Goal: Task Accomplishment & Management: Complete application form

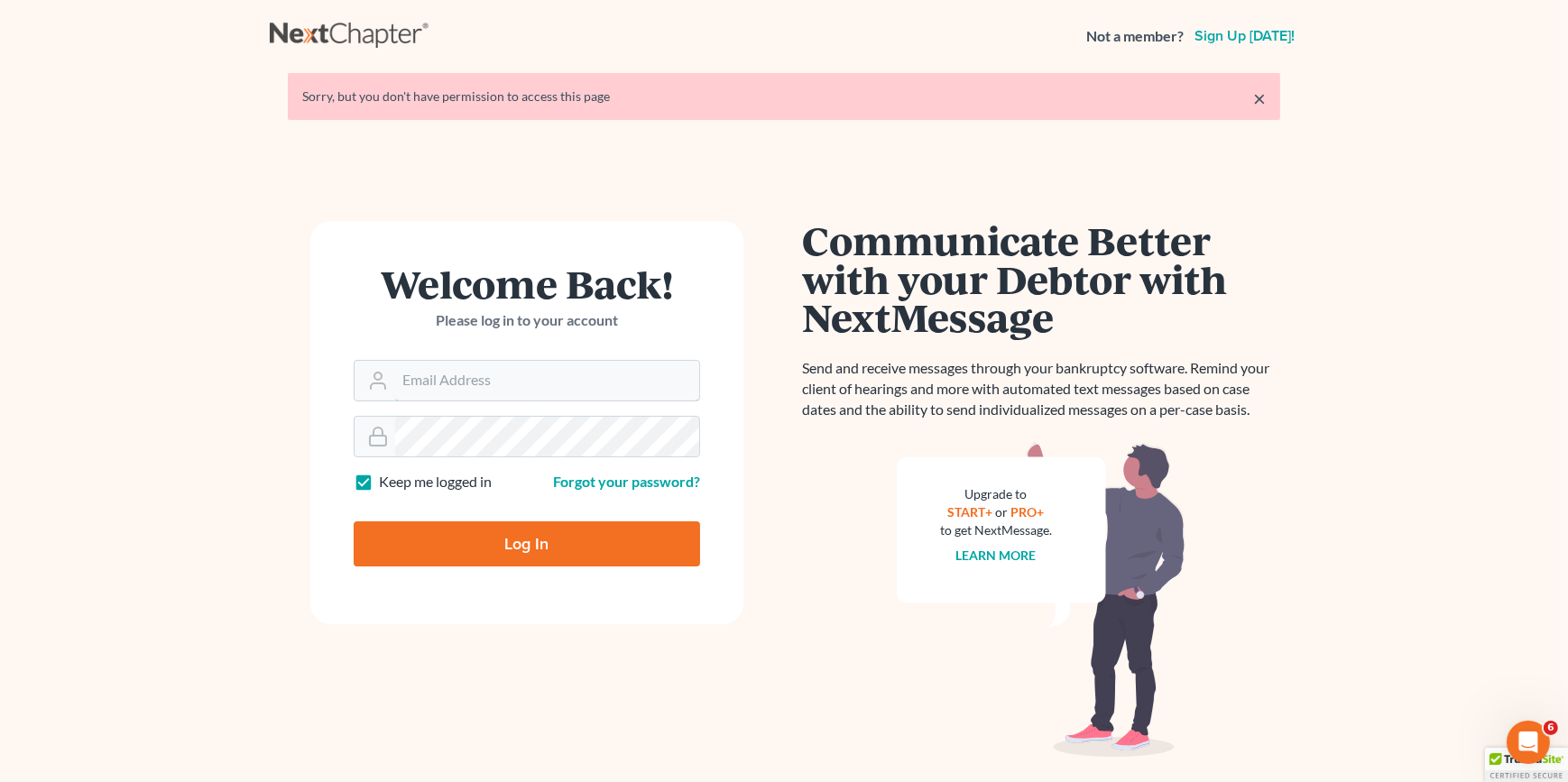
type input "[EMAIL_ADDRESS][DOMAIN_NAME]"
click at [451, 541] on input "Log In" at bounding box center [527, 544] width 347 height 45
type input "Thinking..."
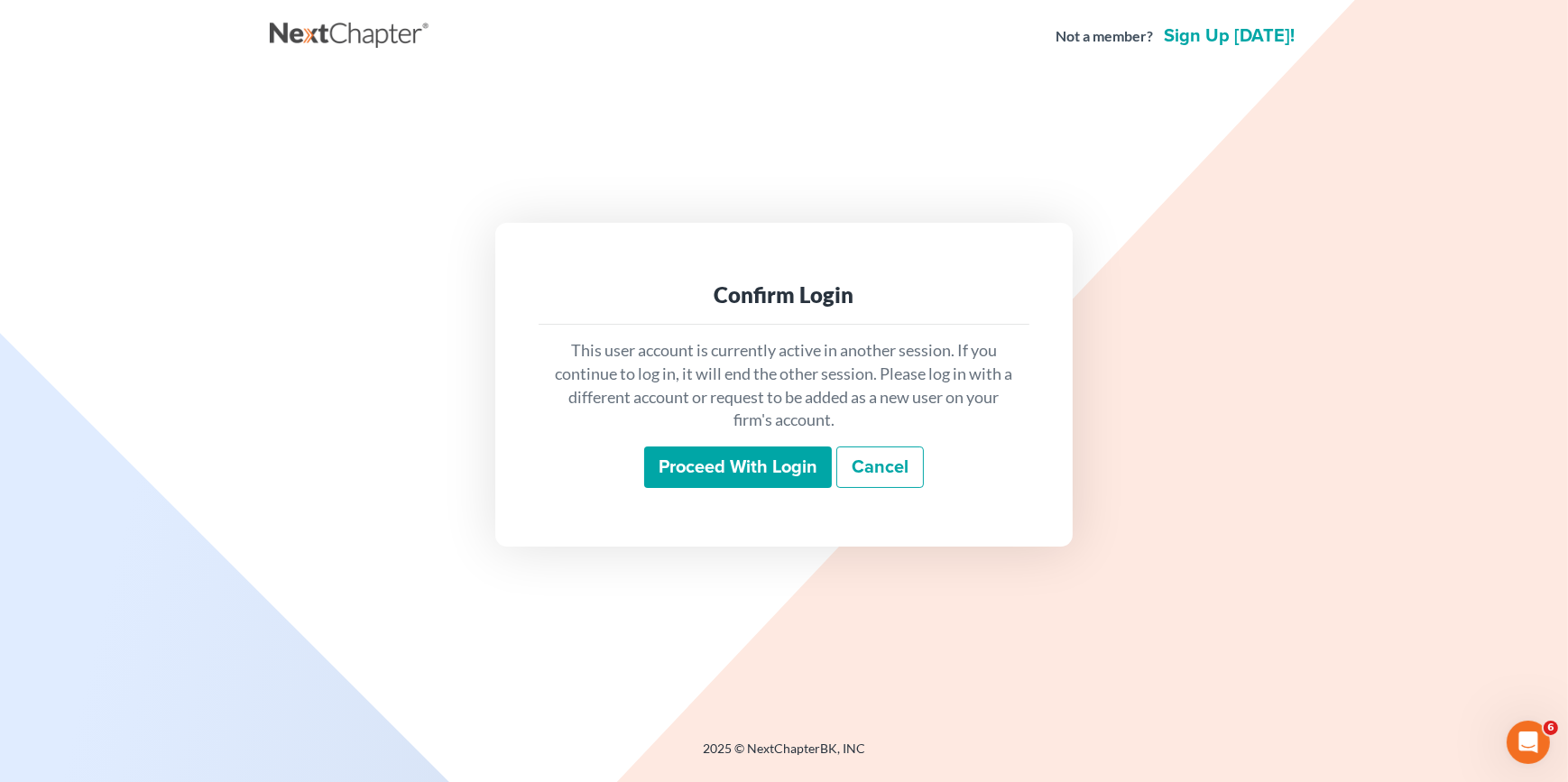
click at [713, 473] on input "Proceed with login" at bounding box center [738, 467] width 187 height 41
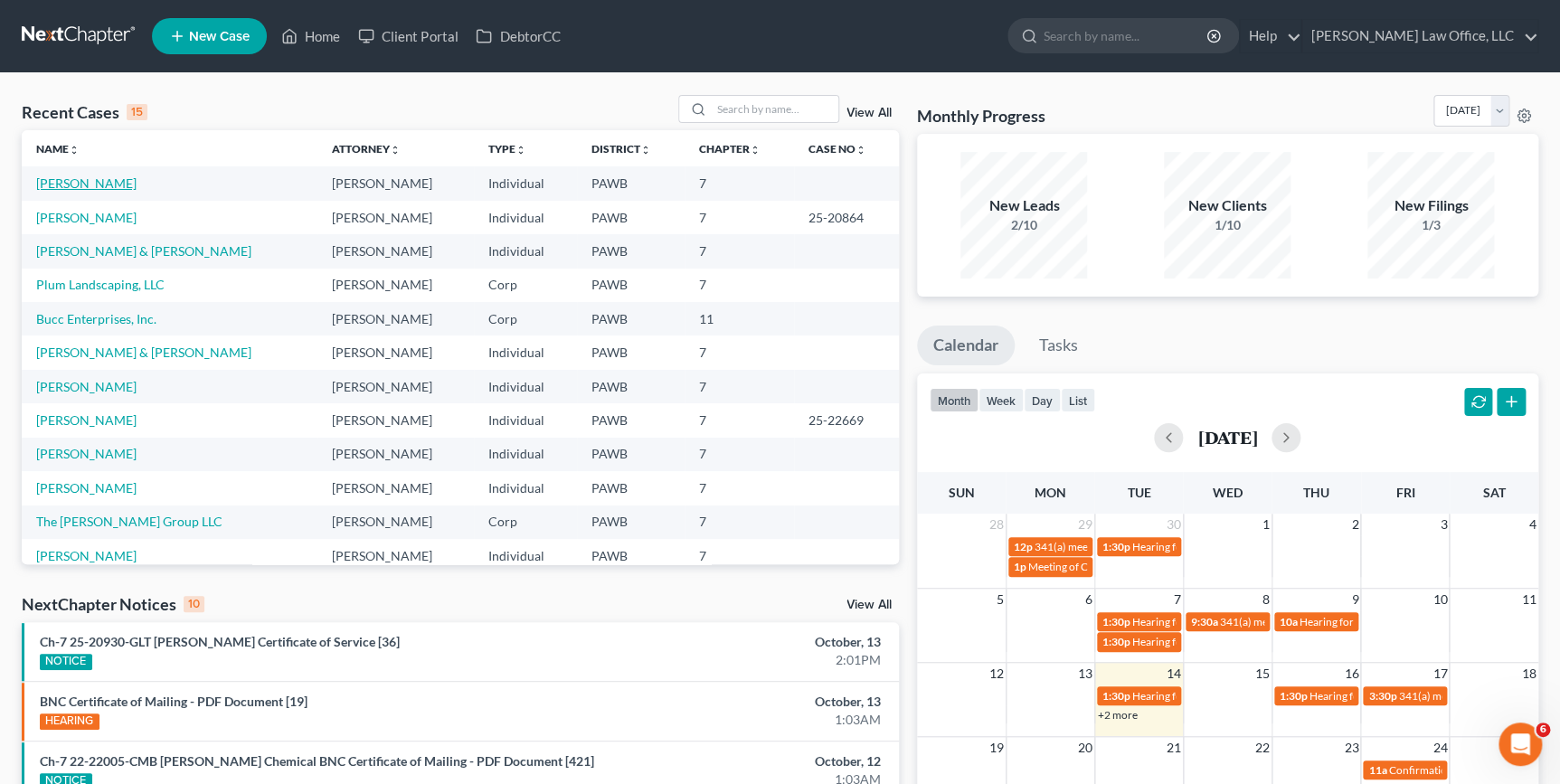
click at [87, 181] on link "Rand, Robert" at bounding box center [86, 183] width 100 height 15
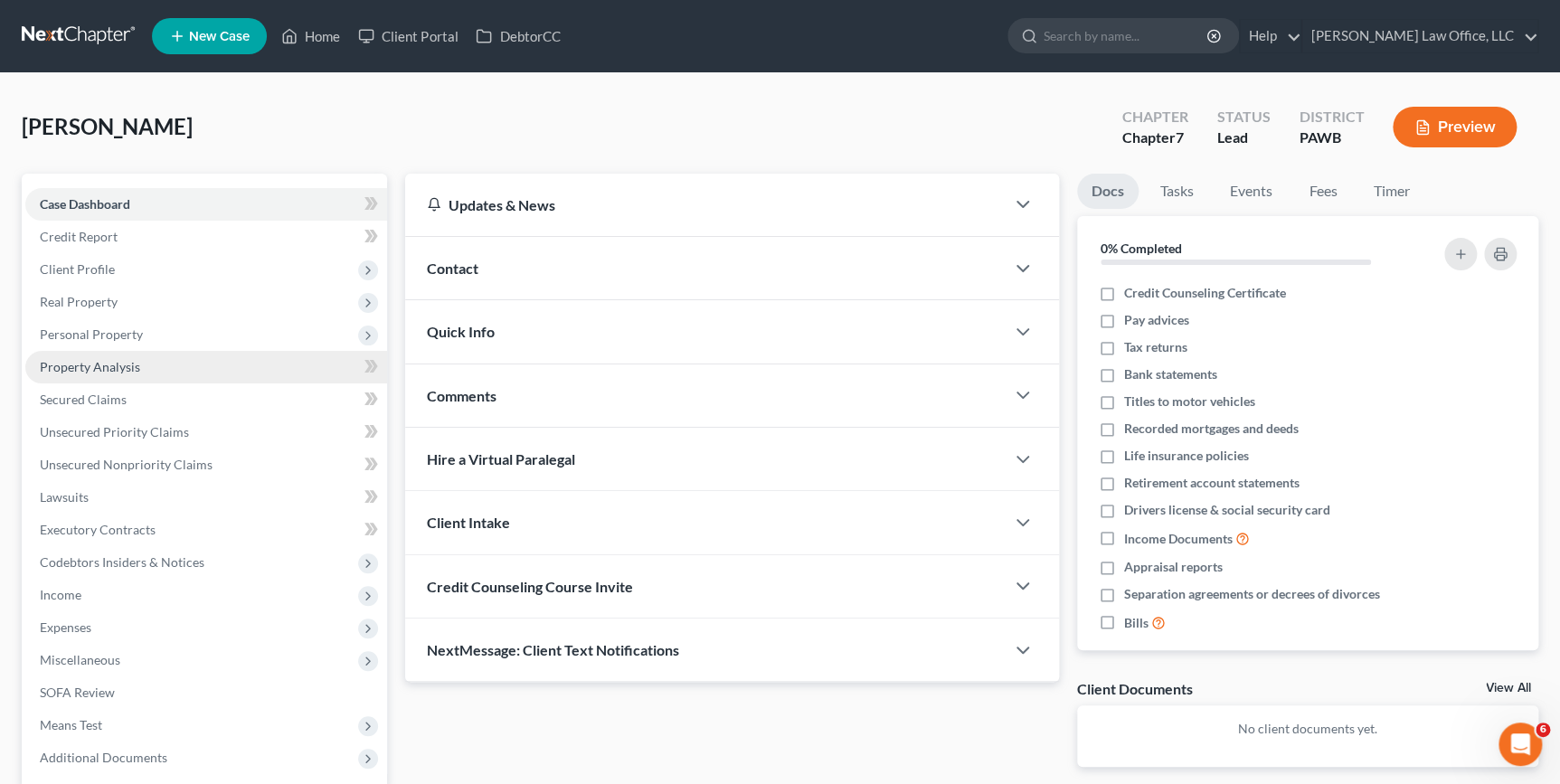
scroll to position [163, 0]
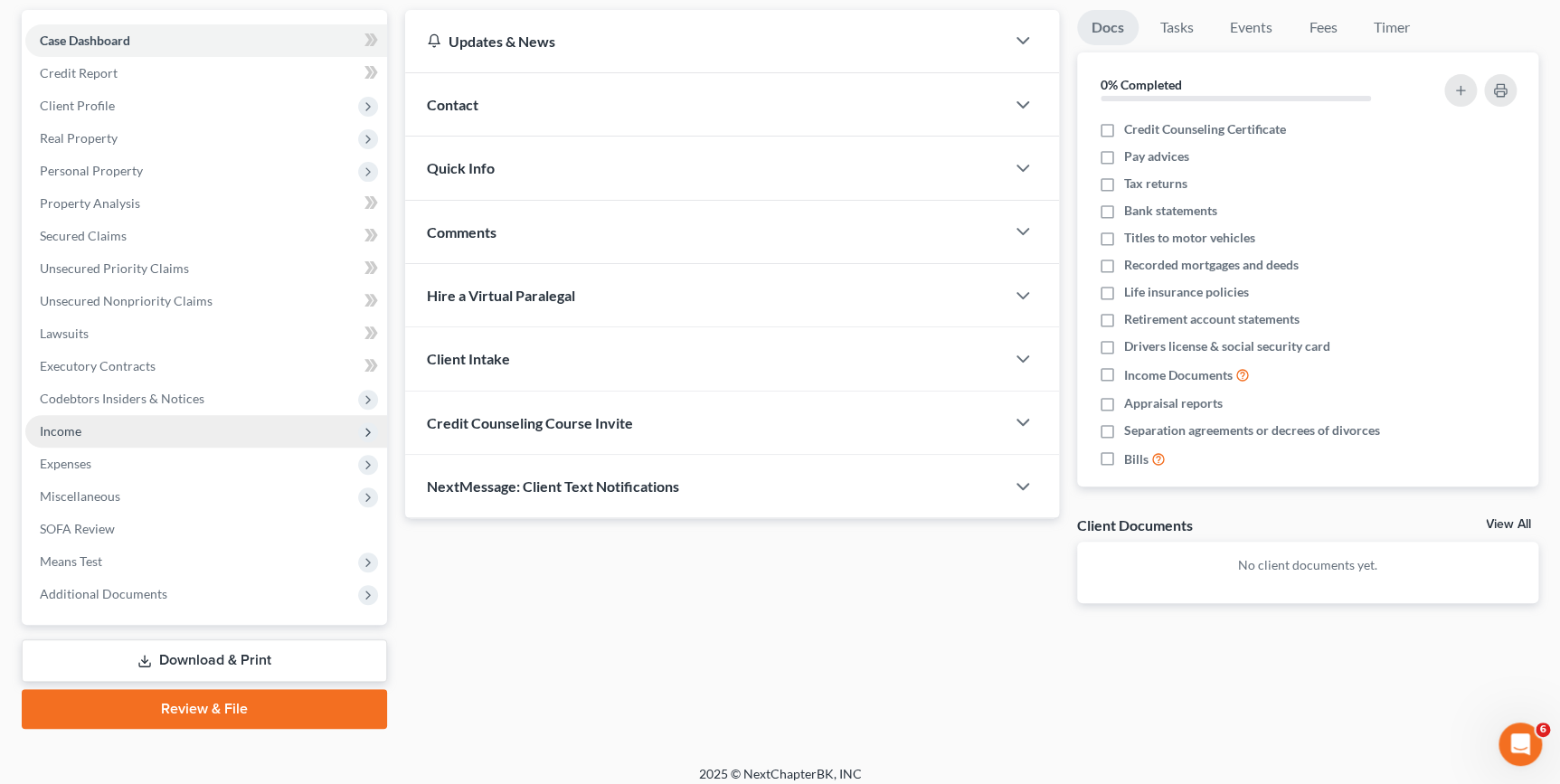
click at [179, 430] on span "Income" at bounding box center [206, 431] width 362 height 33
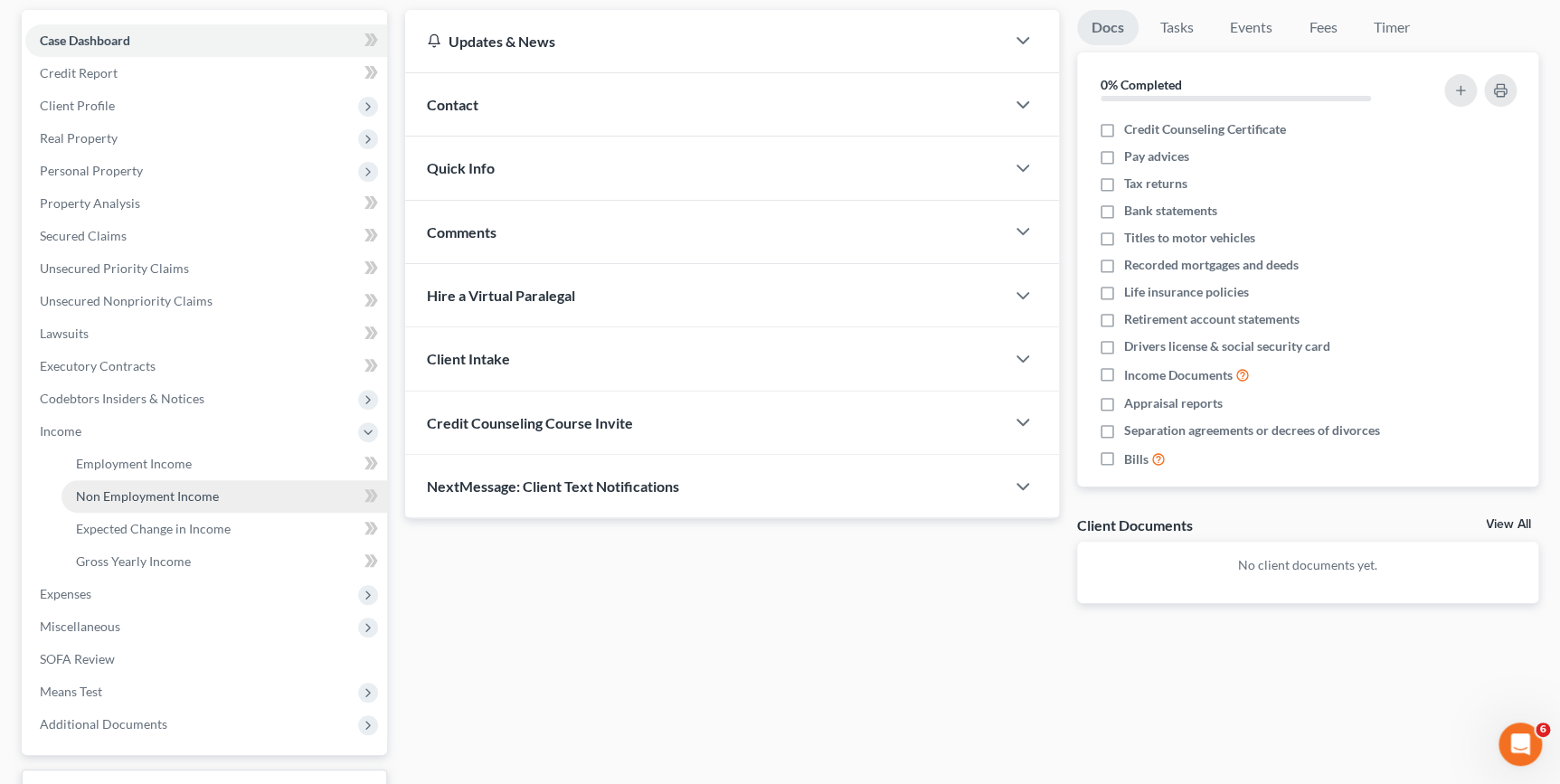
click at [162, 500] on span "Non Employment Income" at bounding box center [147, 496] width 143 height 15
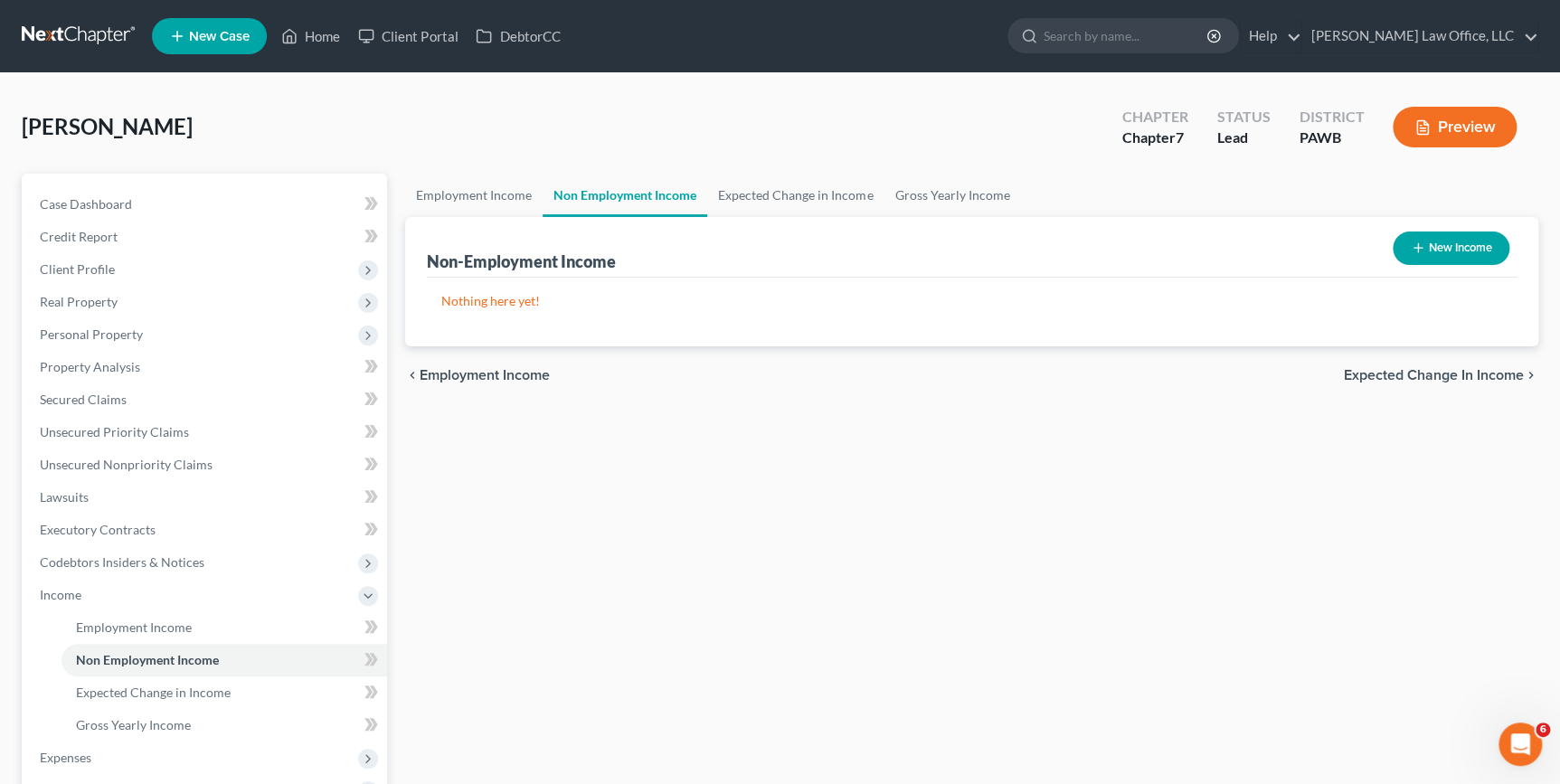
click at [1450, 244] on button "New Income" at bounding box center [1451, 249] width 116 height 34
select select "0"
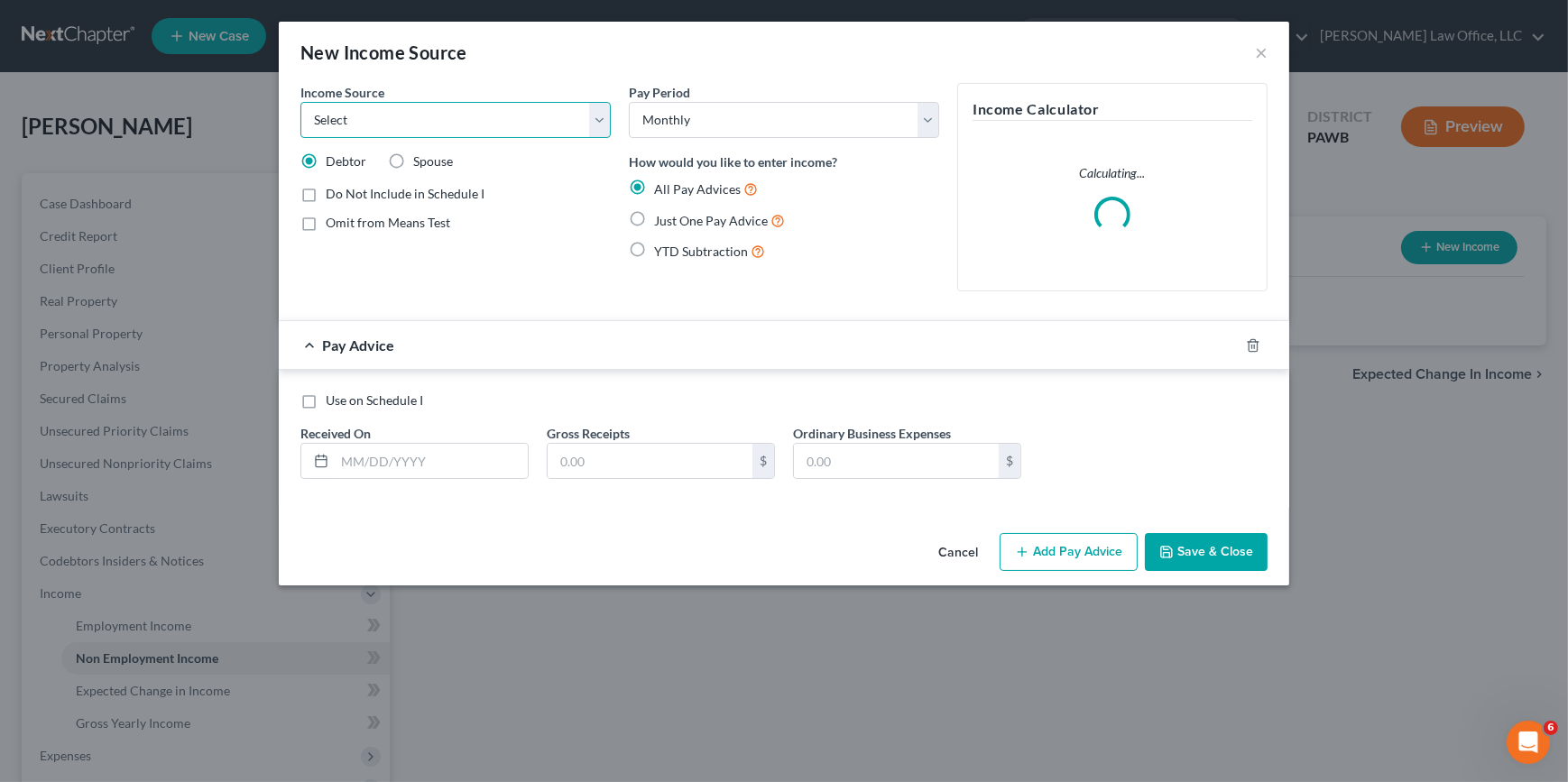
click at [396, 129] on select "Select Unemployment Disability (from employer) Pension Retirement Social Securi…" at bounding box center [455, 120] width 310 height 37
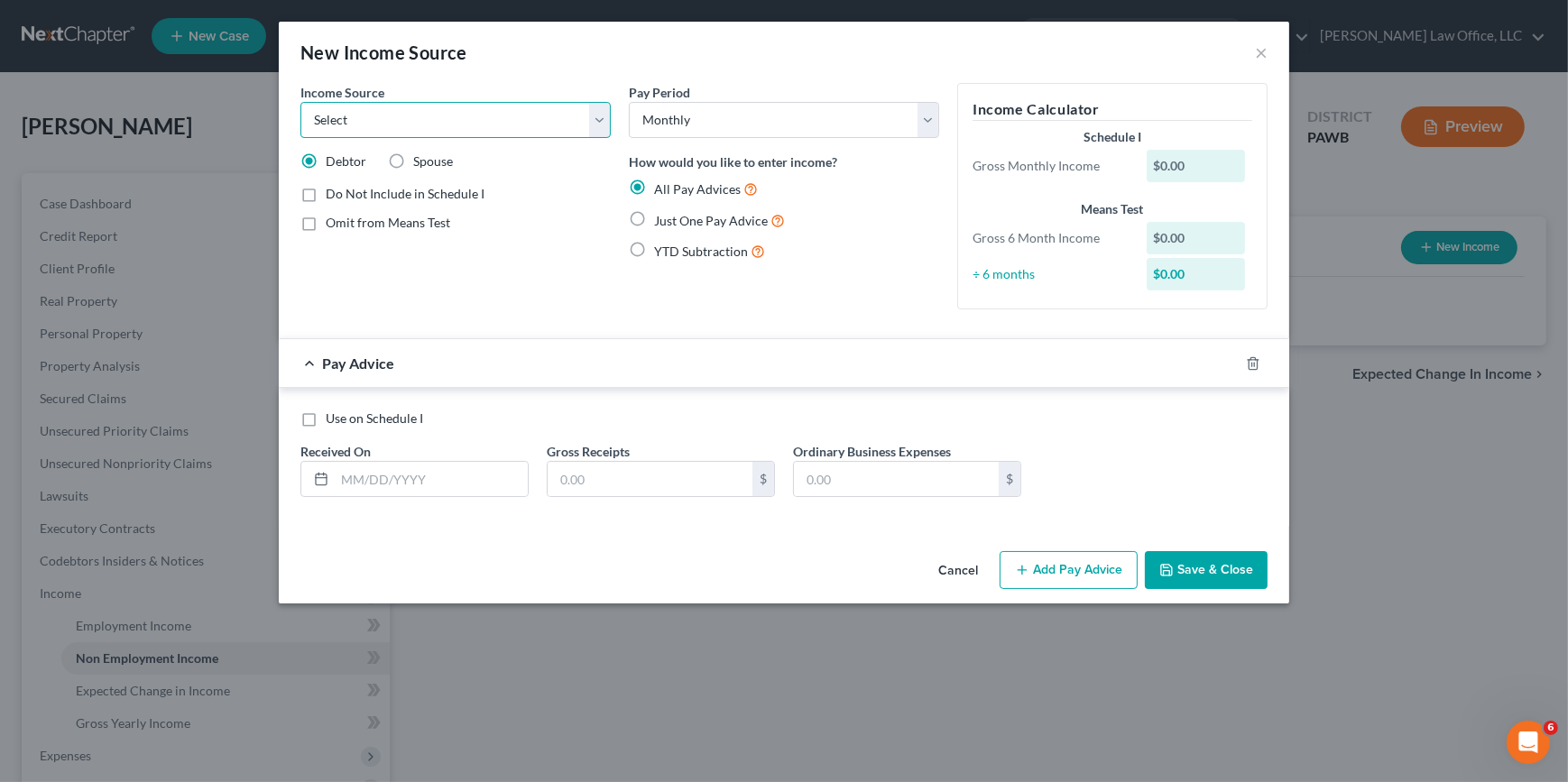
select select "2"
click at [301, 102] on select "Select Unemployment Disability (from employer) Pension Retirement Social Securi…" at bounding box center [455, 120] width 310 height 37
click at [705, 225] on span "Just One Pay Advice" at bounding box center [710, 220] width 113 height 15
click at [673, 222] on input "Just One Pay Advice" at bounding box center [667, 215] width 12 height 12
radio input "true"
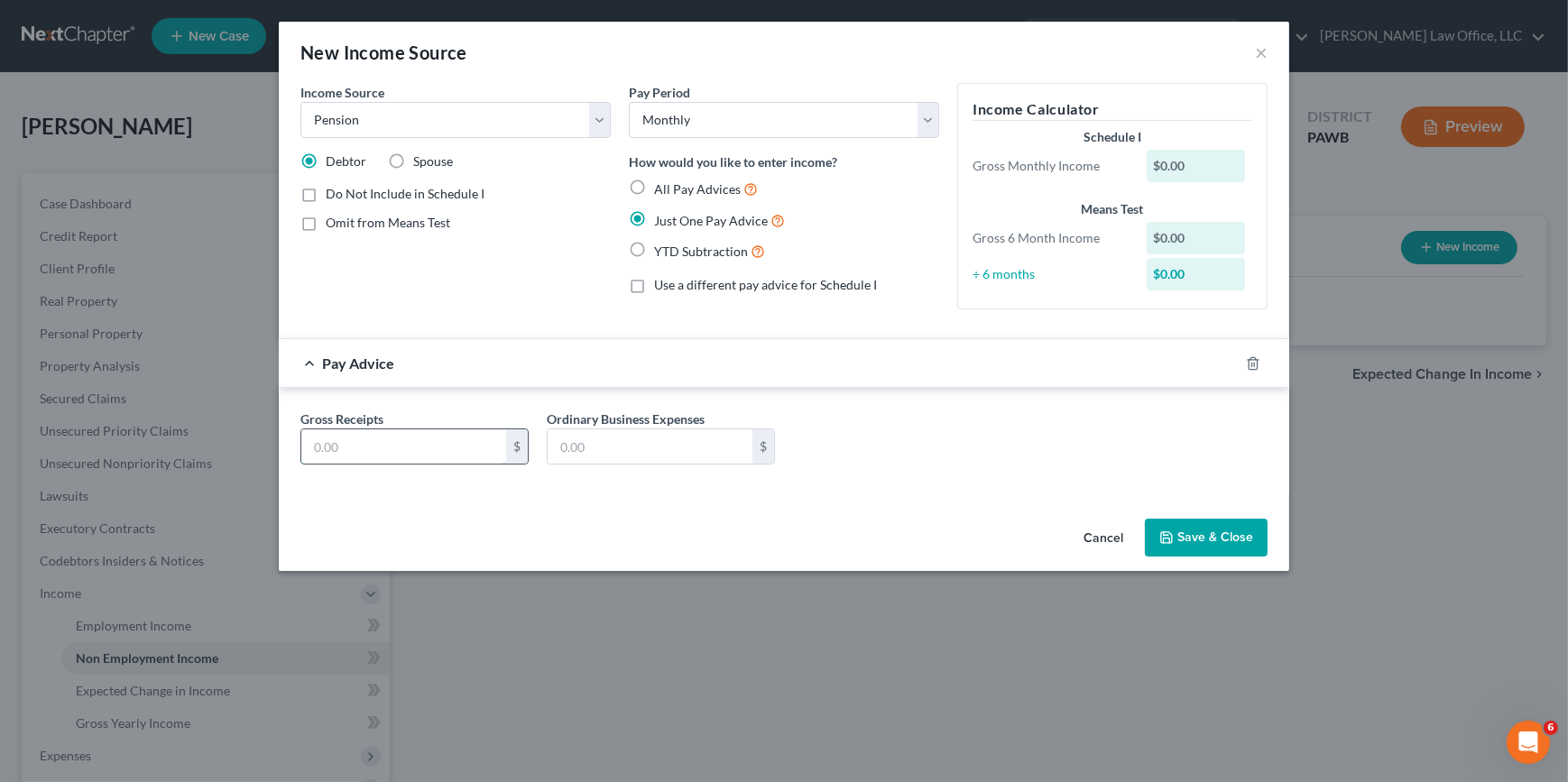
click at [466, 441] on input "text" at bounding box center [404, 446] width 205 height 35
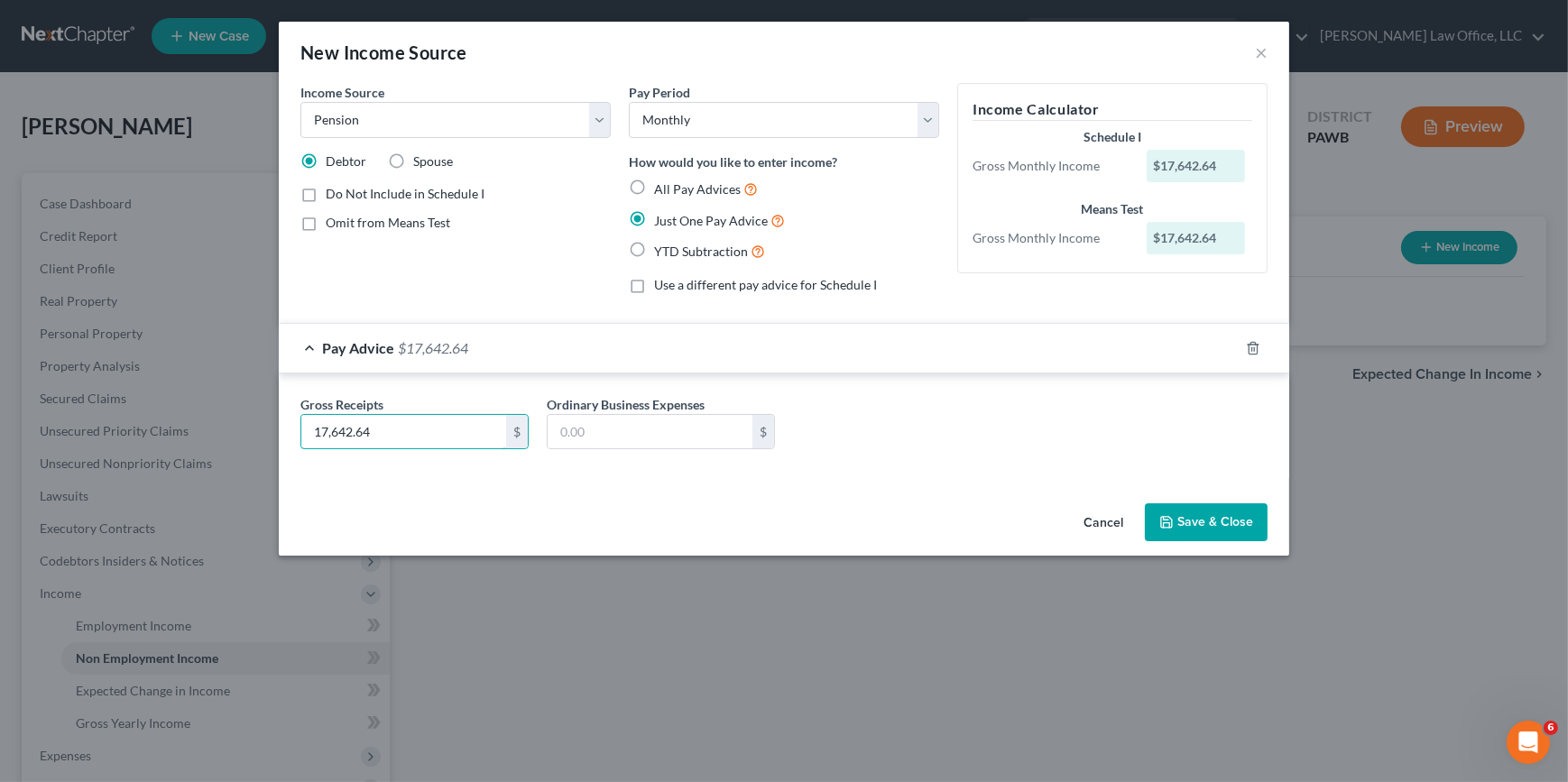
type input "17,642.64"
click at [654, 251] on label "YTD Subtraction" at bounding box center [709, 251] width 111 height 21
click at [661, 251] on input "YTD Subtraction" at bounding box center [667, 246] width 12 height 12
radio input "true"
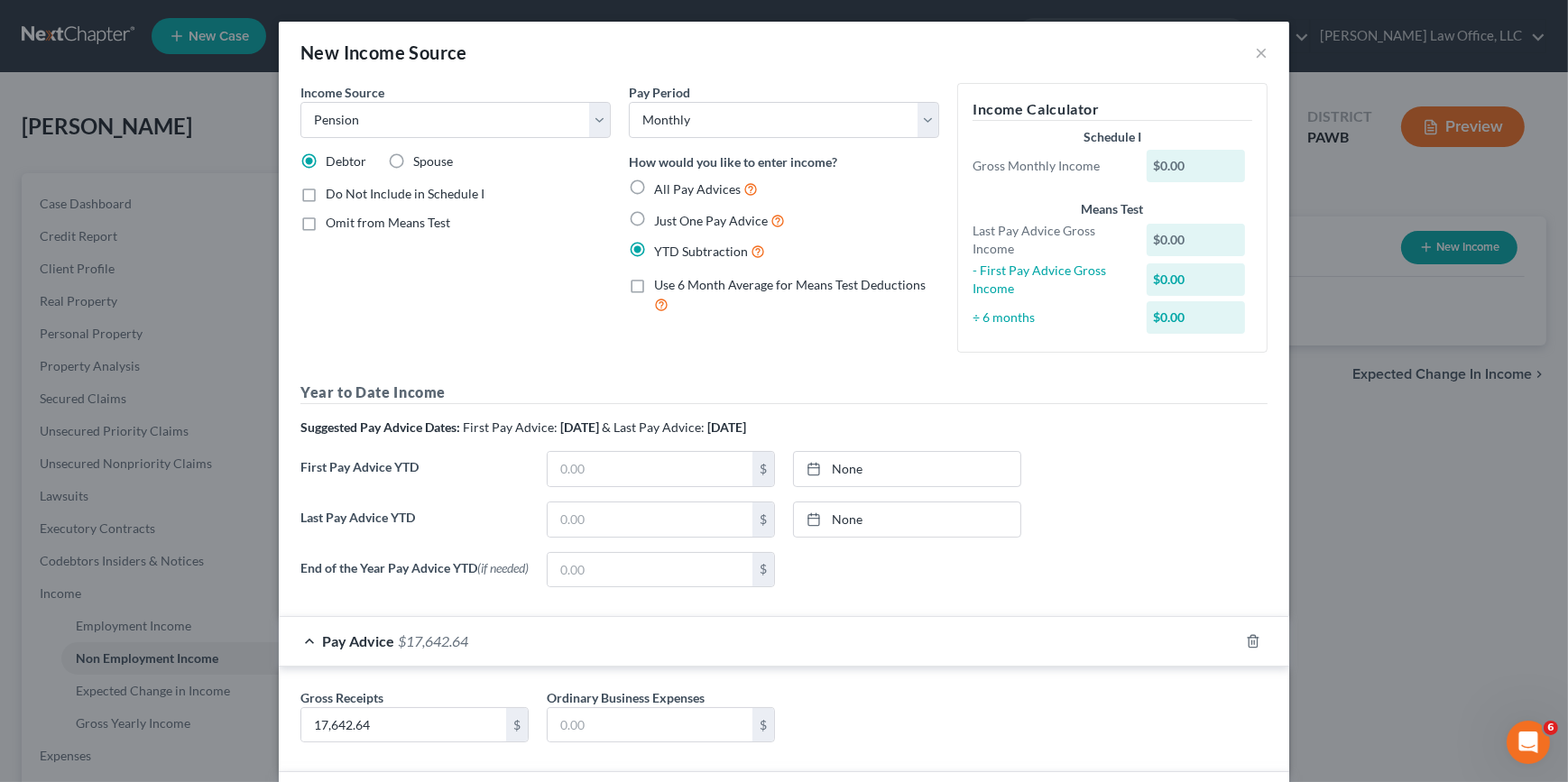
click at [654, 218] on span "Just One Pay Advice" at bounding box center [710, 220] width 113 height 15
click at [661, 218] on input "Just One Pay Advice" at bounding box center [667, 215] width 12 height 12
radio input "true"
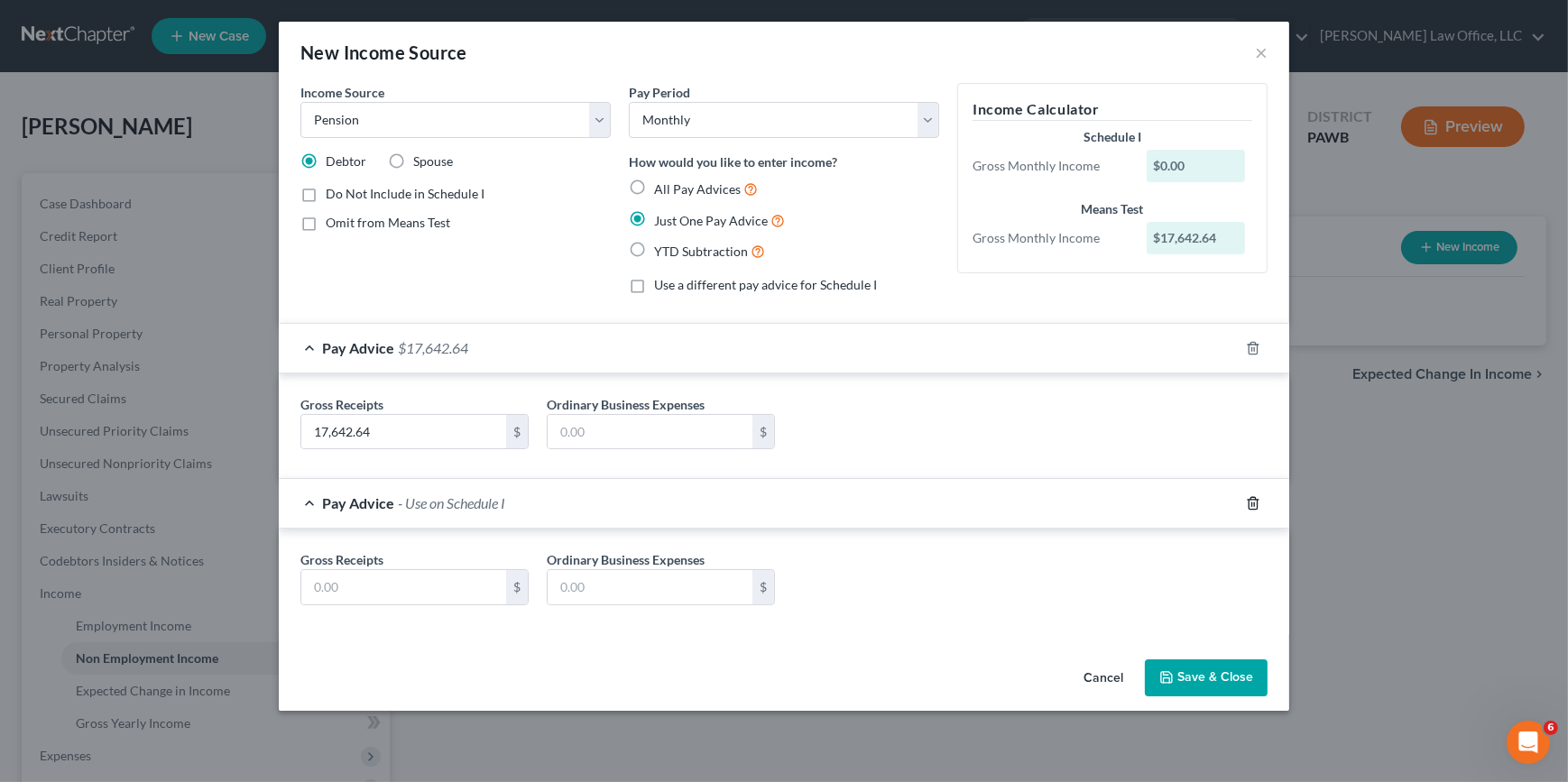
click at [1247, 502] on icon "button" at bounding box center [1252, 503] width 14 height 14
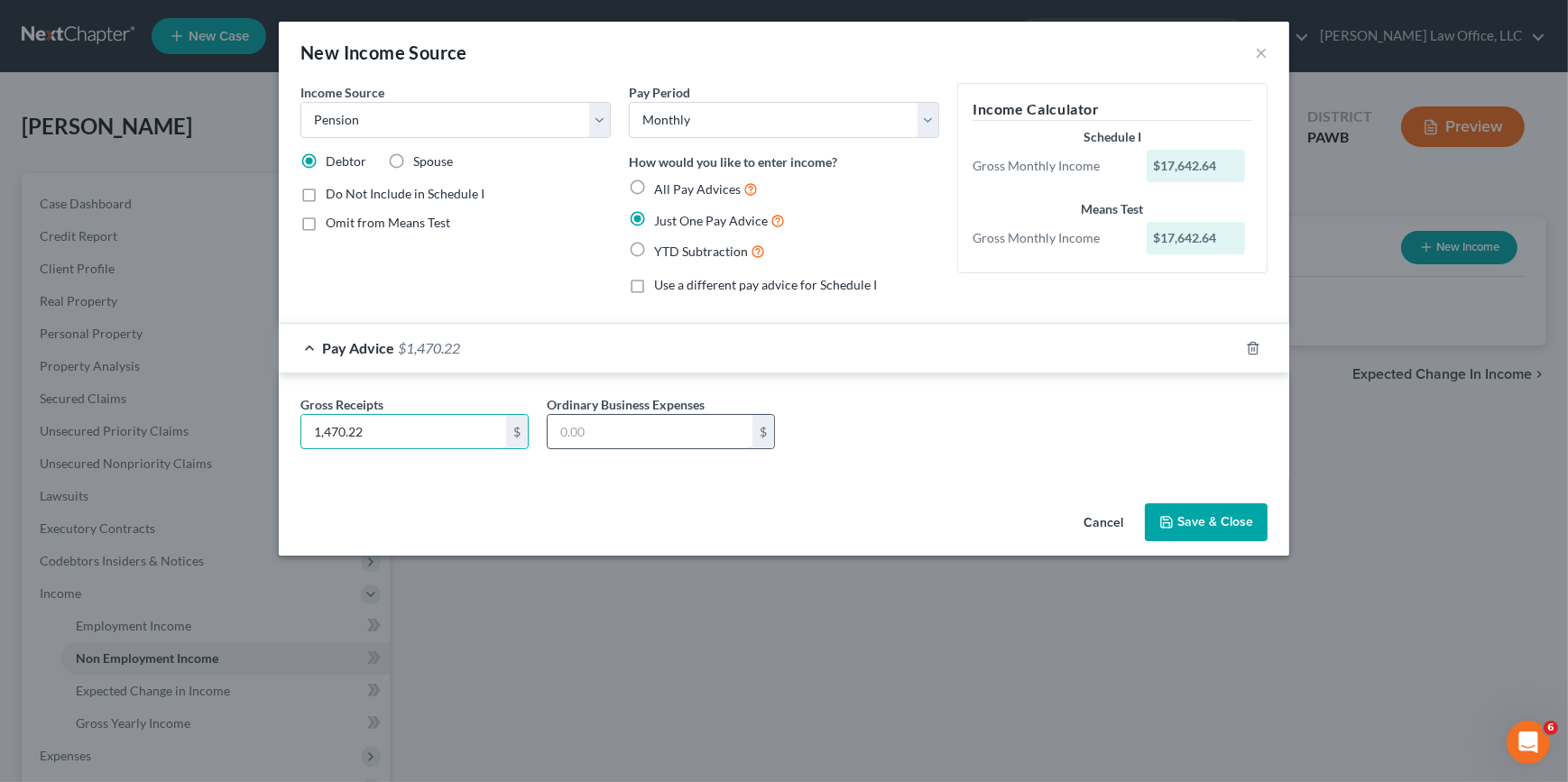
type input "1,470.22"
click at [689, 431] on input "text" at bounding box center [650, 432] width 205 height 35
type input "45.32"
click at [1230, 517] on button "Save & Close" at bounding box center [1206, 522] width 123 height 37
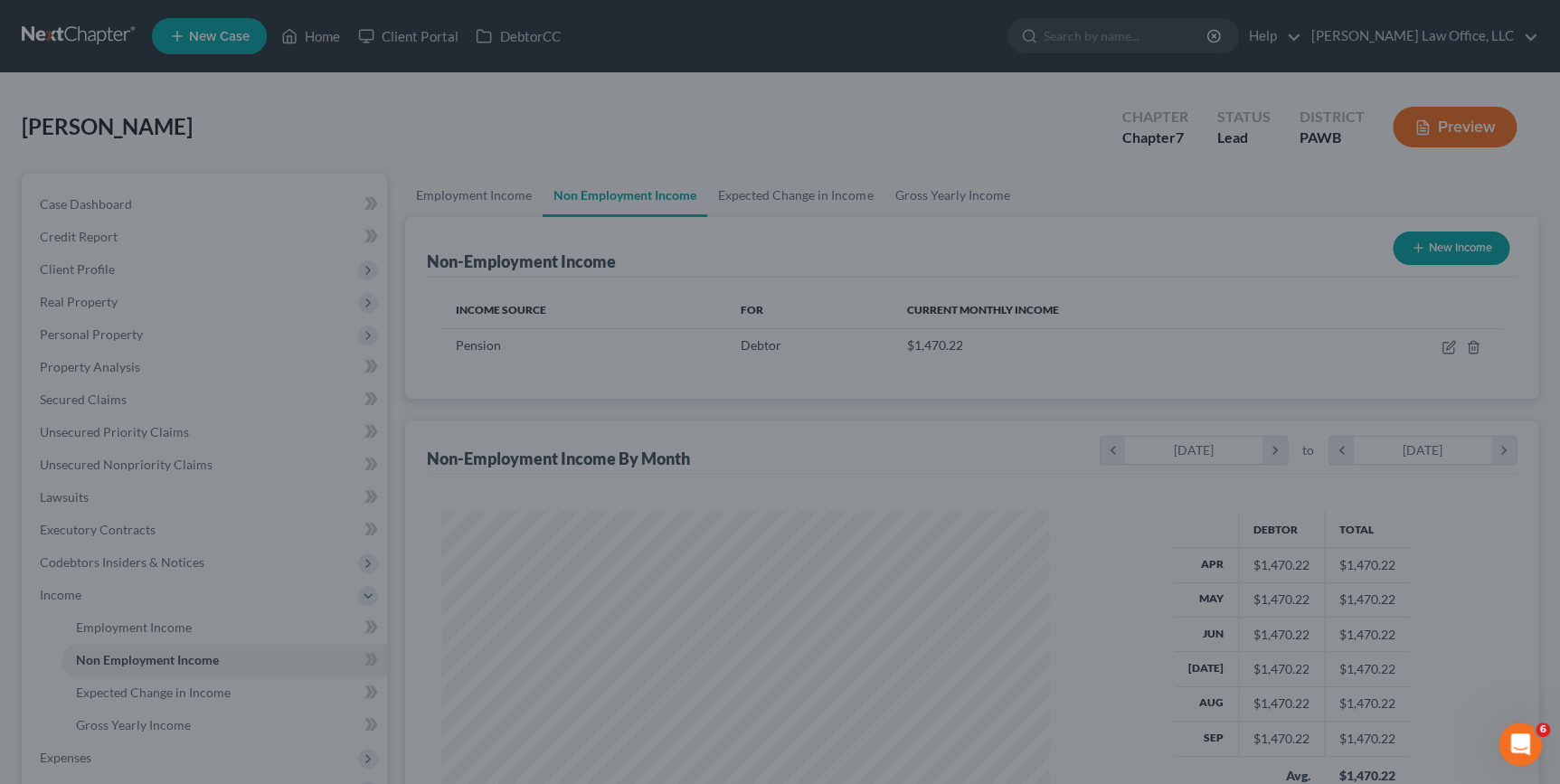
scroll to position [903892, 903836]
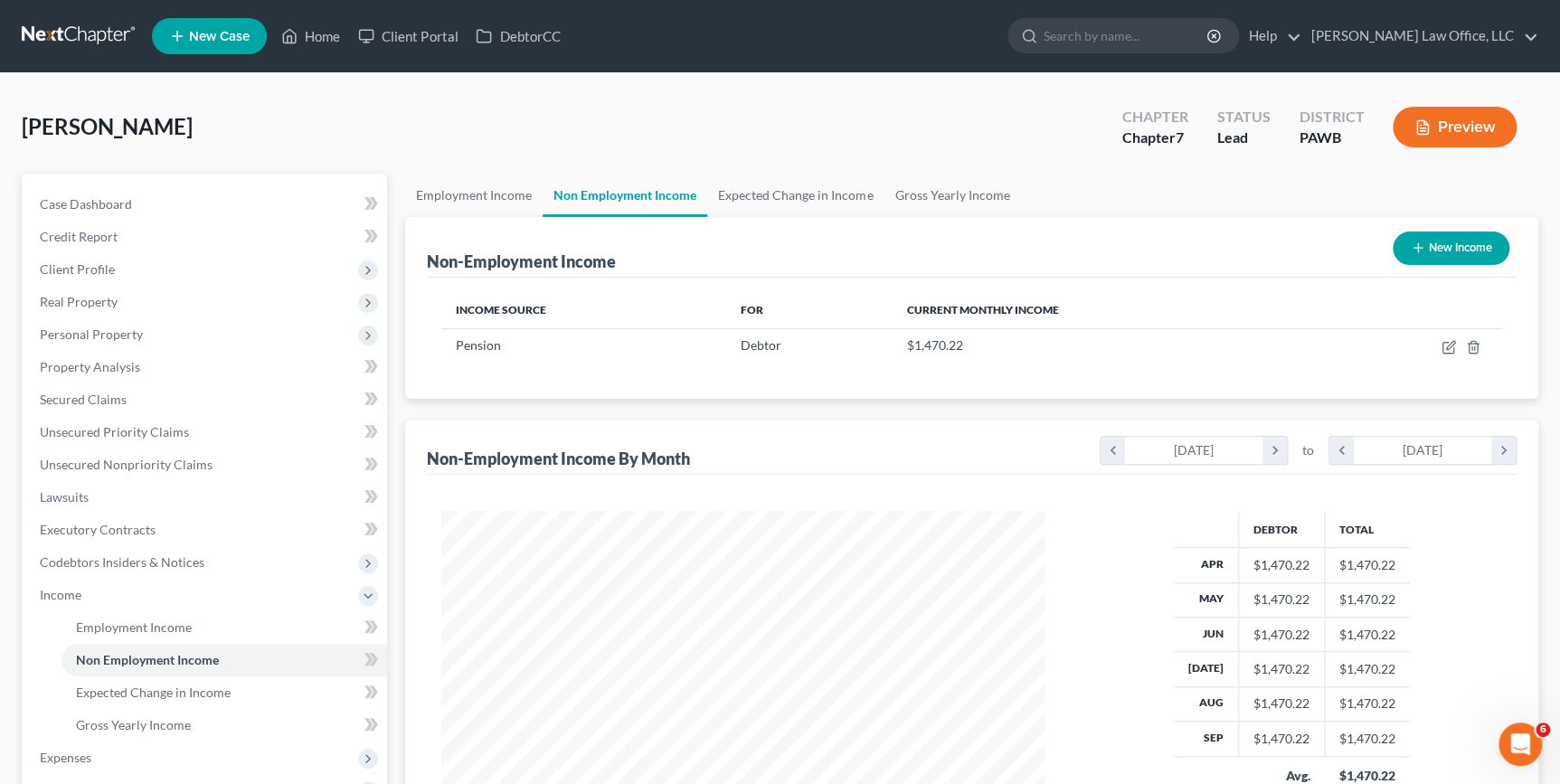
click at [1422, 254] on button "New Income" at bounding box center [1451, 249] width 116 height 34
select select "0"
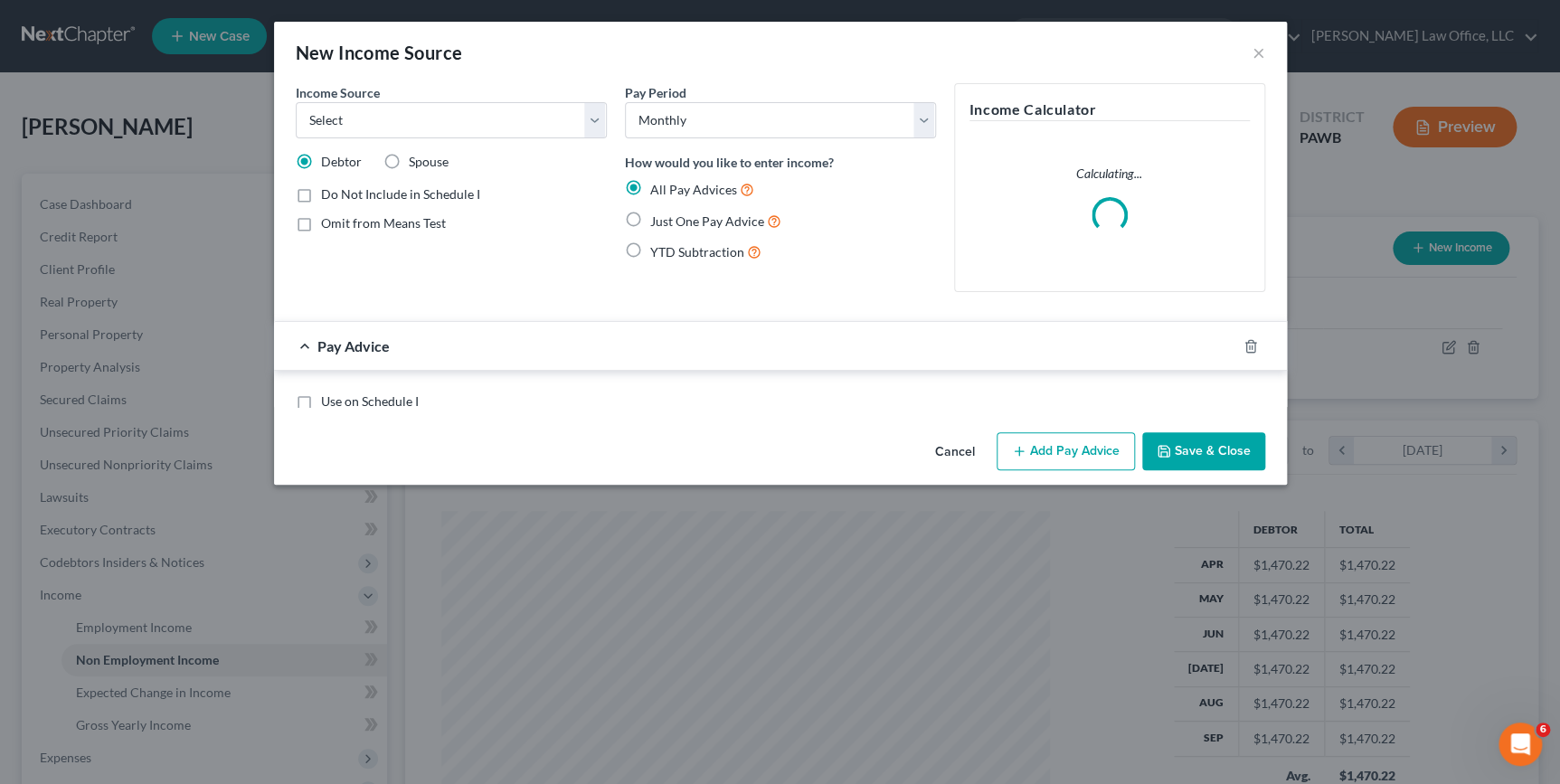
scroll to position [324, 644]
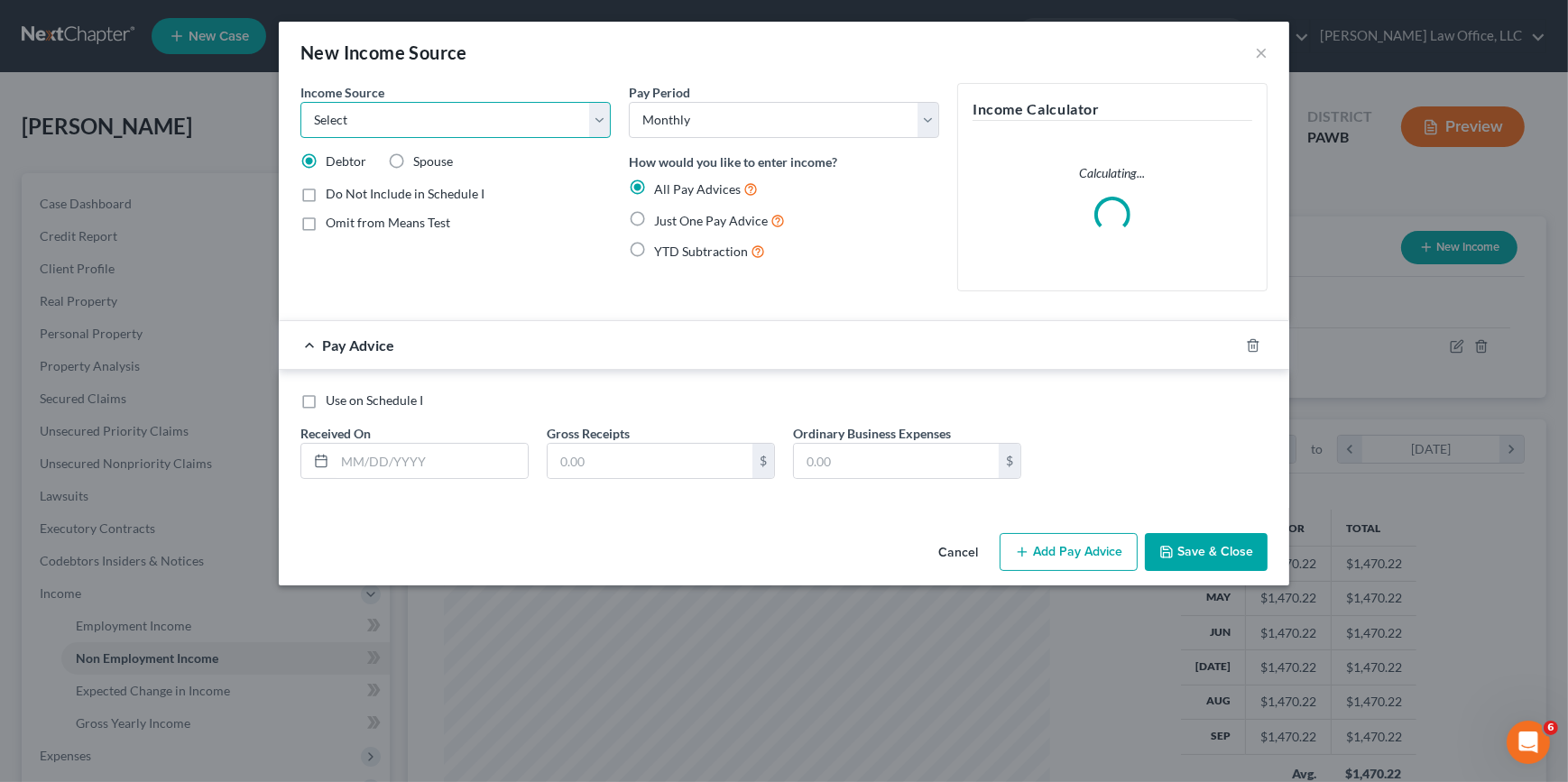
click at [414, 128] on select "Select Unemployment Disability (from employer) Pension Retirement Social Securi…" at bounding box center [455, 120] width 310 height 37
select select "4"
click at [301, 102] on select "Select Unemployment Disability (from employer) Pension Retirement Social Securi…" at bounding box center [455, 120] width 310 height 37
click at [676, 227] on span "Just One Pay Advice" at bounding box center [710, 220] width 113 height 15
click at [673, 222] on input "Just One Pay Advice" at bounding box center [667, 215] width 12 height 12
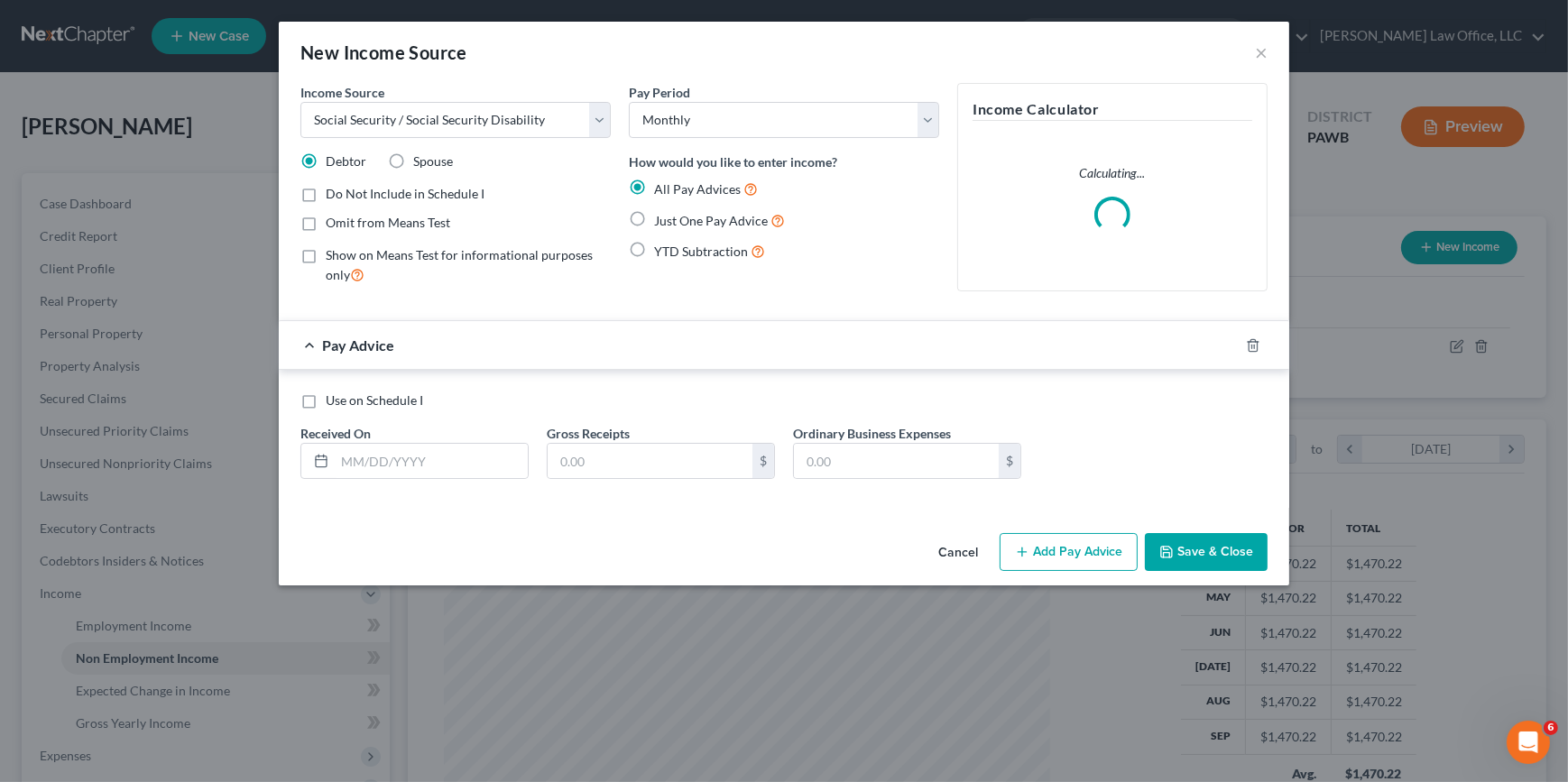
radio input "true"
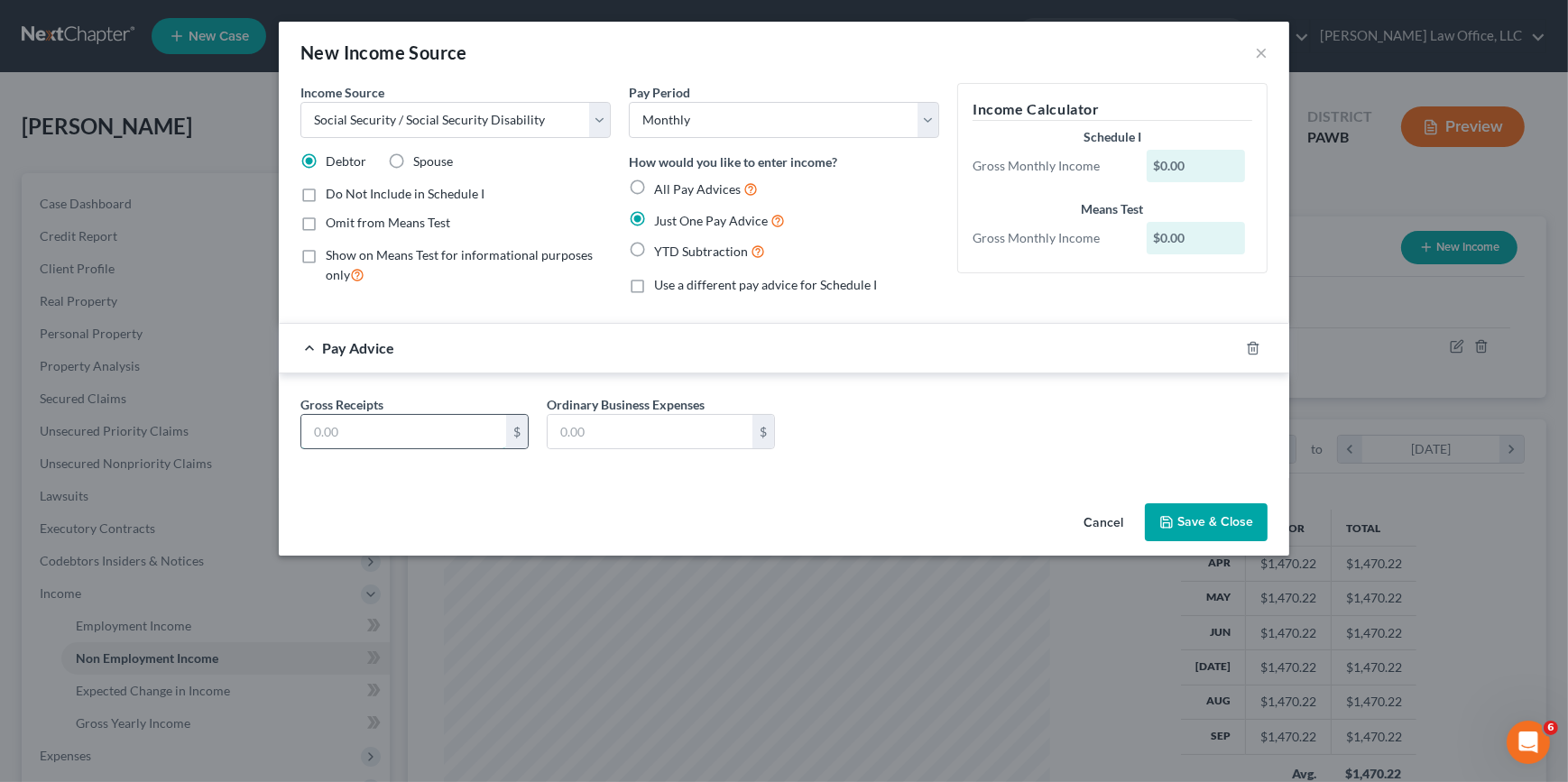
click at [471, 425] on input "text" at bounding box center [404, 432] width 205 height 35
type input "3,343.7"
click at [706, 436] on input "text" at bounding box center [650, 432] width 205 height 35
type input "316.9"
click at [1245, 523] on button "Save & Close" at bounding box center [1206, 522] width 123 height 37
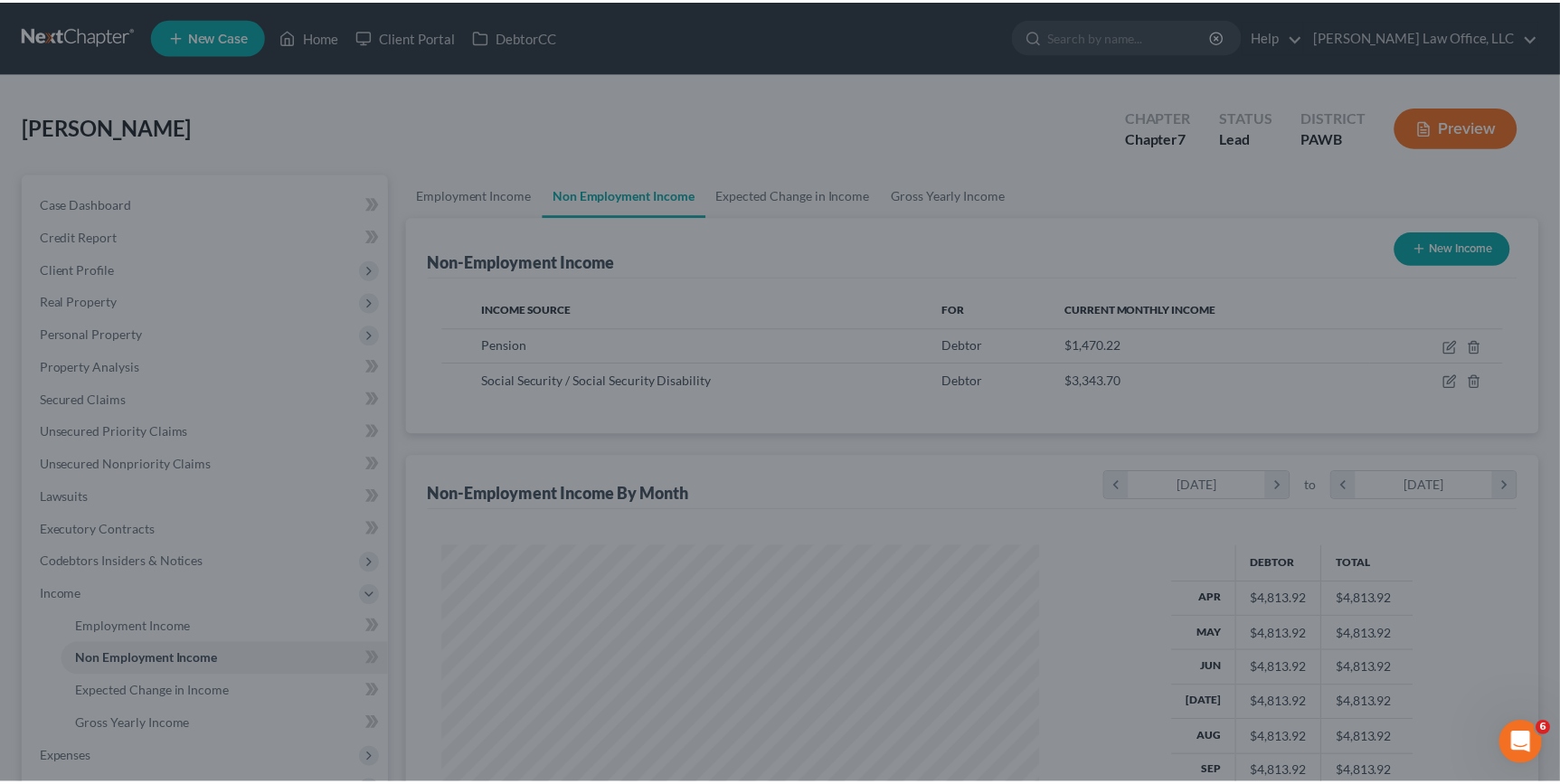
scroll to position [903892, 903836]
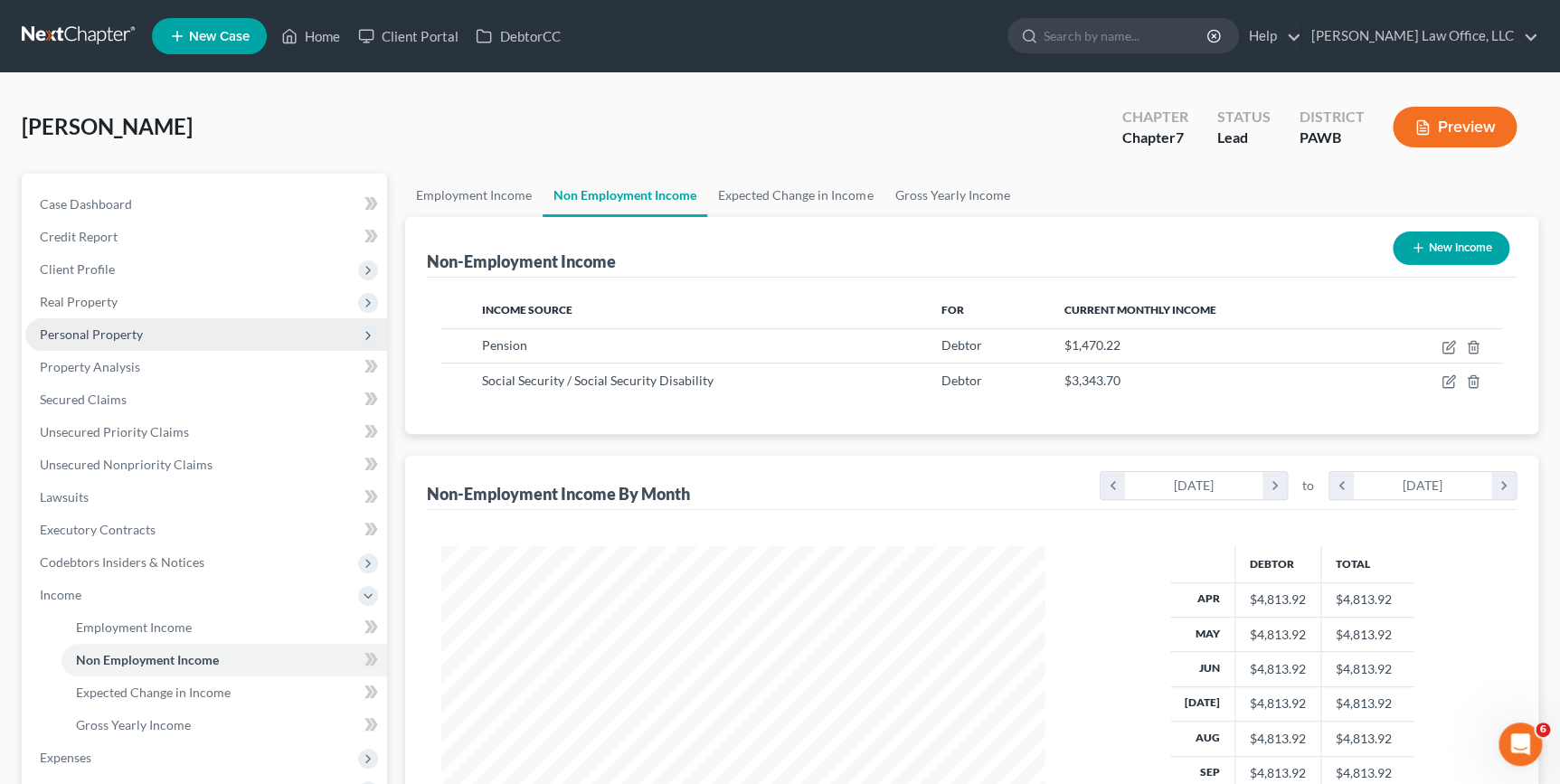
click at [94, 334] on span "Personal Property" at bounding box center [91, 334] width 103 height 15
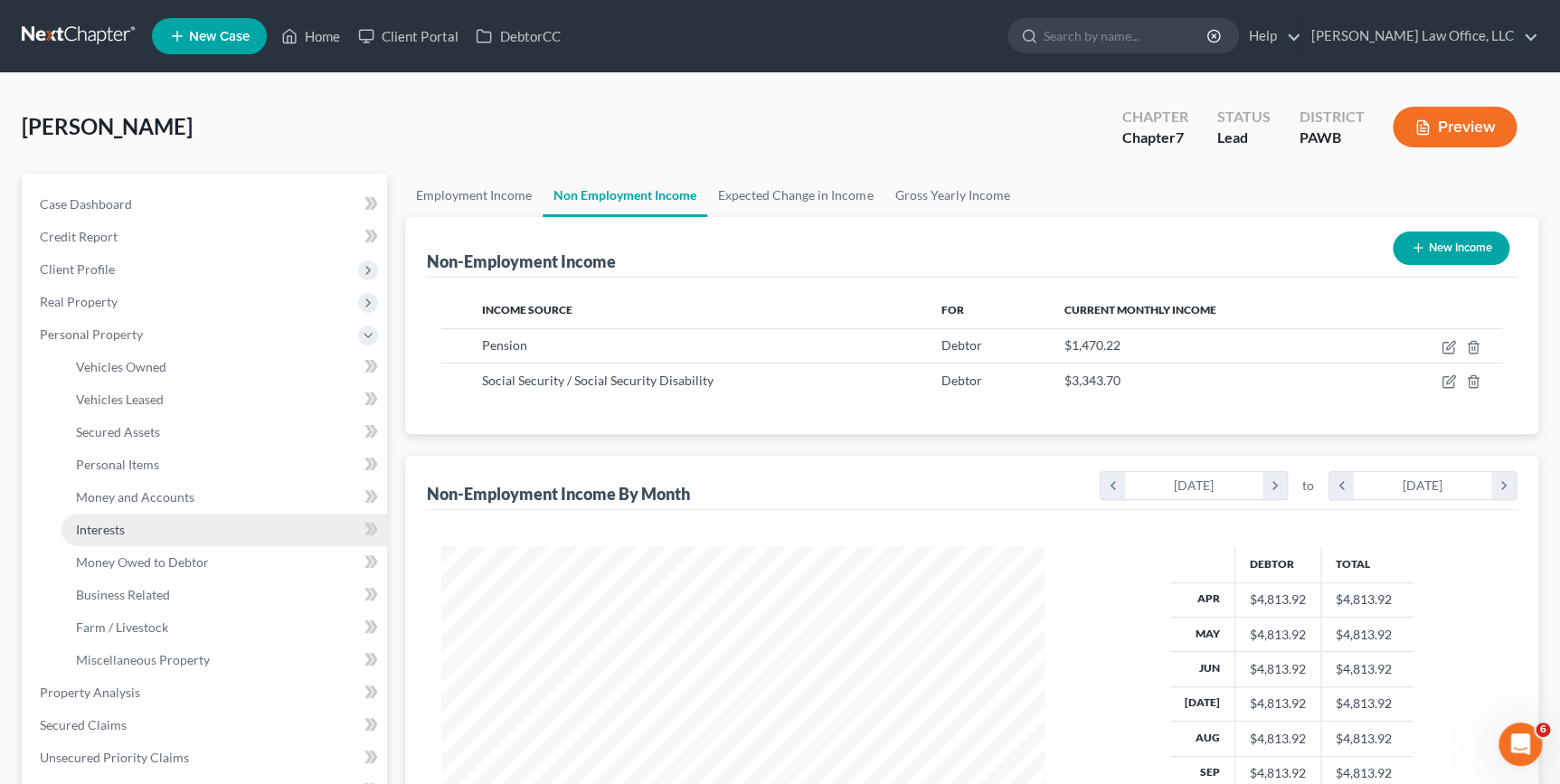
click at [146, 534] on link "Interests" at bounding box center [224, 530] width 326 height 33
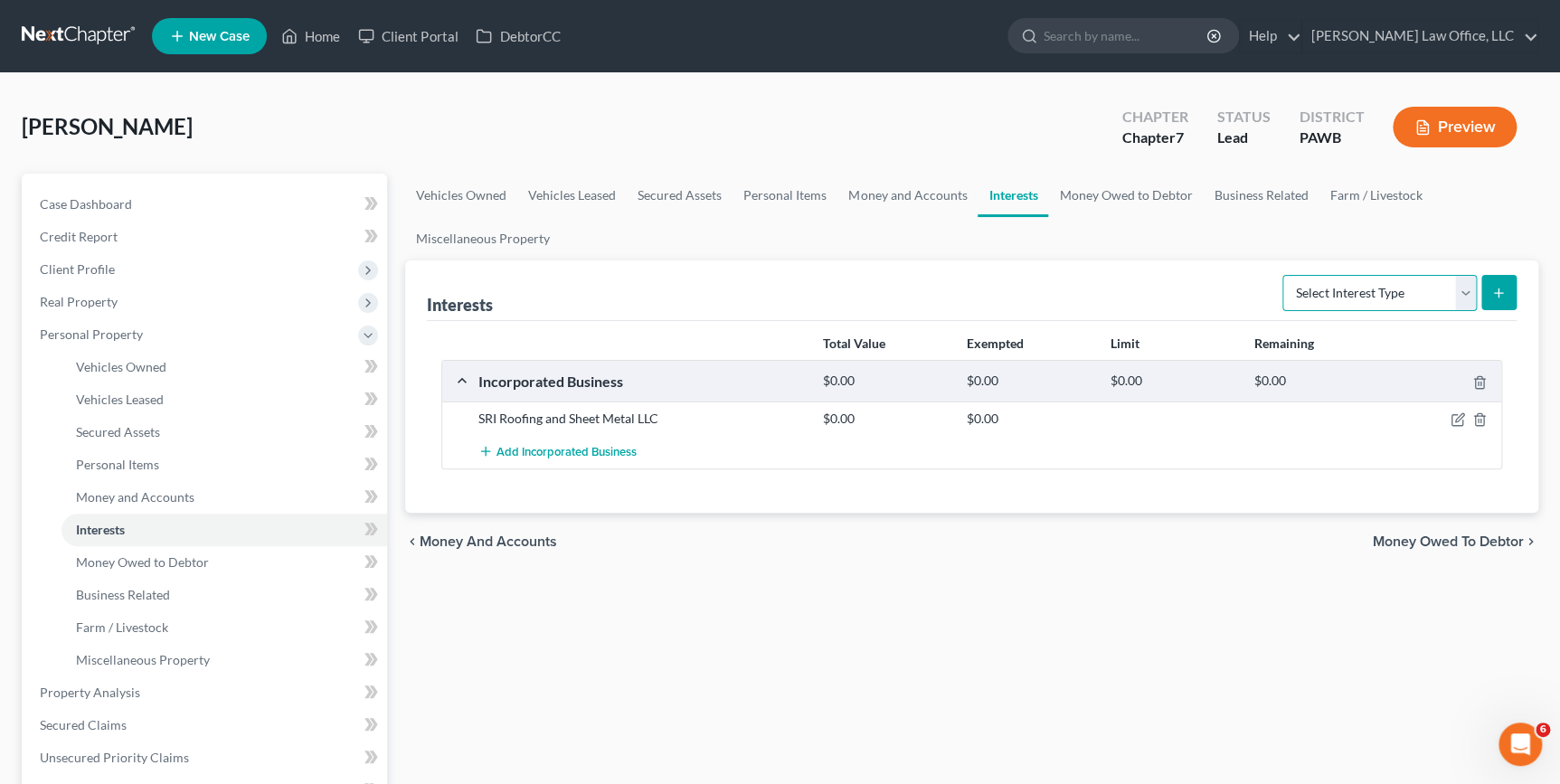
click at [1365, 296] on select "Select Interest Type 401K Annuity Bond Education IRA Government Bond Government…" at bounding box center [1380, 293] width 194 height 37
select select "pension_plan"
click at [1285, 275] on select "Select Interest Type 401K Annuity Bond Education IRA Government Bond Government…" at bounding box center [1380, 293] width 194 height 37
click at [1506, 300] on button "submit" at bounding box center [1499, 293] width 36 height 36
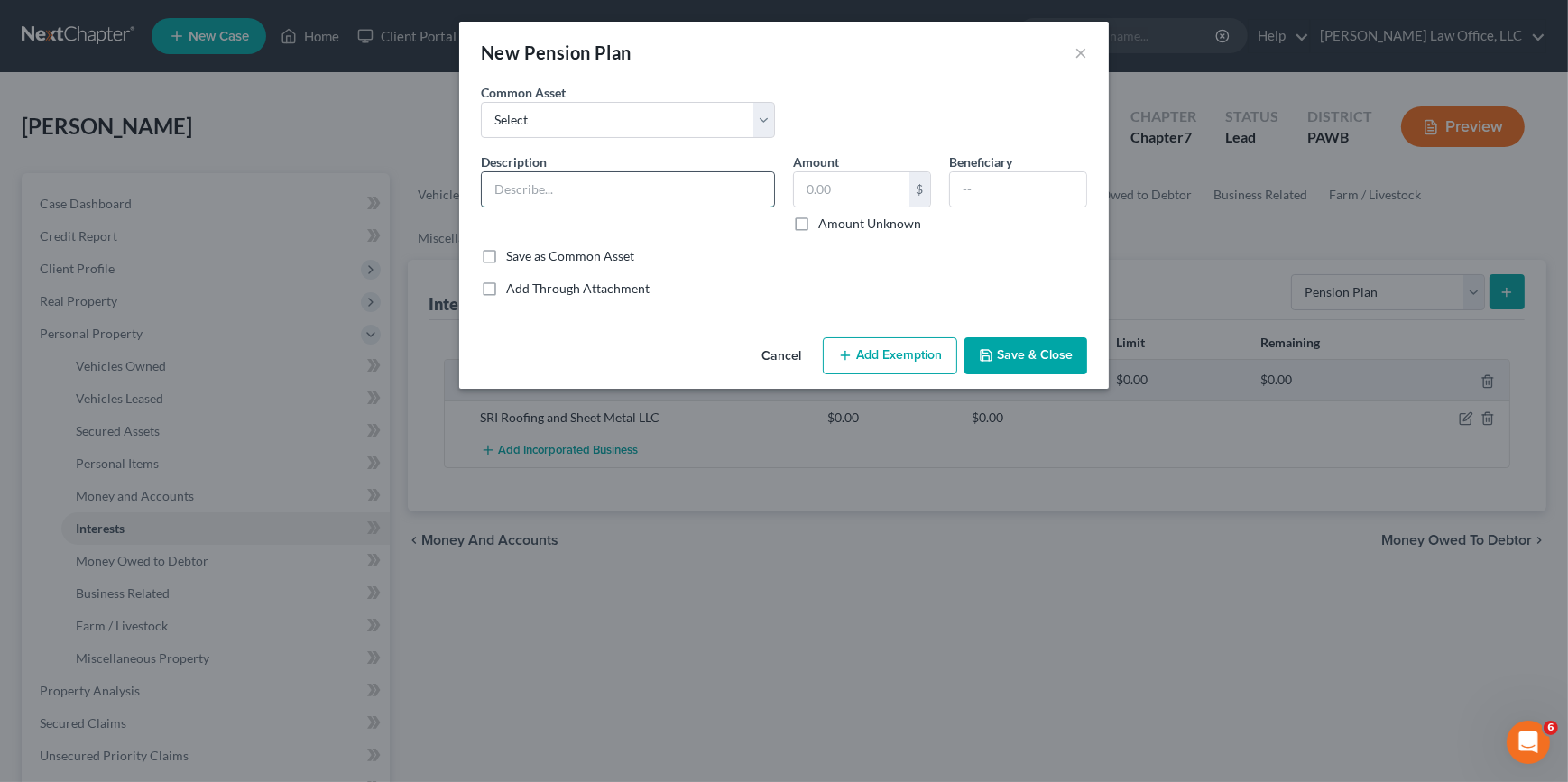
drag, startPoint x: 676, startPoint y: 184, endPoint x: 693, endPoint y: 172, distance: 20.8
click at [676, 184] on input "text" at bounding box center [628, 189] width 292 height 35
type input "Roofers Local 71 Pension"
click at [1059, 184] on input "text" at bounding box center [1017, 189] width 136 height 35
type input "Spouse"
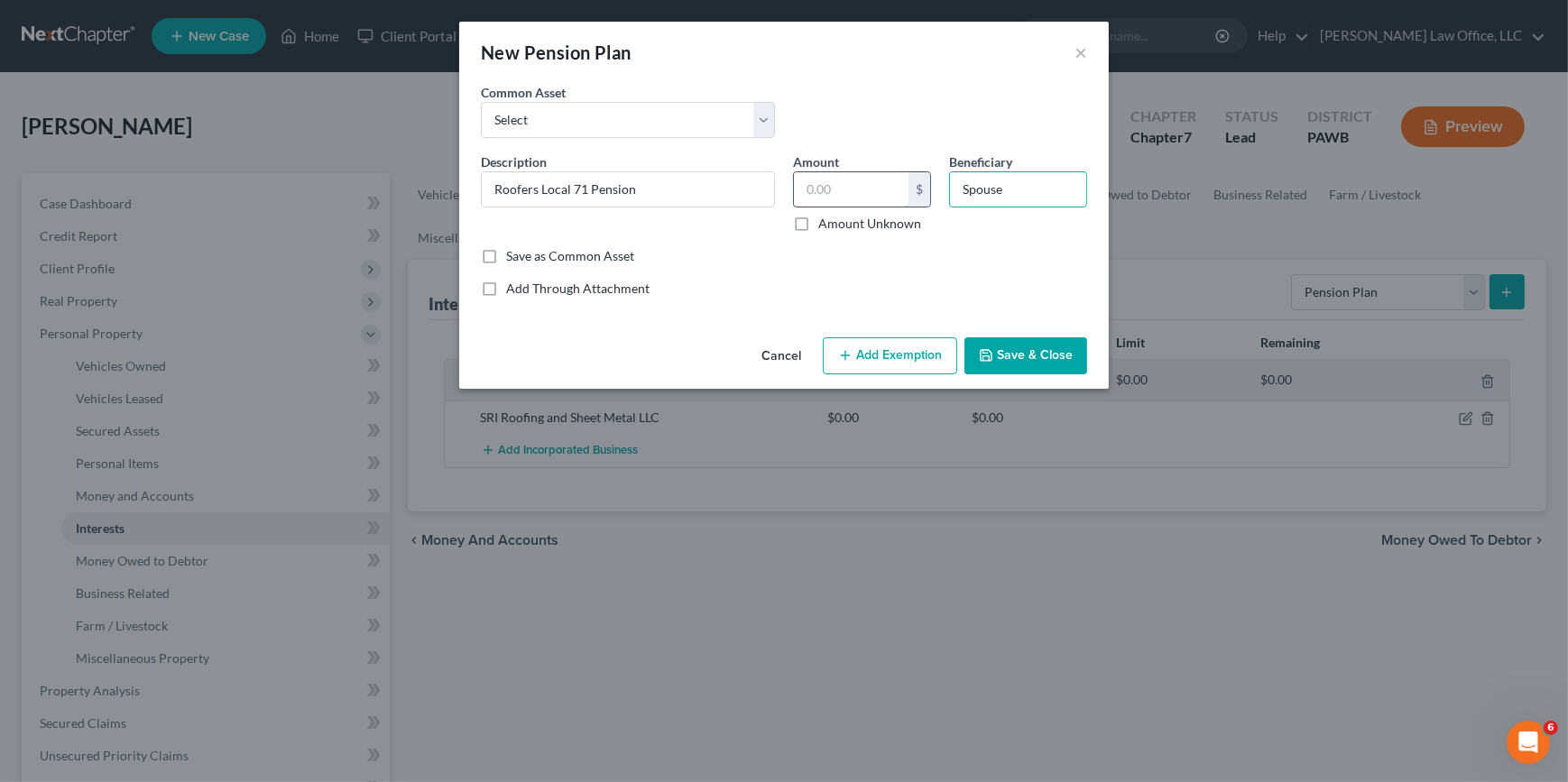
click at [845, 185] on input "text" at bounding box center [851, 189] width 114 height 35
type input "0"
click at [702, 333] on div "Cancel Add Exemption Save & Close" at bounding box center [783, 360] width 649 height 60
click at [928, 357] on button "Add Exemption" at bounding box center [889, 356] width 134 height 37
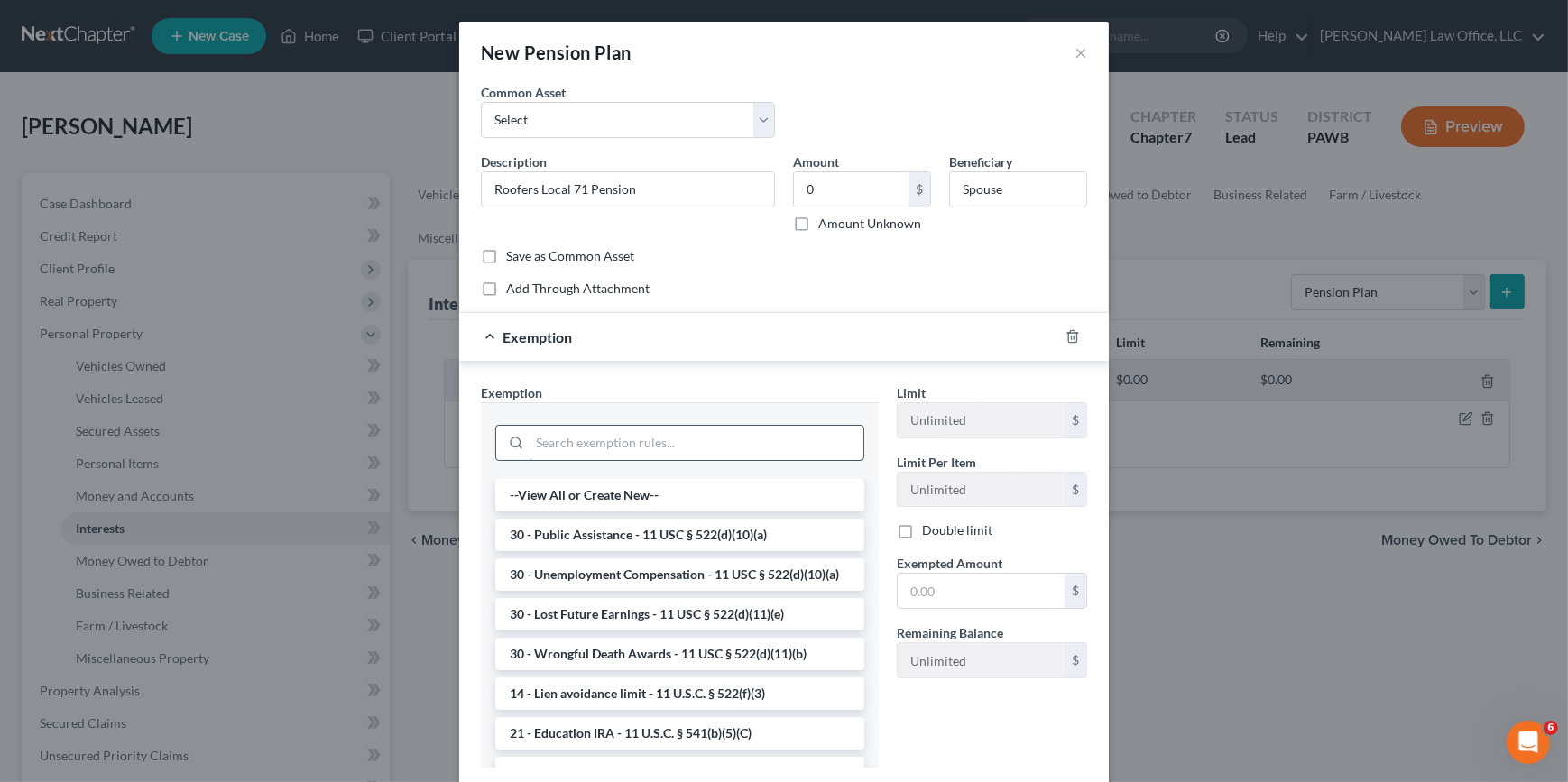
click at [732, 445] on input "search" at bounding box center [696, 443] width 333 height 35
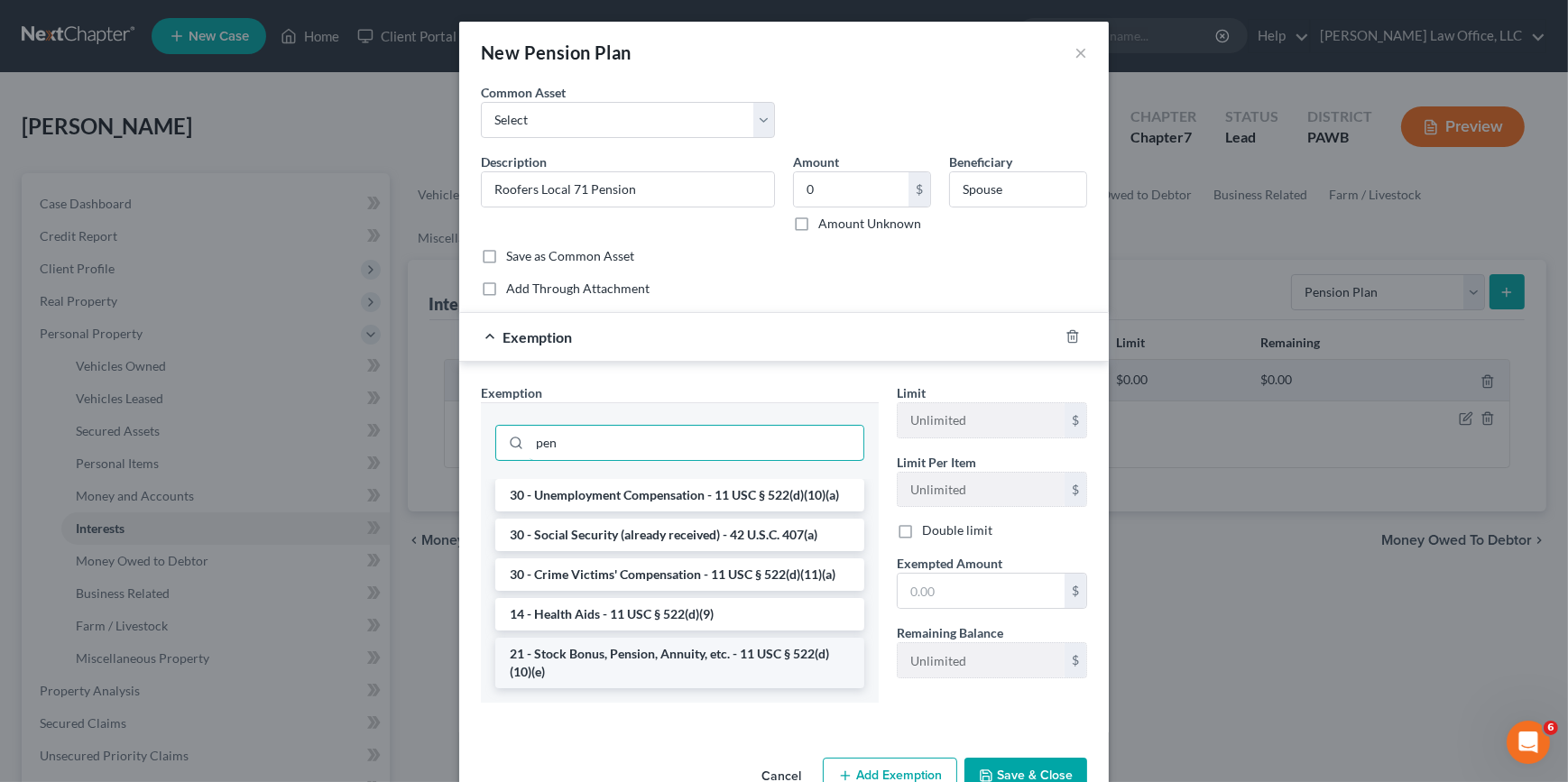
type input "pen"
click at [647, 655] on li "21 - Stock Bonus, Pension, Annuity, etc. - 11 USC § 522(d)(10)(e)" at bounding box center [680, 663] width 369 height 51
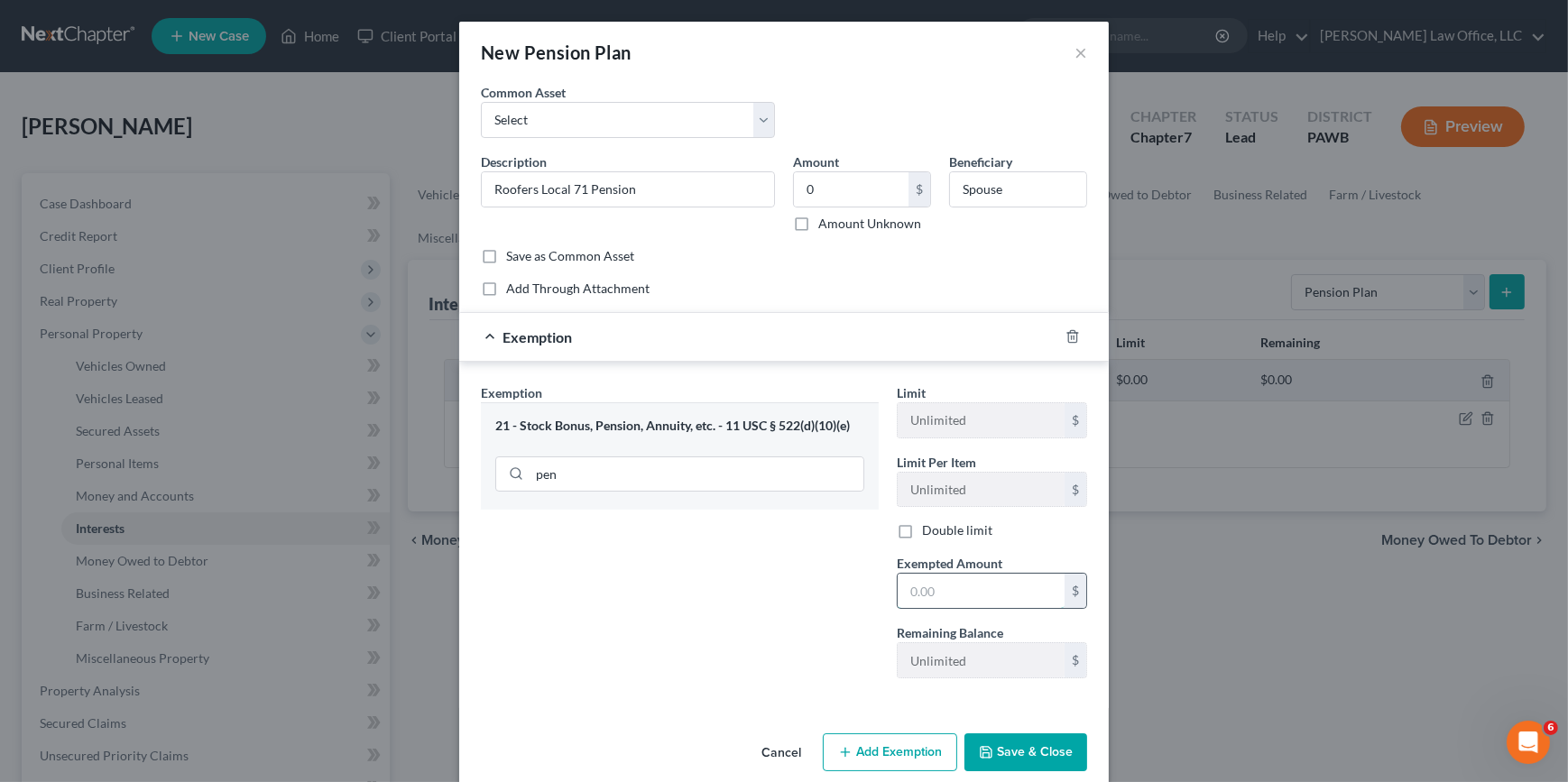
click at [974, 587] on input "text" at bounding box center [981, 590] width 167 height 35
type input "1.00"
click at [1013, 769] on button "Save & Close" at bounding box center [1025, 752] width 123 height 37
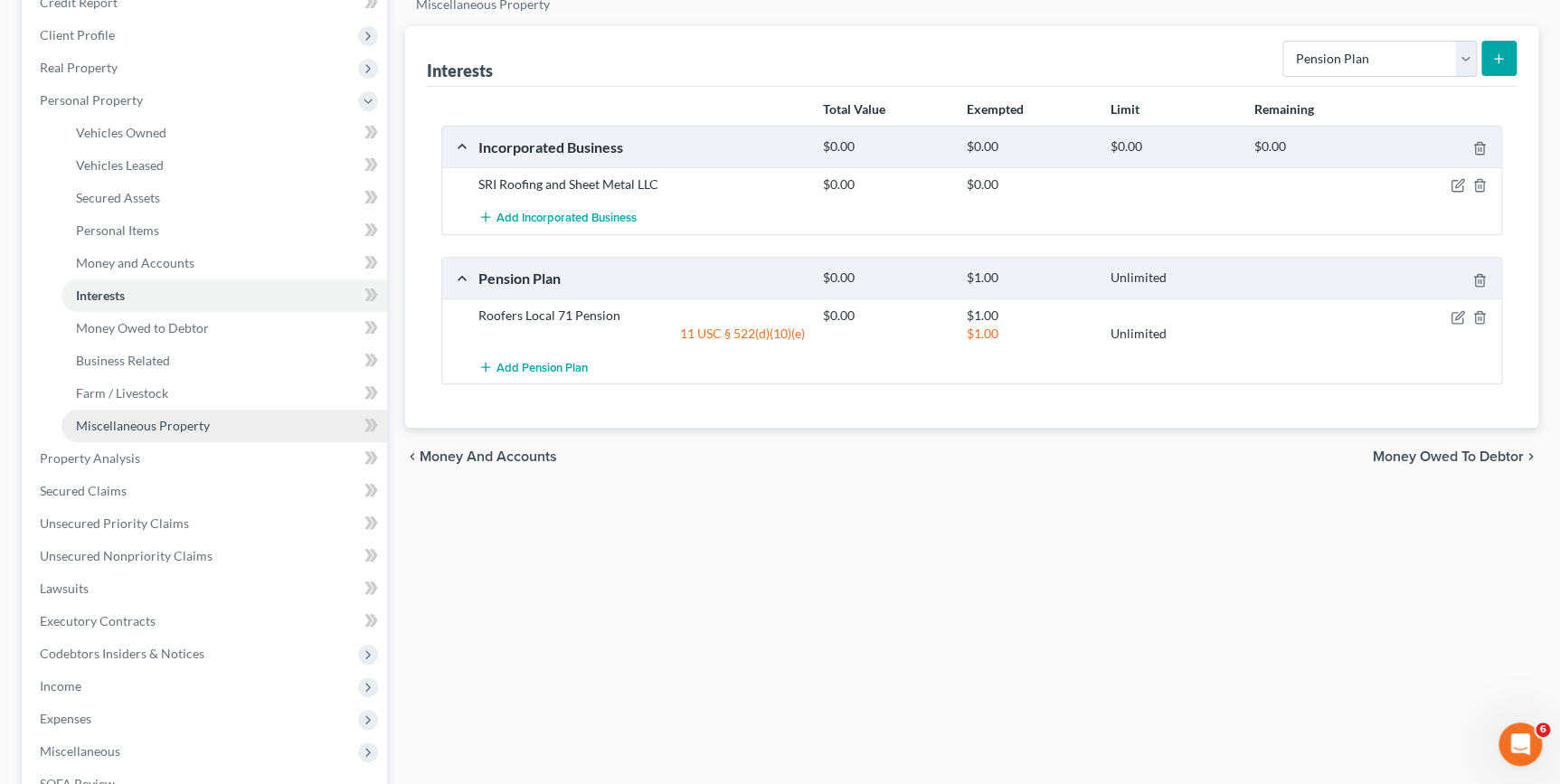
scroll to position [246, 0]
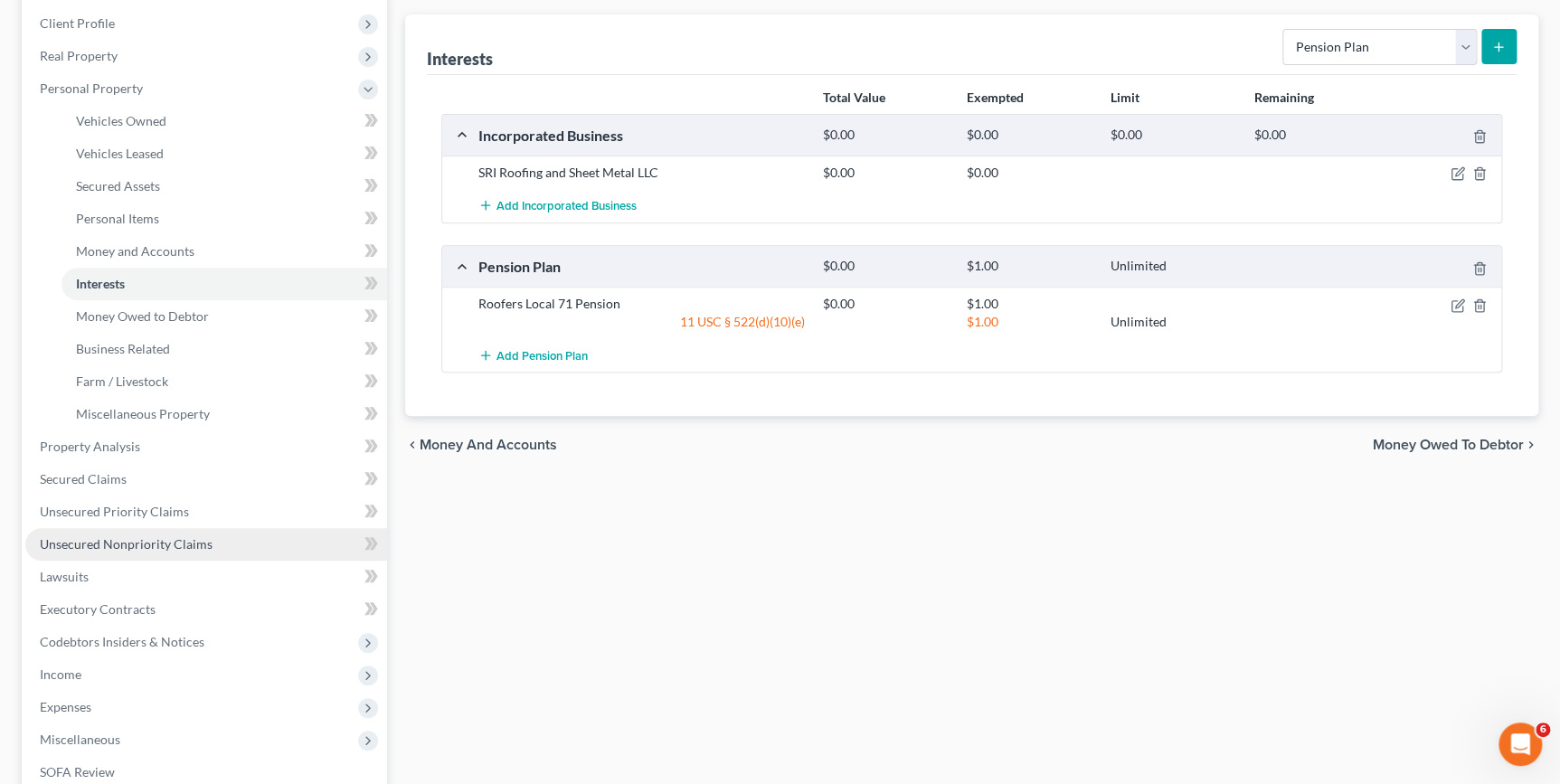
click at [56, 548] on span "Unsecured Nonpriority Claims" at bounding box center [126, 544] width 173 height 15
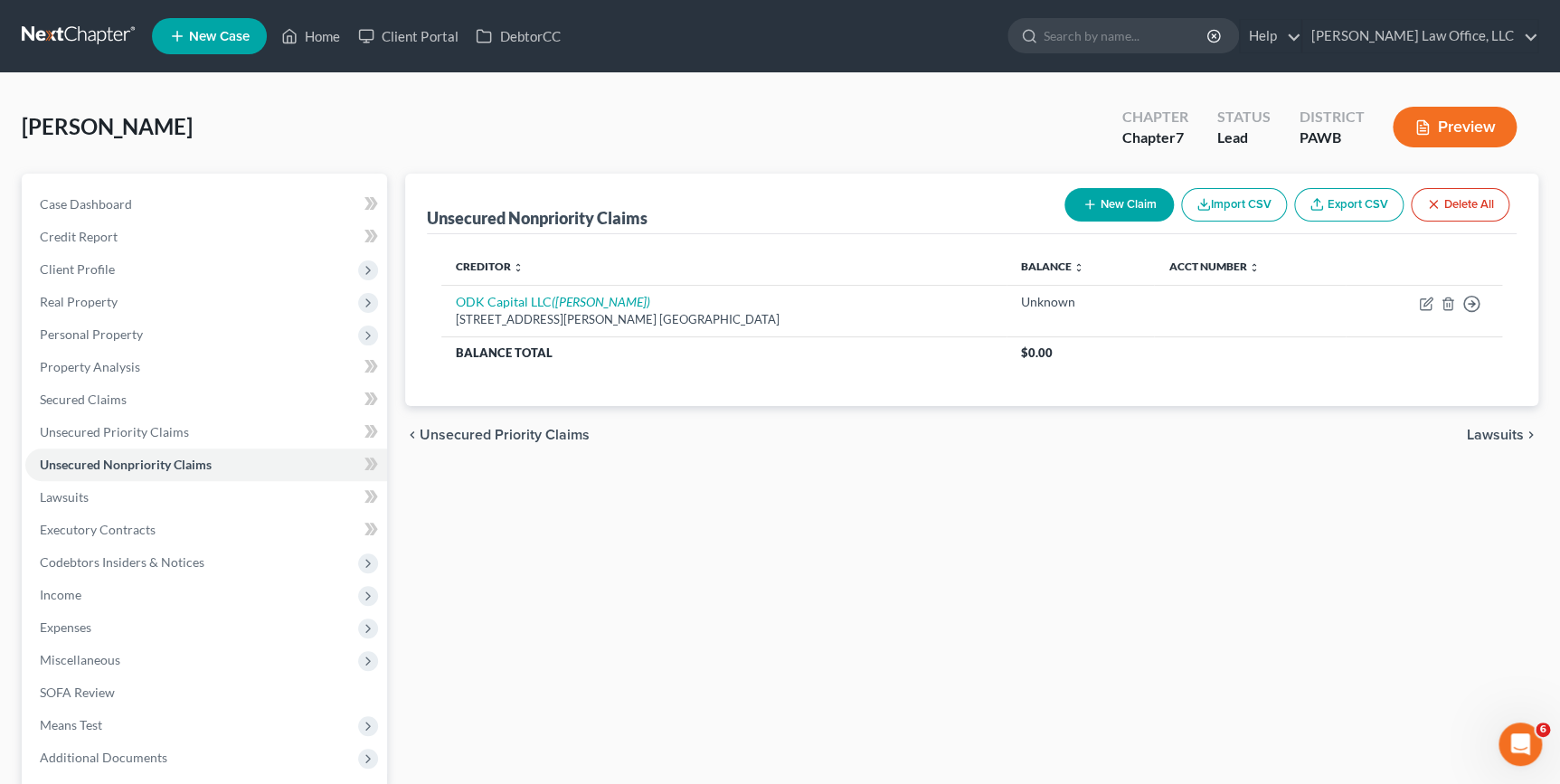
click at [1152, 210] on button "New Claim" at bounding box center [1119, 205] width 110 height 34
select select "0"
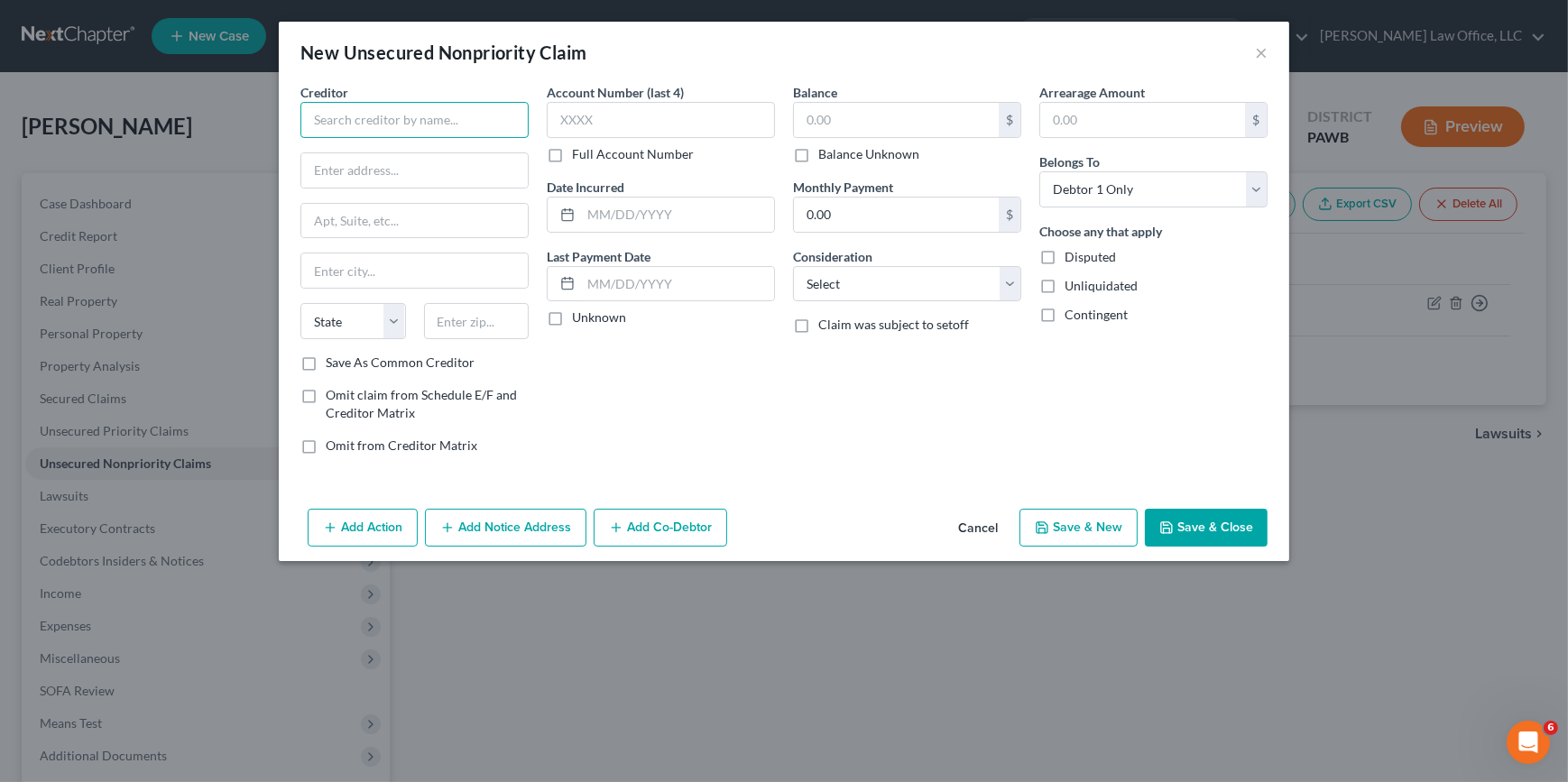
click at [370, 128] on input "text" at bounding box center [415, 120] width 229 height 37
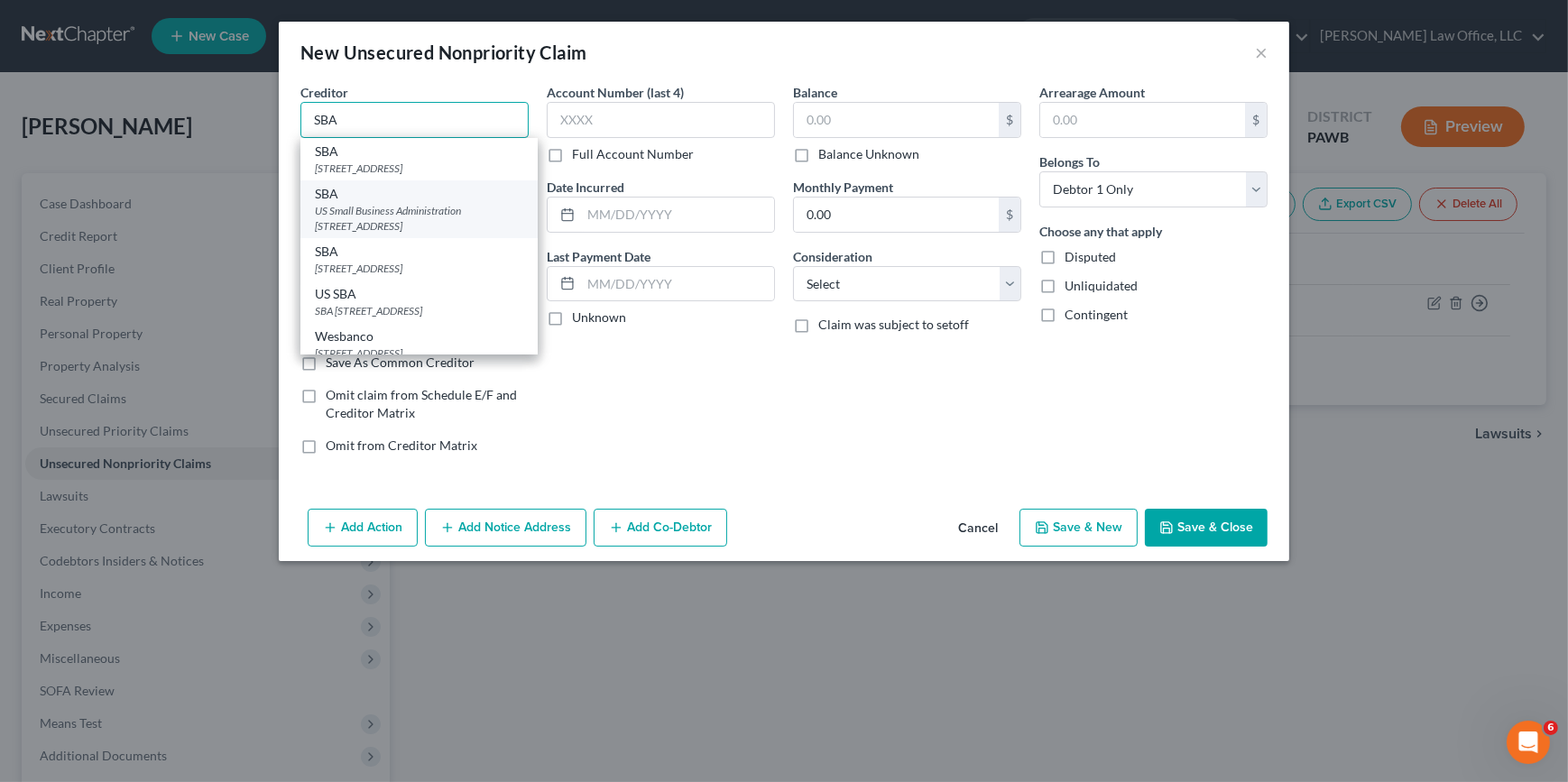
type input "SBA"
click at [414, 224] on div "US Small Business Administration PO Box 3918, Portland, OR 97208" at bounding box center [419, 218] width 208 height 31
type input "US Small Business Administration"
type input "PO Box 3918"
type input "Portland"
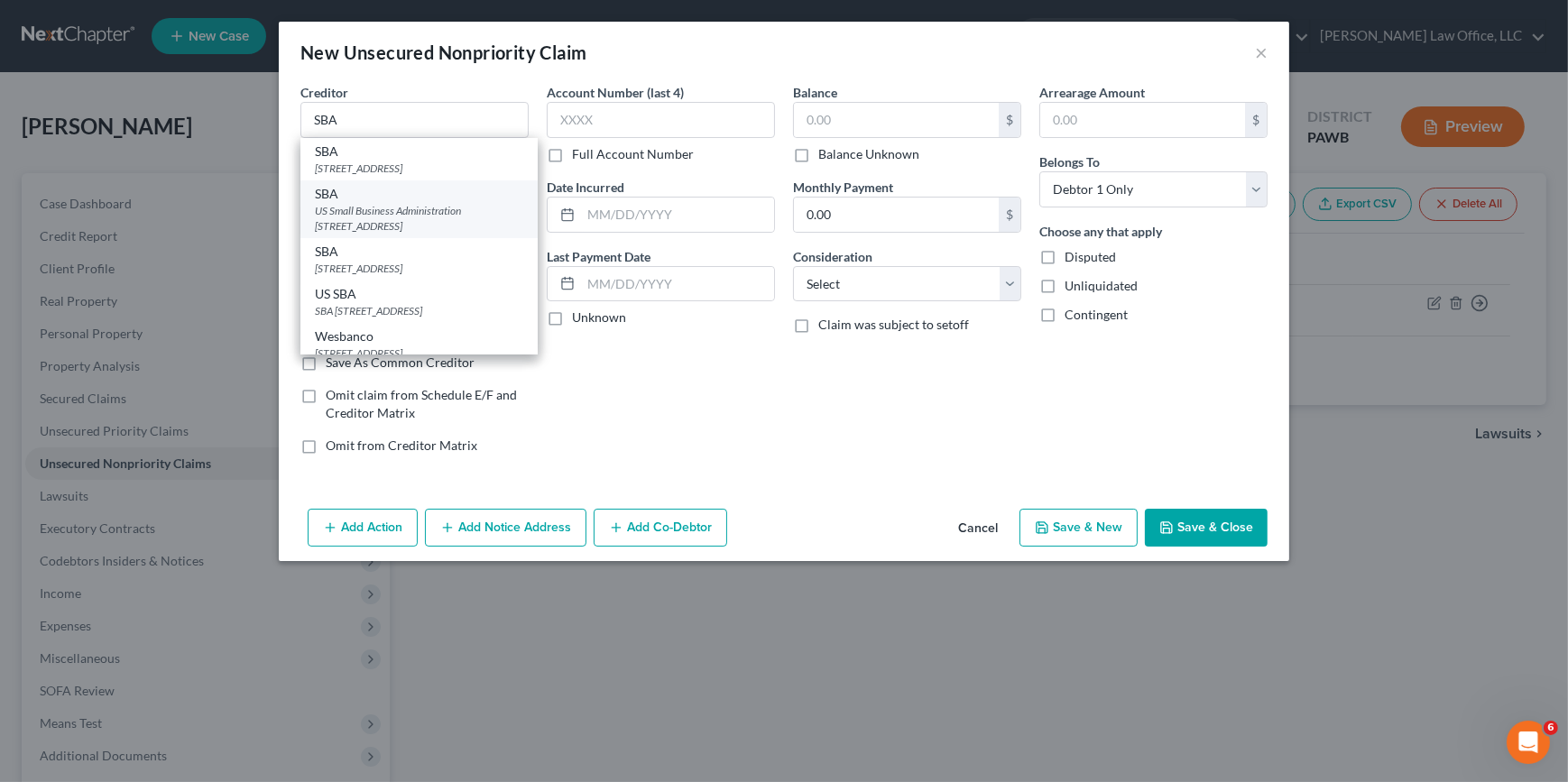
select select "38"
type input "97208"
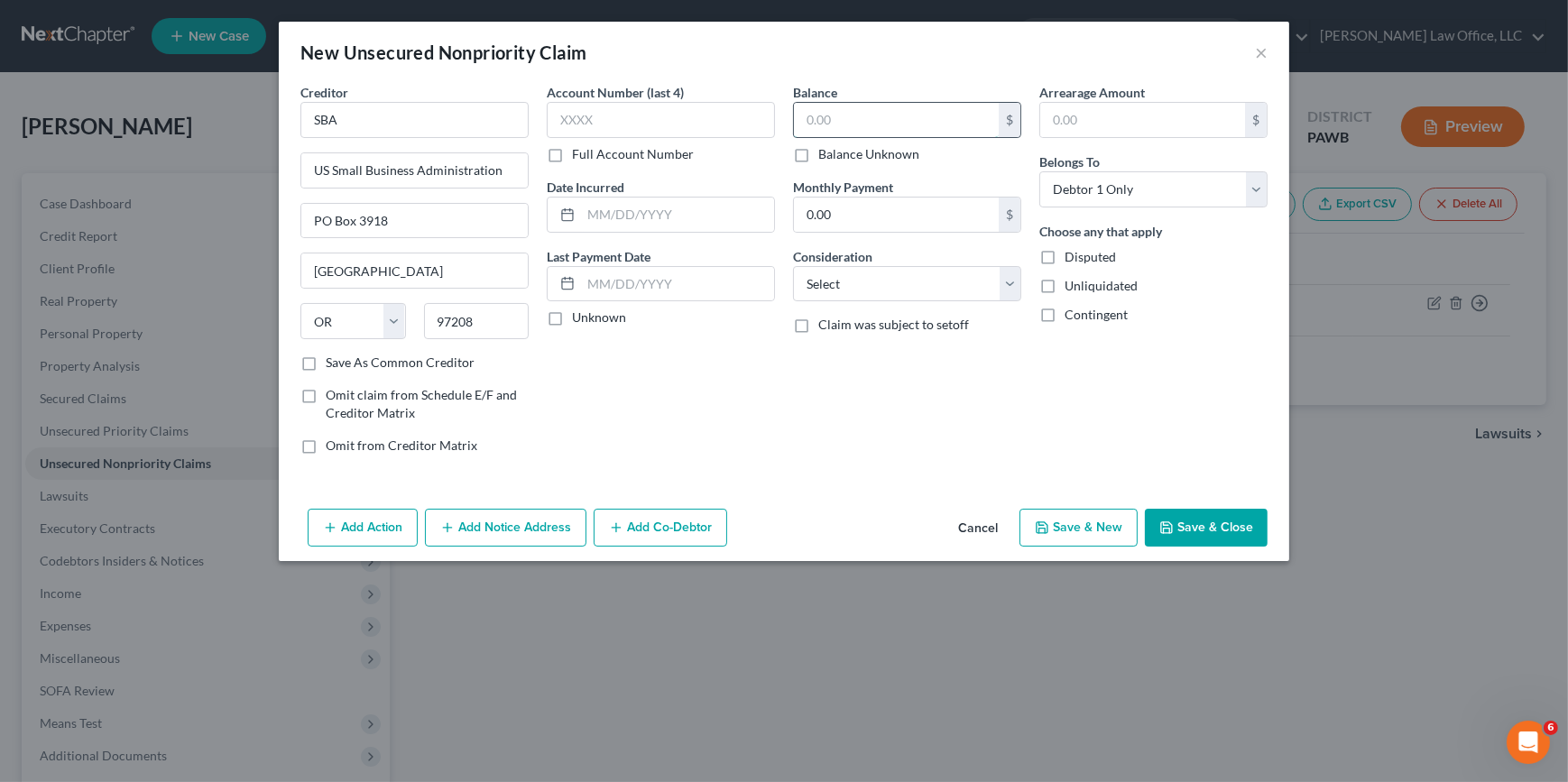
click at [961, 115] on input "text" at bounding box center [895, 120] width 205 height 35
type input "530,000"
click at [946, 280] on select "Select Cable / Satellite Services Collection Agency Credit Card Debt Debt Couns…" at bounding box center [908, 284] width 229 height 37
select select "10"
click at [793, 266] on select "Select Cable / Satellite Services Collection Agency Credit Card Debt Debt Couns…" at bounding box center [908, 284] width 229 height 37
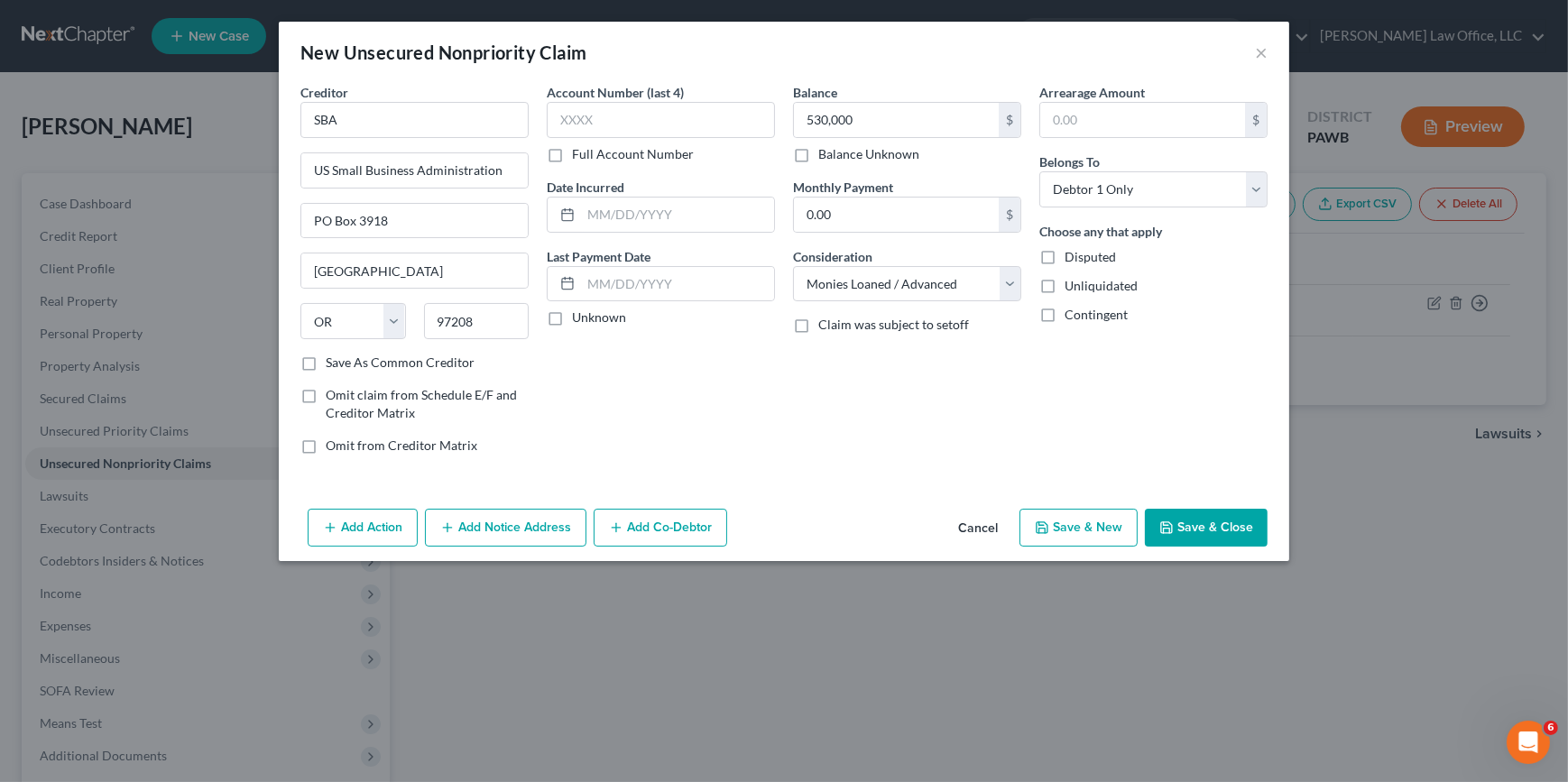
click at [669, 532] on button "Add Co-Debtor" at bounding box center [660, 527] width 134 height 37
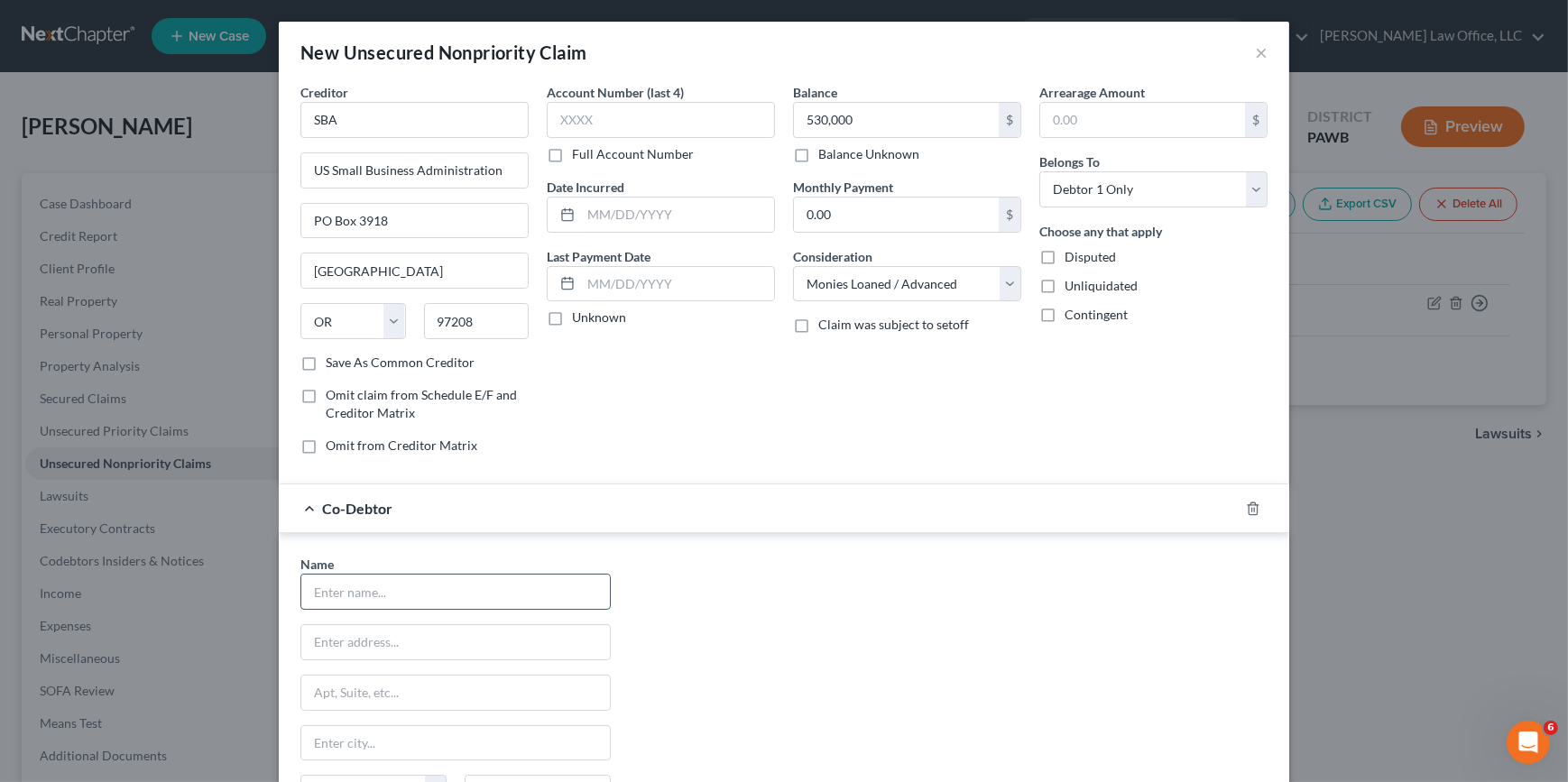
click at [340, 595] on input "text" at bounding box center [455, 591] width 308 height 35
type input "S"
click at [1250, 502] on icon "button" at bounding box center [1252, 508] width 8 height 12
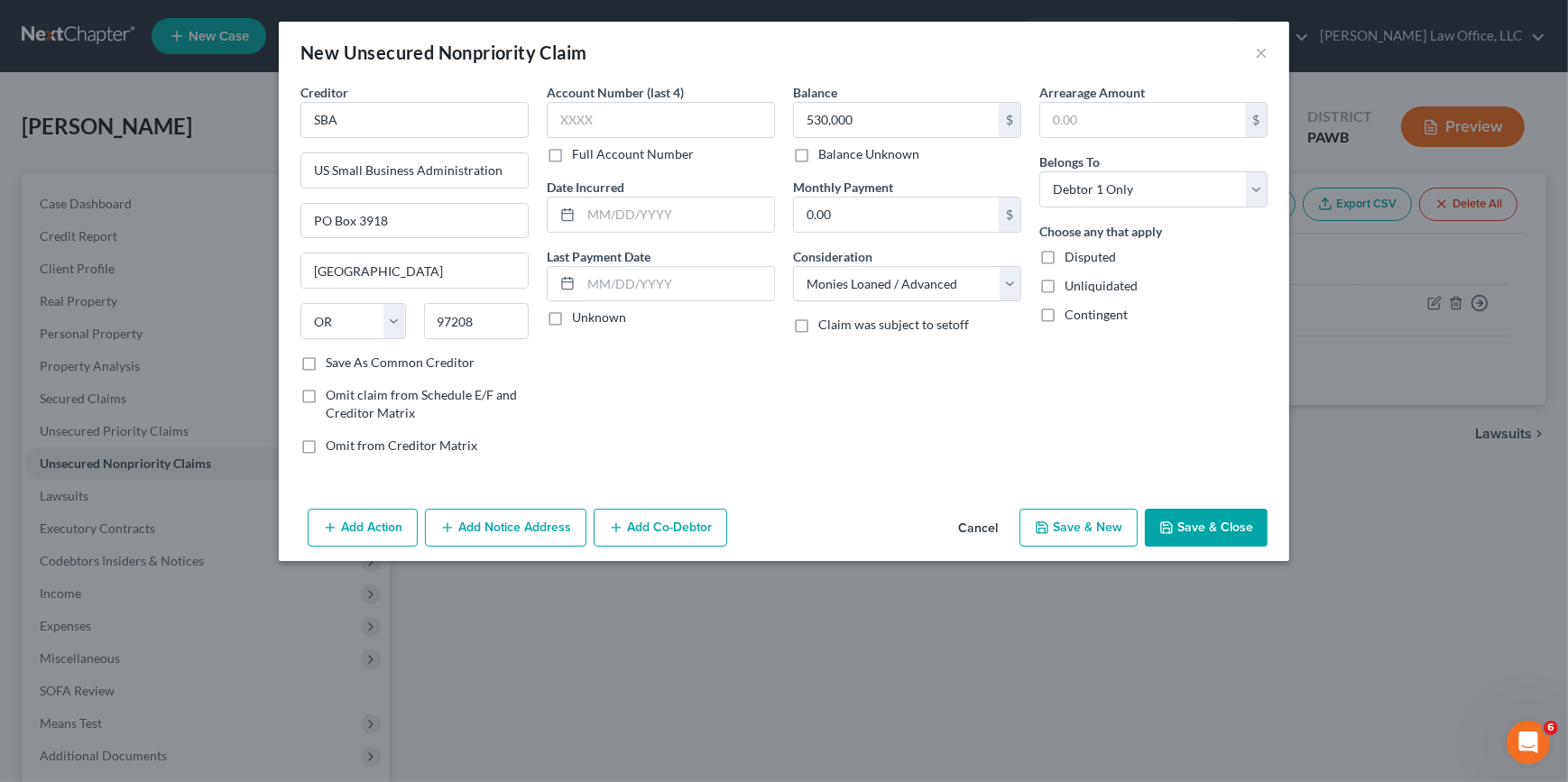
click at [1250, 524] on button "Save & Close" at bounding box center [1206, 527] width 123 height 37
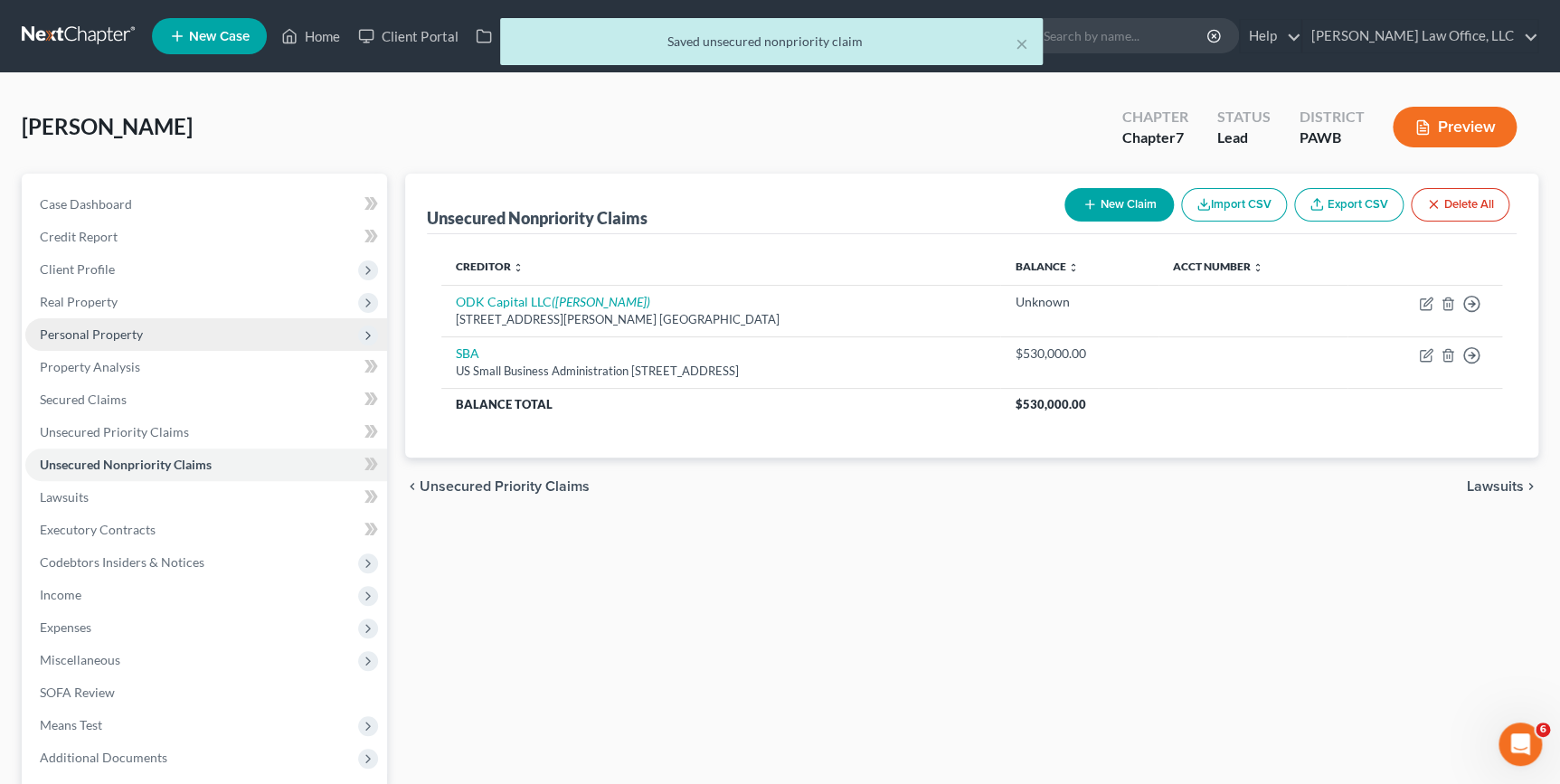
click at [108, 331] on span "Personal Property" at bounding box center [91, 334] width 103 height 15
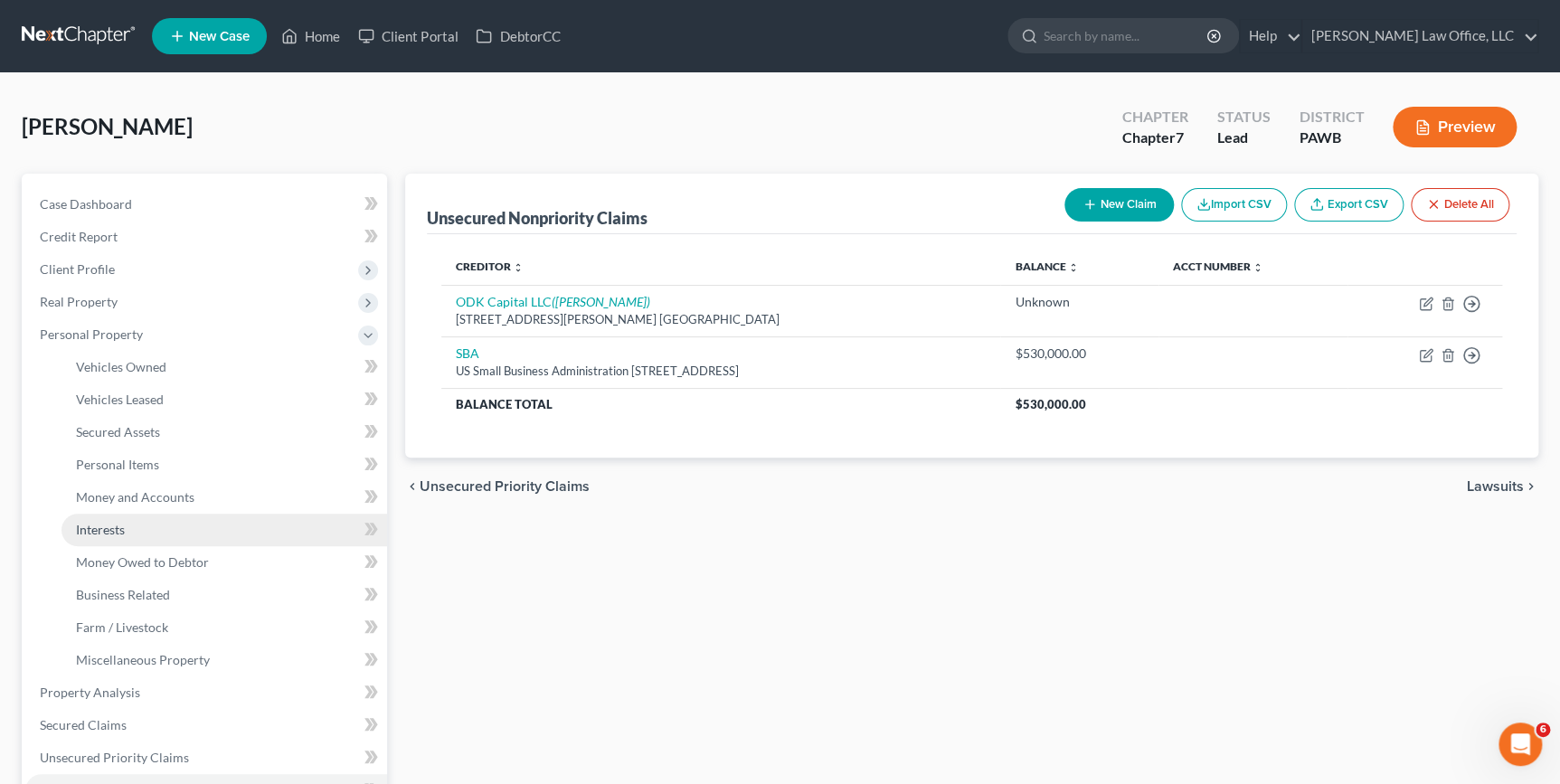
click at [127, 524] on link "Interests" at bounding box center [224, 530] width 326 height 33
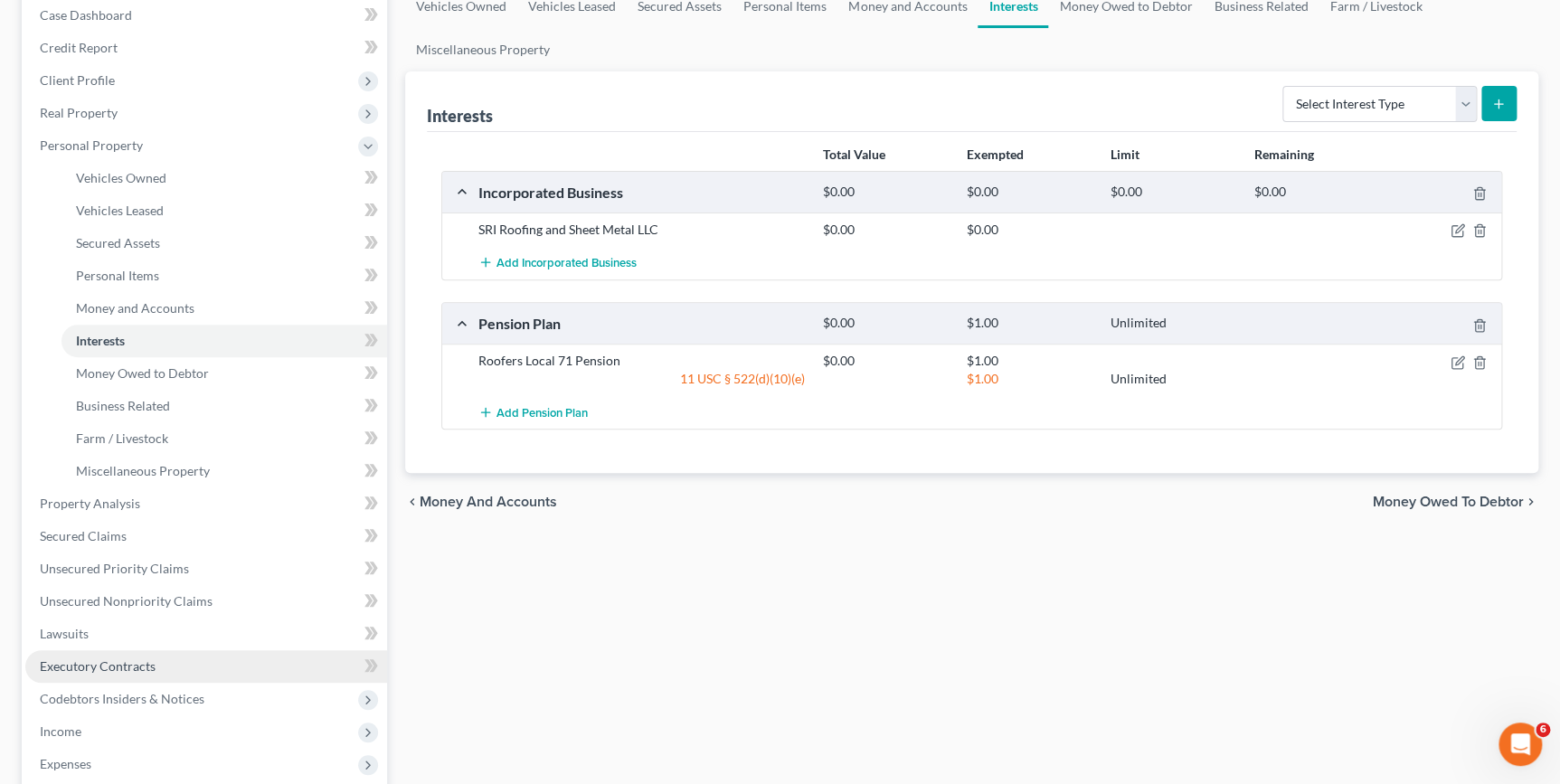
scroll to position [163, 0]
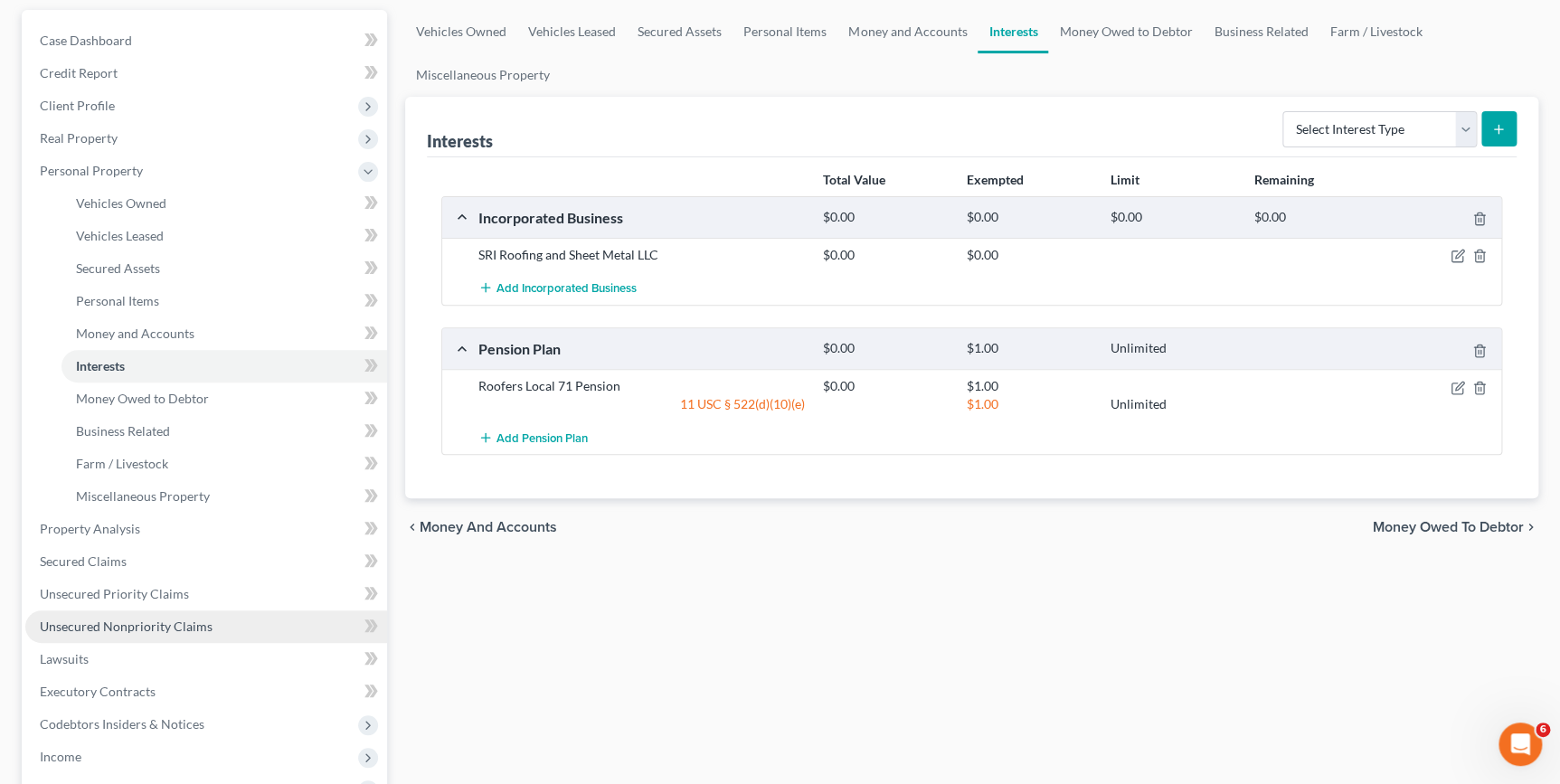
click at [62, 623] on span "Unsecured Nonpriority Claims" at bounding box center [126, 626] width 173 height 15
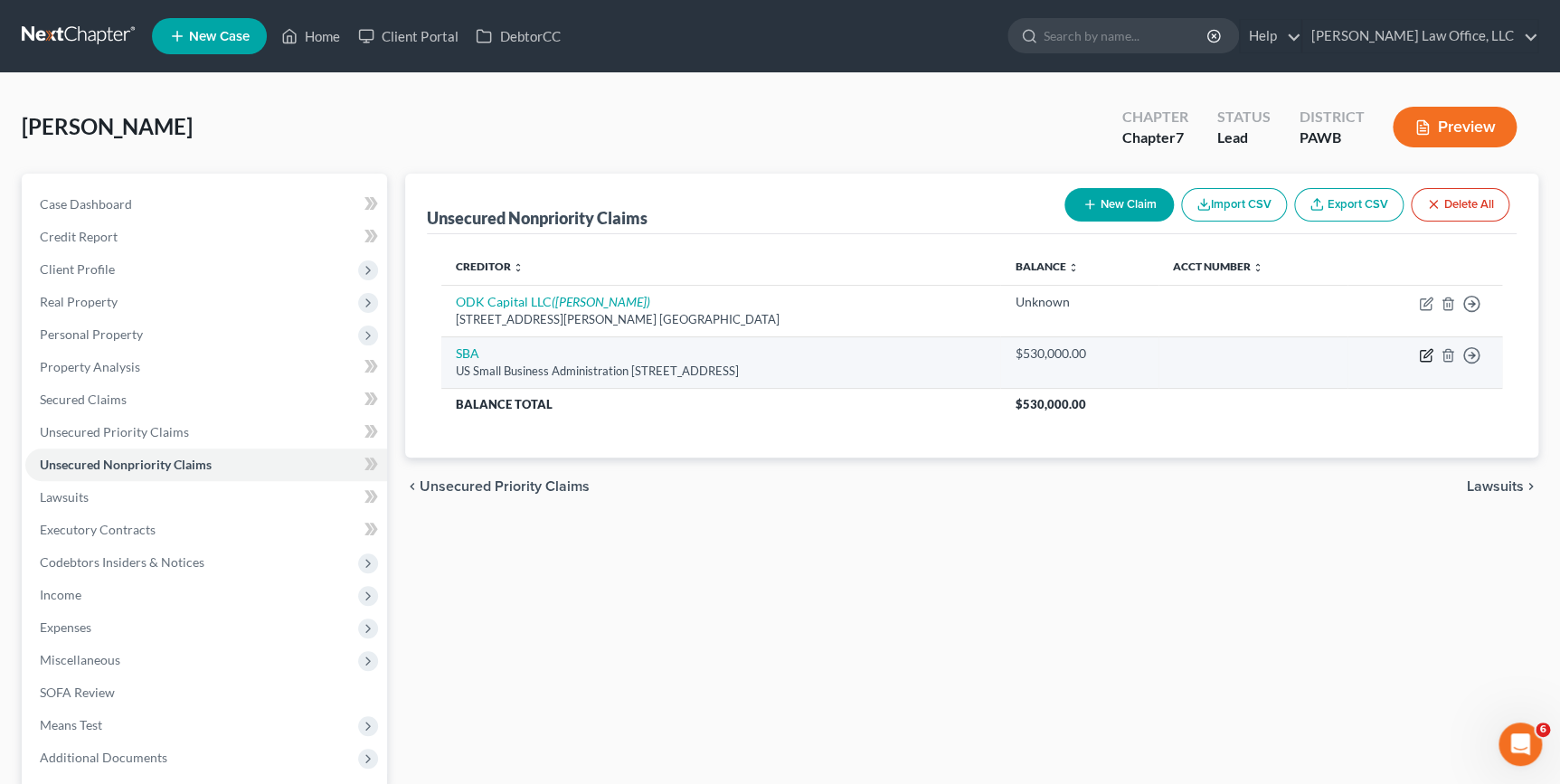
click at [1422, 357] on icon "button" at bounding box center [1426, 355] width 14 height 14
select select "38"
select select "10"
select select "0"
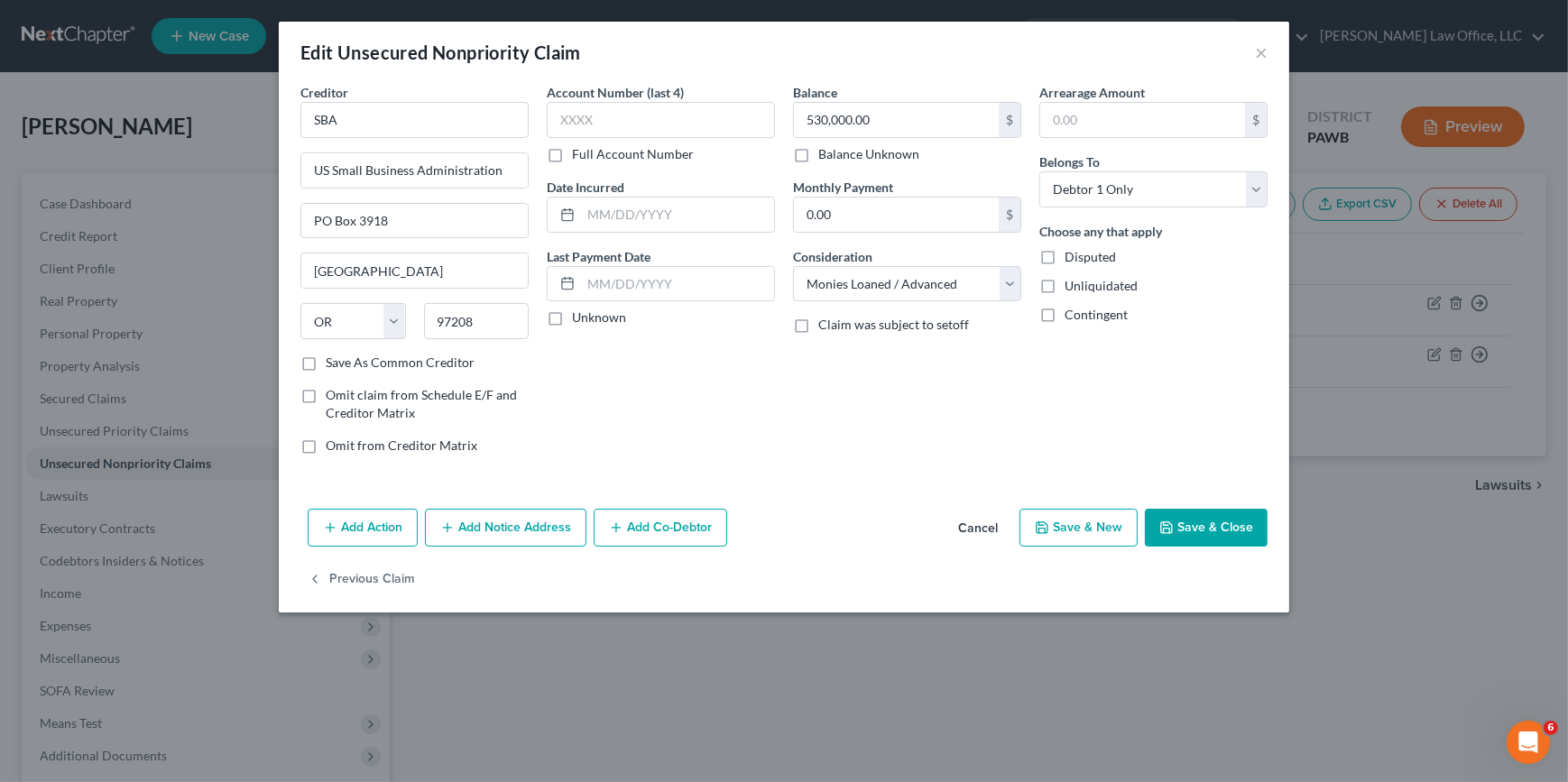
click at [338, 365] on label "Save As Common Creditor" at bounding box center [400, 362] width 149 height 18
click at [338, 365] on input "Save As Common Creditor" at bounding box center [338, 360] width 12 height 12
checkbox input "true"
click at [658, 525] on button "Add Co-Debtor" at bounding box center [660, 527] width 134 height 37
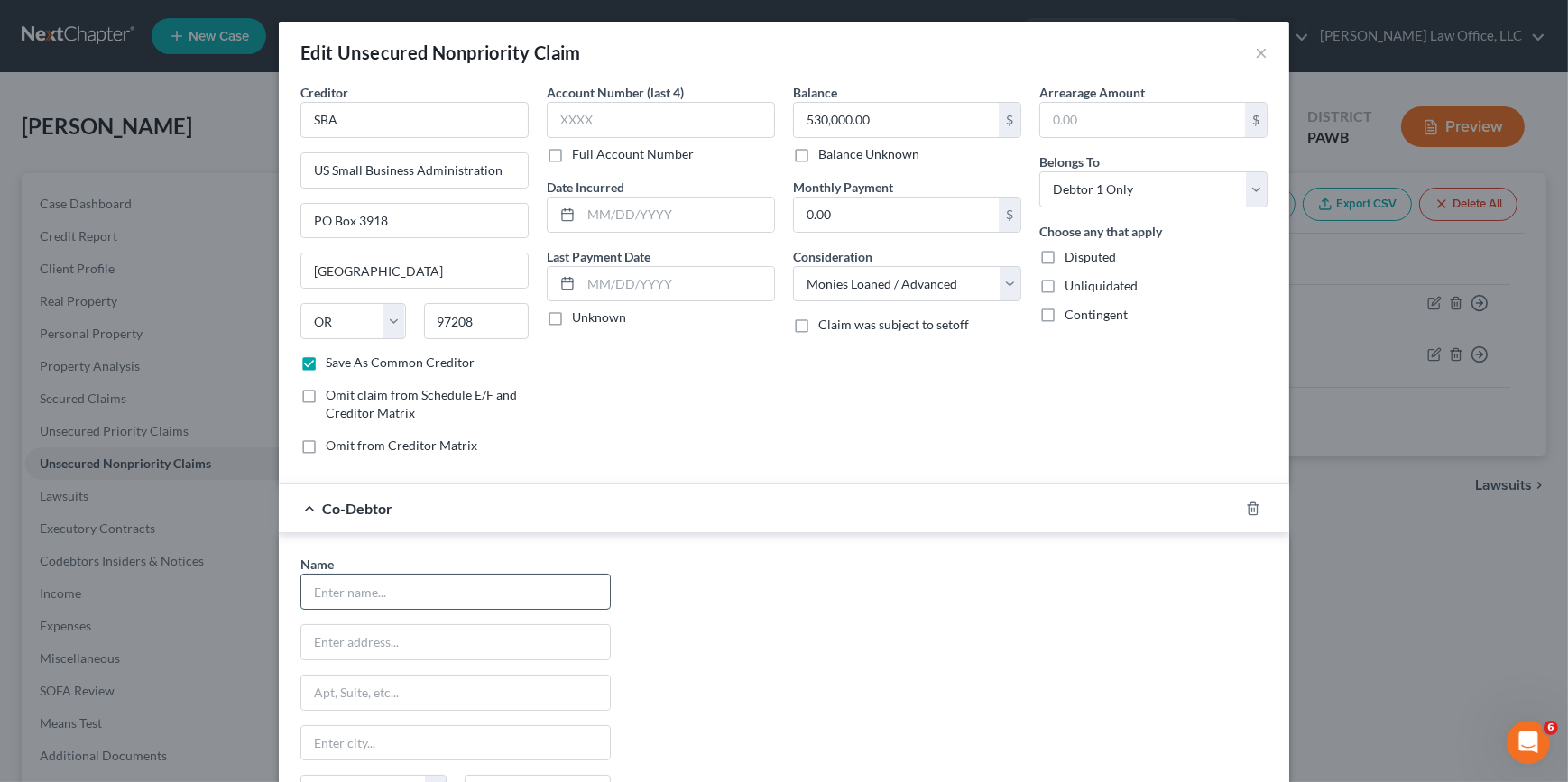
click at [476, 594] on input "text" at bounding box center [455, 591] width 308 height 35
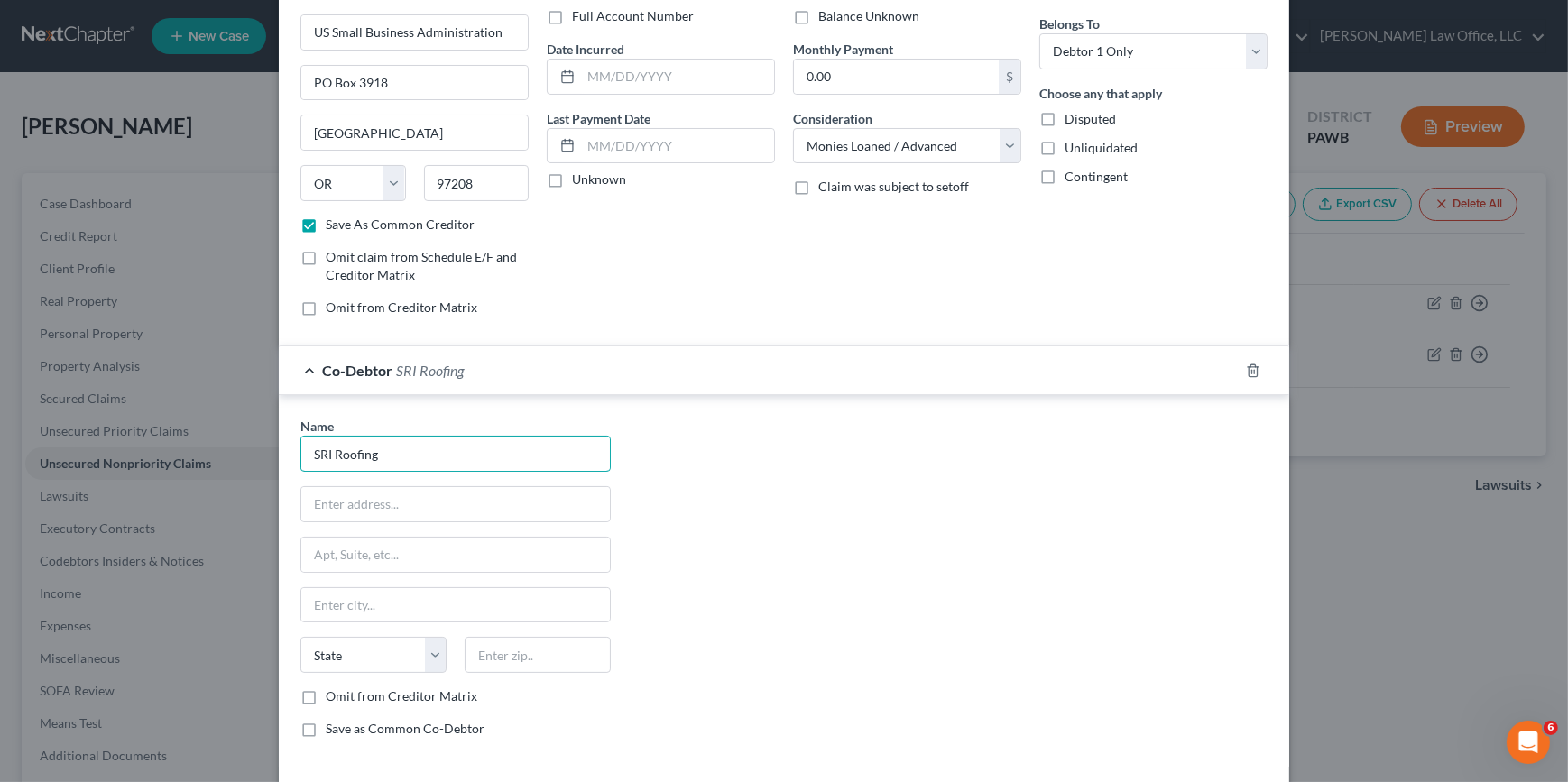
scroll to position [271, 0]
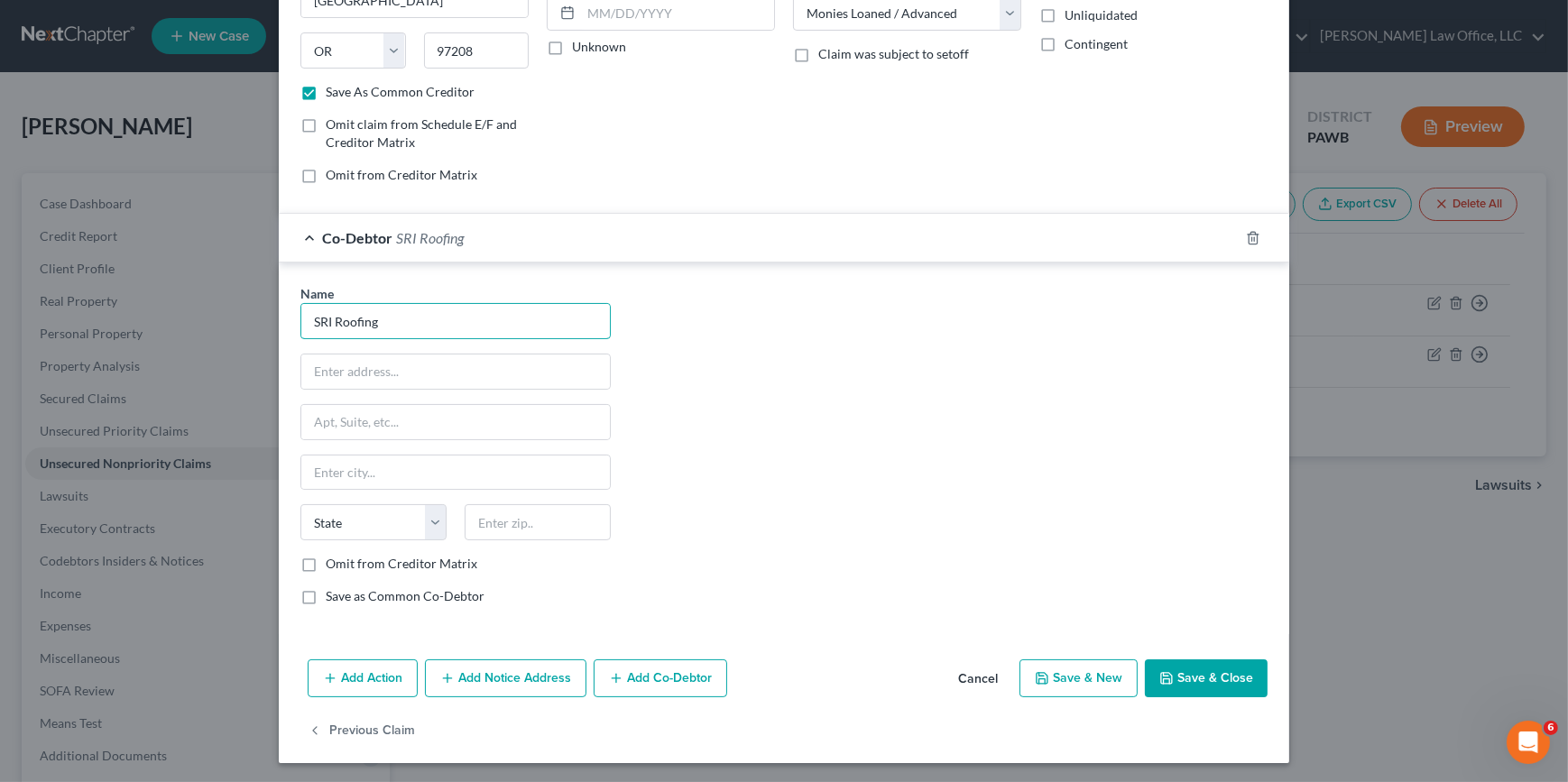
type input "SRI Roofing"
click at [1176, 676] on button "Save & Close" at bounding box center [1206, 678] width 123 height 37
checkbox input "false"
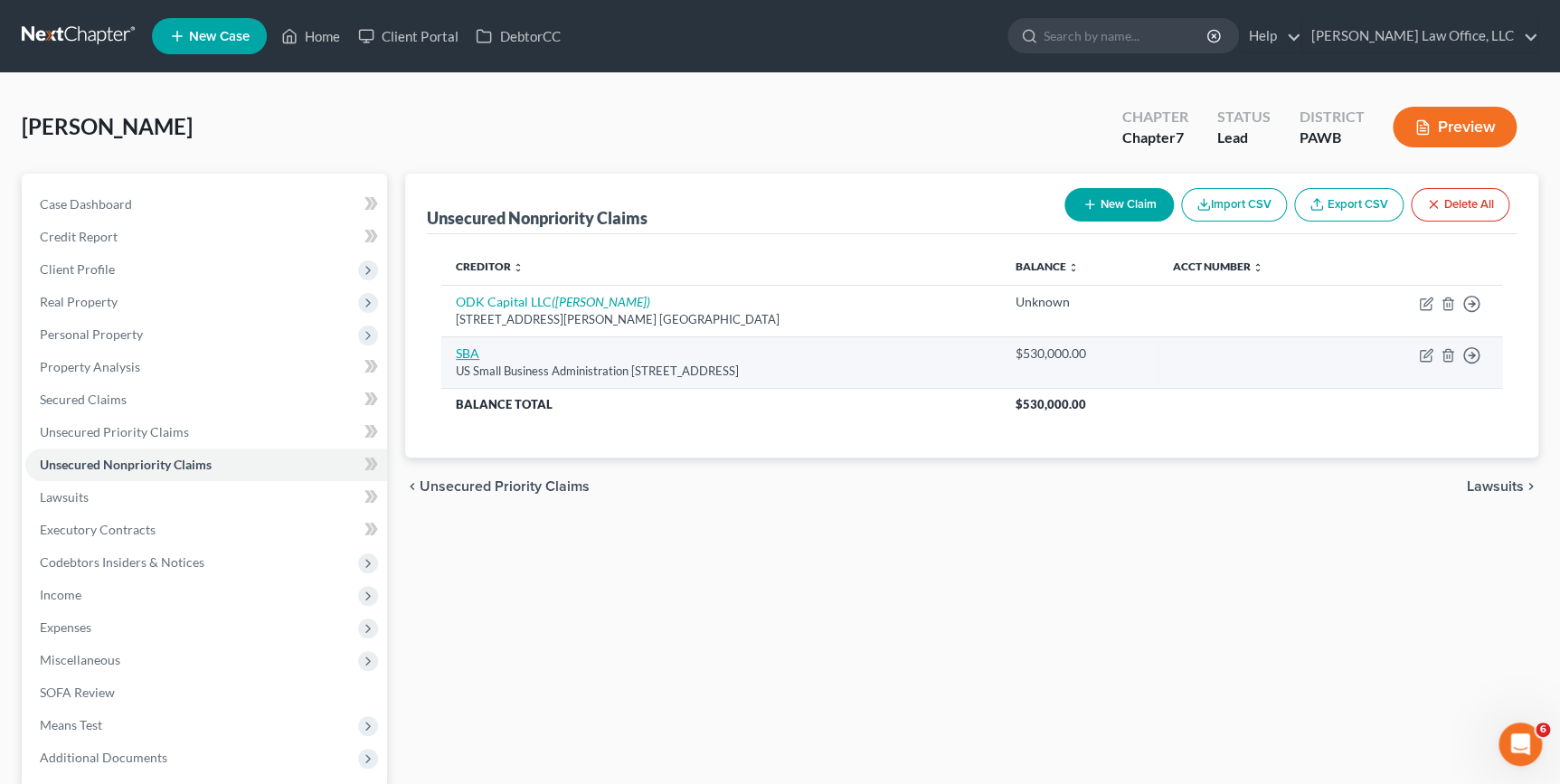
click at [461, 355] on link "SBA" at bounding box center [467, 353] width 23 height 15
select select "38"
select select "10"
select select "0"
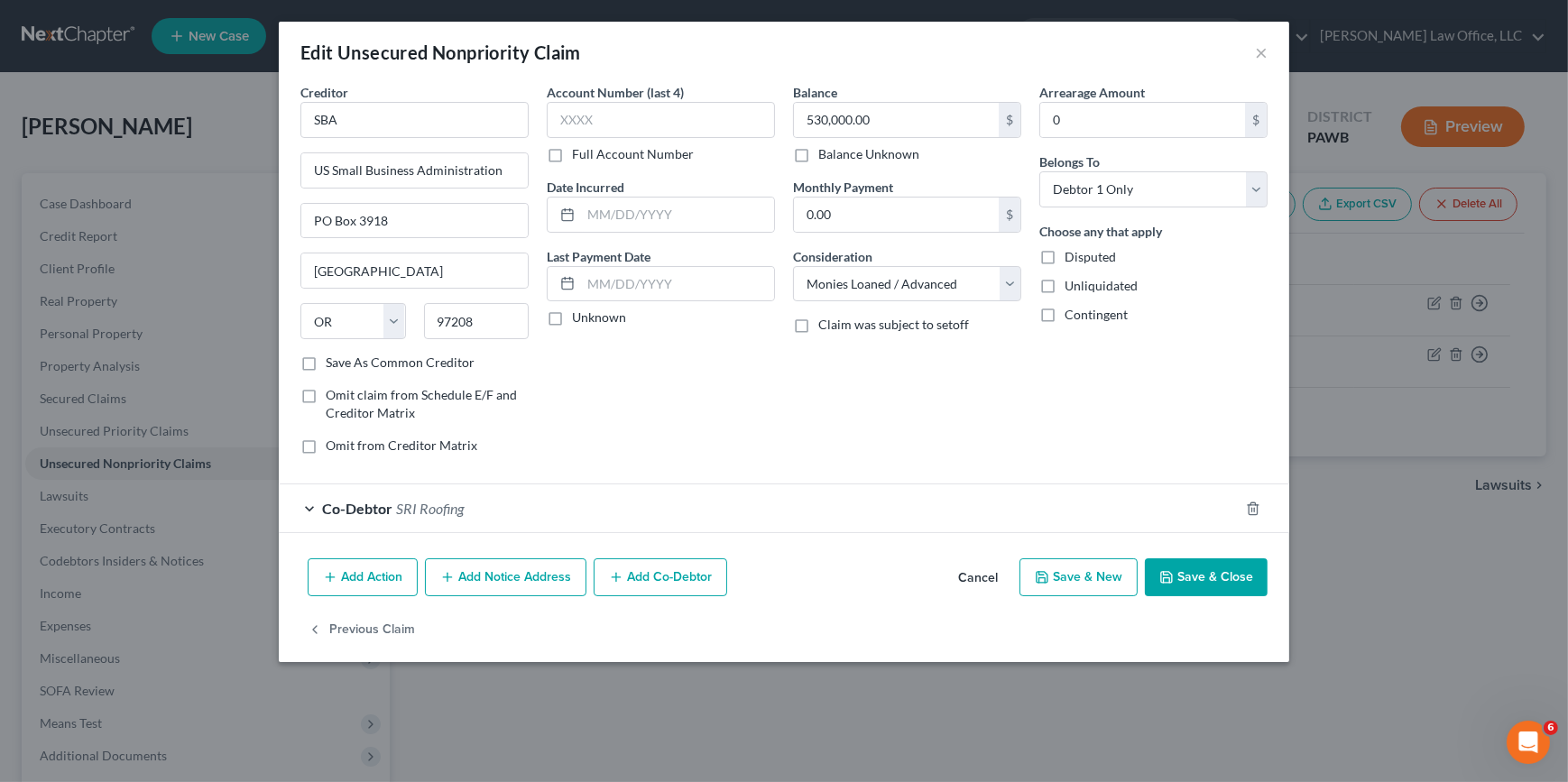
click at [683, 585] on button "Add Co-Debtor" at bounding box center [660, 577] width 134 height 37
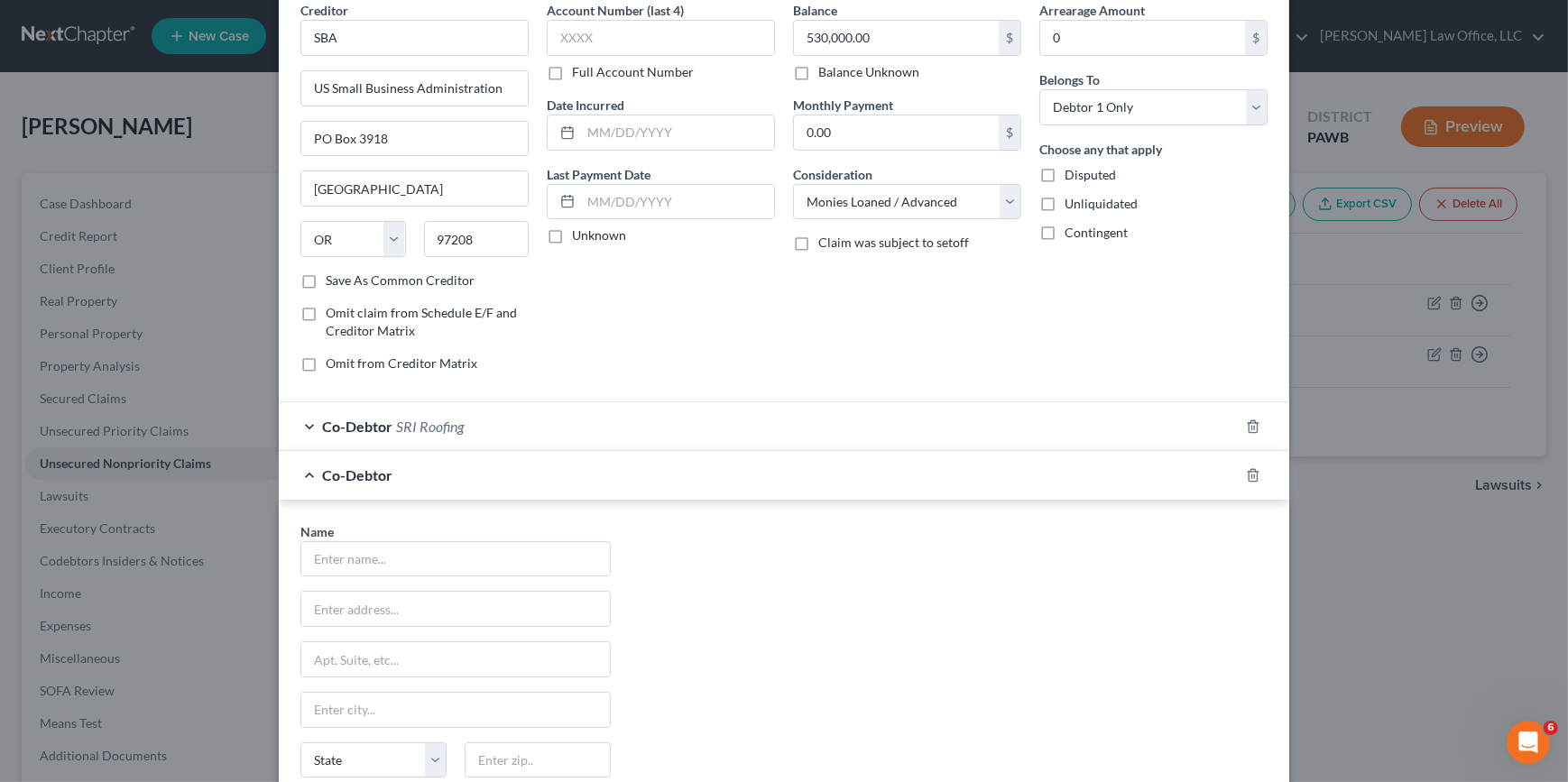
scroll to position [74, 0]
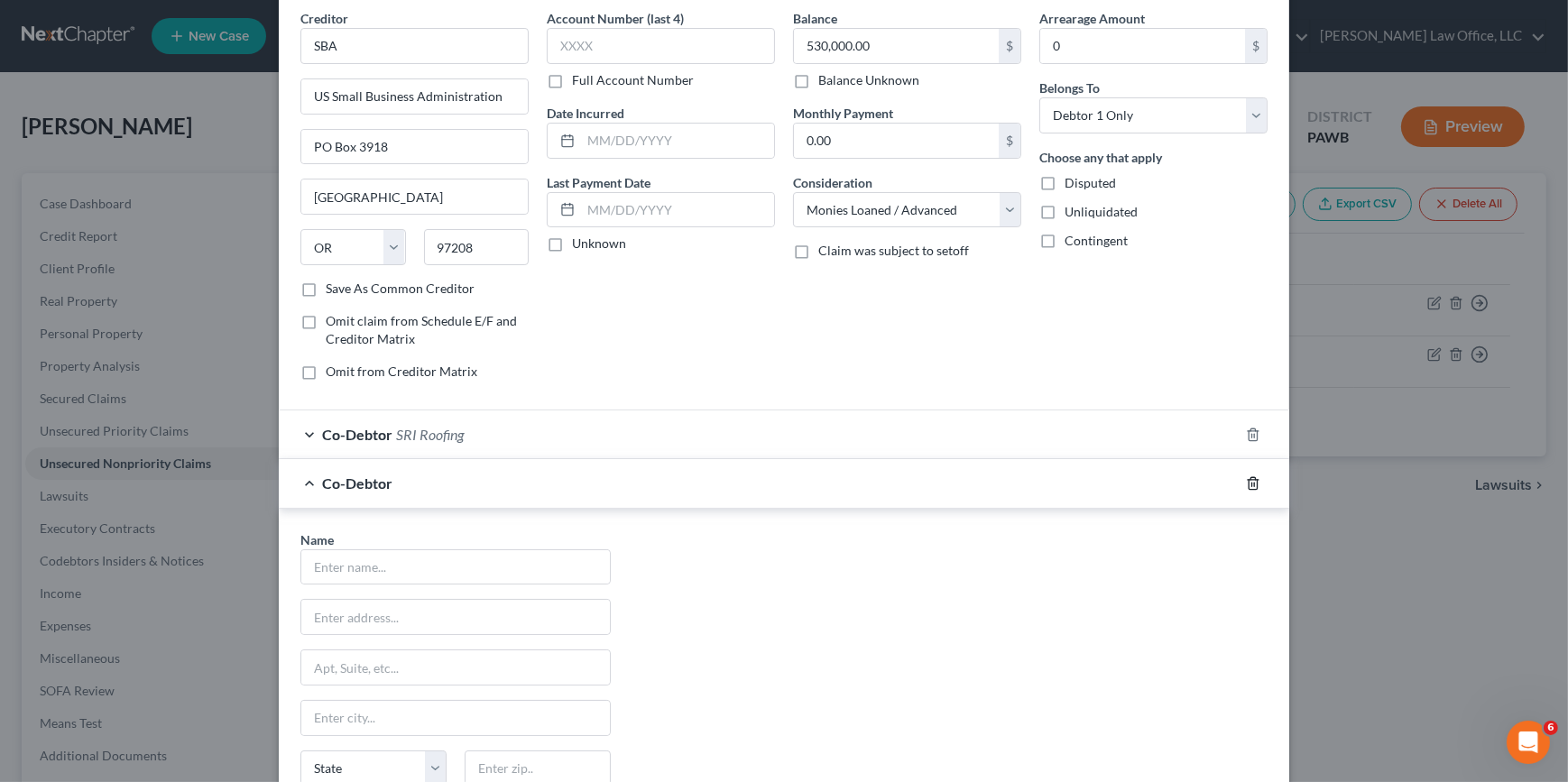
click at [1246, 484] on icon "button" at bounding box center [1252, 482] width 14 height 14
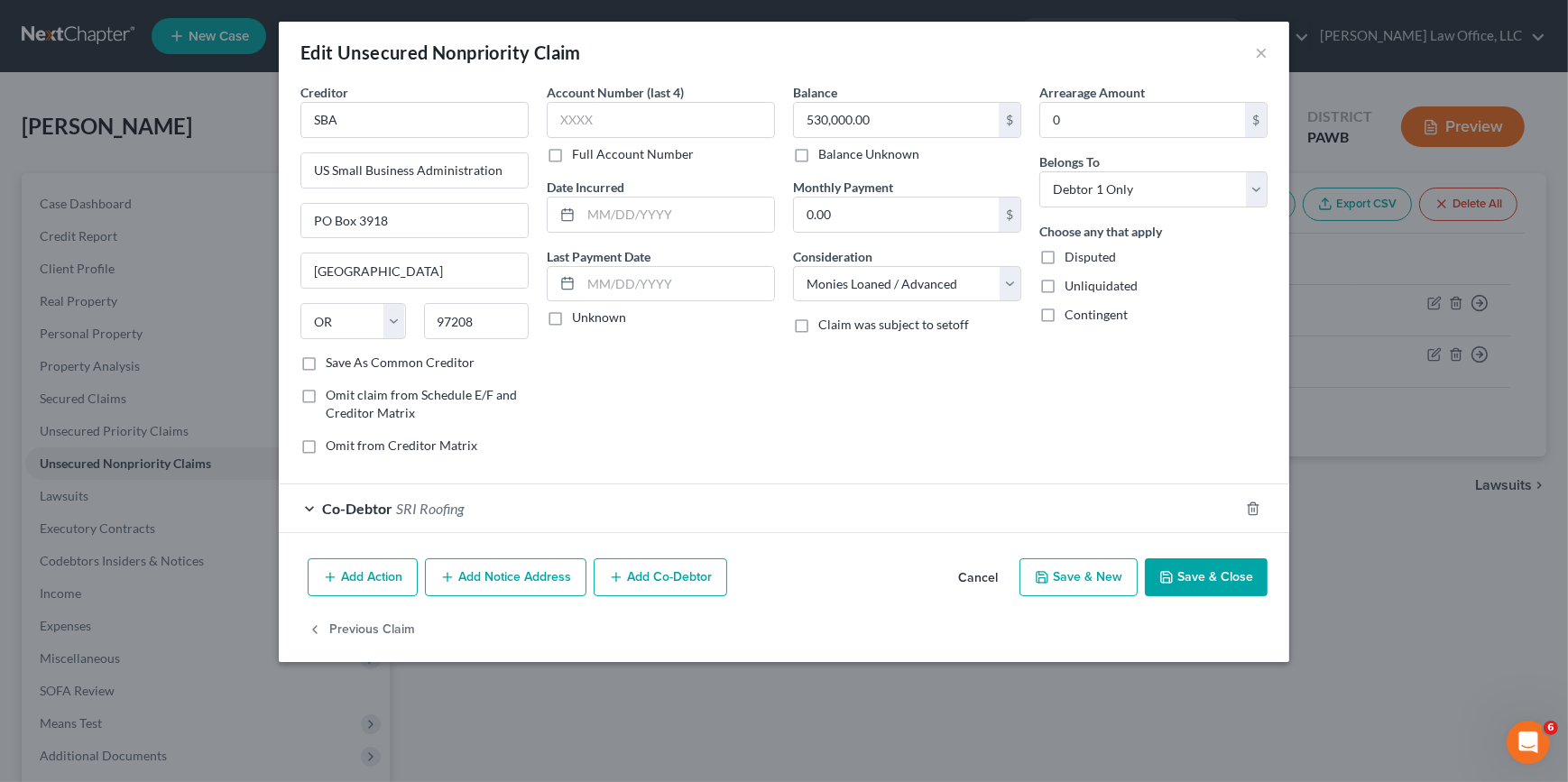
click at [429, 513] on span "SRI Roofing" at bounding box center [430, 509] width 67 height 17
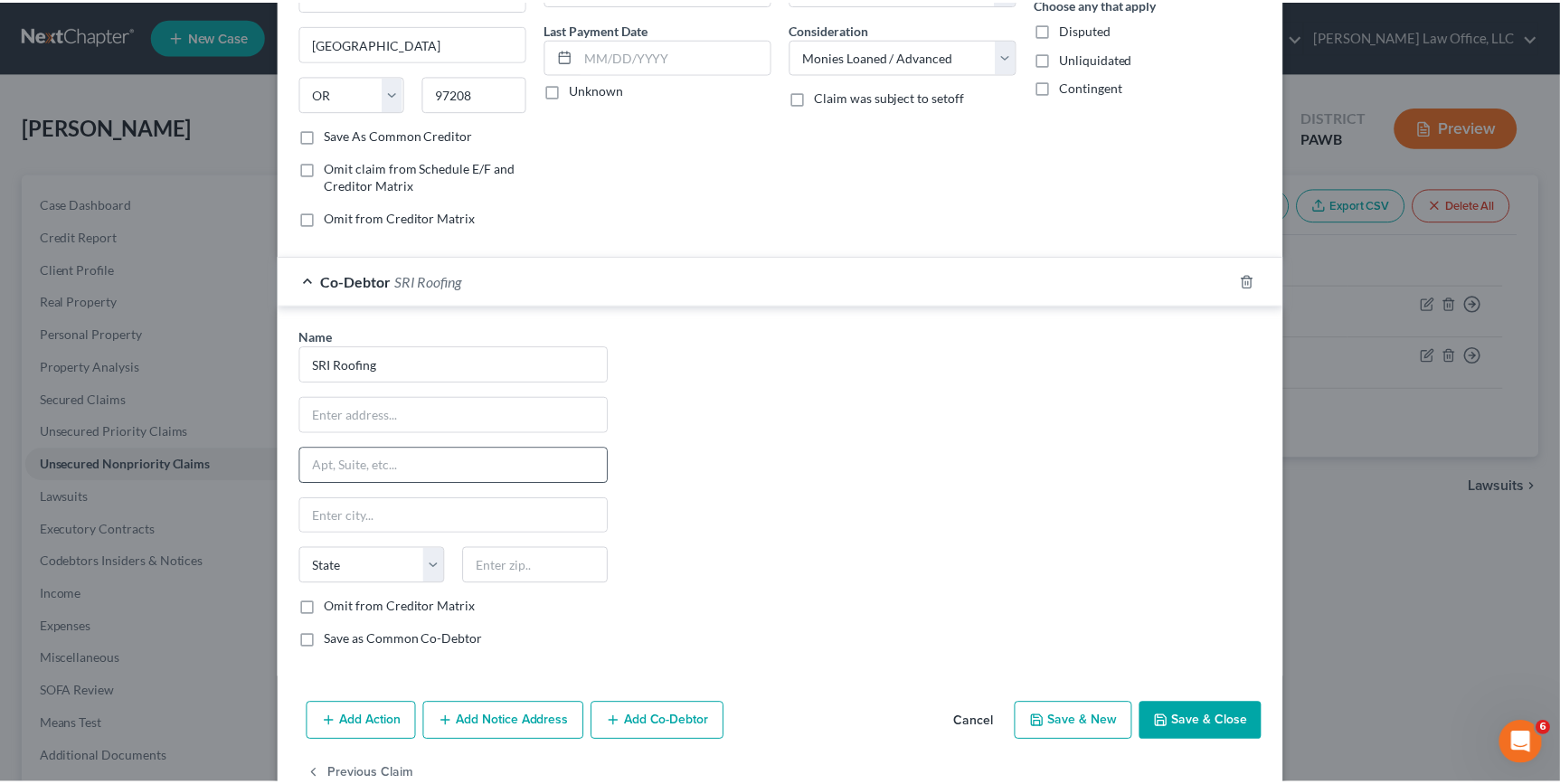
scroll to position [246, 0]
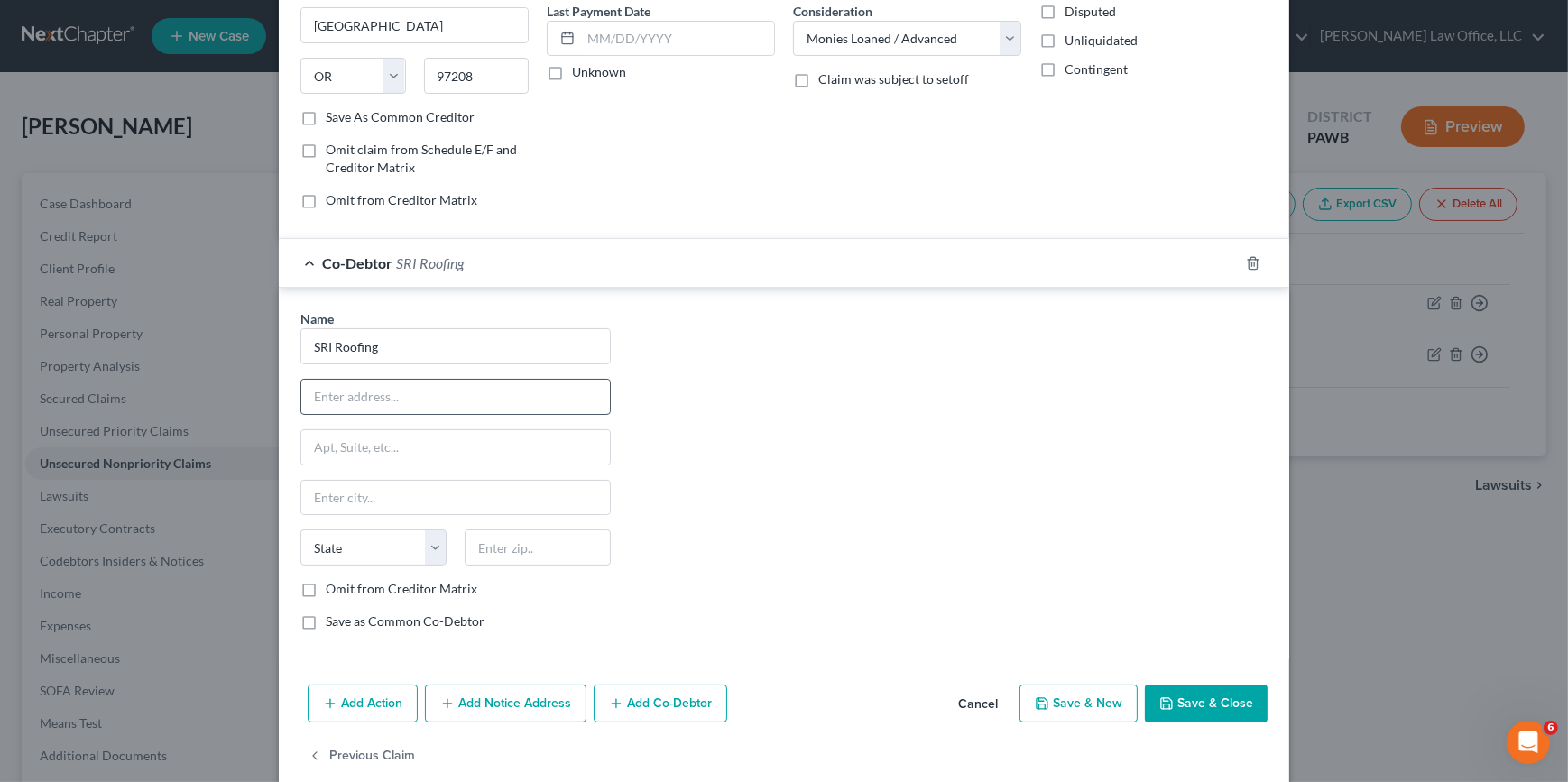
drag, startPoint x: 363, startPoint y: 394, endPoint x: 376, endPoint y: 395, distance: 13.0
click at [363, 394] on input "text" at bounding box center [455, 396] width 308 height 35
type input "1542 Frew Mill Road"
click at [548, 543] on input "text" at bounding box center [538, 547] width 146 height 37
type input "16101"
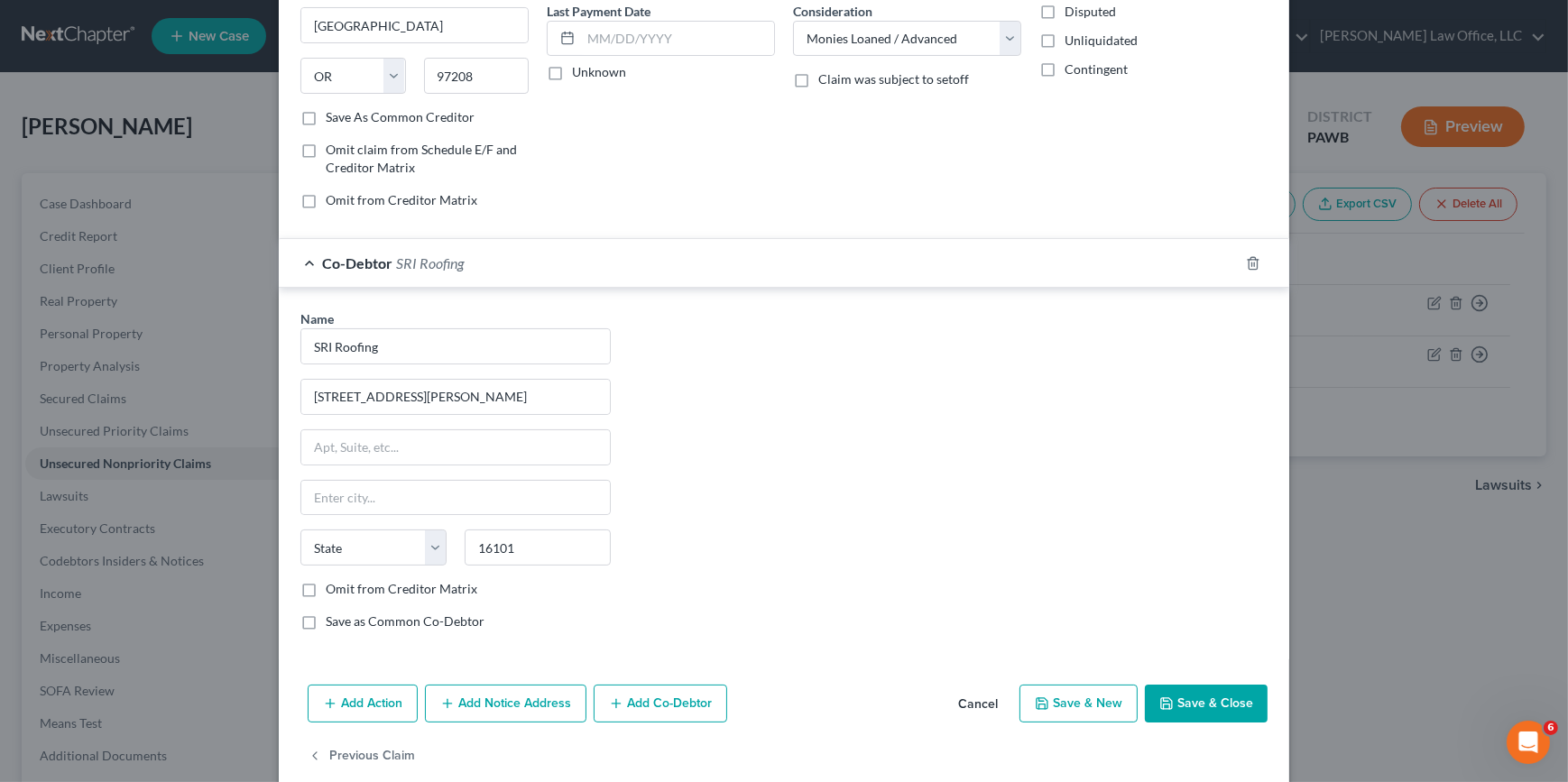
click at [1189, 706] on button "Save & Close" at bounding box center [1206, 703] width 123 height 37
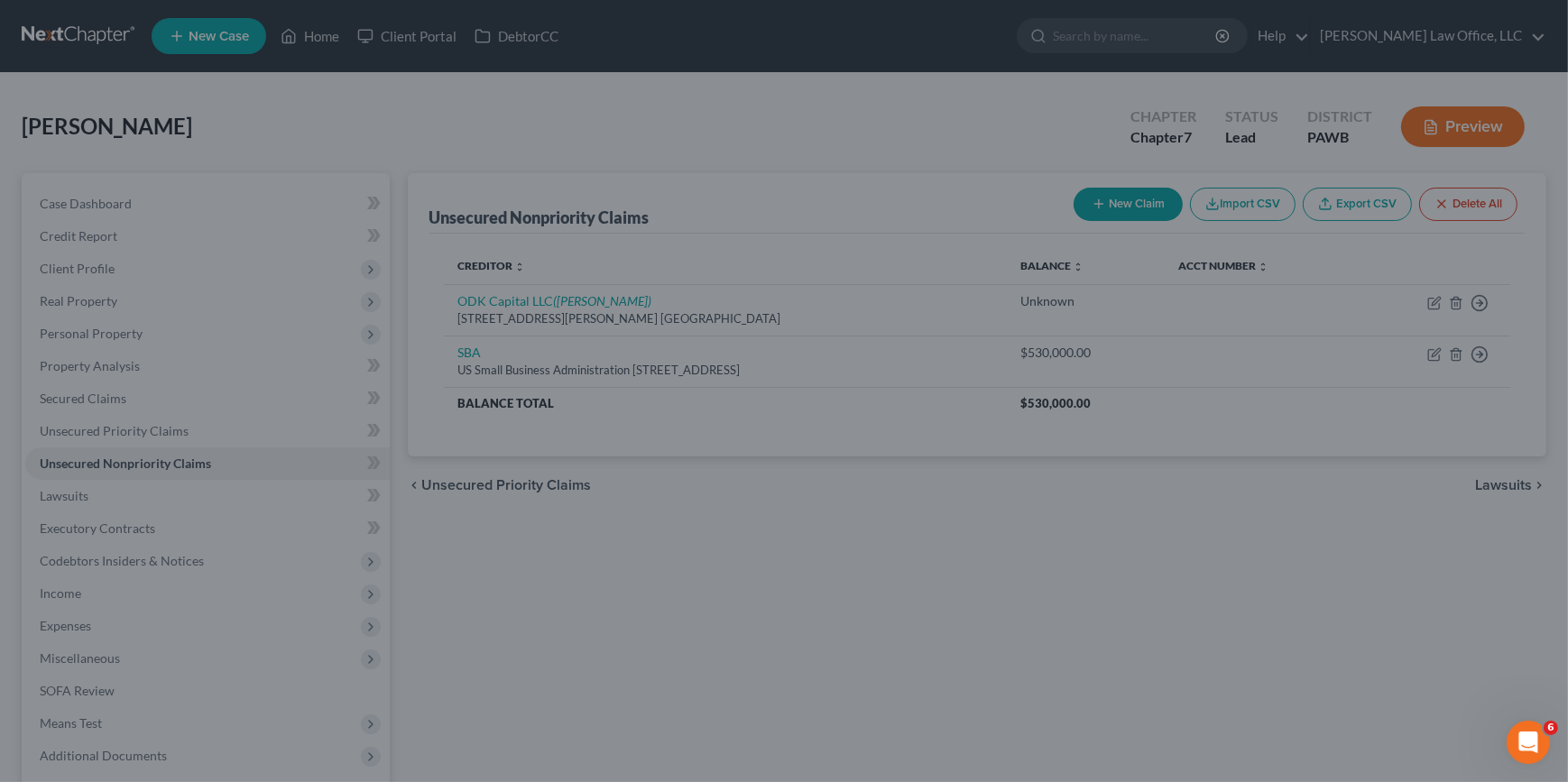
type input "New Castle"
select select "39"
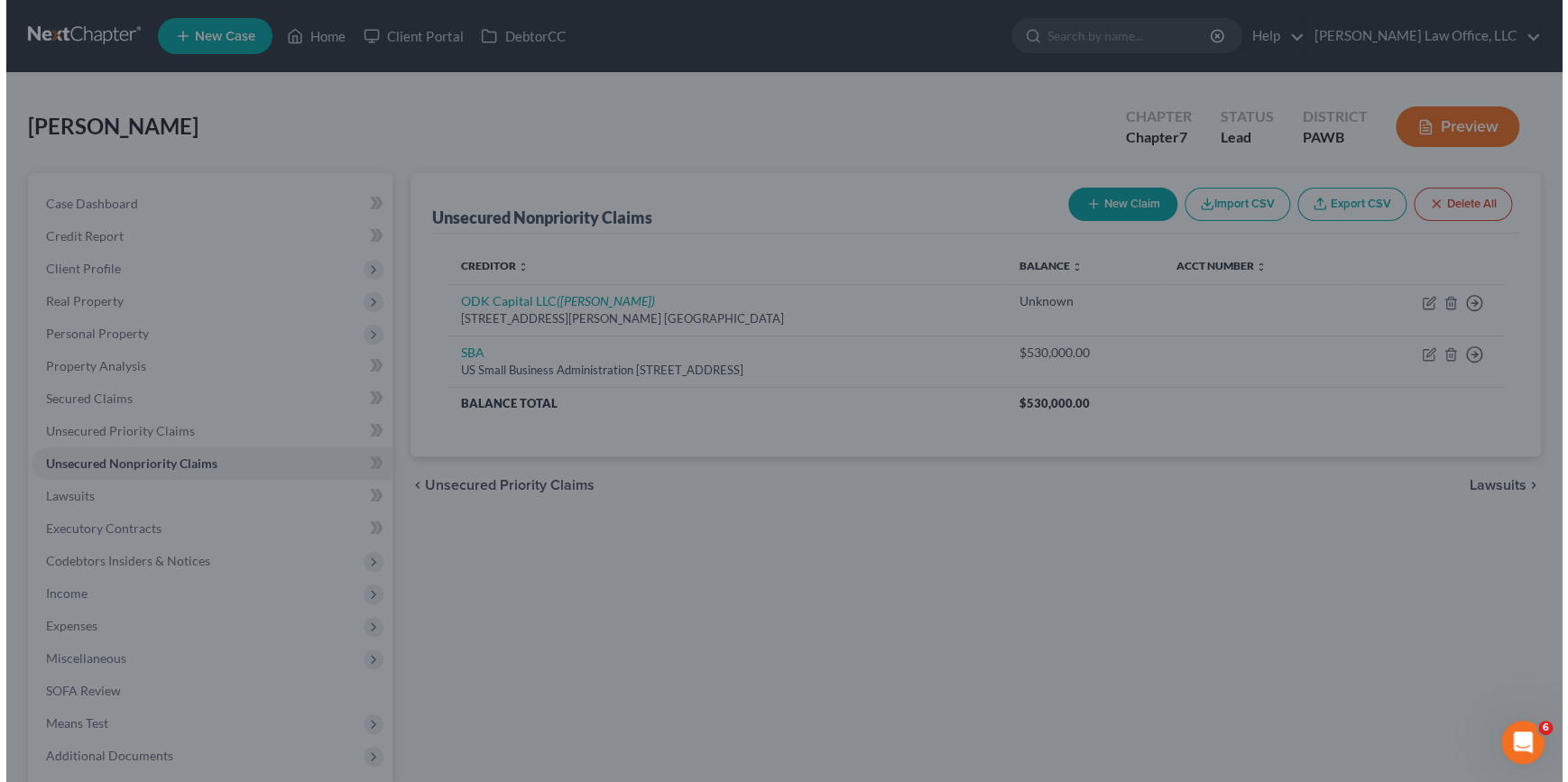
scroll to position [0, 0]
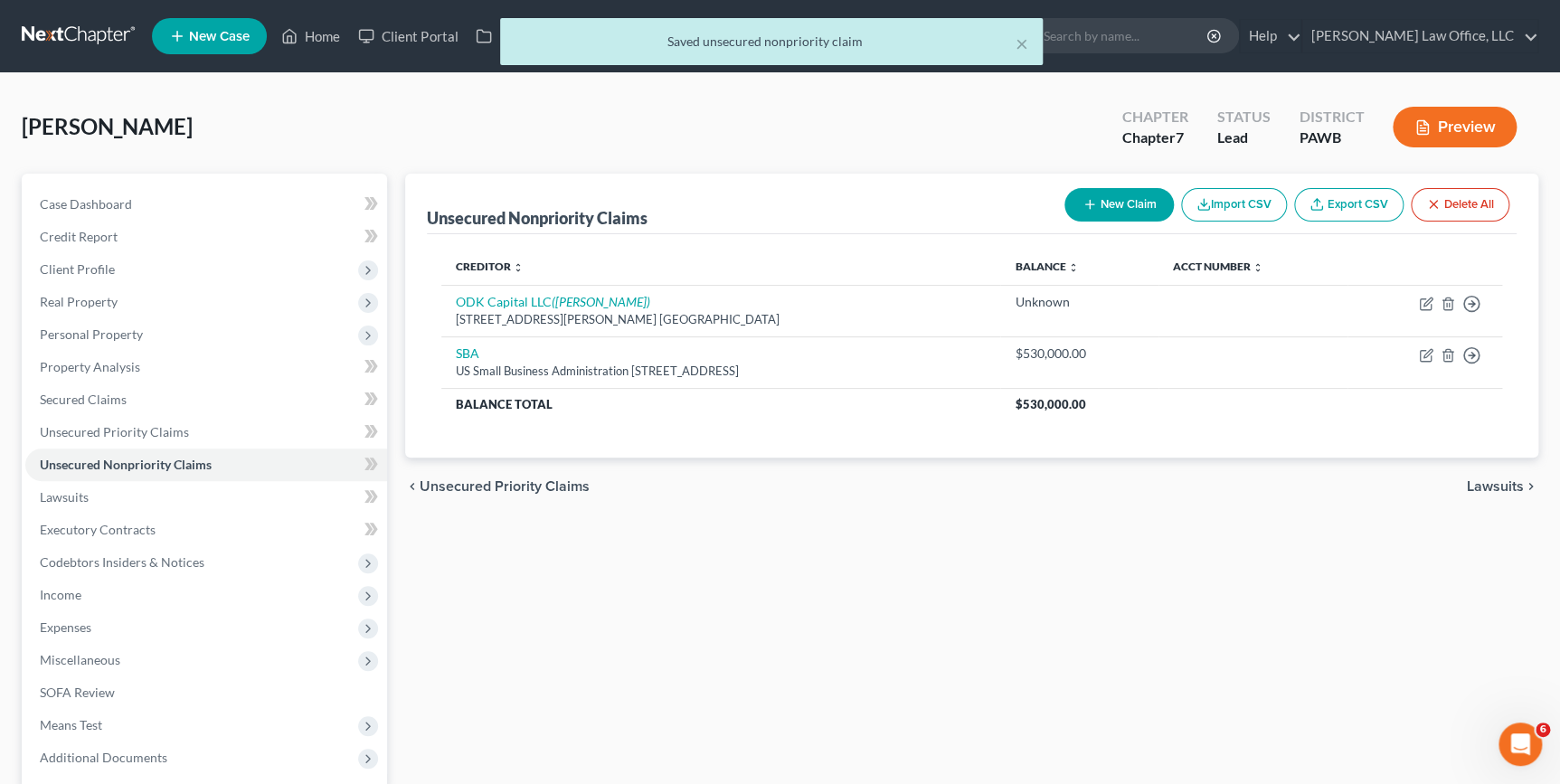
click at [1131, 204] on button "New Claim" at bounding box center [1119, 205] width 110 height 34
select select "0"
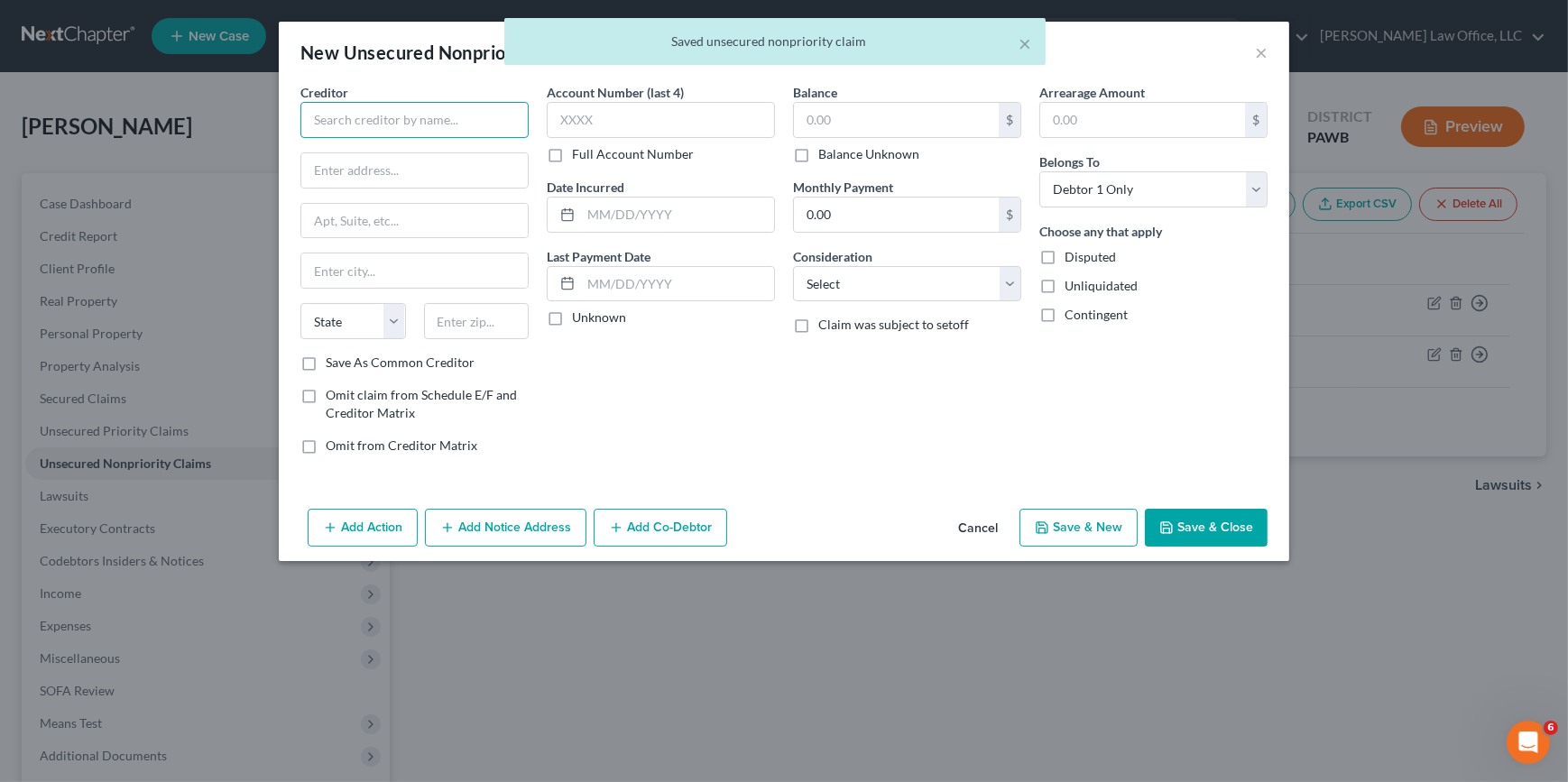
click at [353, 130] on input "text" at bounding box center [415, 120] width 229 height 37
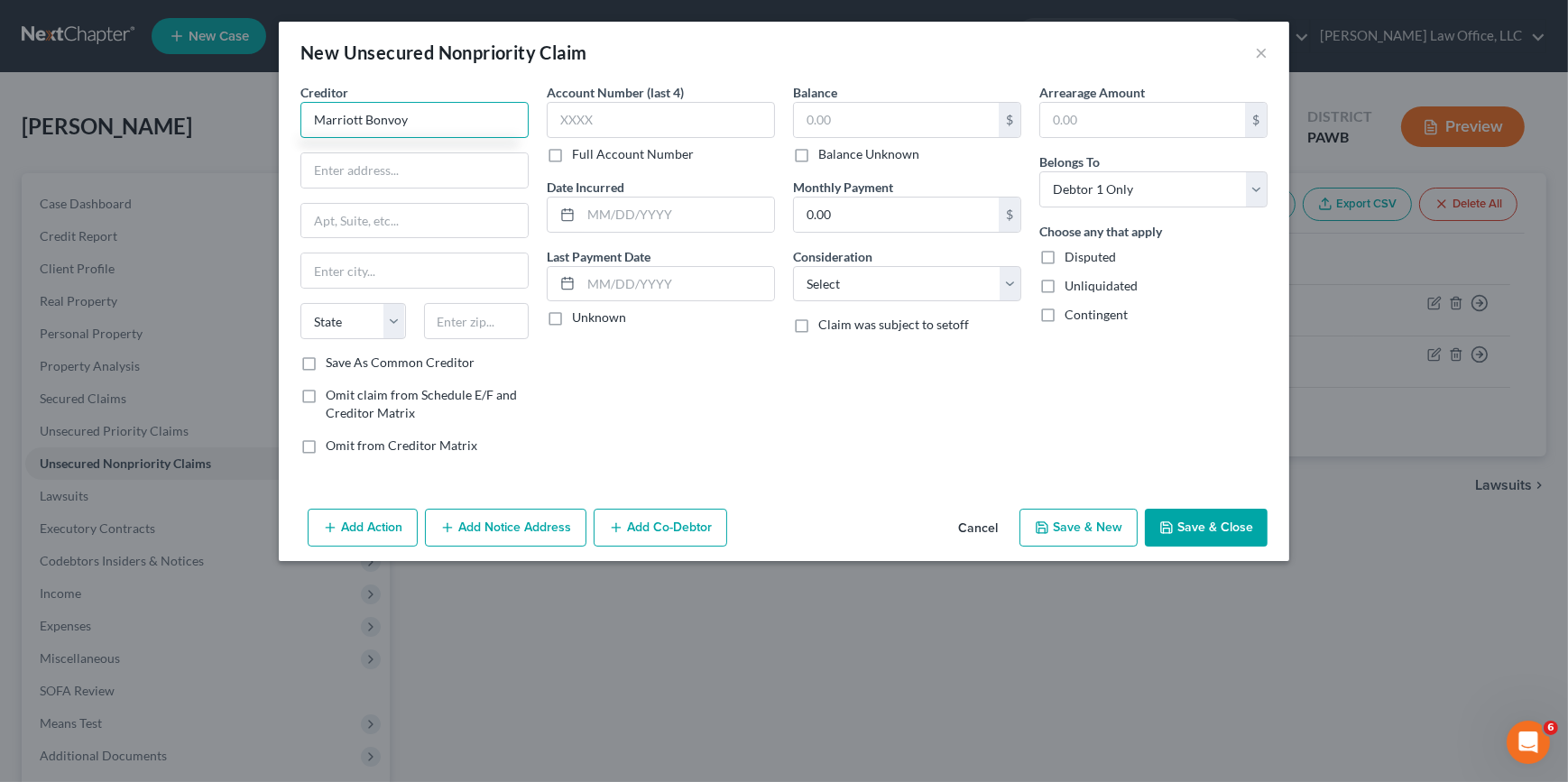
type input "Marriott Bonvoy"
click at [423, 167] on input "text" at bounding box center [415, 170] width 227 height 35
type input "PO Box 6294"
click at [496, 325] on input "text" at bounding box center [477, 321] width 106 height 37
drag, startPoint x: 505, startPoint y: 319, endPoint x: 471, endPoint y: 316, distance: 34.1
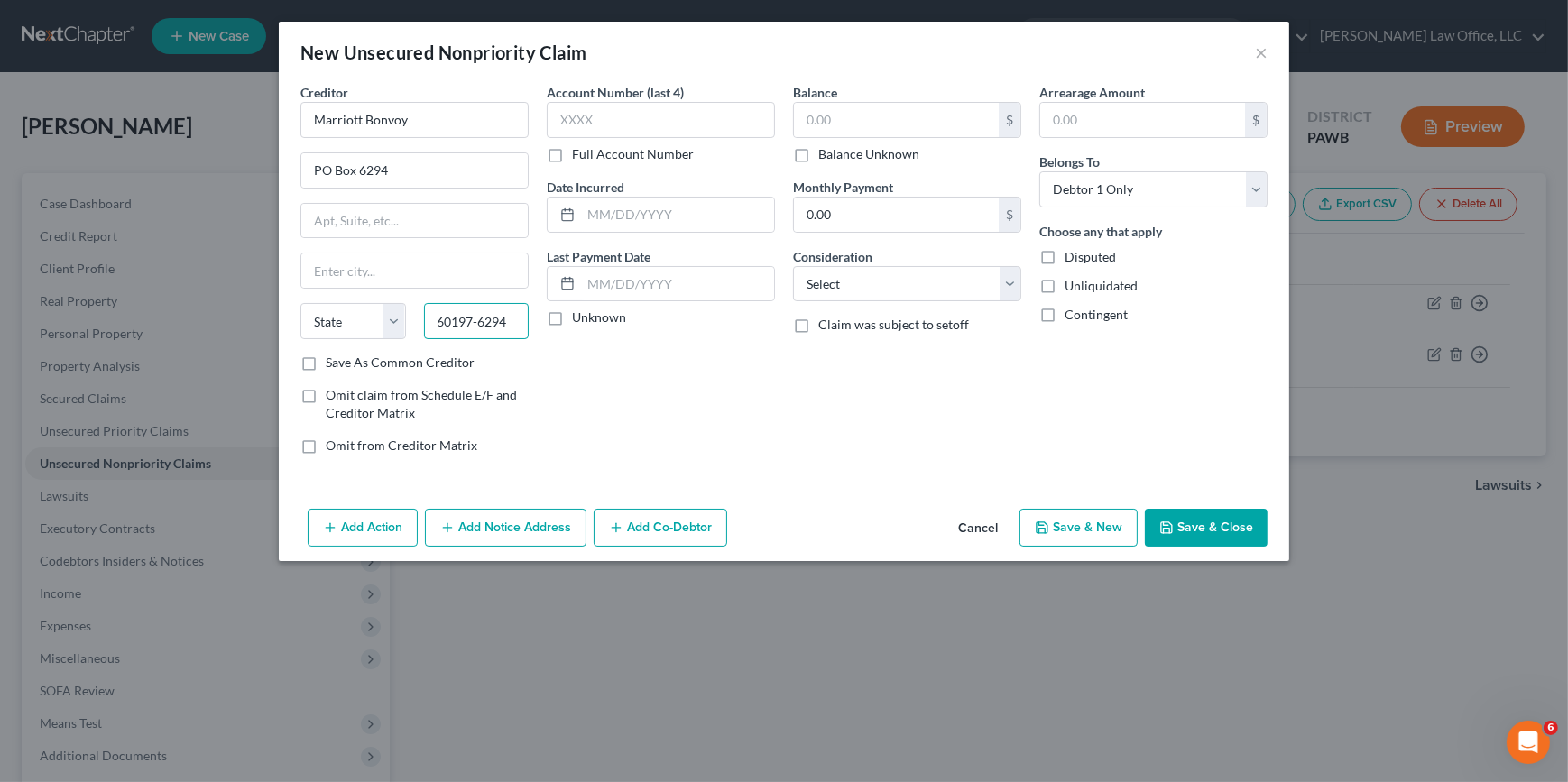
click at [471, 316] on input "60197-6294" at bounding box center [477, 321] width 106 height 37
type input "60197"
type input "Carol Stream"
select select "14"
click at [852, 155] on label "Balance Unknown" at bounding box center [868, 154] width 101 height 18
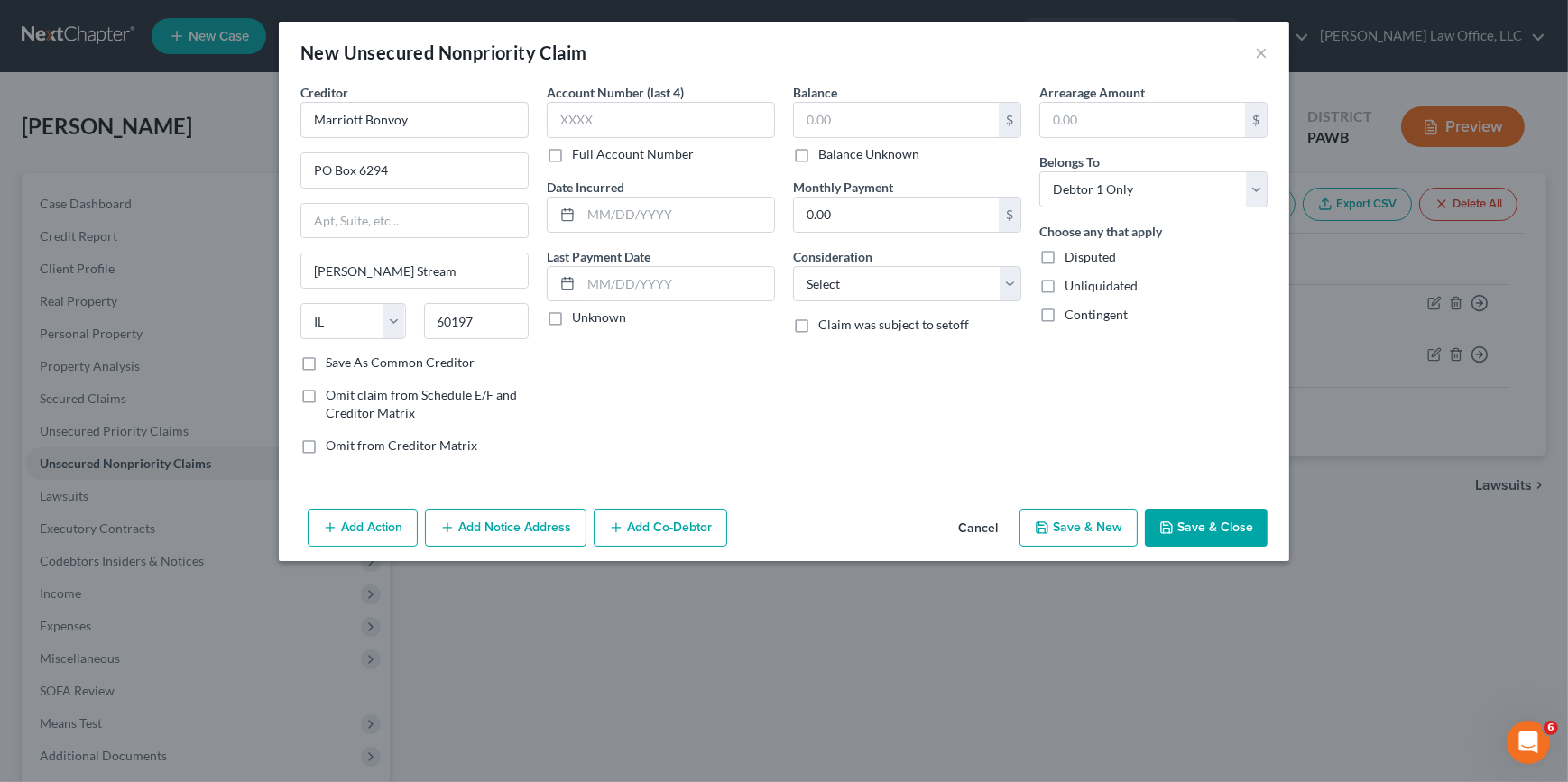
click at [837, 155] on input "Balance Unknown" at bounding box center [831, 151] width 12 height 12
checkbox input "true"
type input "0.00"
click at [900, 279] on select "Select Cable / Satellite Services Collection Agency Credit Card Debt Debt Couns…" at bounding box center [908, 284] width 229 height 37
select select "2"
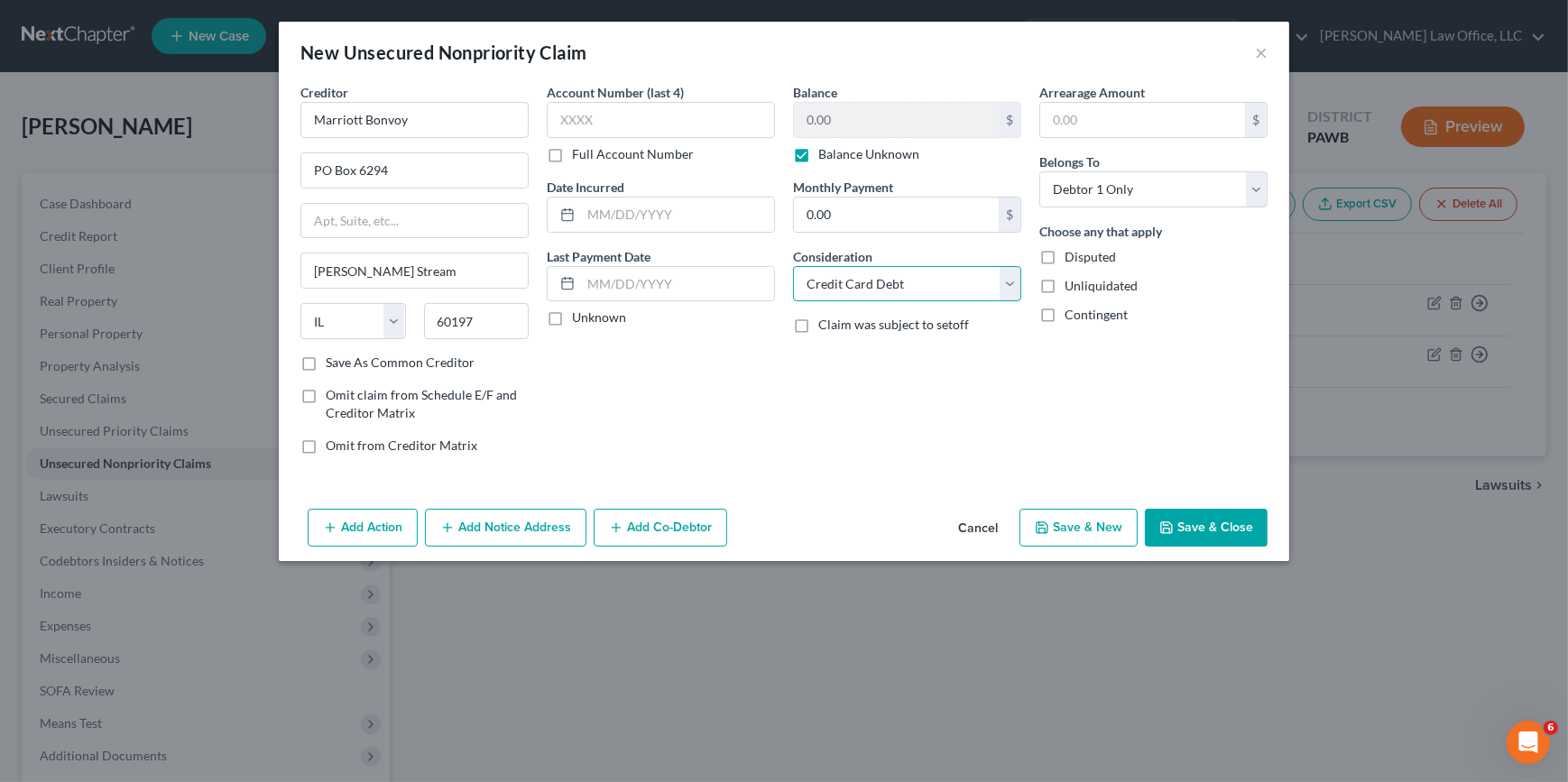
click at [793, 266] on select "Select Cable / Satellite Services Collection Agency Credit Card Debt Debt Couns…" at bounding box center [908, 284] width 229 height 37
click at [1238, 529] on button "Save & Close" at bounding box center [1206, 527] width 123 height 37
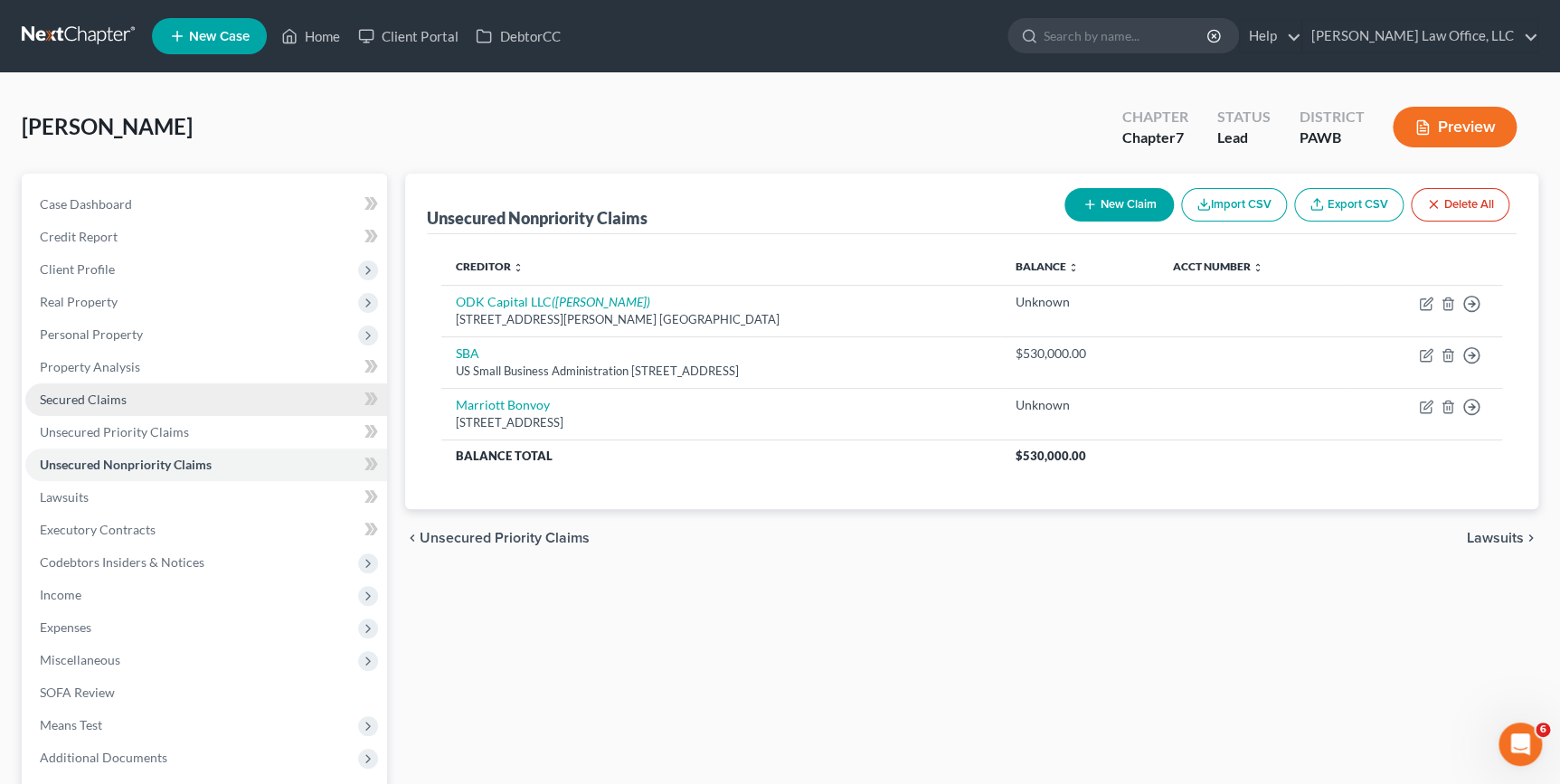
click at [128, 388] on link "Secured Claims" at bounding box center [206, 399] width 362 height 33
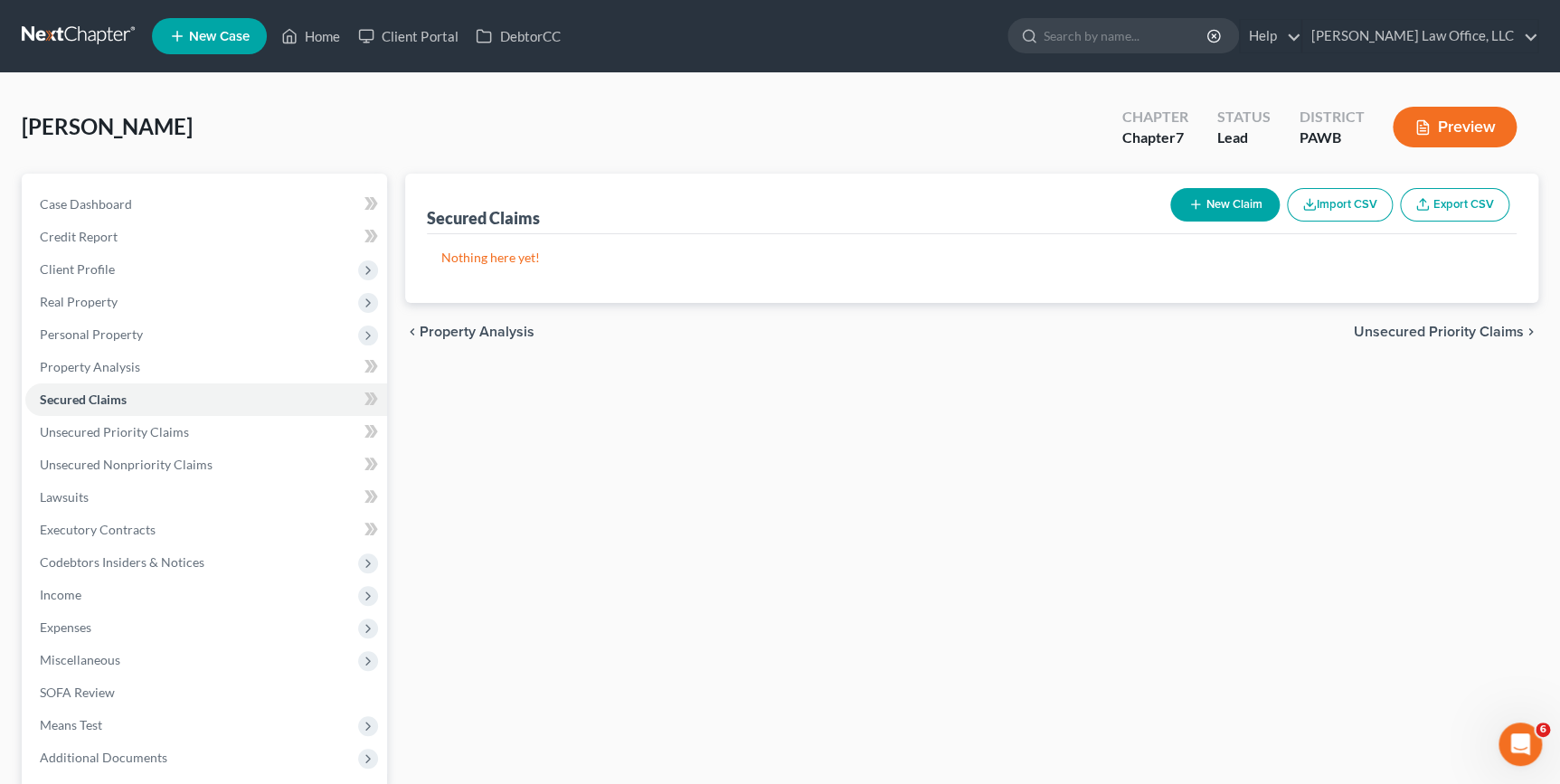
click at [1239, 200] on button "New Claim" at bounding box center [1225, 205] width 110 height 34
select select "0"
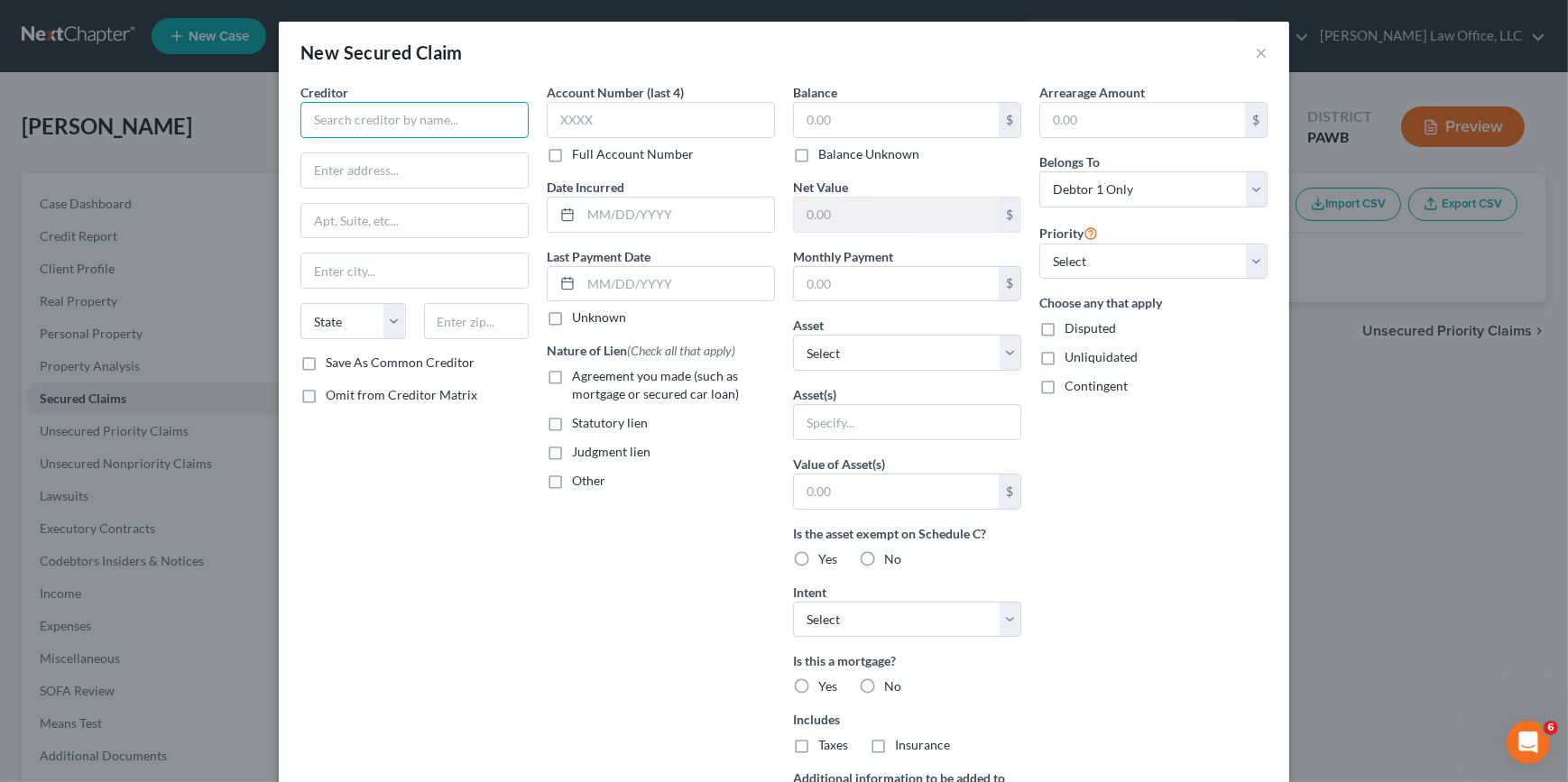
click at [415, 118] on input "text" at bounding box center [415, 120] width 229 height 37
type input "Danielle Canoni"
type input "327 Chippewa Drive"
type input "16101"
type input "New Castle"
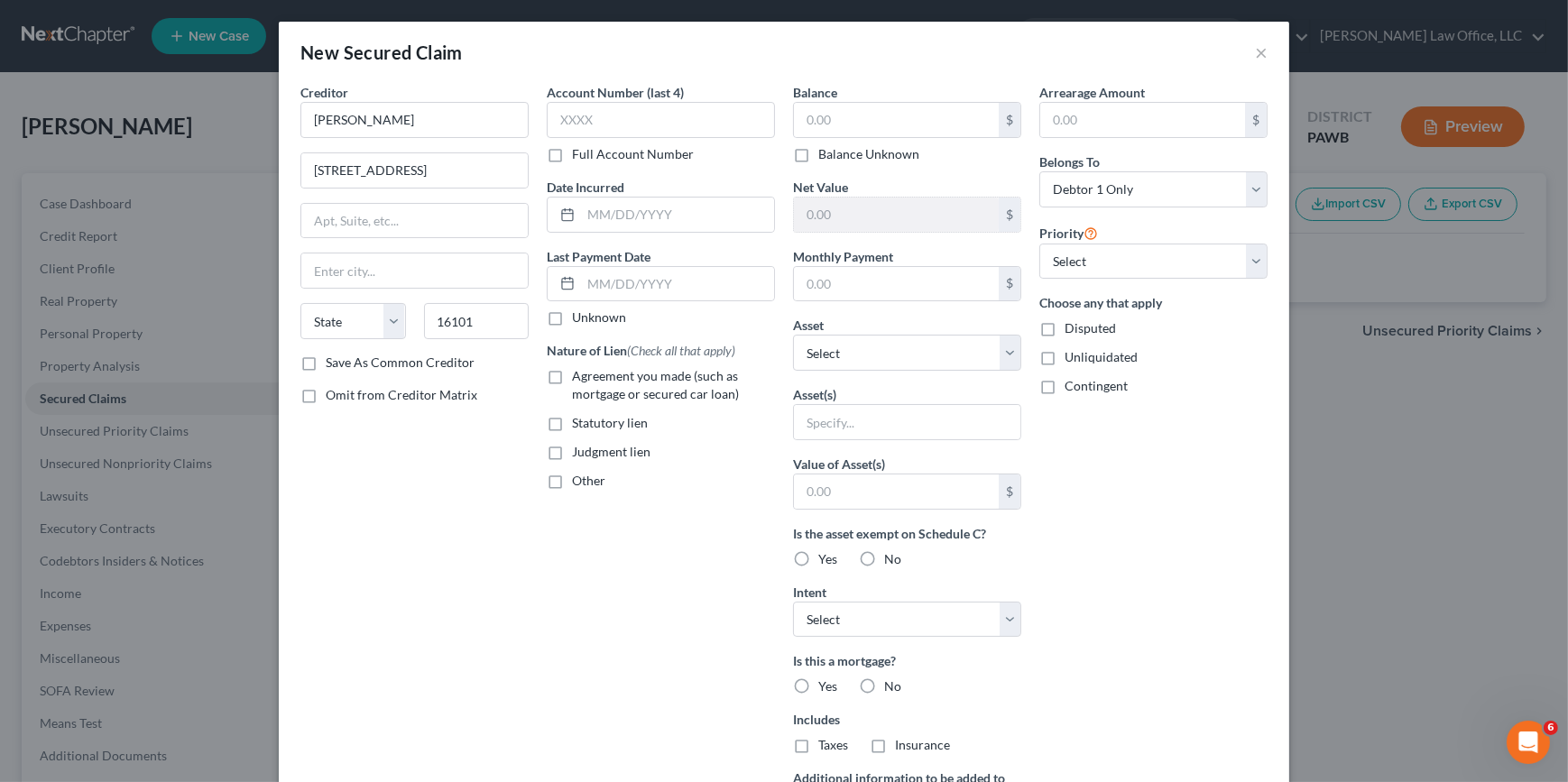
select select "39"
click at [375, 358] on label "Save As Common Creditor" at bounding box center [400, 362] width 149 height 18
click at [345, 358] on input "Save As Common Creditor" at bounding box center [338, 360] width 12 height 12
checkbox input "true"
click at [855, 345] on select "Select Other Multiple Assets SRI Roofing and Sheet Metal LLC - $0.0 Electronics…" at bounding box center [908, 352] width 229 height 37
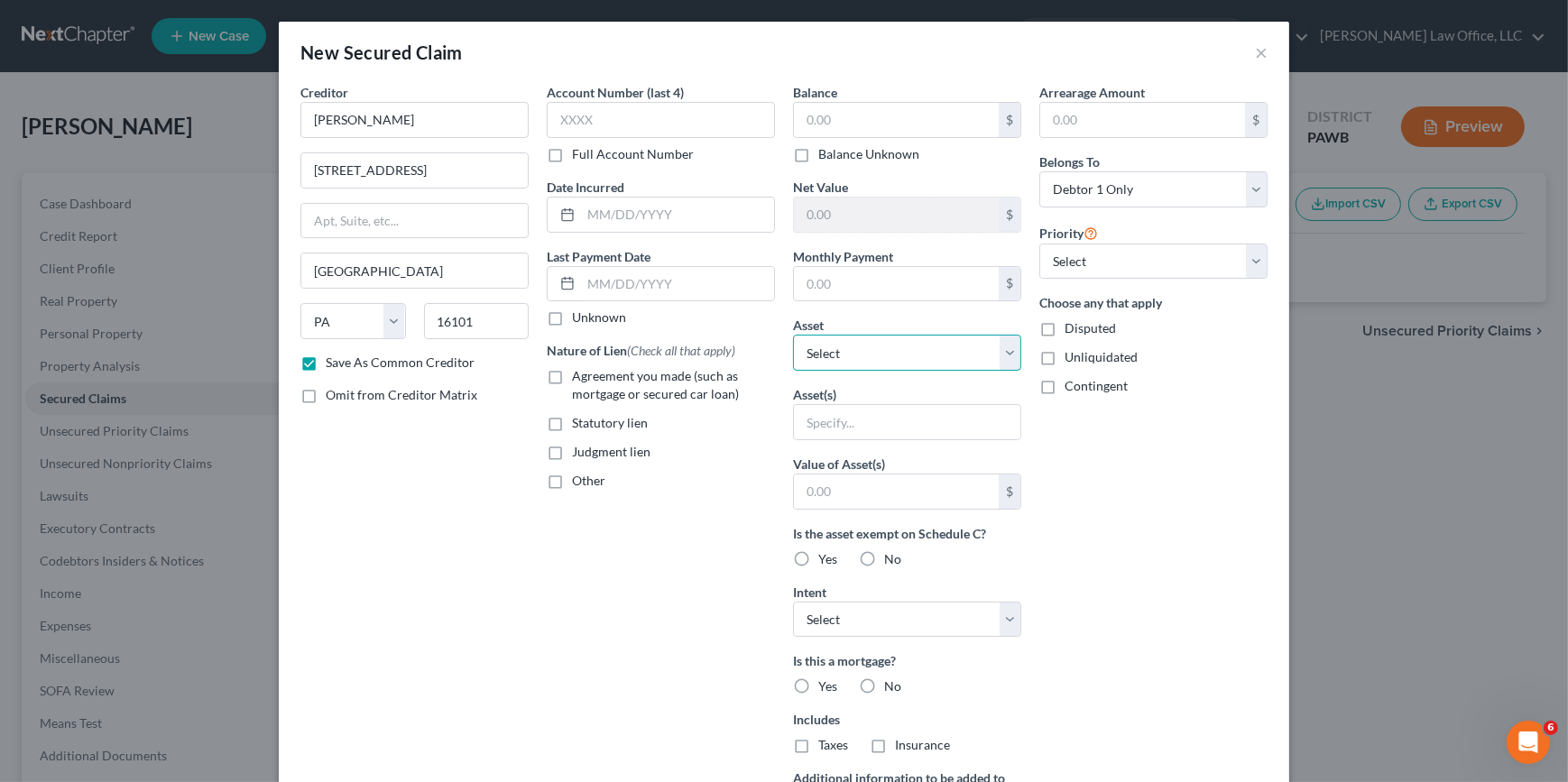
select select "6"
click at [793, 334] on select "Select Other Multiple Assets SRI Roofing and Sheet Metal LLC - $0.0 Electronics…" at bounding box center [908, 352] width 229 height 37
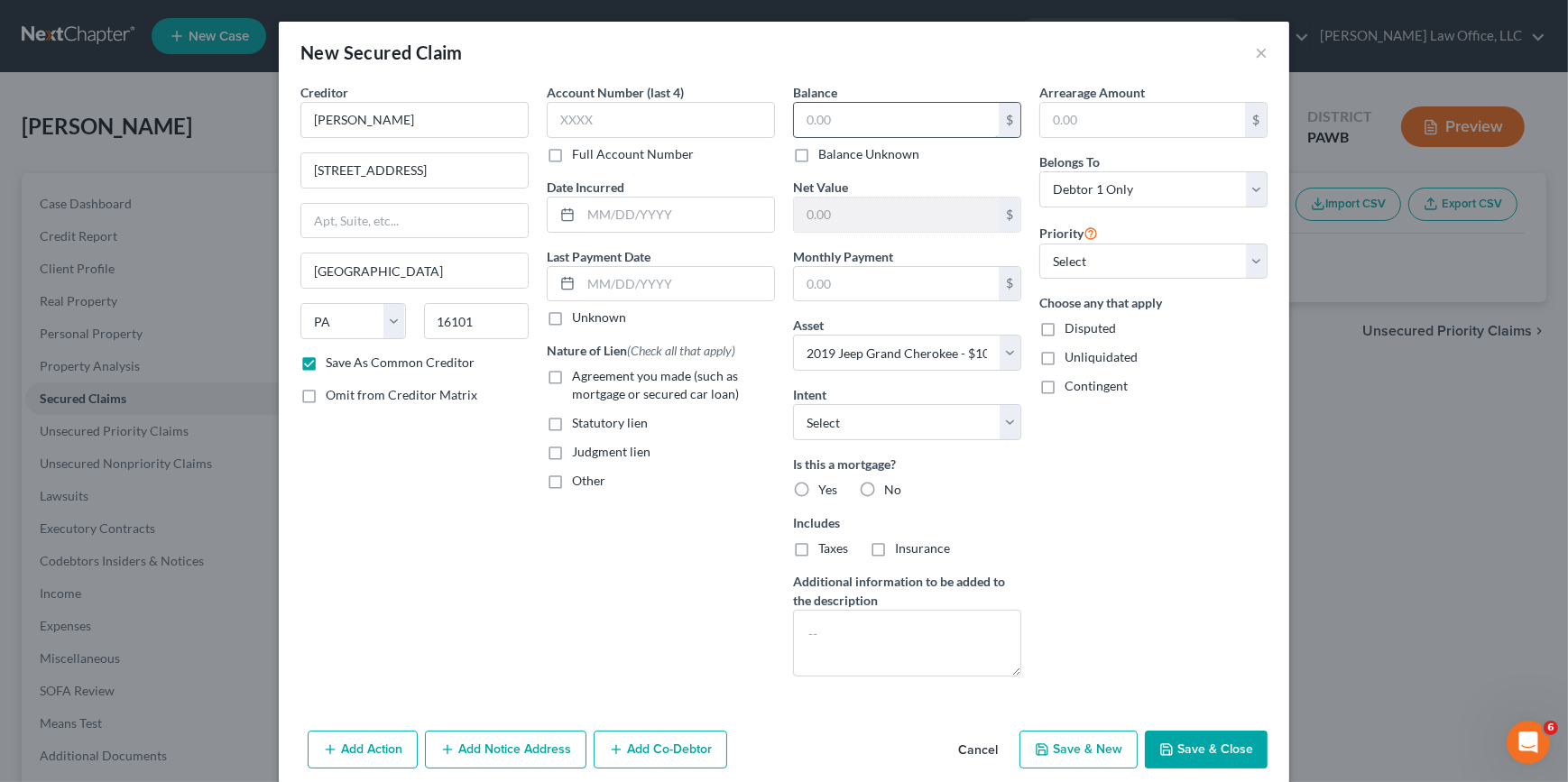
click at [833, 119] on input "text" at bounding box center [895, 120] width 205 height 35
type input "10,000"
click at [1138, 267] on select "Select 1st 2nd 3rd 4th 5th 6th 7th 8th 9th 10th 11th 12th 13th 14th 15th 16th 1…" at bounding box center [1153, 261] width 229 height 37
select select "0"
click at [1039, 243] on select "Select 1st 2nd 3rd 4th 5th 6th 7th 8th 9th 10th 11th 12th 13th 14th 15th 16th 1…" at bounding box center [1153, 261] width 229 height 37
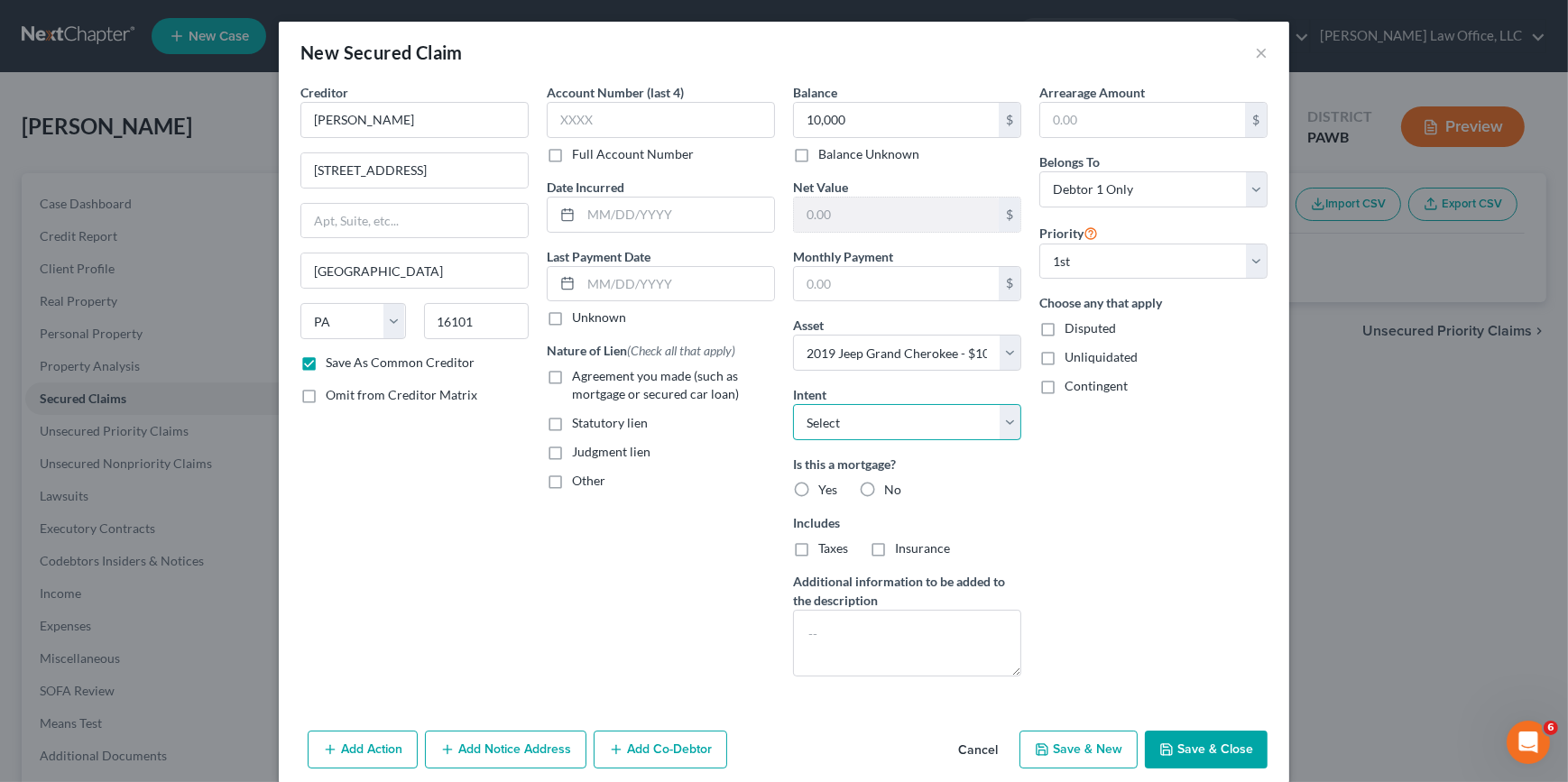
click at [947, 418] on select "Select Surrender Redeem Reaffirm Avoid Other" at bounding box center [908, 421] width 229 height 37
select select "2"
click at [793, 404] on select "Select Surrender Redeem Reaffirm Avoid Other" at bounding box center [908, 421] width 229 height 37
click at [884, 493] on label "No" at bounding box center [893, 489] width 17 height 18
click at [891, 493] on input "No" at bounding box center [896, 486] width 12 height 12
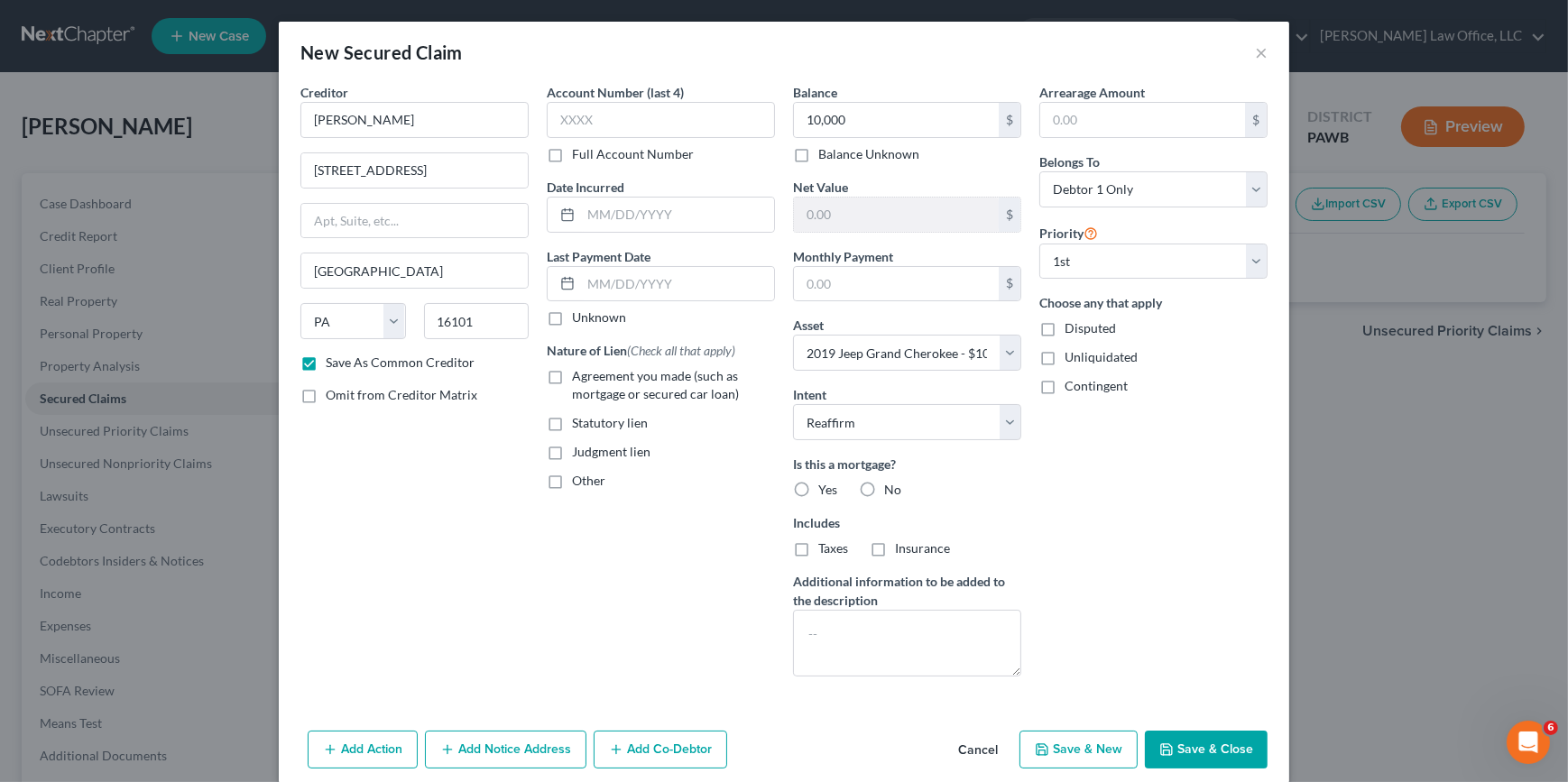
radio input "true"
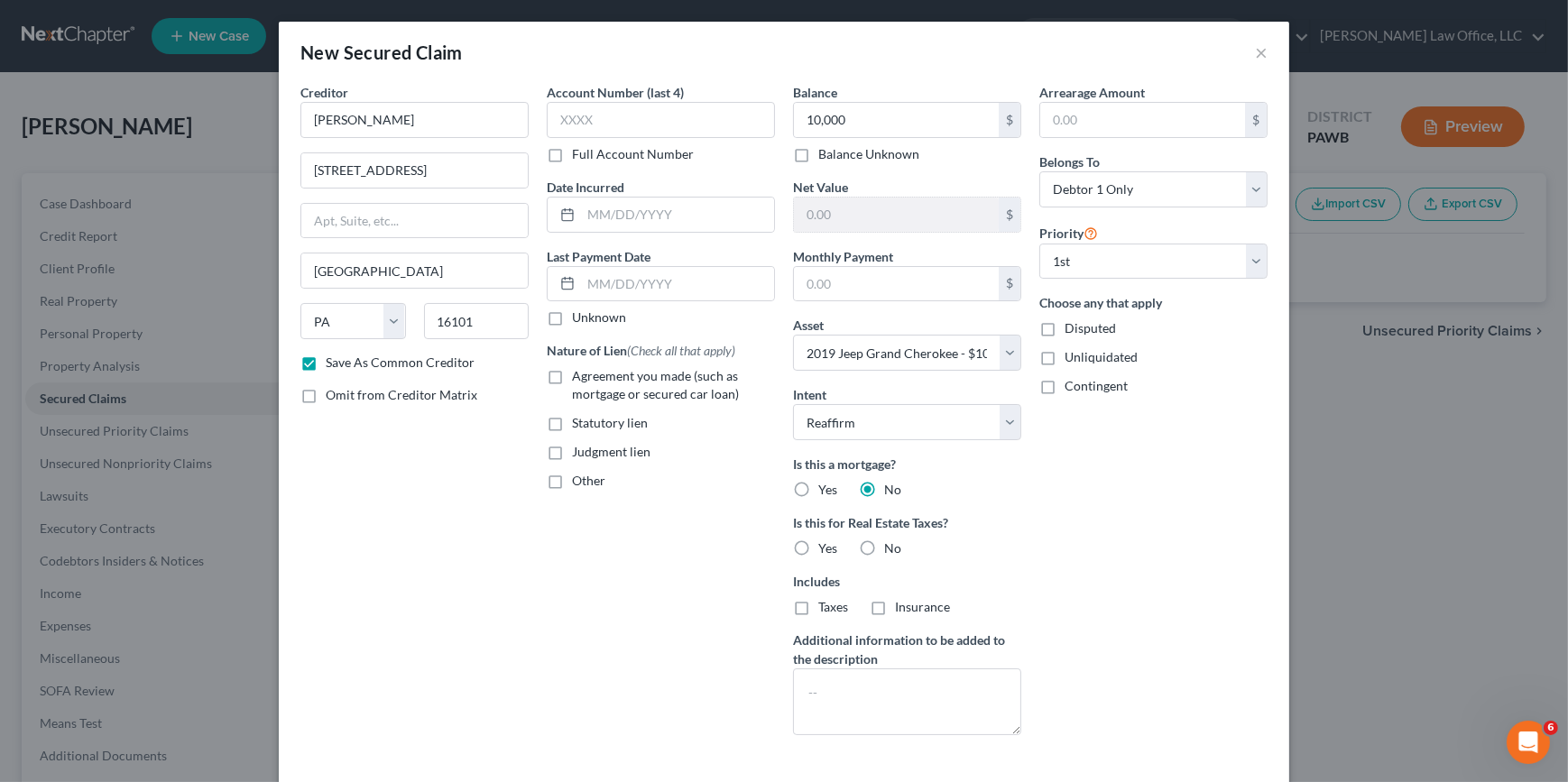
click at [884, 548] on label "No" at bounding box center [893, 548] width 17 height 18
click at [891, 548] on input "No" at bounding box center [896, 545] width 12 height 12
radio input "true"
click at [572, 374] on label "Agreement you made (such as mortgage or secured car loan)" at bounding box center [673, 385] width 203 height 37
click at [579, 374] on input "Agreement you made (such as mortgage or secured car loan)" at bounding box center [584, 373] width 12 height 12
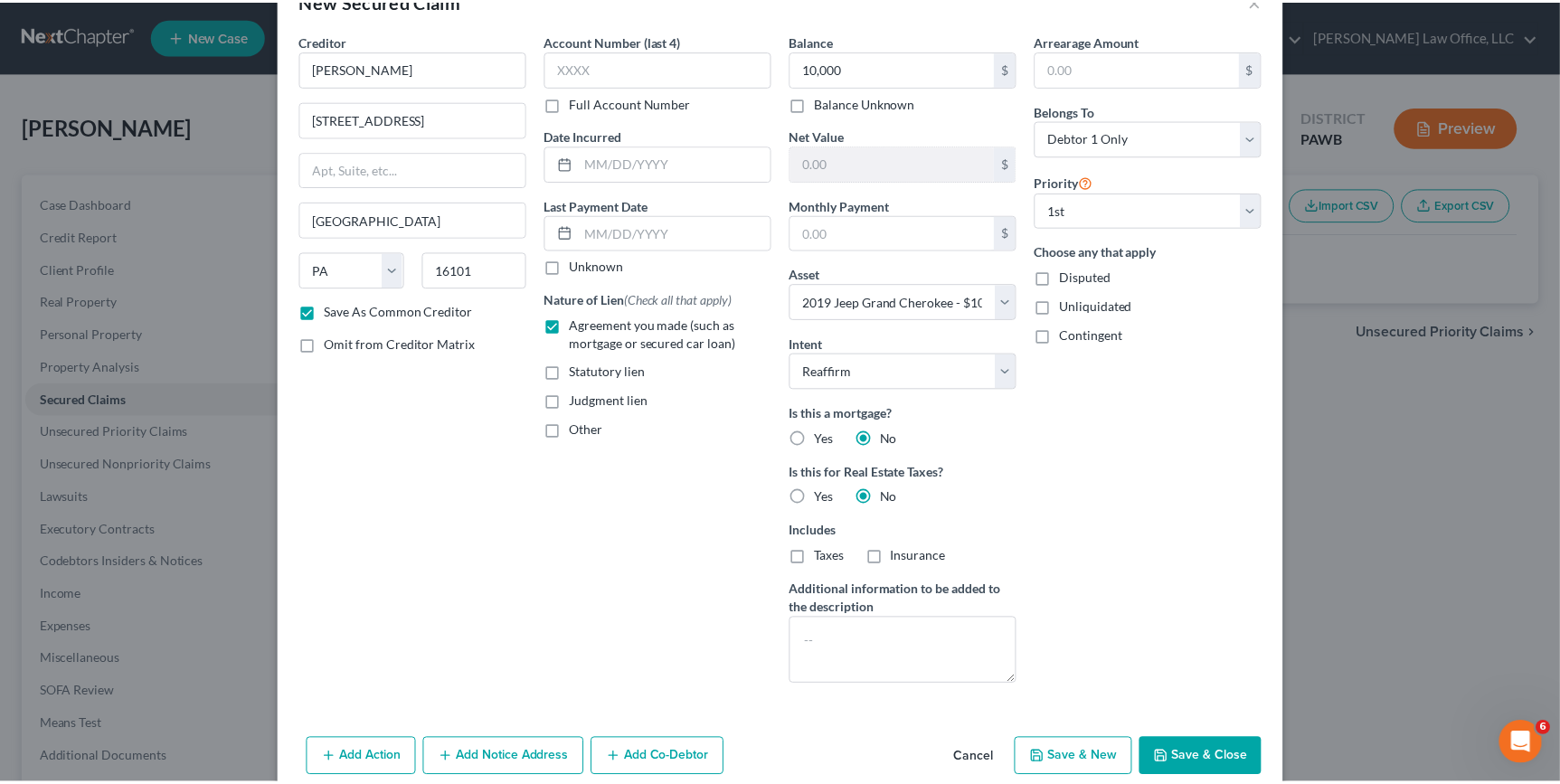
scroll to position [80, 0]
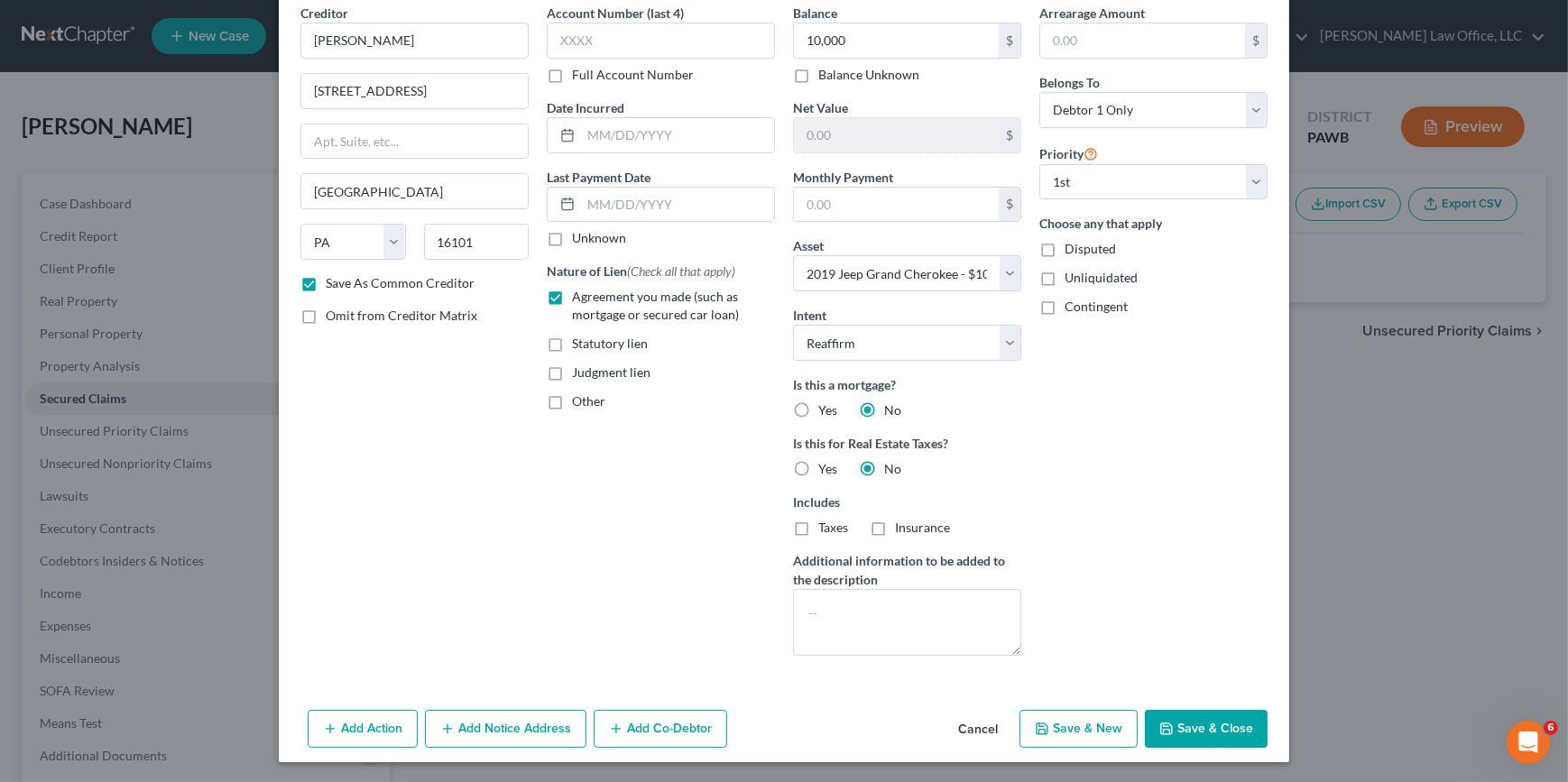
drag, startPoint x: 554, startPoint y: 297, endPoint x: 556, endPoint y: 307, distance: 10.2
click at [572, 298] on label "Agreement you made (such as mortgage or secured car loan)" at bounding box center [673, 305] width 203 height 37
click at [579, 298] on input "Agreement you made (such as mortgage or secured car loan)" at bounding box center [584, 293] width 12 height 12
checkbox input "false"
click at [1188, 730] on button "Save & Close" at bounding box center [1206, 729] width 123 height 37
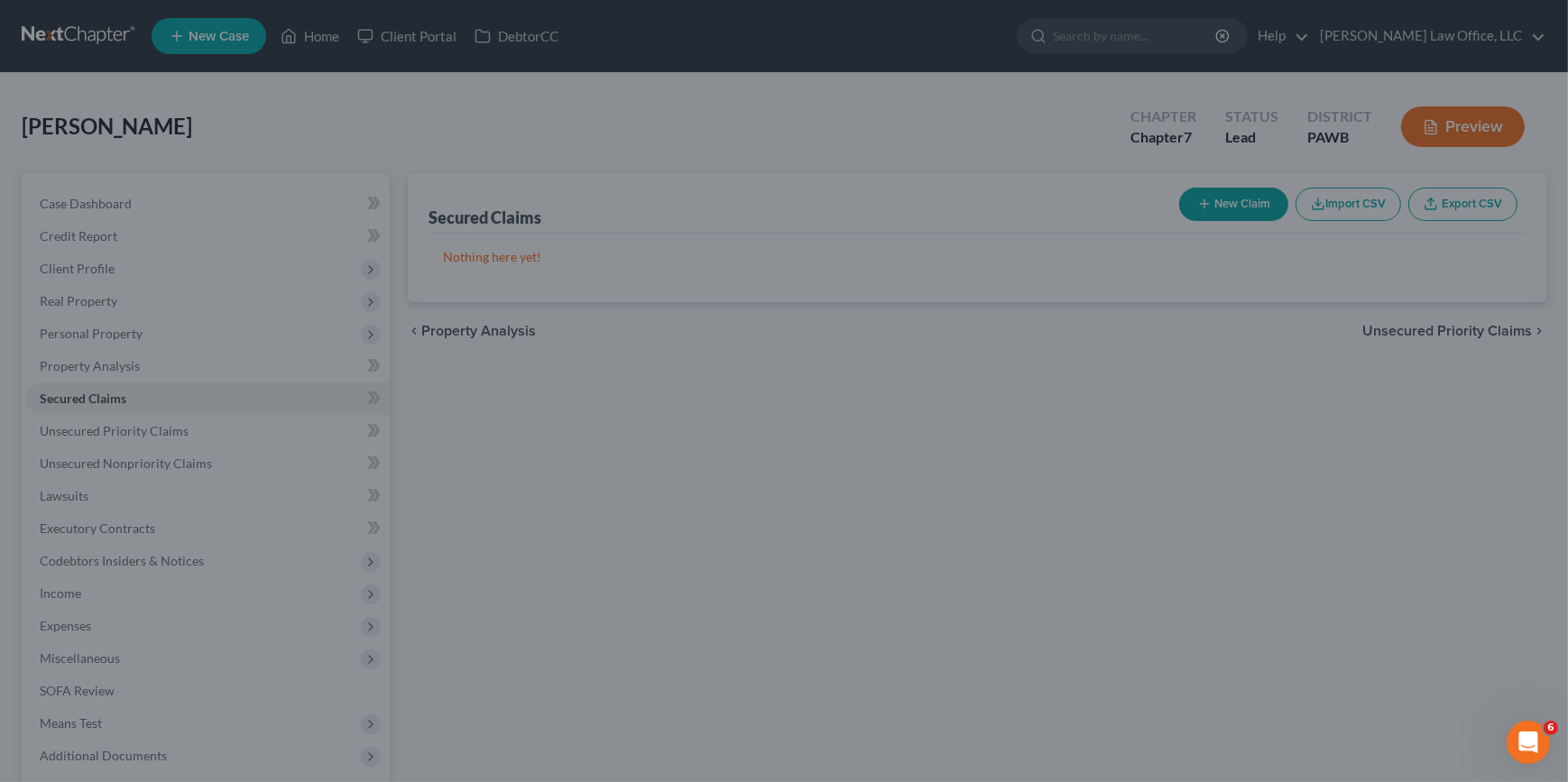
checkbox input "false"
select select
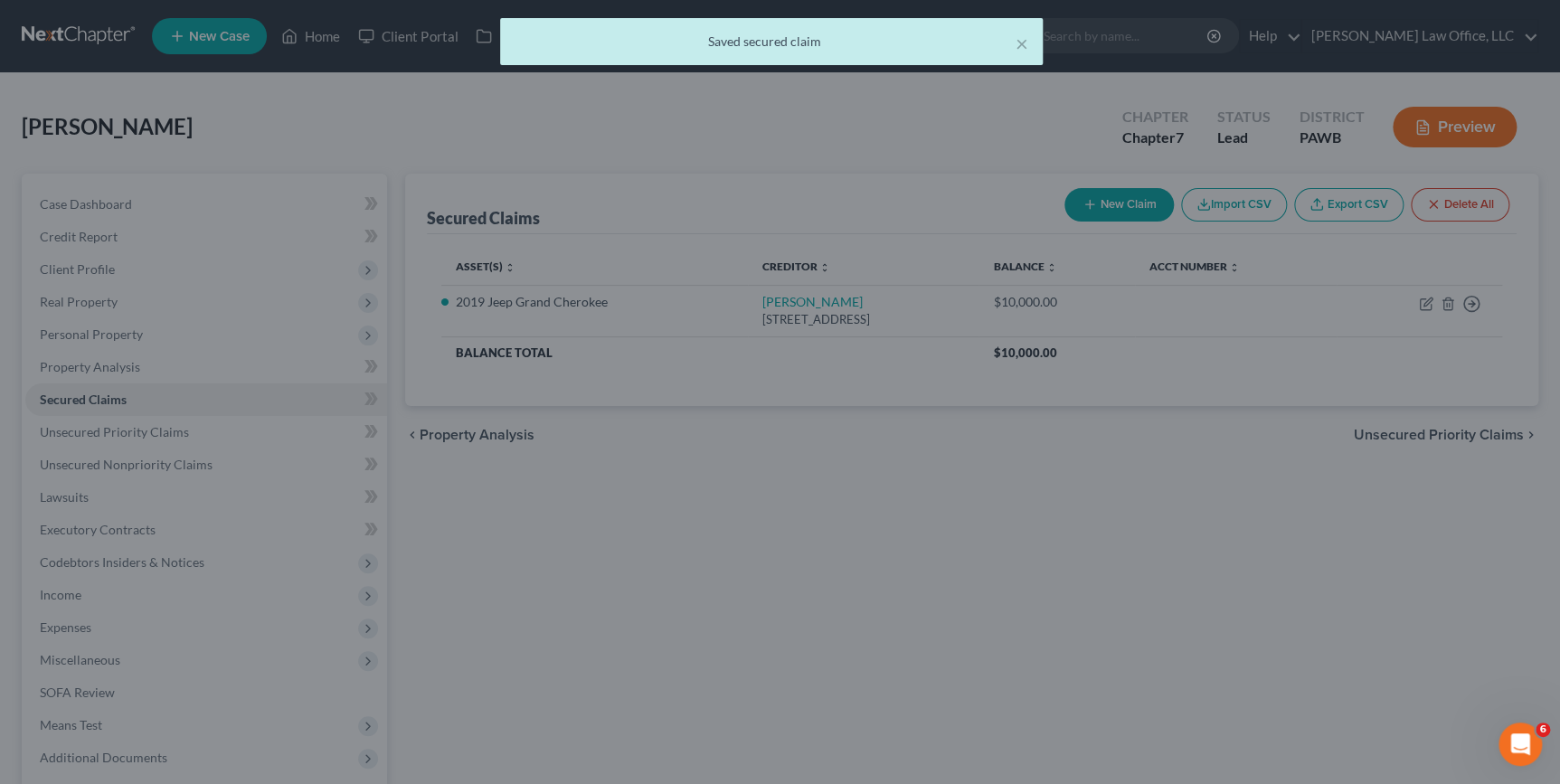
scroll to position [0, 0]
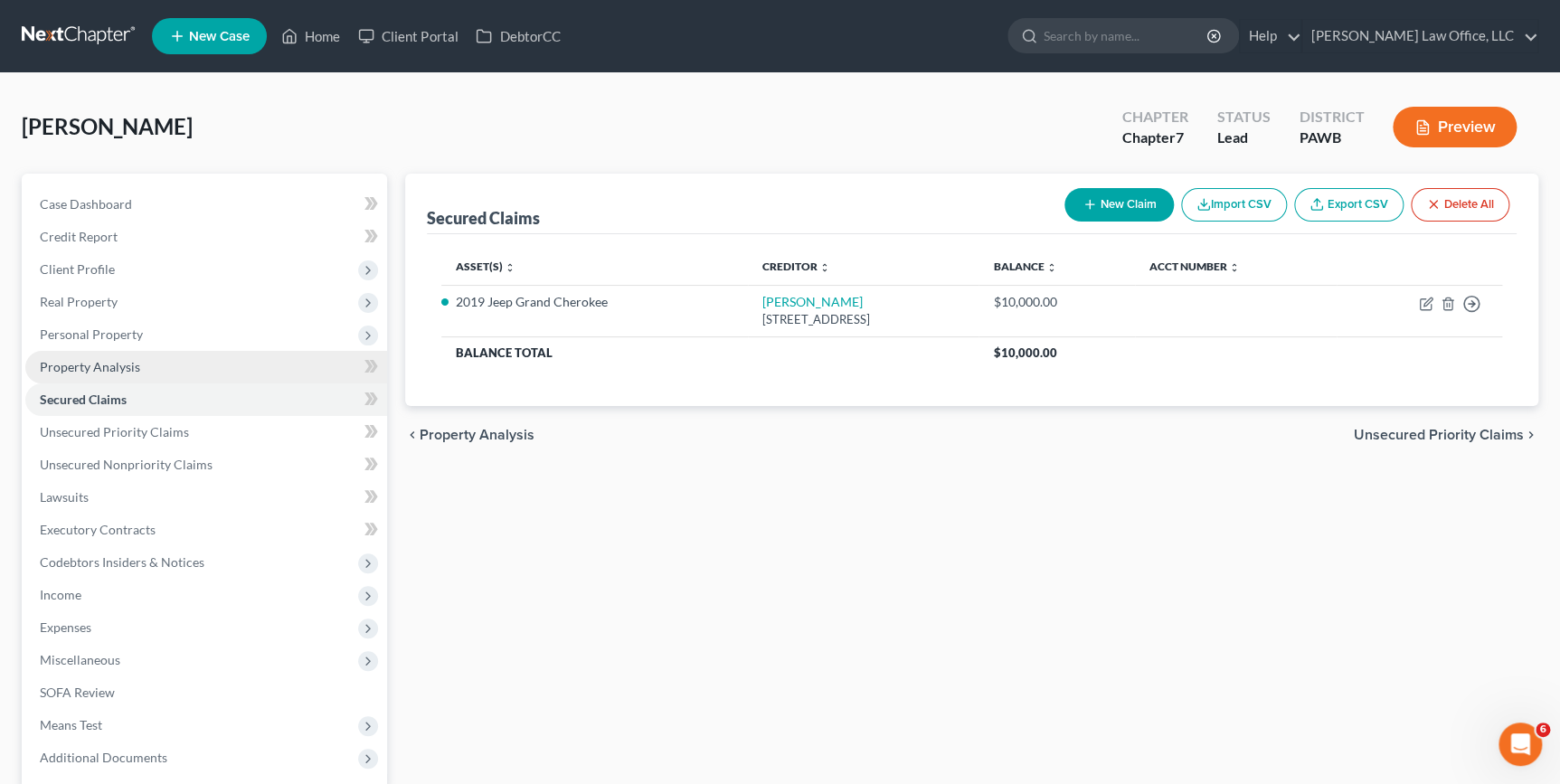
click at [256, 358] on link "Property Analysis" at bounding box center [206, 367] width 362 height 33
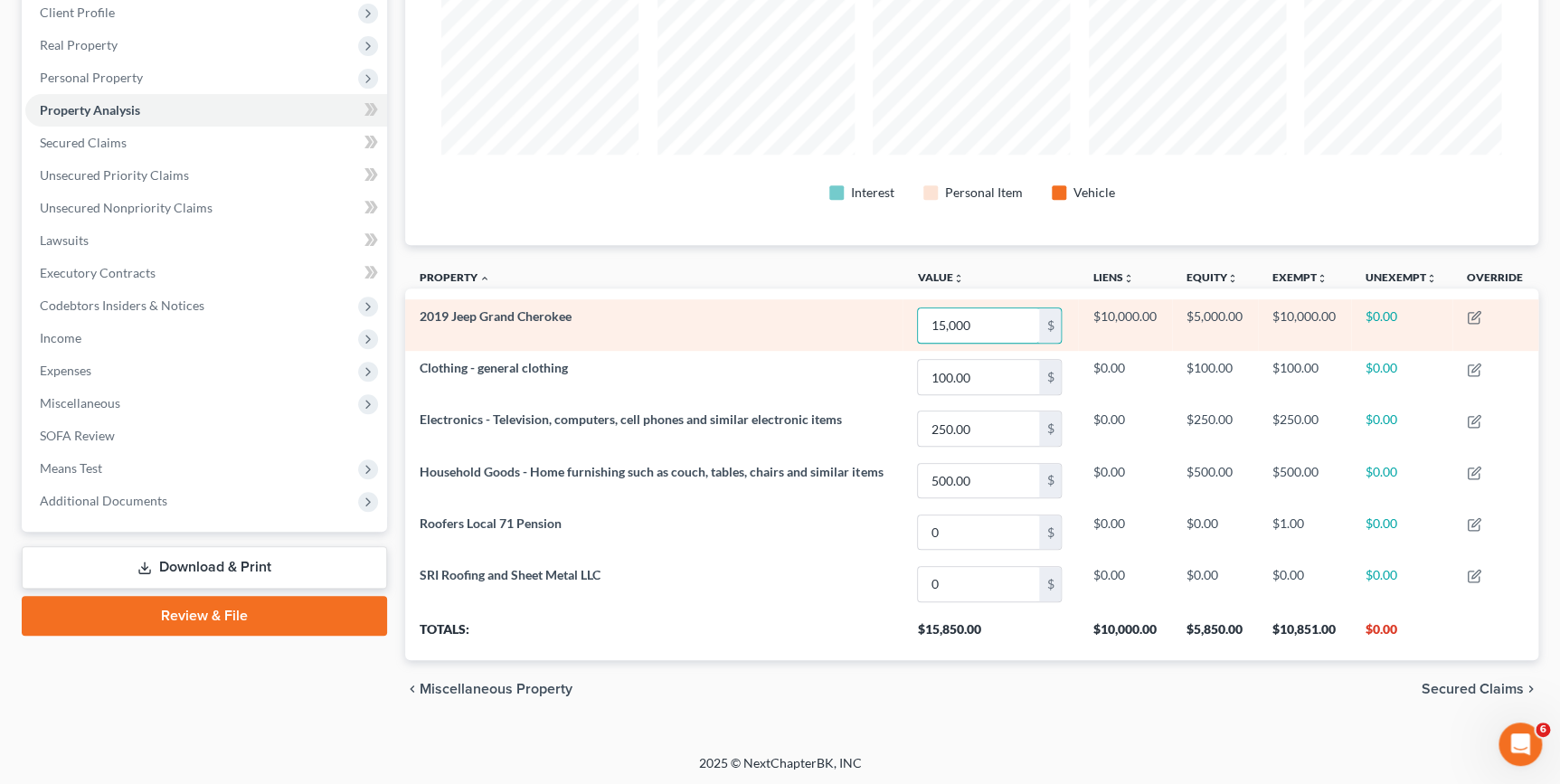
type input "15,000"
click at [1267, 345] on td "$10,000.00" at bounding box center [1305, 325] width 93 height 52
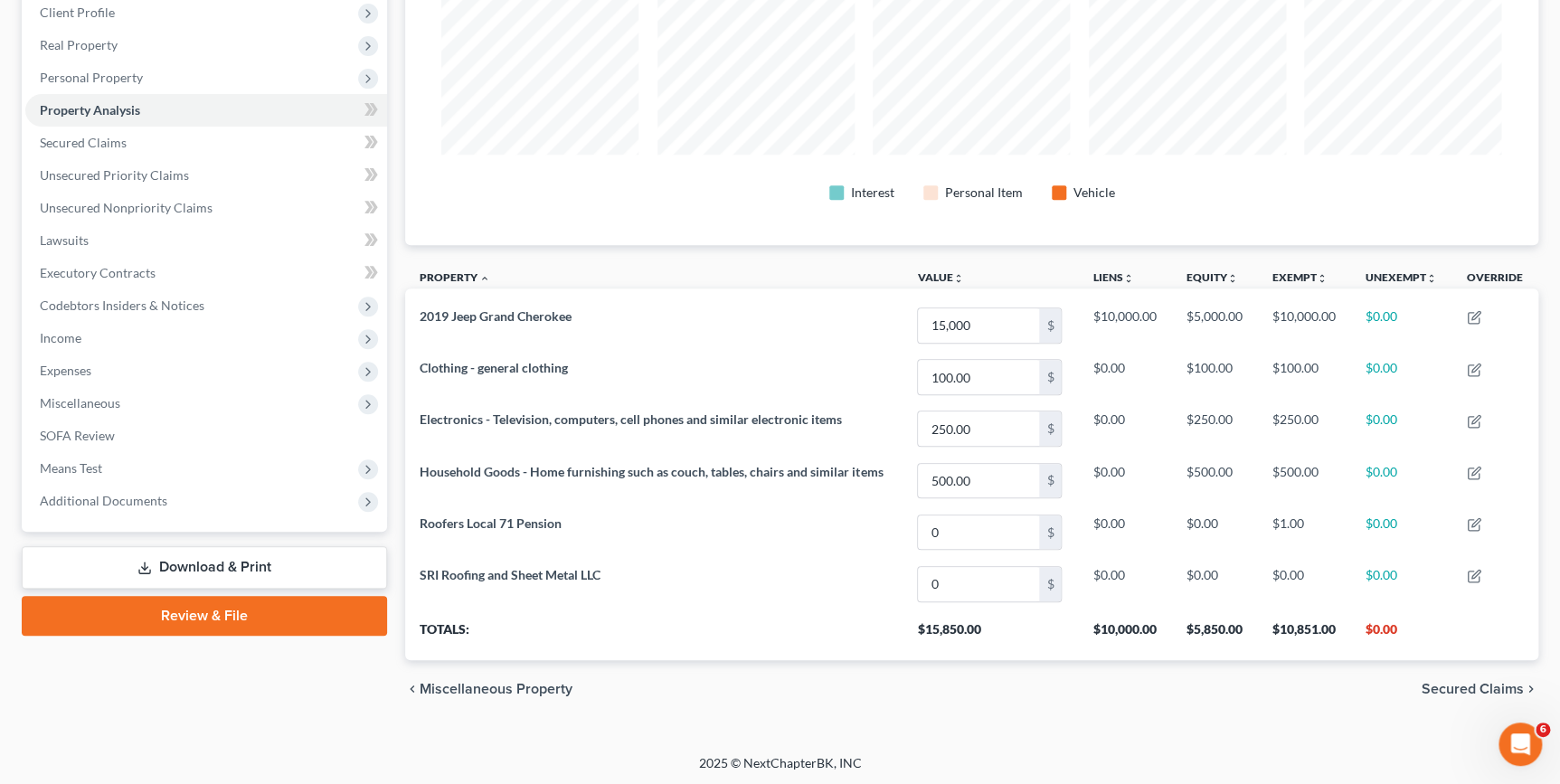
click at [1258, 768] on div "2025 © NextChapterBK, INC" at bounding box center [780, 770] width 1031 height 33
click at [1444, 684] on span "Secured Claims" at bounding box center [1473, 688] width 102 height 14
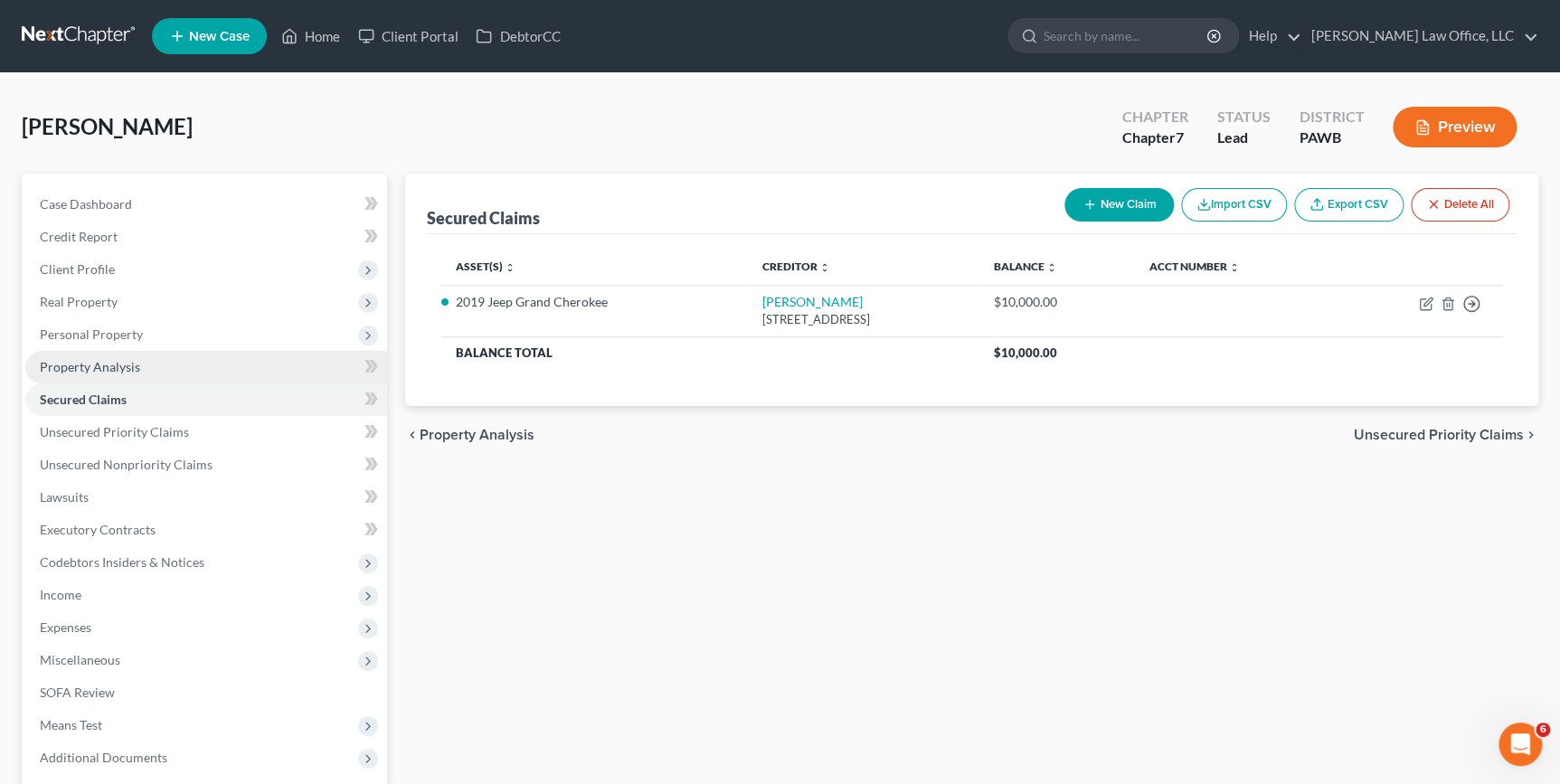
click at [114, 361] on span "Property Analysis" at bounding box center [89, 366] width 100 height 15
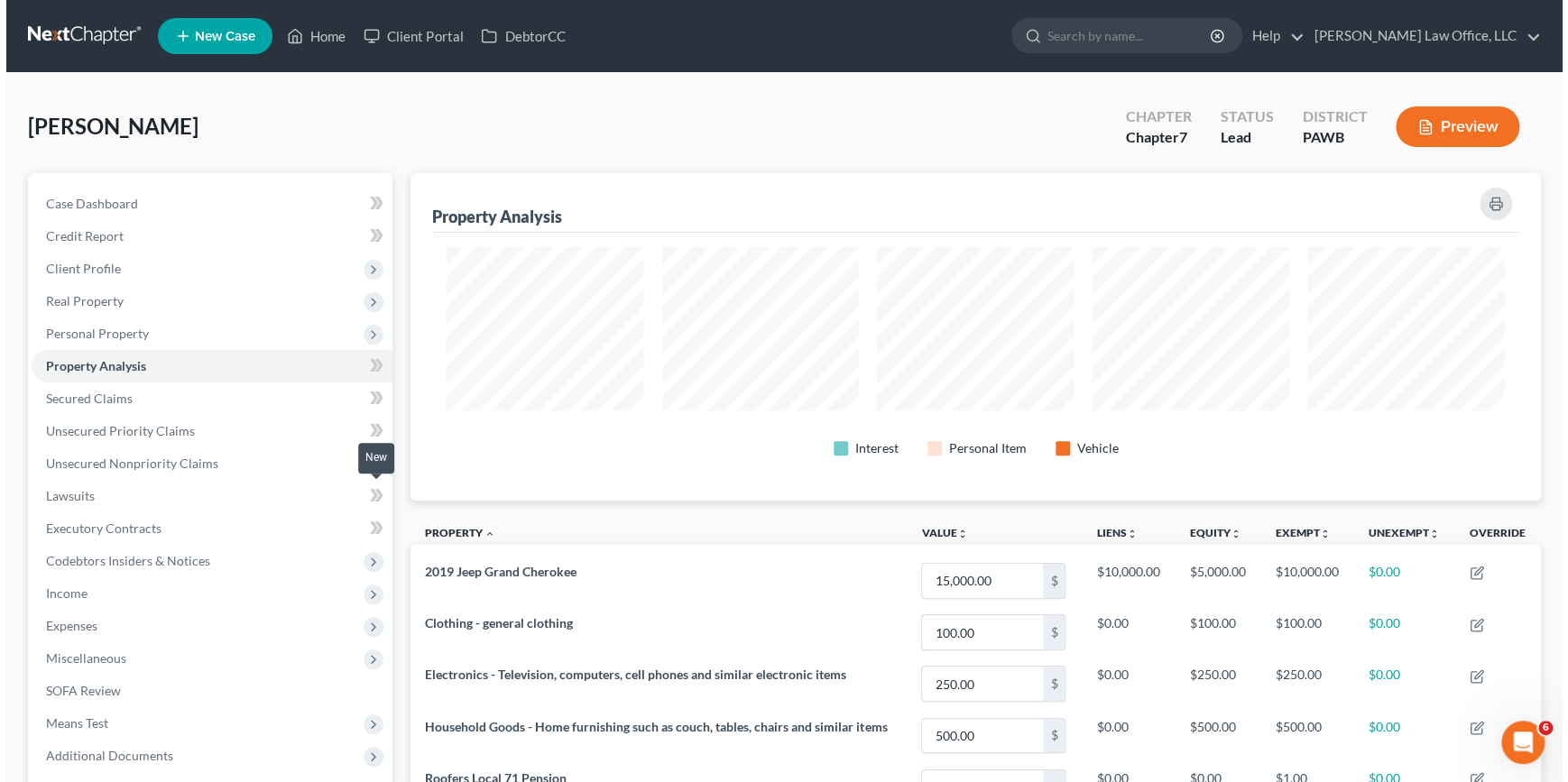
scroll to position [327, 1129]
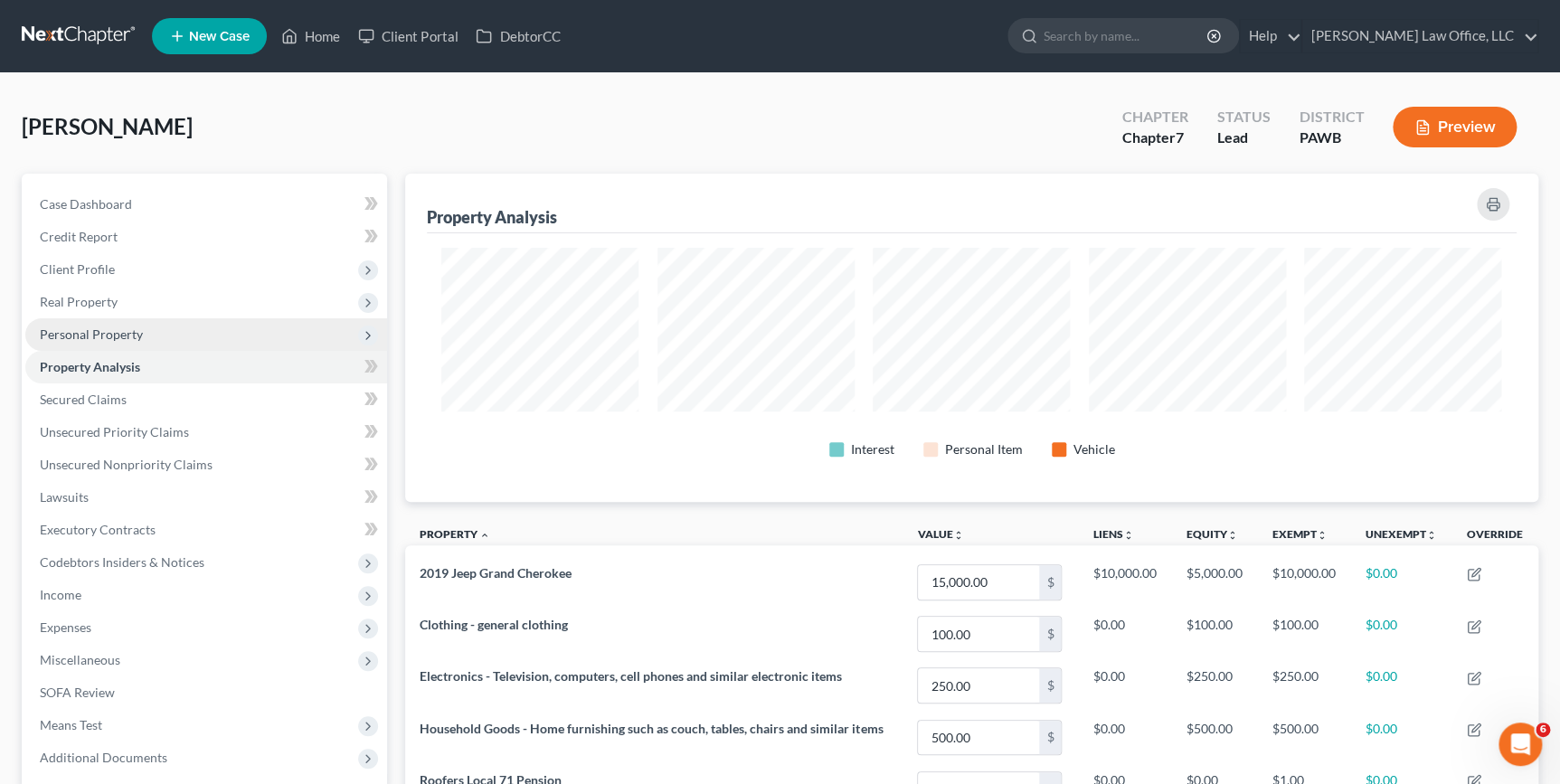
click at [164, 334] on span "Personal Property" at bounding box center [206, 334] width 362 height 33
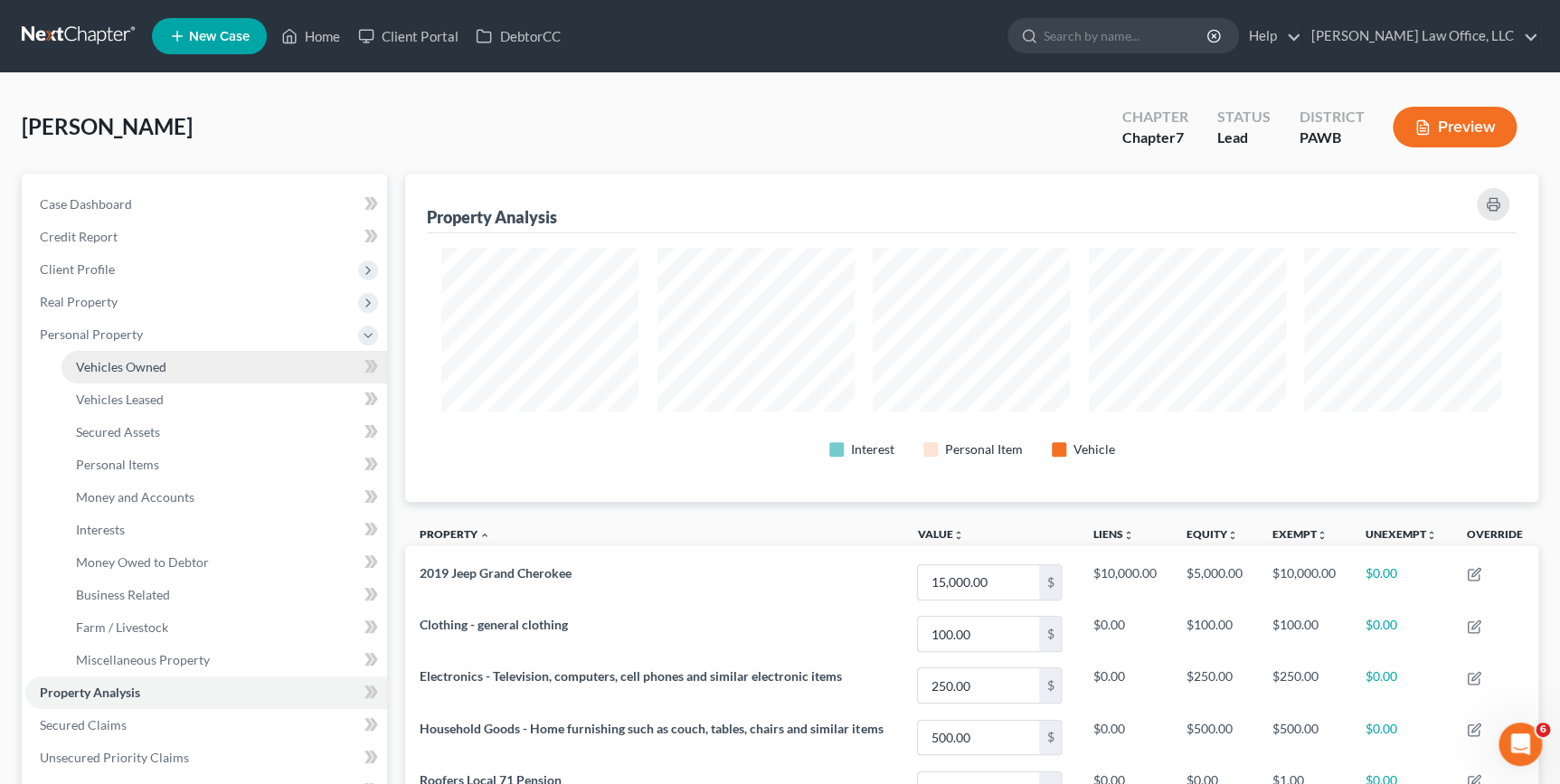
click at [196, 363] on link "Vehicles Owned" at bounding box center [224, 367] width 326 height 33
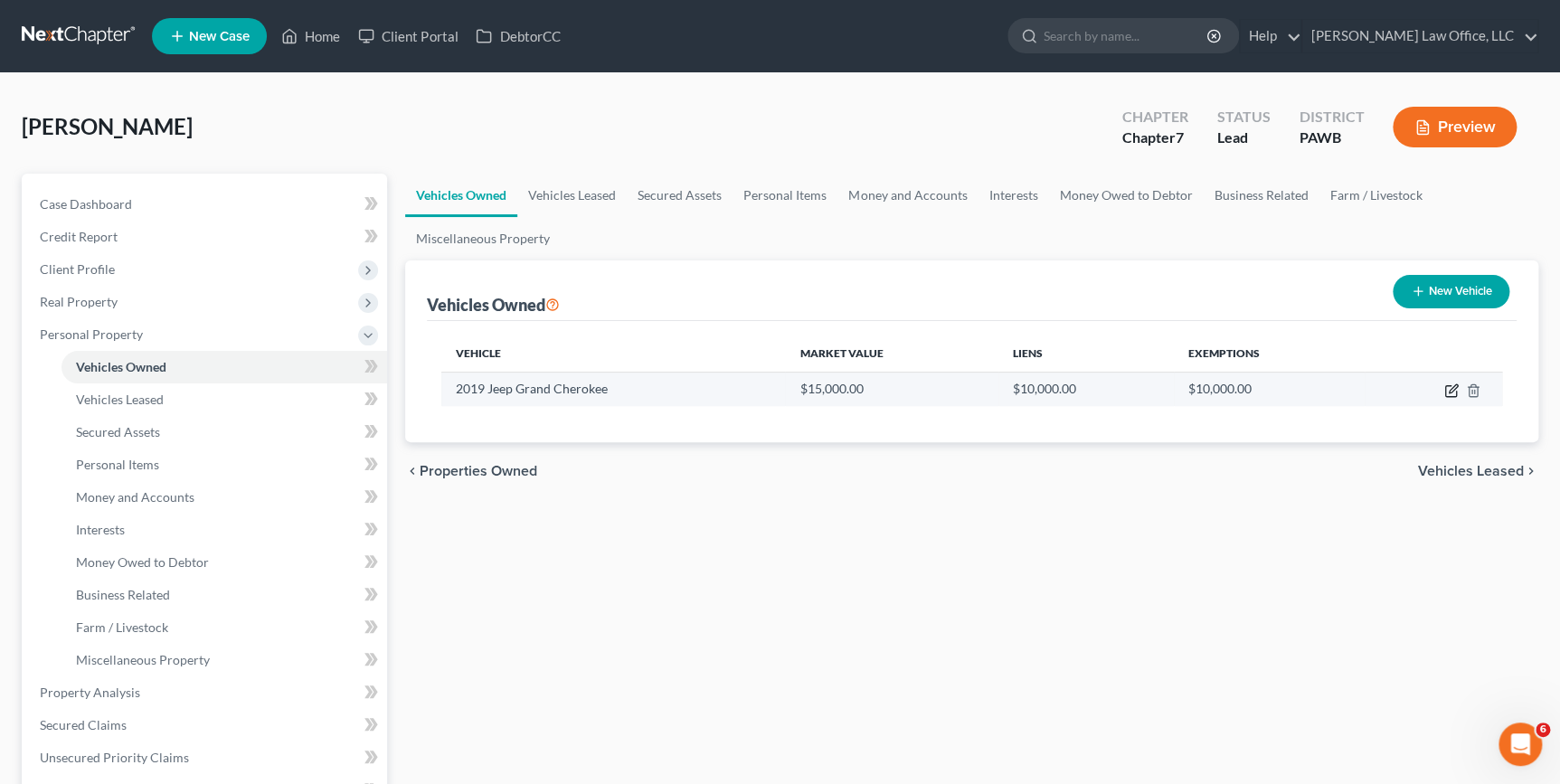
click at [1451, 386] on icon "button" at bounding box center [1451, 390] width 14 height 14
select select "0"
select select "7"
select select "3"
select select "0"
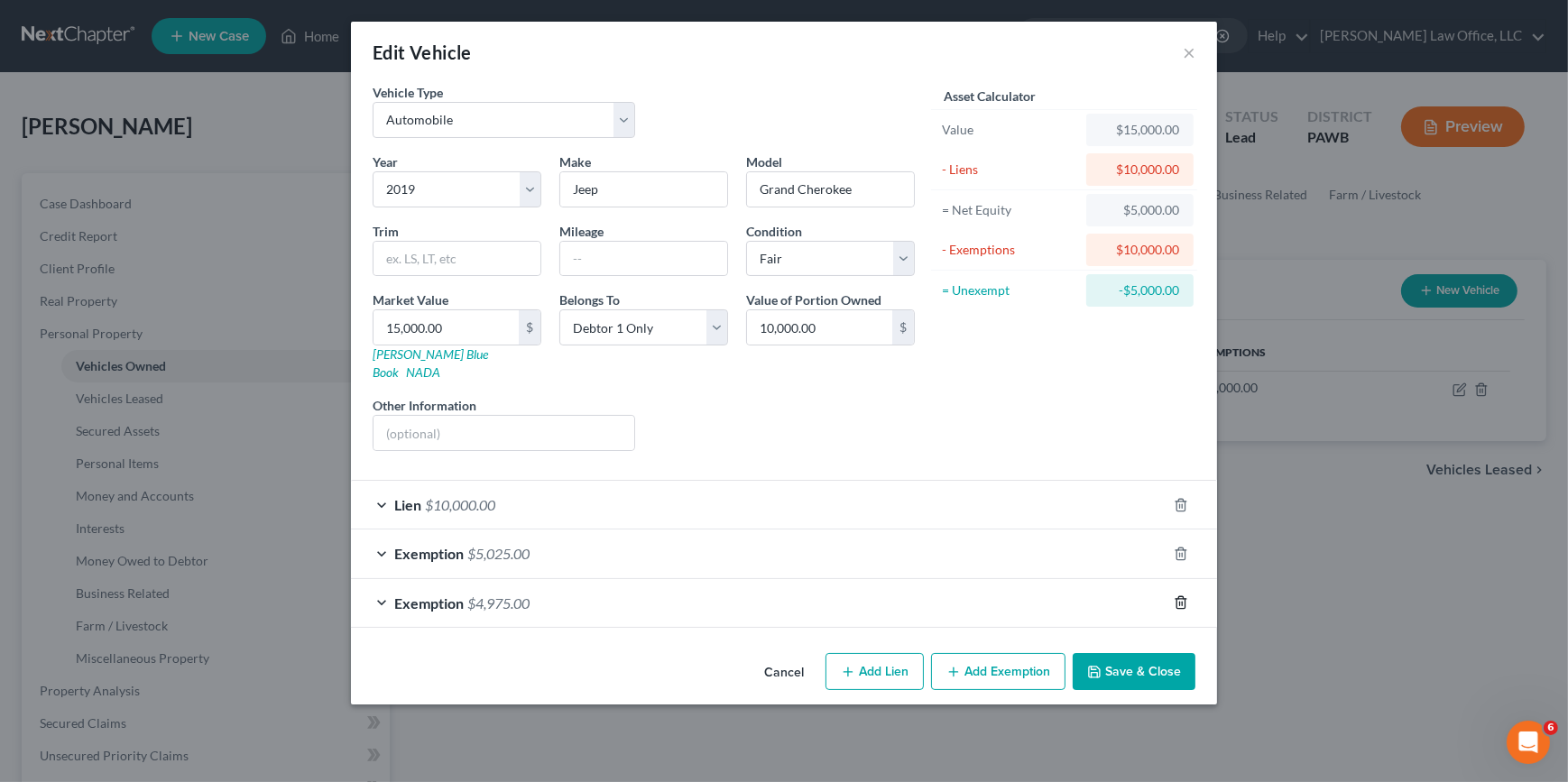
click at [1181, 596] on icon "button" at bounding box center [1180, 602] width 14 height 14
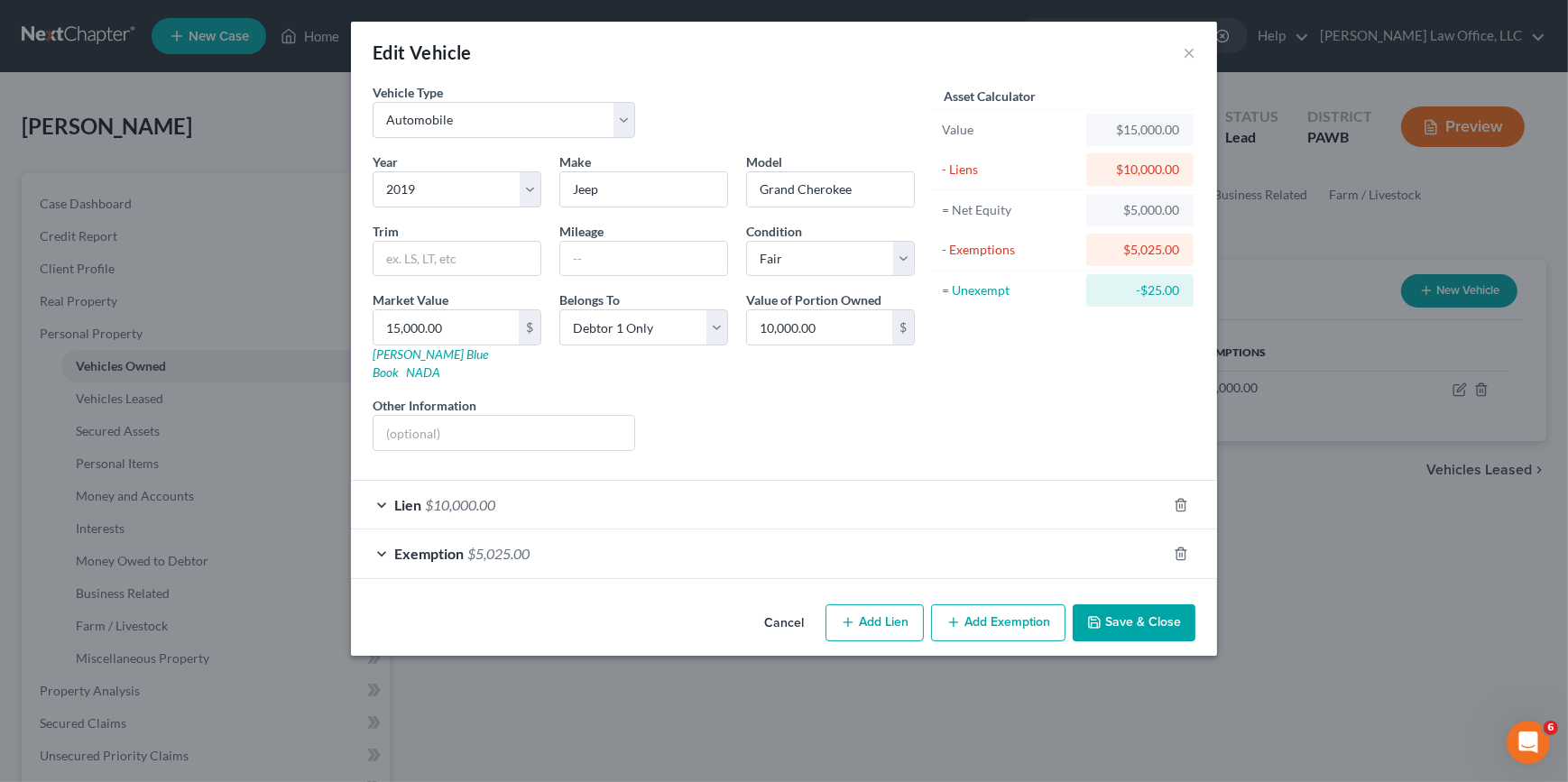
click at [1115, 546] on div "Exemption $5,025.00" at bounding box center [759, 553] width 816 height 48
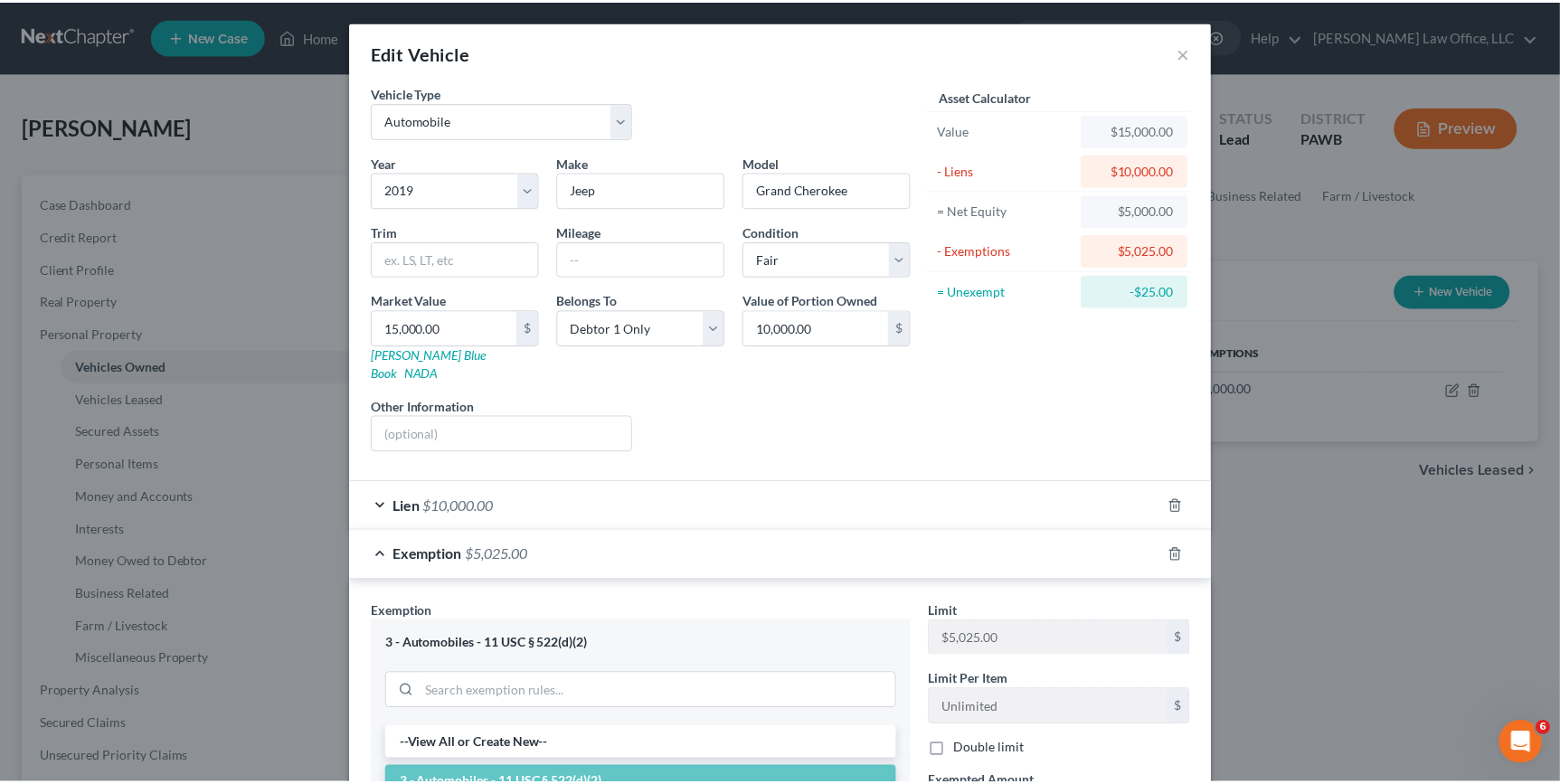
scroll to position [329, 0]
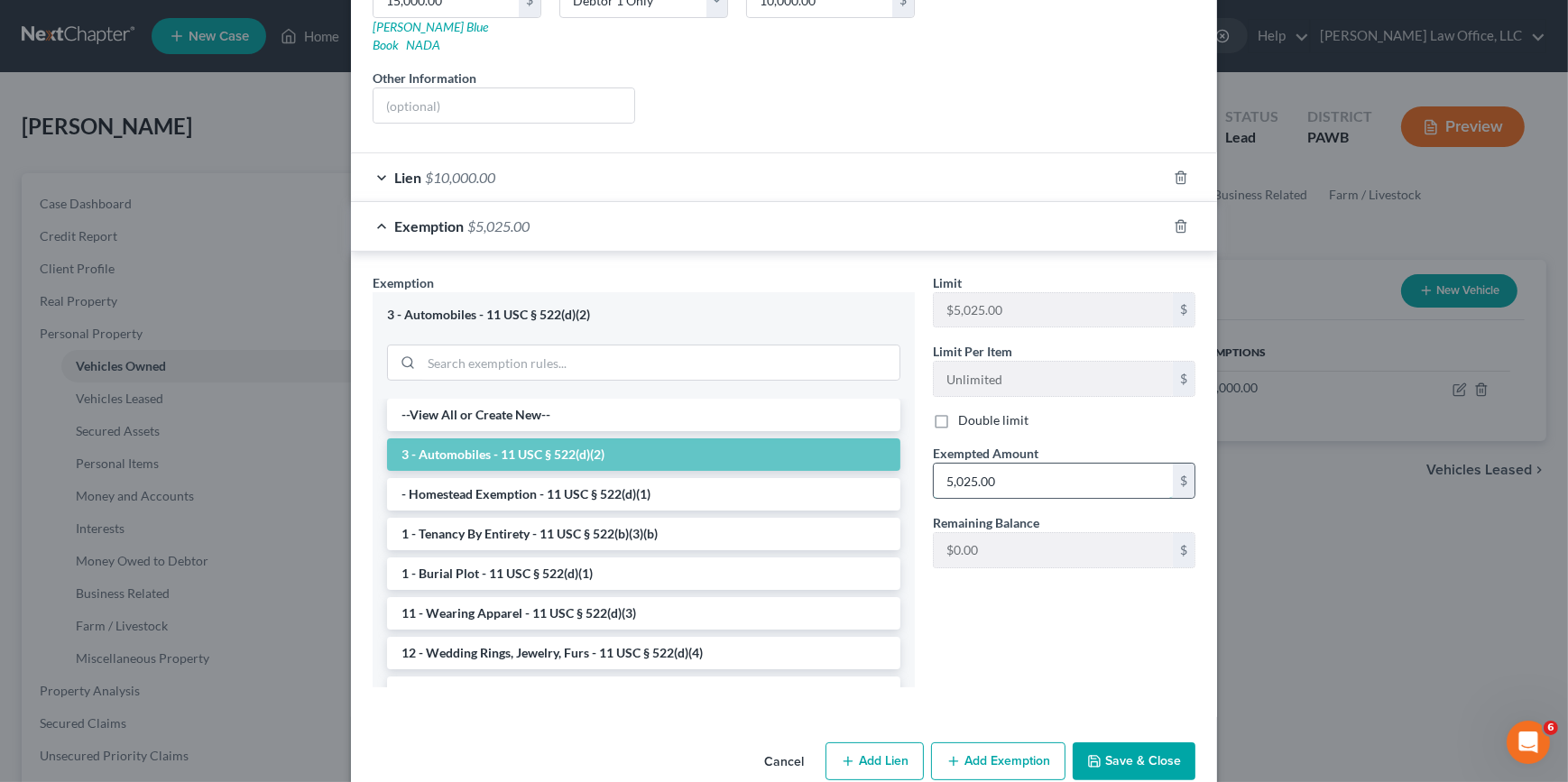
click at [969, 464] on input "5,025.00" at bounding box center [1053, 480] width 239 height 35
type input "5,000"
click at [1132, 589] on div "Limit $5,025.00 $ Limit Per Item Unlimited $ Double limit Exempted Amount * 5,0…" at bounding box center [1064, 487] width 281 height 428
click at [1159, 743] on button "Save & Close" at bounding box center [1133, 761] width 123 height 37
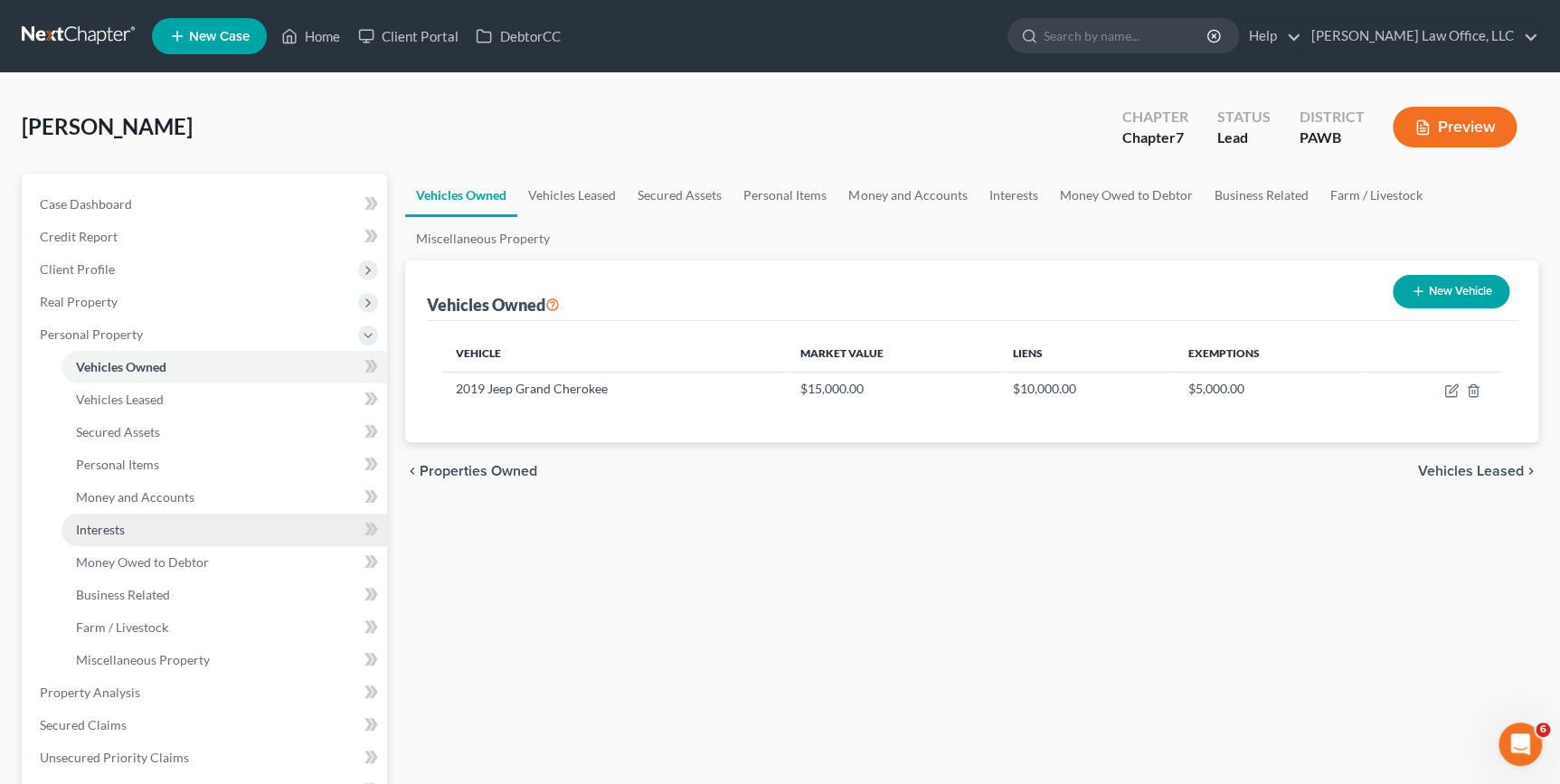
drag, startPoint x: 138, startPoint y: 531, endPoint x: 147, endPoint y: 529, distance: 9.2
click at [138, 531] on link "Interests" at bounding box center [224, 530] width 326 height 33
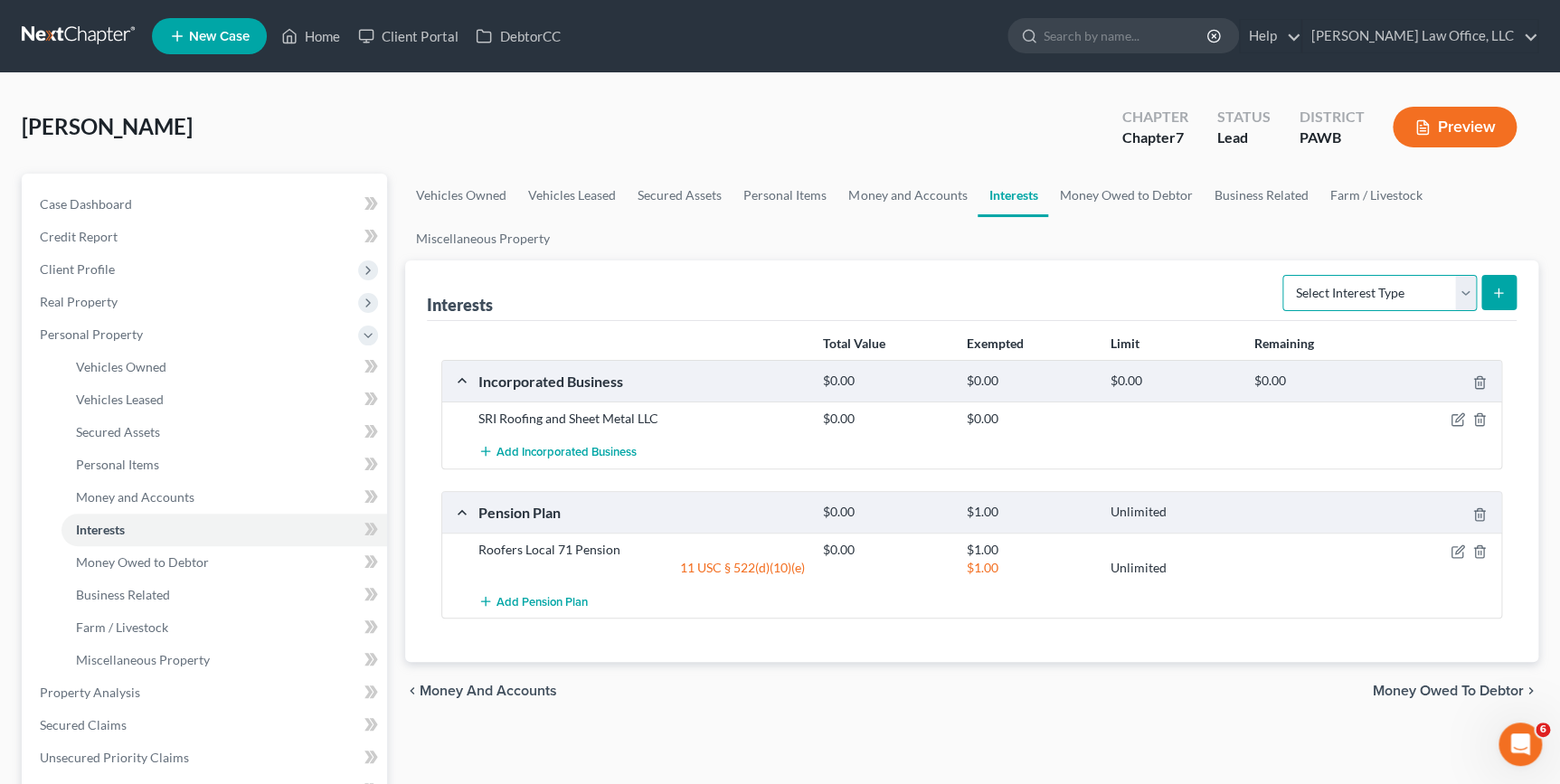
click at [1336, 295] on select "Select Interest Type 401K Annuity Bond Education IRA Government Bond Government…" at bounding box center [1380, 293] width 194 height 37
select select "401k"
click at [1285, 275] on select "Select Interest Type 401K Annuity Bond Education IRA Government Bond Government…" at bounding box center [1380, 293] width 194 height 37
click at [1510, 295] on button "submit" at bounding box center [1499, 293] width 36 height 36
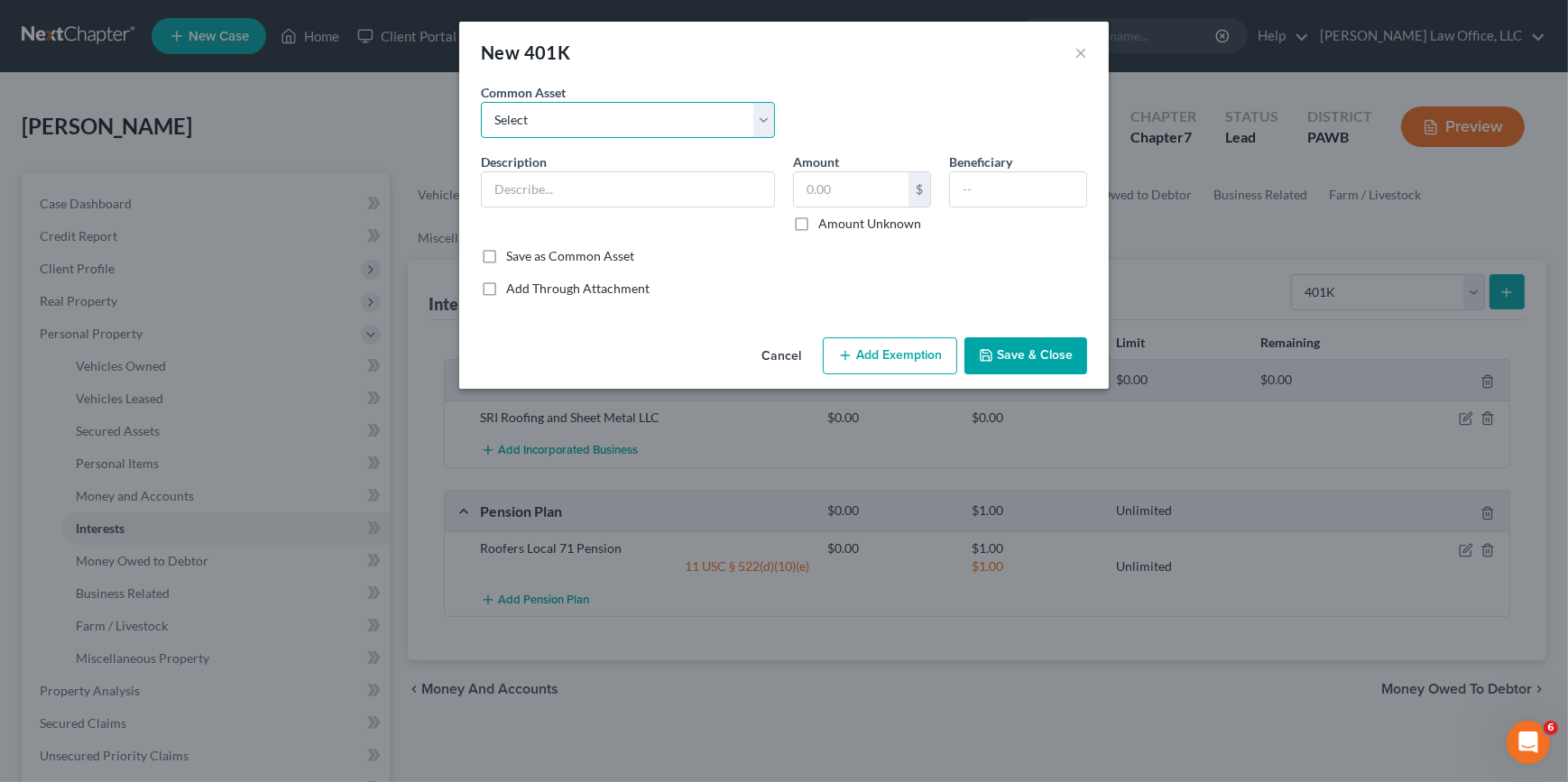
click at [681, 129] on select "Select 401K with VOYA Financial Fidelity United Health Group Savings Plan (401k)" at bounding box center [628, 120] width 294 height 37
click at [631, 333] on div "Cancel Add Exemption Save & Close" at bounding box center [783, 360] width 649 height 60
click at [555, 192] on input "text" at bounding box center [628, 189] width 292 height 35
type input "401K"
type input "160,000"
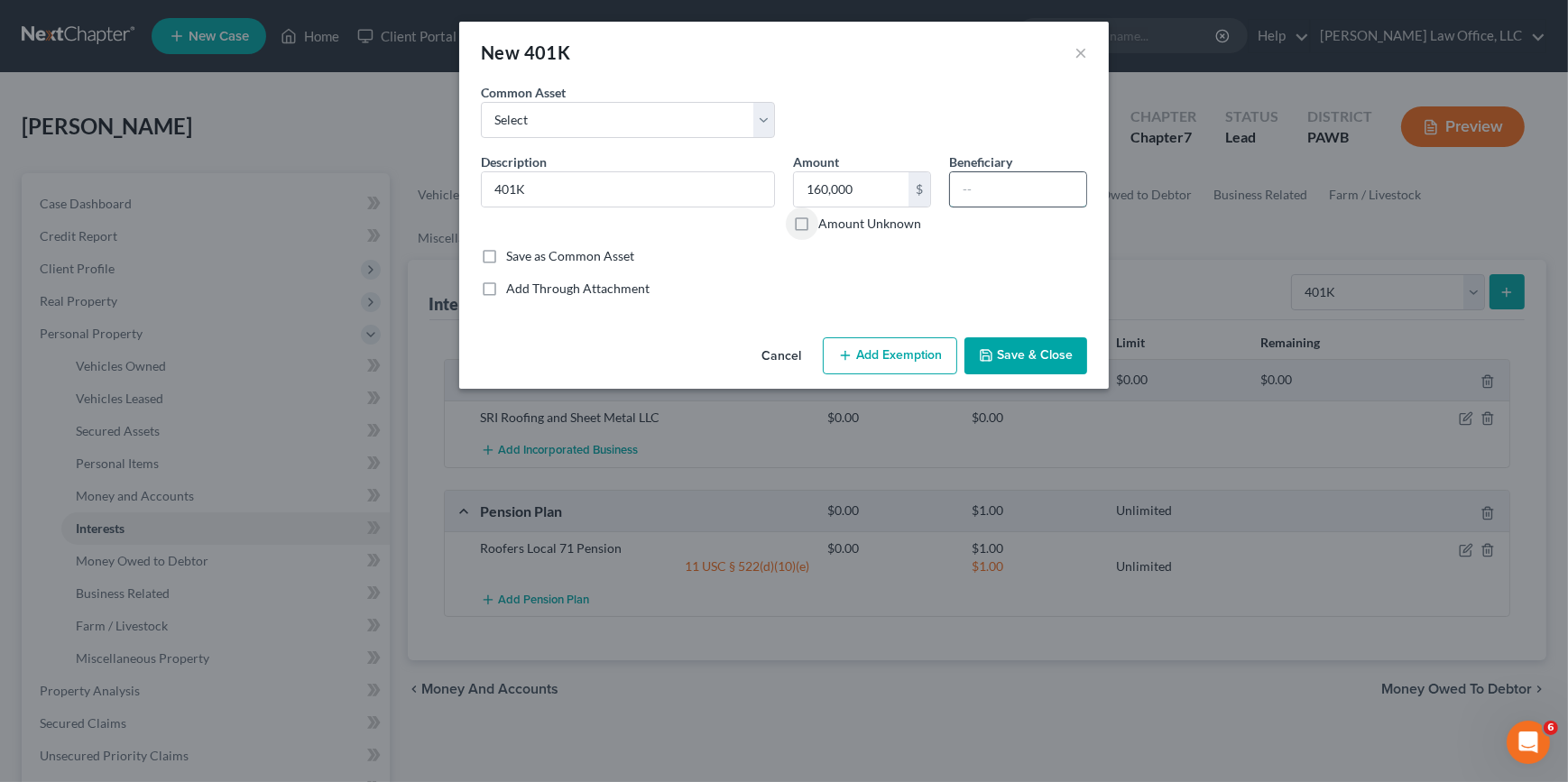
click at [1019, 175] on input "text" at bounding box center [1017, 189] width 136 height 35
type input "Spouse"
click at [896, 357] on button "Add Exemption" at bounding box center [889, 356] width 134 height 37
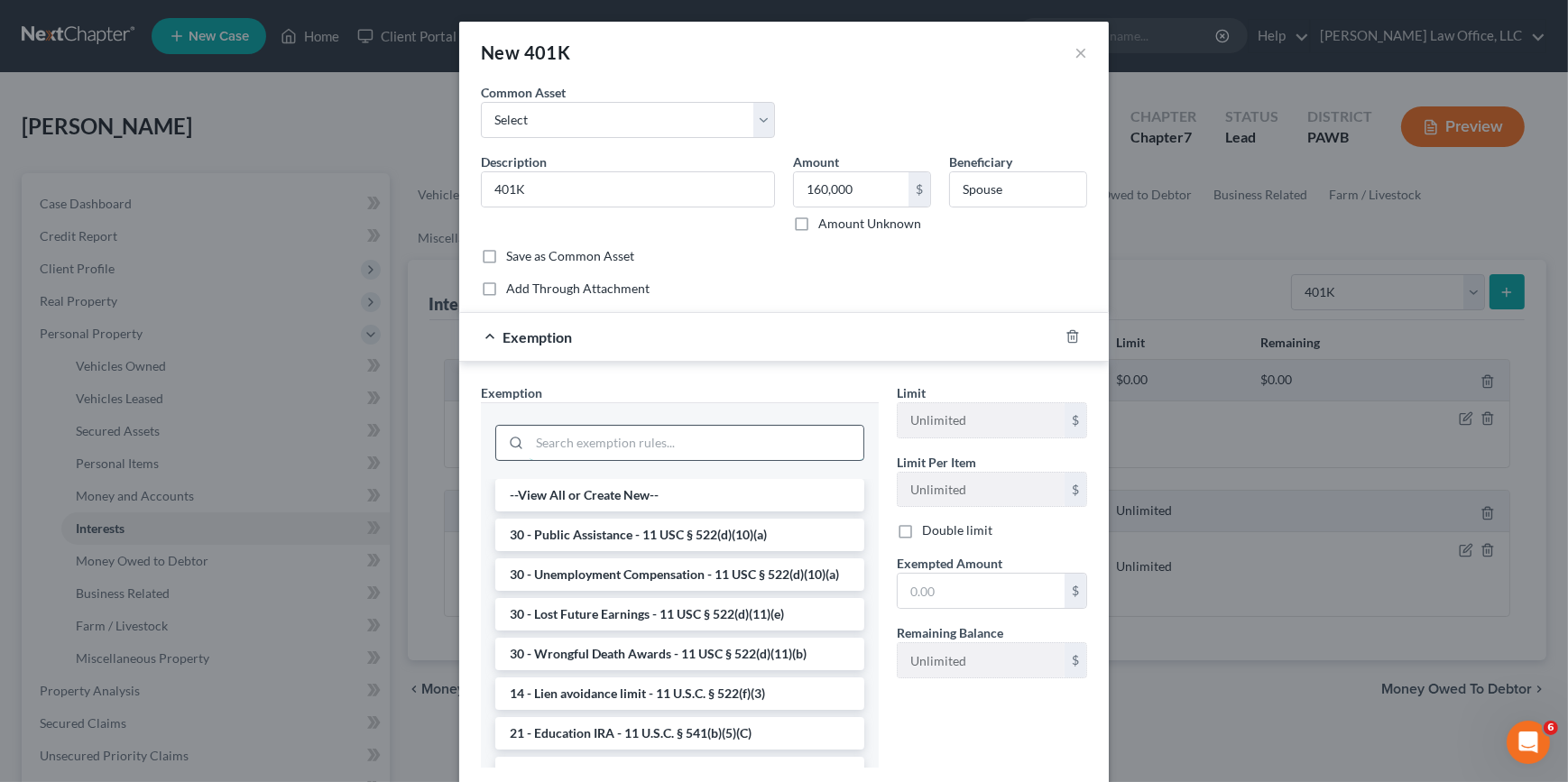
click at [676, 448] on input "search" at bounding box center [696, 443] width 333 height 35
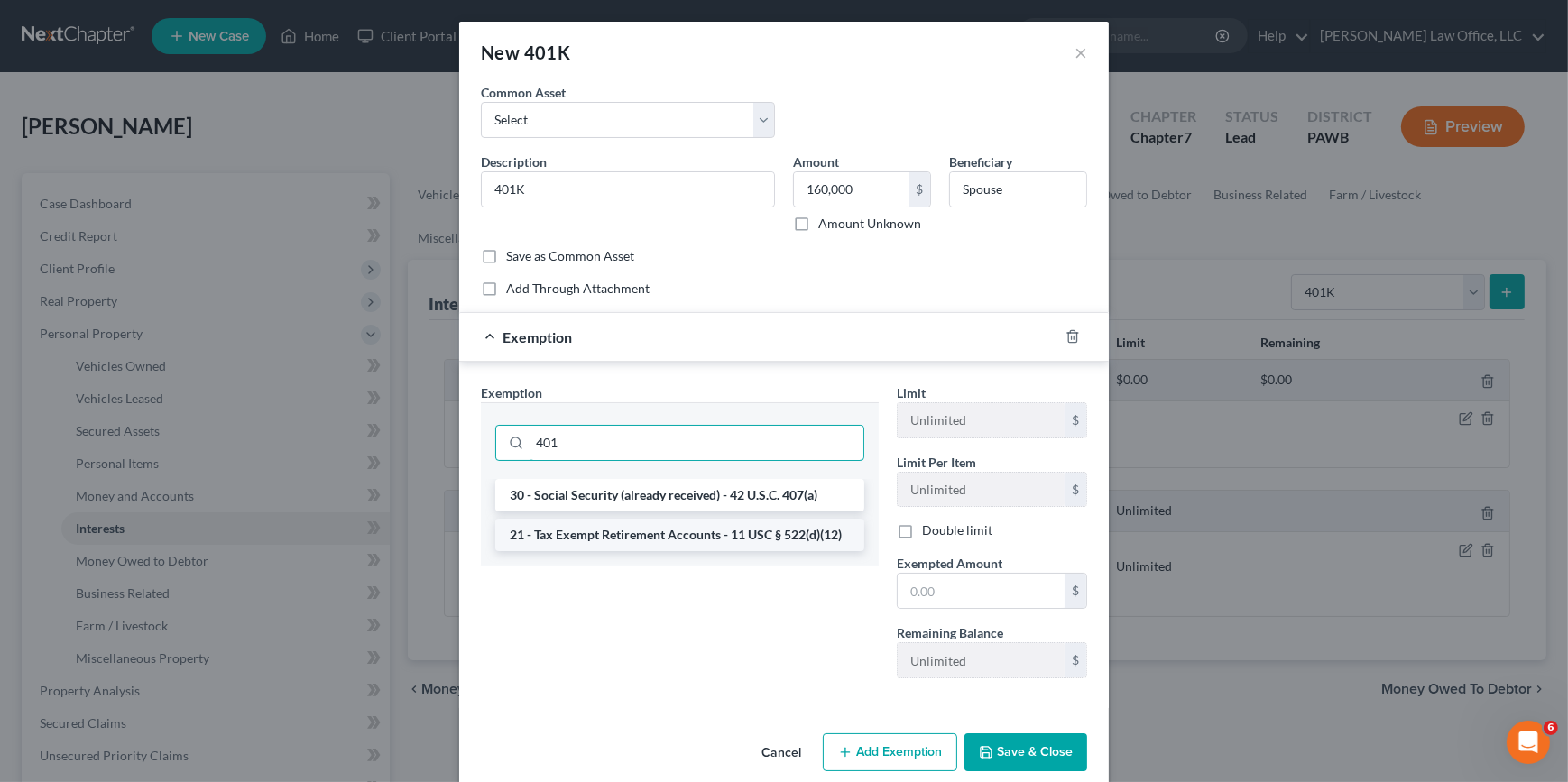
type input "401"
click at [813, 524] on li "21 - Tax Exempt Retirement Accounts - 11 USC § 522(d)(12)" at bounding box center [680, 535] width 369 height 33
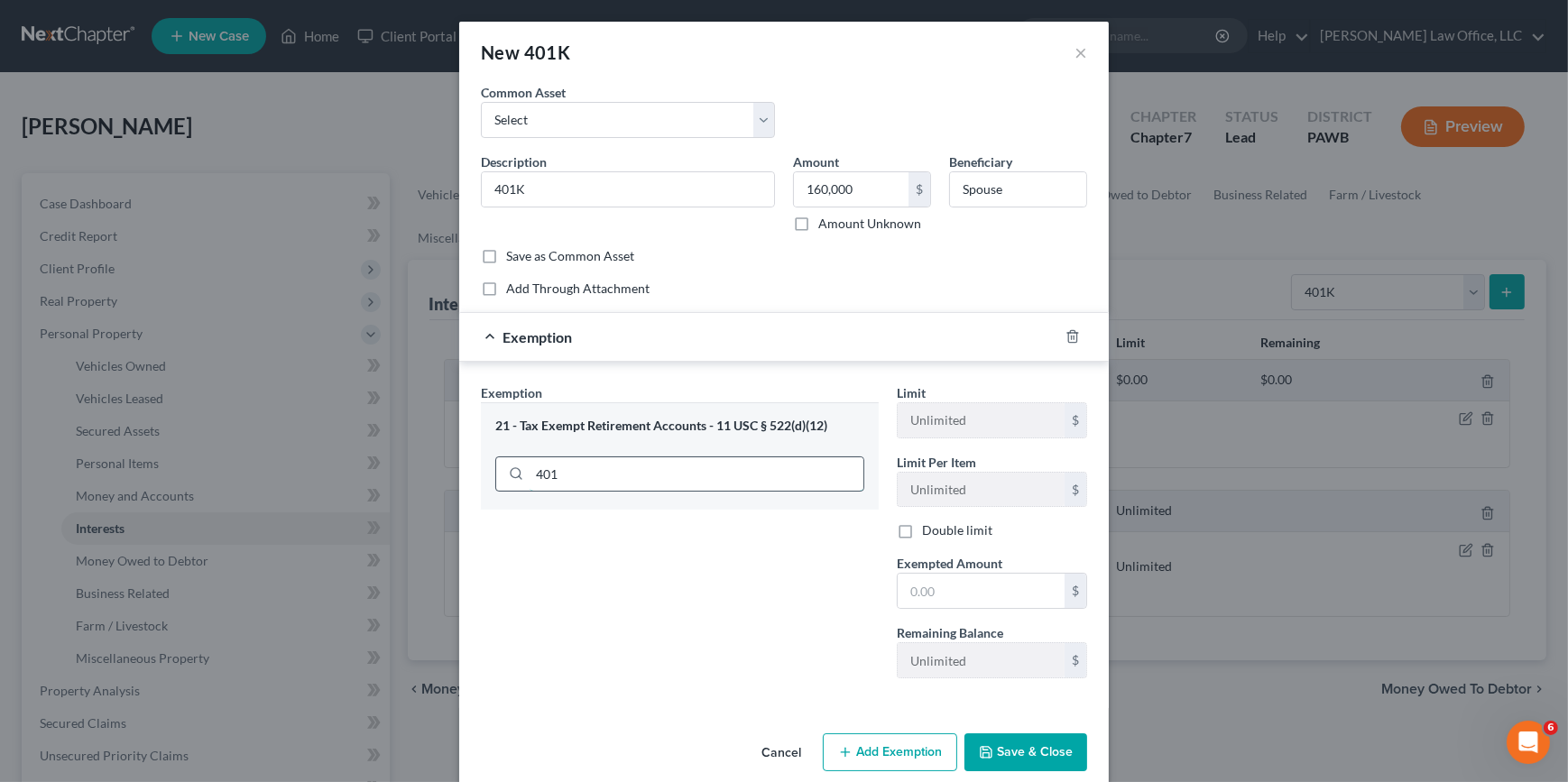
click at [573, 478] on input "401" at bounding box center [696, 474] width 333 height 35
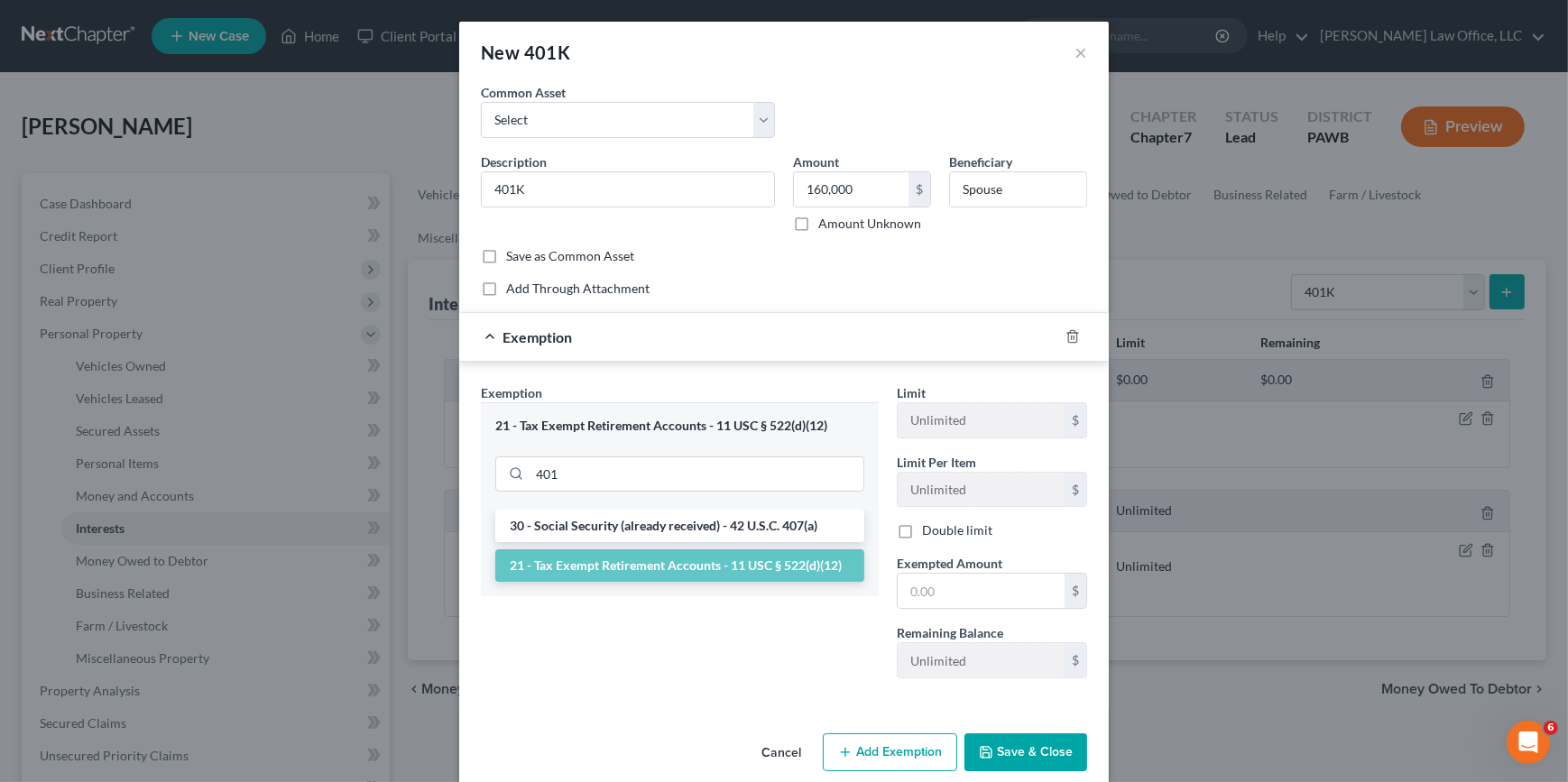
click at [761, 568] on li "21 - Tax Exempt Retirement Accounts - 11 USC § 522(d)(12)" at bounding box center [680, 565] width 369 height 33
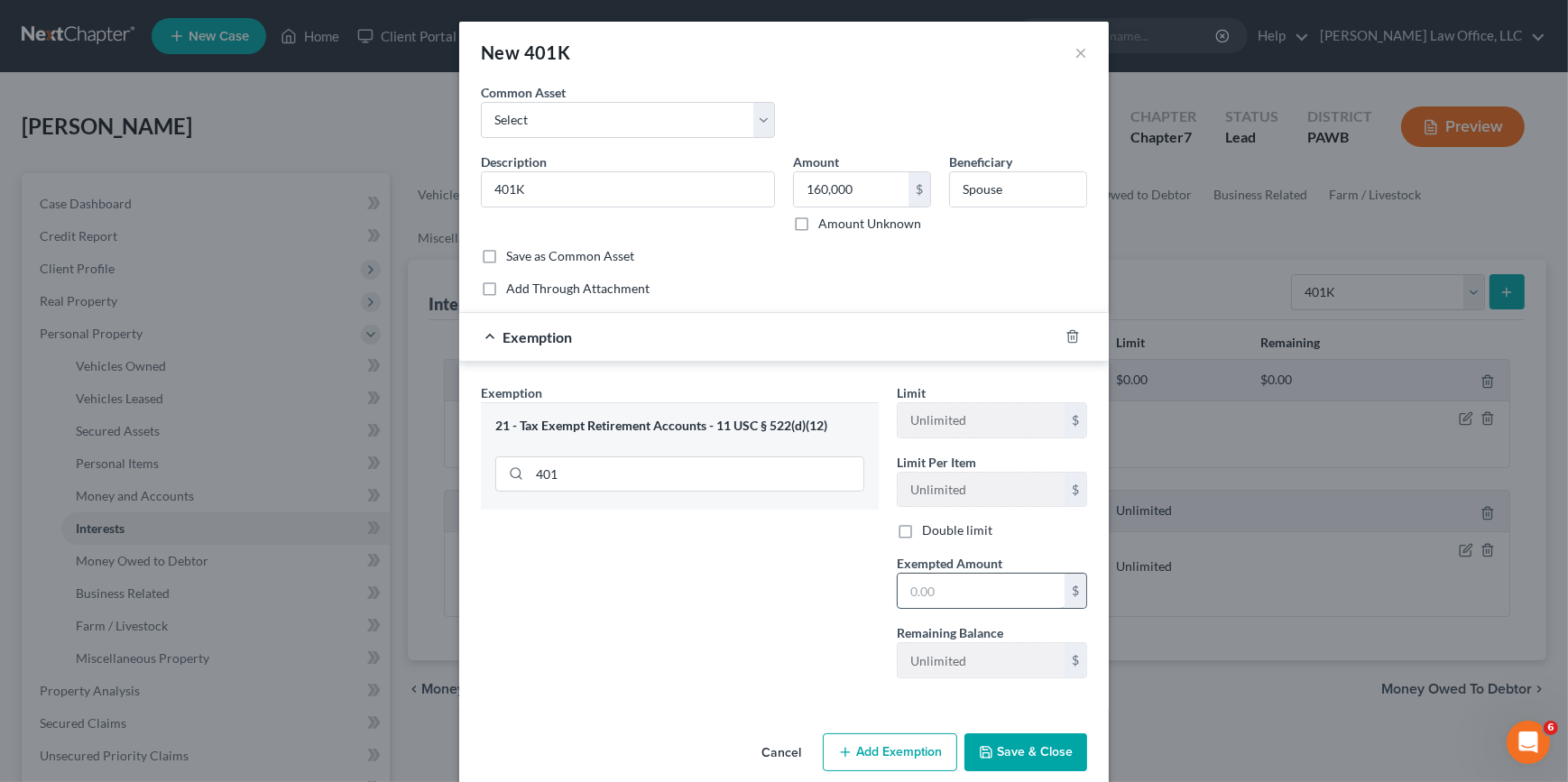
click at [994, 594] on input "text" at bounding box center [981, 590] width 167 height 35
type input "160,000"
click at [1001, 764] on button "Save & Close" at bounding box center [1025, 752] width 123 height 37
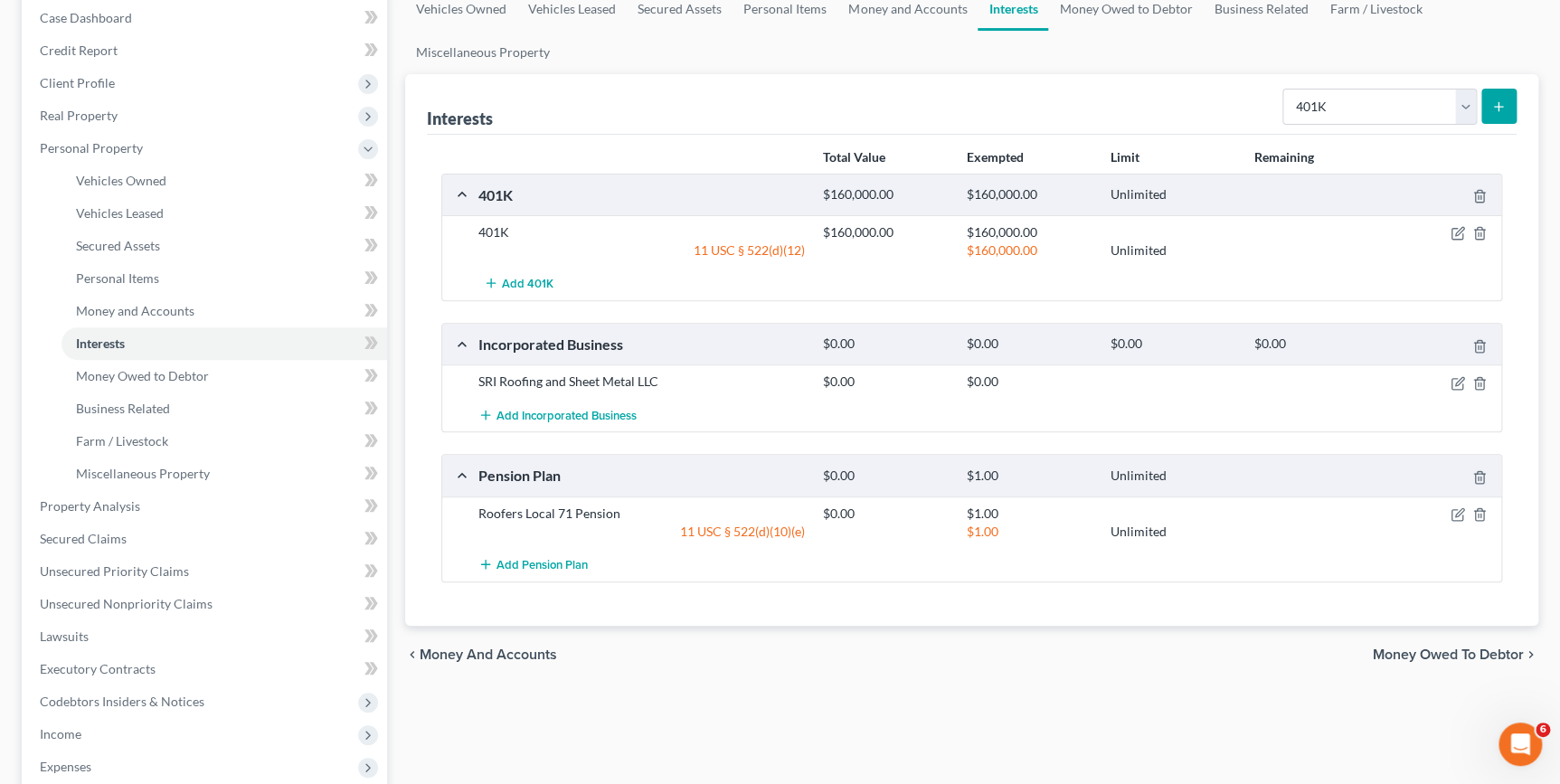
scroll to position [89, 0]
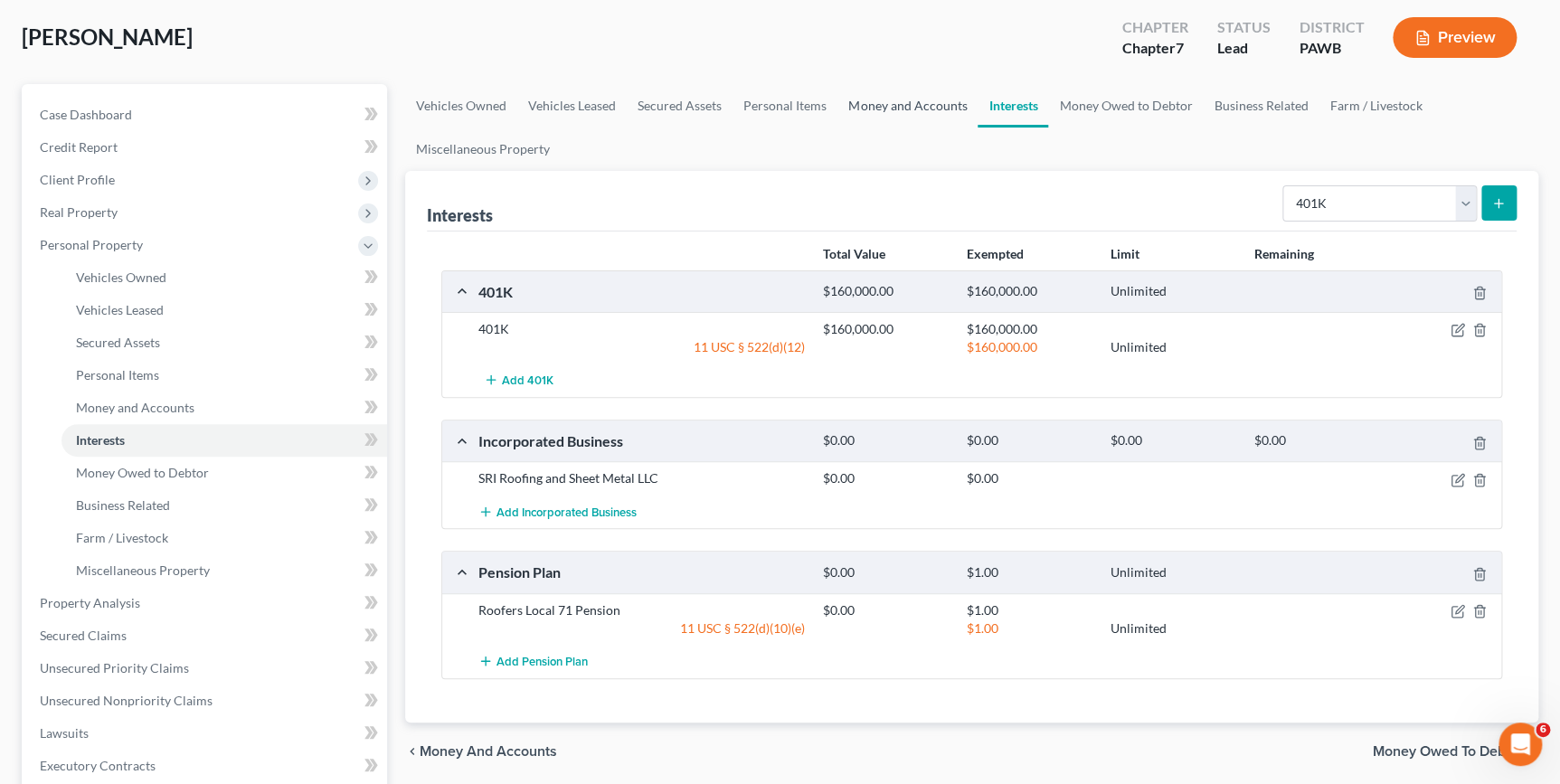
click at [917, 110] on link "Money and Accounts" at bounding box center [907, 106] width 140 height 43
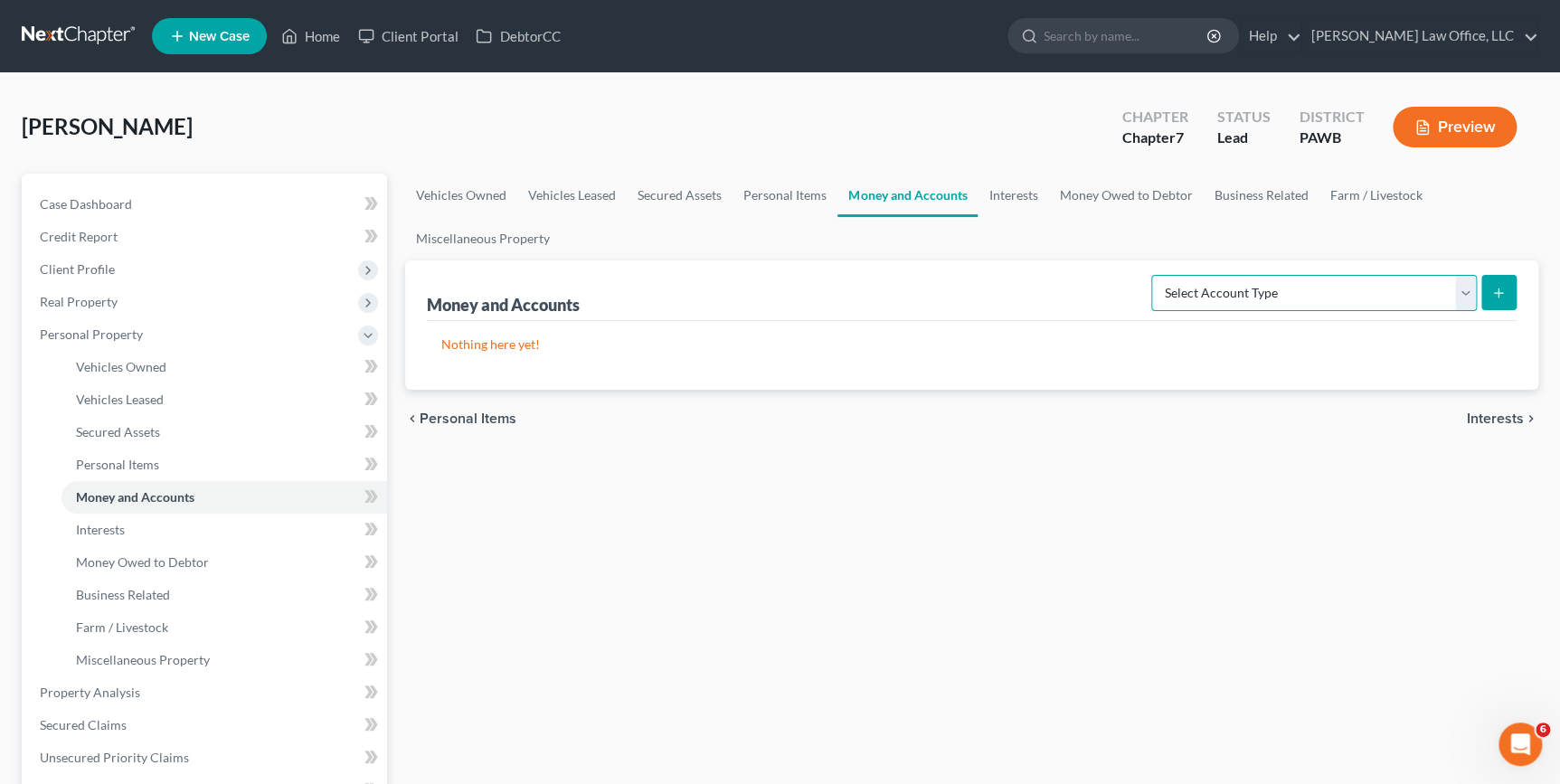
click at [1338, 296] on select "Select Account Type Brokerage Cash on Hand Certificates of Deposit Checking Acc…" at bounding box center [1314, 293] width 326 height 37
select select "checking"
click at [1155, 275] on select "Select Account Type Brokerage Cash on Hand Certificates of Deposit Checking Acc…" at bounding box center [1314, 293] width 326 height 37
click at [1499, 289] on line "submit" at bounding box center [1499, 292] width 0 height 8
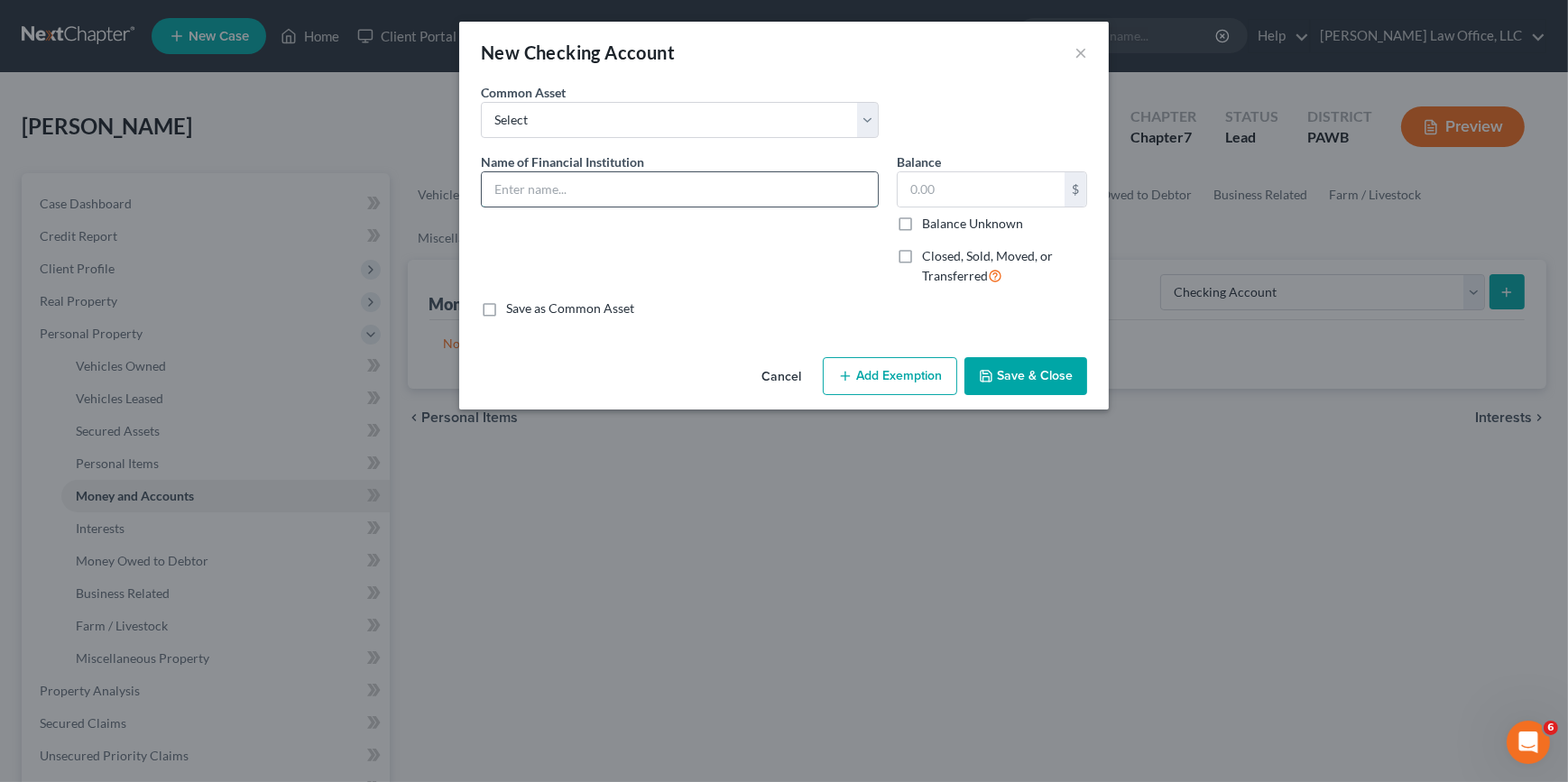
click at [675, 188] on input "text" at bounding box center [679, 189] width 396 height 35
type input "Huntington Checking Account with Spouse"
type input "3,300"
click at [911, 378] on button "Add Exemption" at bounding box center [889, 376] width 134 height 37
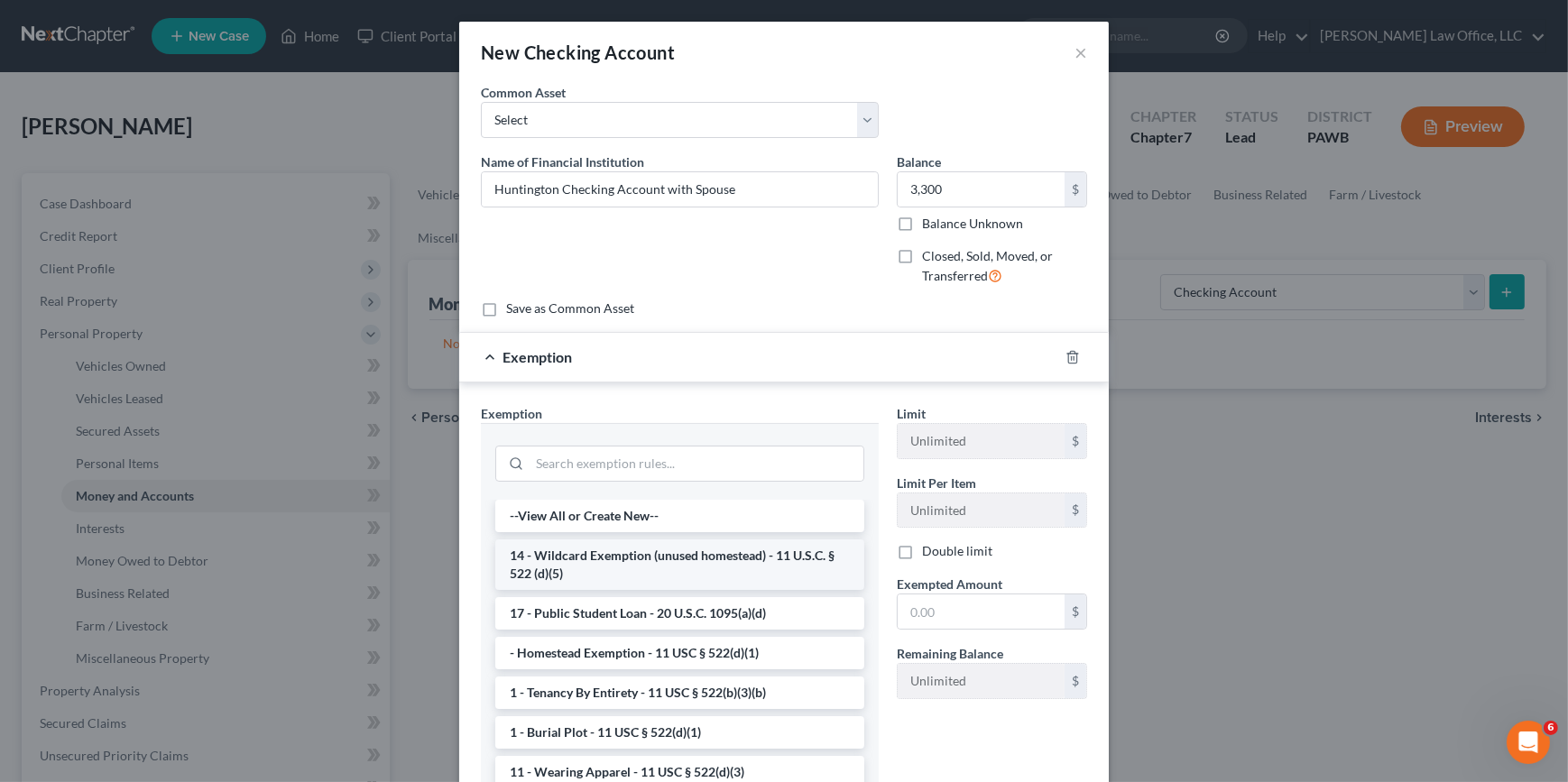
click at [646, 555] on li "14 - Wildcard Exemption (unused homestead) - 11 U.S.C. § 522 (d)(5)" at bounding box center [680, 565] width 369 height 51
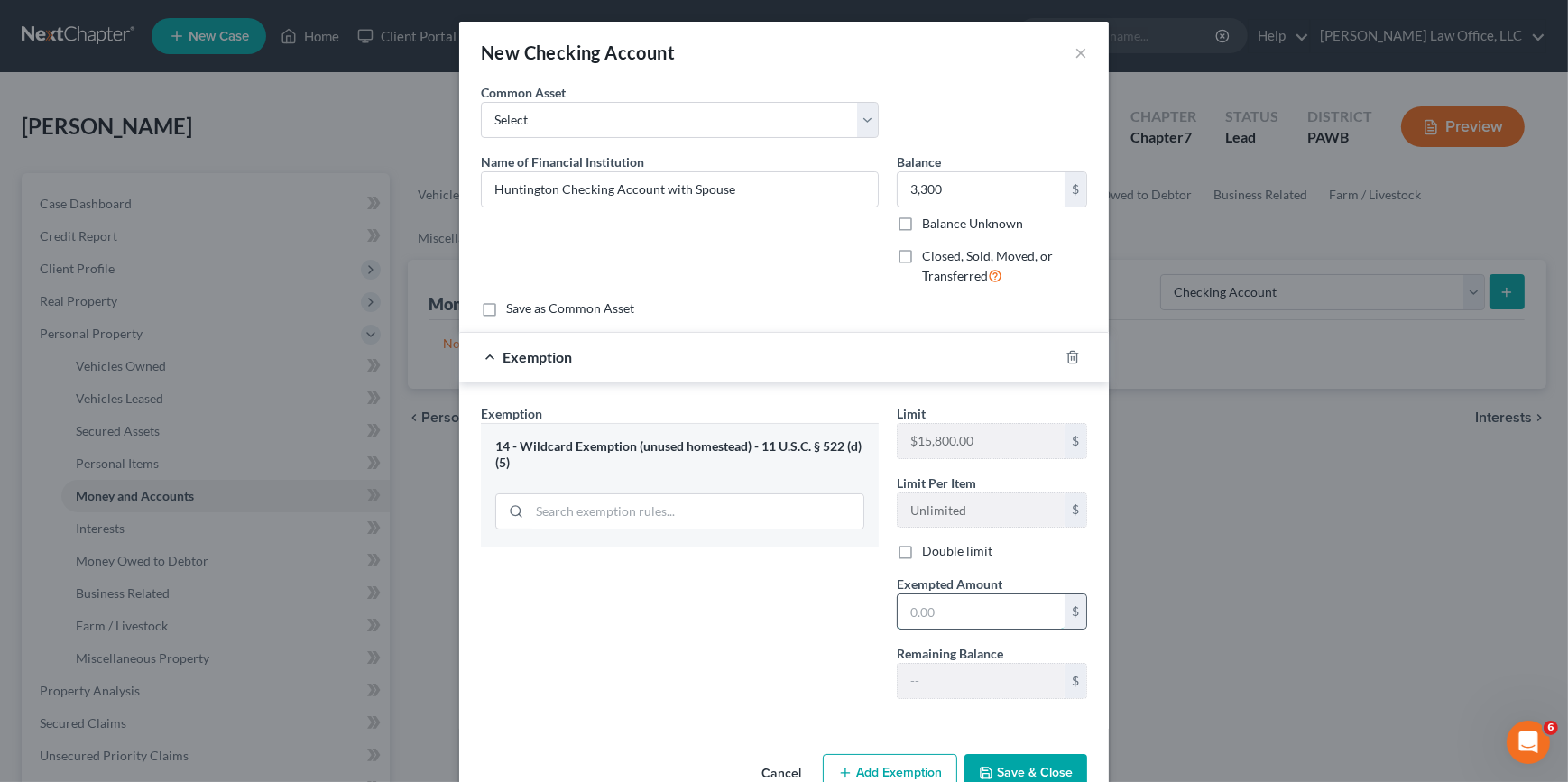
click at [942, 598] on input "text" at bounding box center [981, 612] width 167 height 35
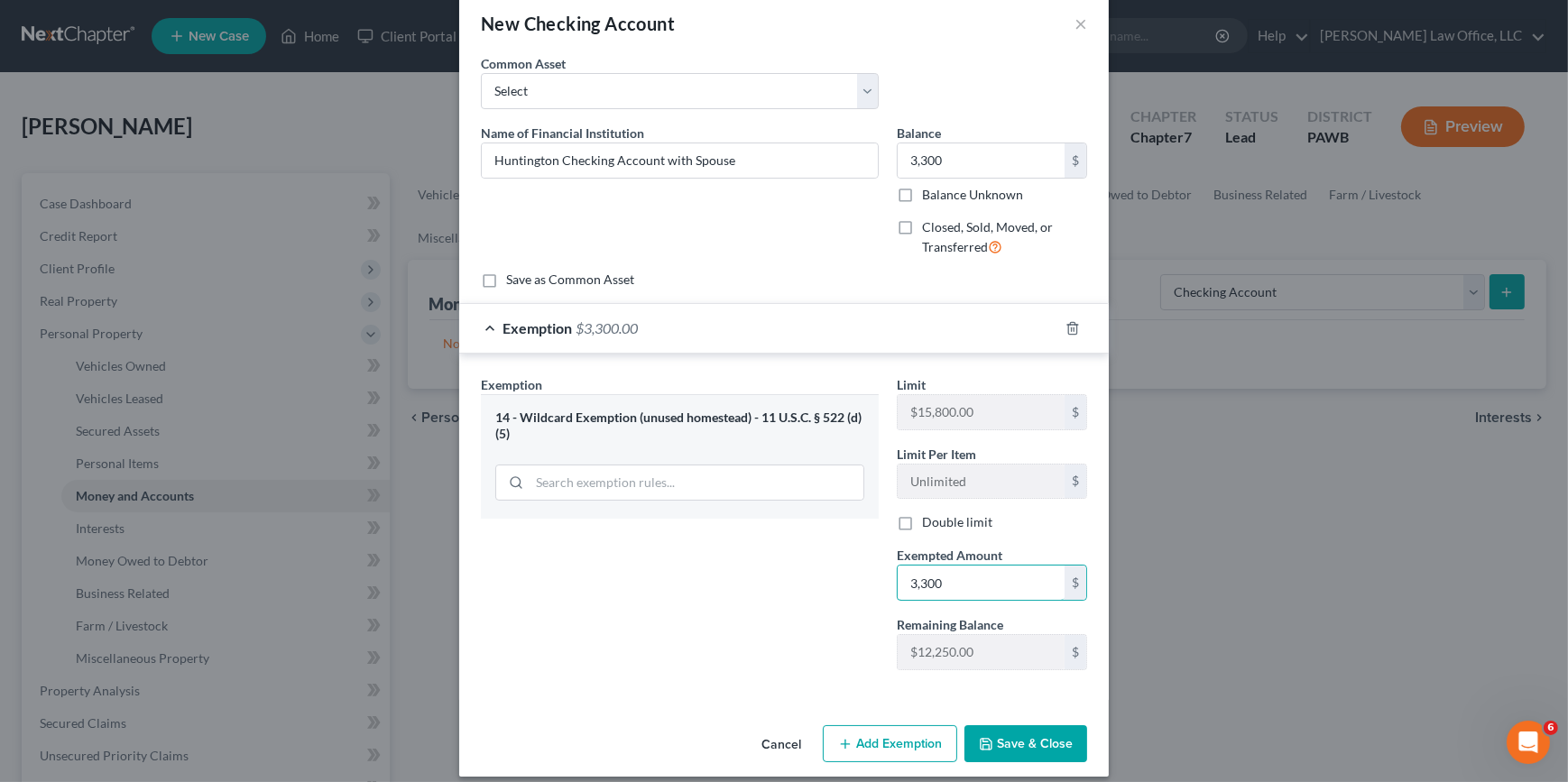
scroll to position [44, 0]
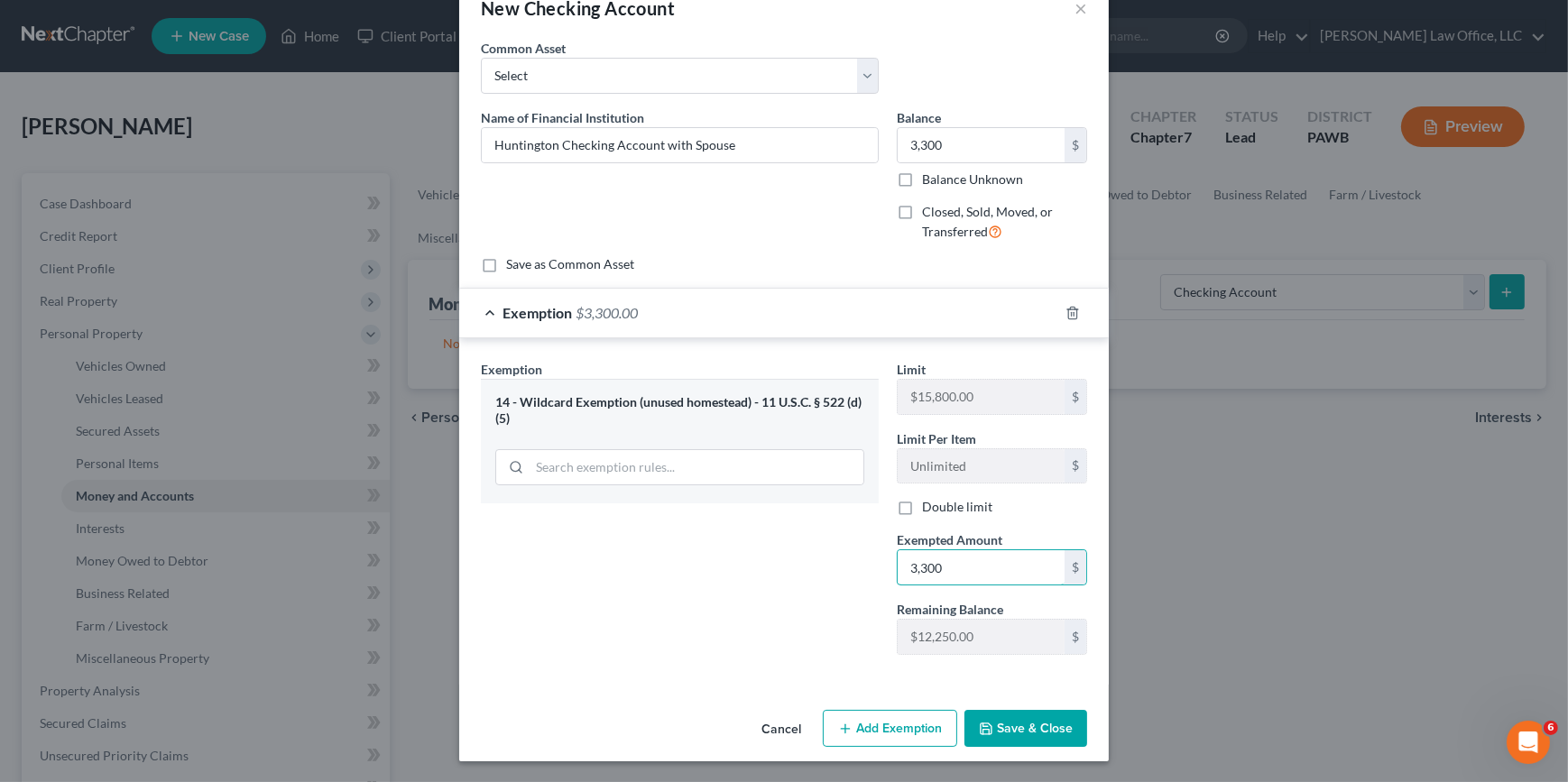
type input "3,300"
click at [1026, 733] on button "Save & Close" at bounding box center [1025, 729] width 123 height 37
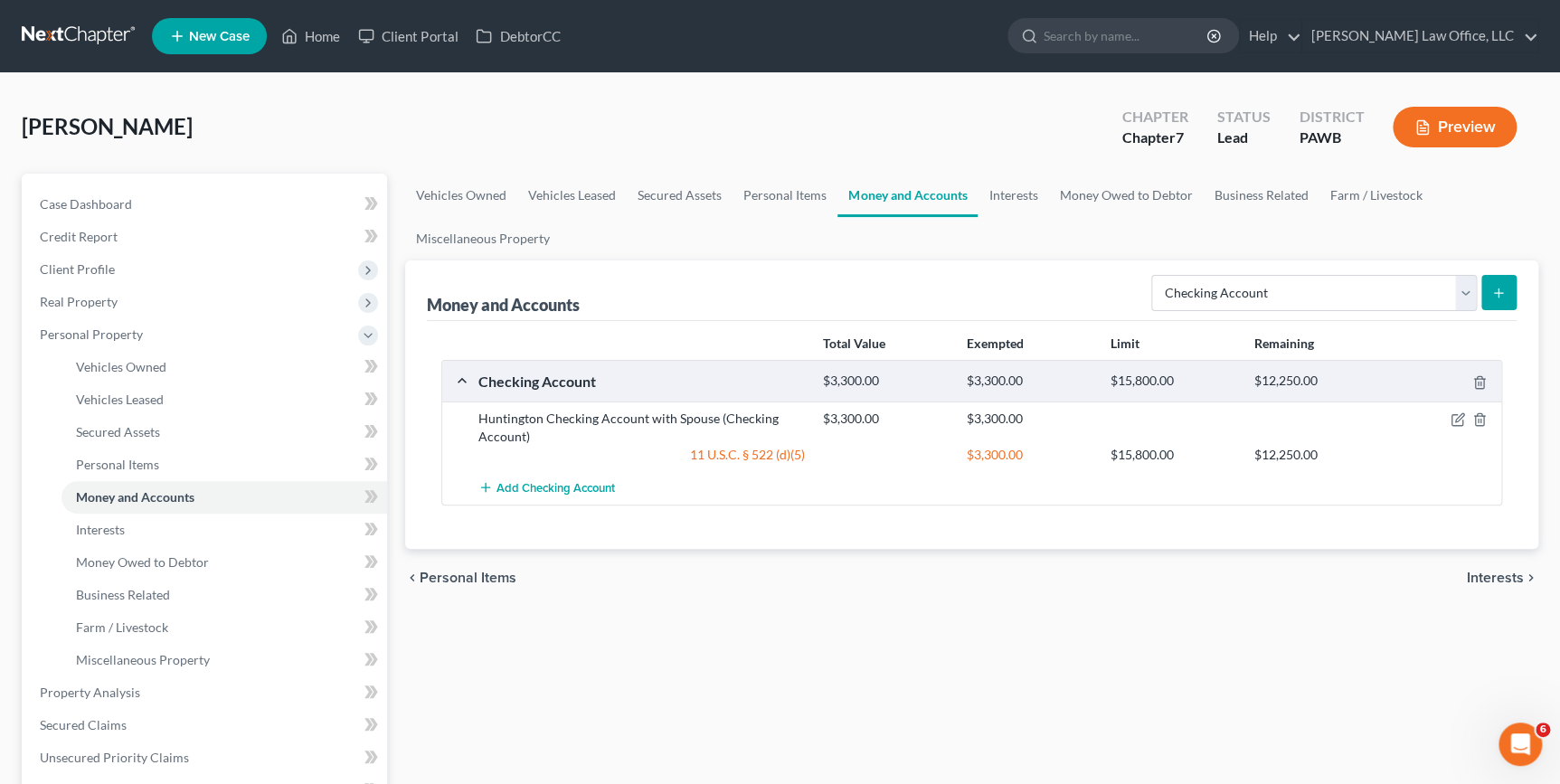
click at [1502, 289] on icon "submit" at bounding box center [1498, 292] width 14 height 14
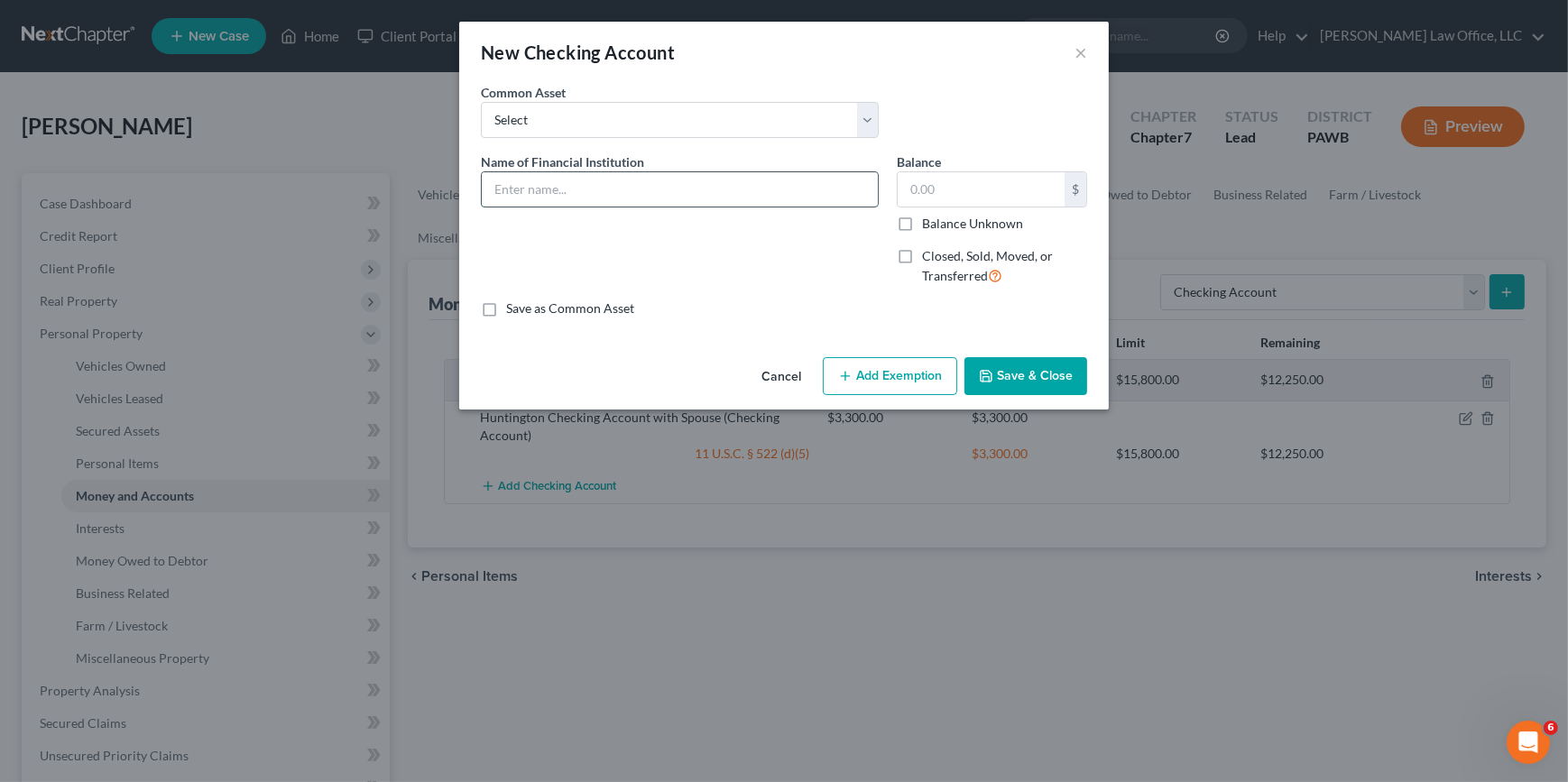
click at [800, 198] on input "text" at bounding box center [679, 189] width 396 height 35
click at [954, 198] on input "text" at bounding box center [981, 189] width 167 height 35
click at [890, 383] on button "Add Exemption" at bounding box center [889, 376] width 134 height 37
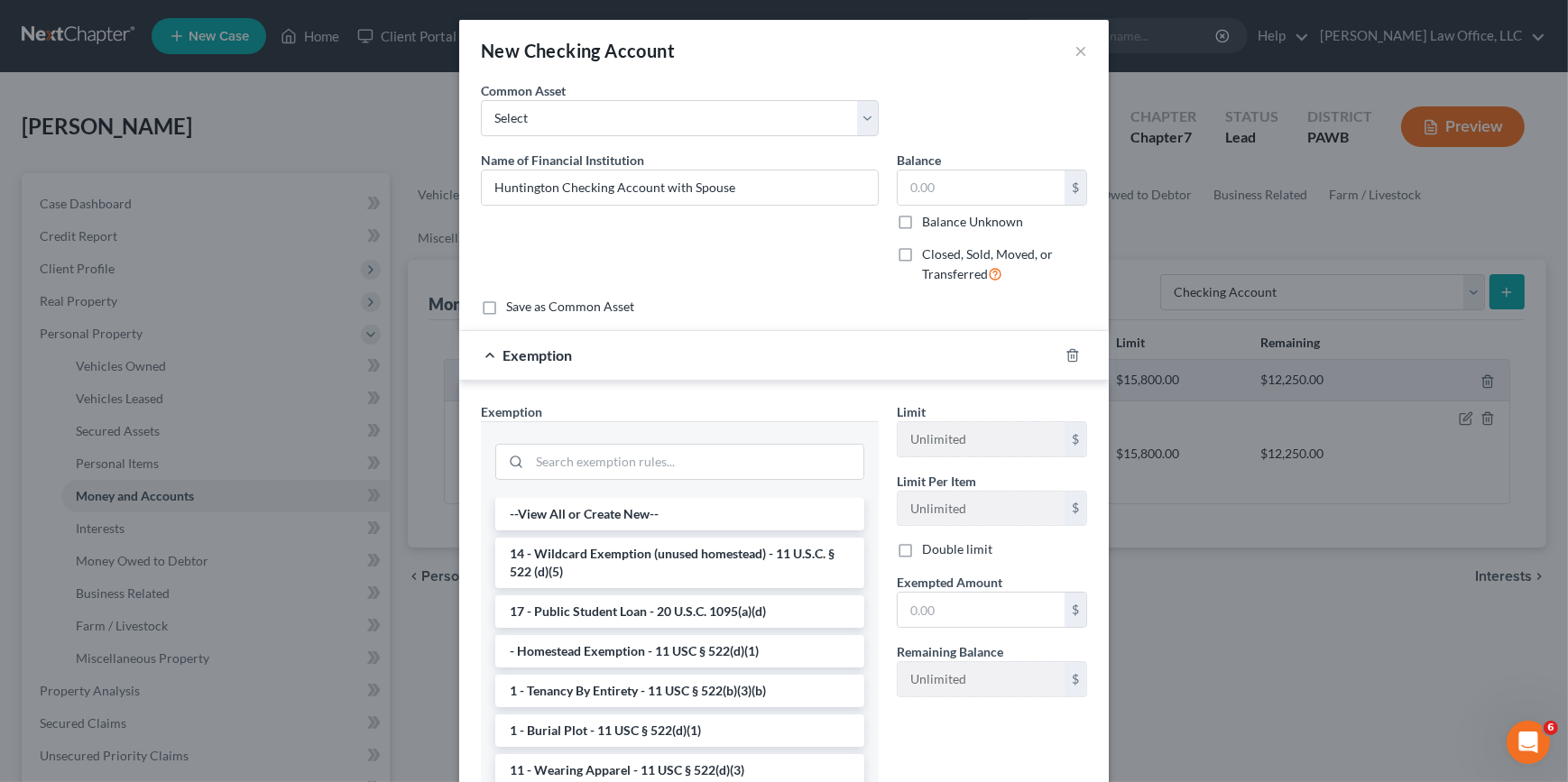
scroll to position [0, 0]
click at [491, 185] on input "Huntington Checking Account with Spouse" at bounding box center [679, 189] width 396 height 35
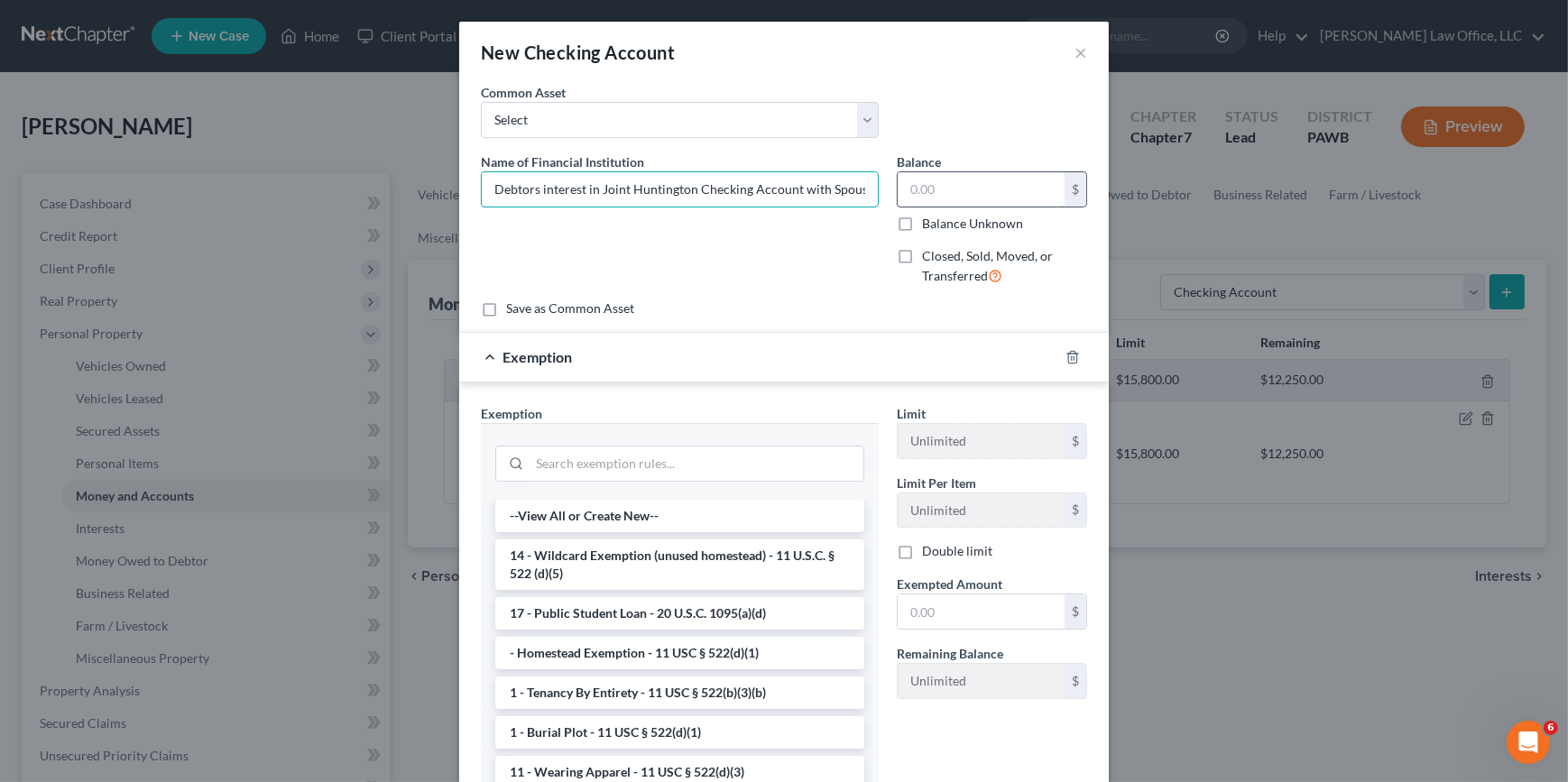
type input "Debtors interest in Joint Huntington Checking Account with Spouse"
click at [965, 198] on input "text" at bounding box center [981, 189] width 167 height 35
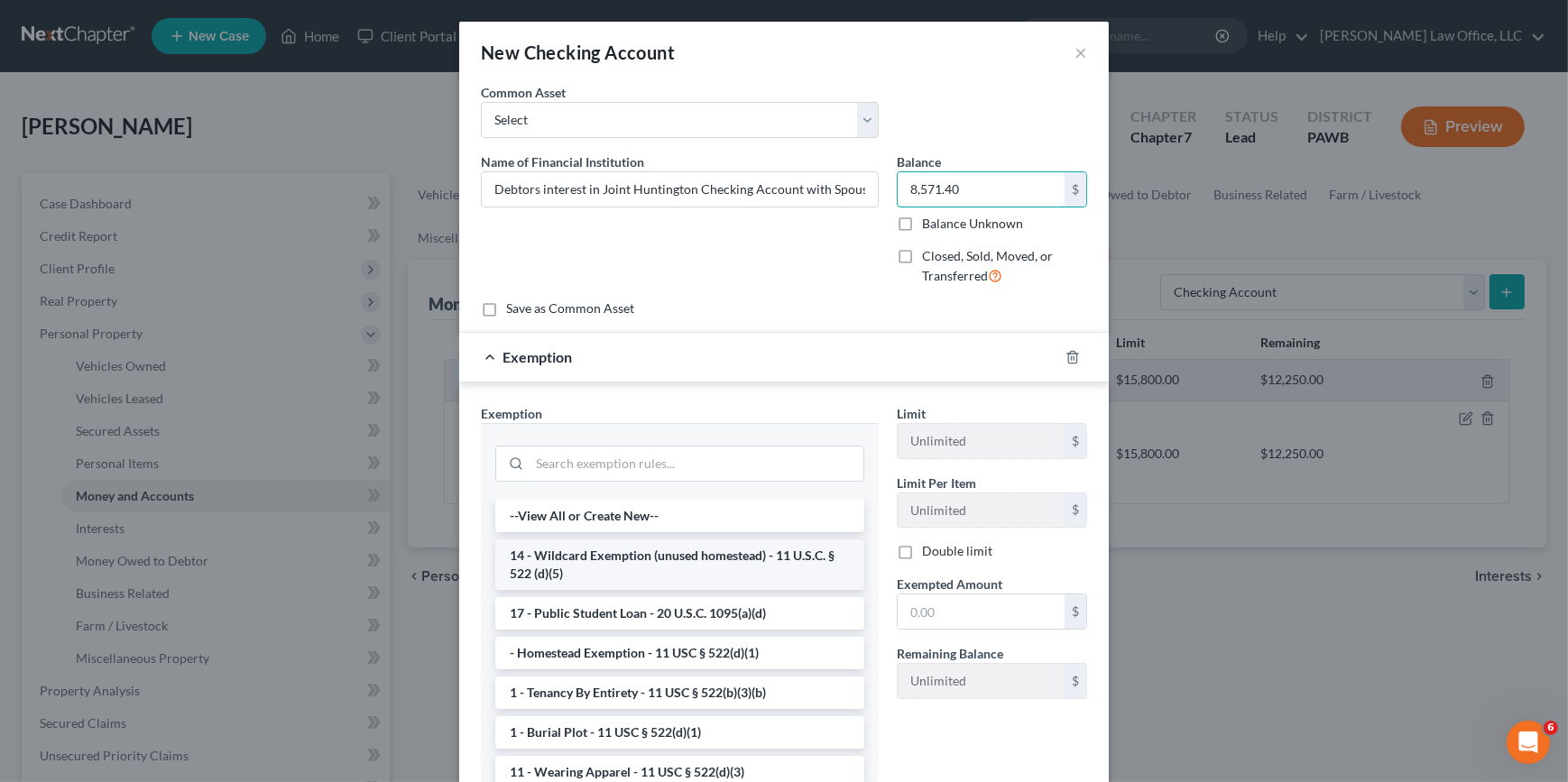
type input "8,571.40"
click at [611, 559] on li "14 - Wildcard Exemption (unused homestead) - 11 U.S.C. § 522 (d)(5)" at bounding box center [680, 565] width 369 height 51
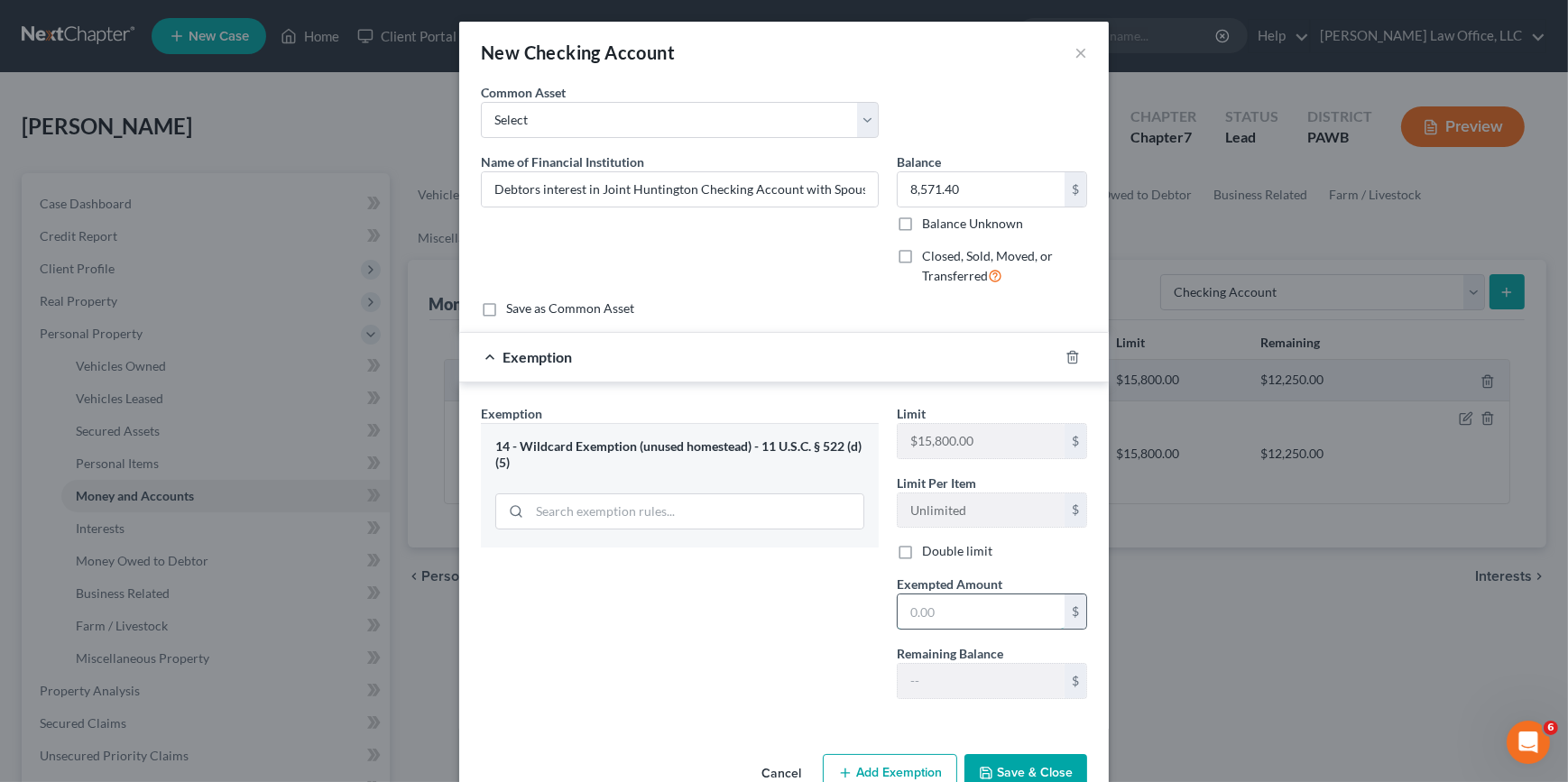
click at [989, 609] on input "text" at bounding box center [981, 612] width 167 height 35
type input "8,571.40"
click at [1035, 767] on button "Save & Close" at bounding box center [1025, 773] width 123 height 37
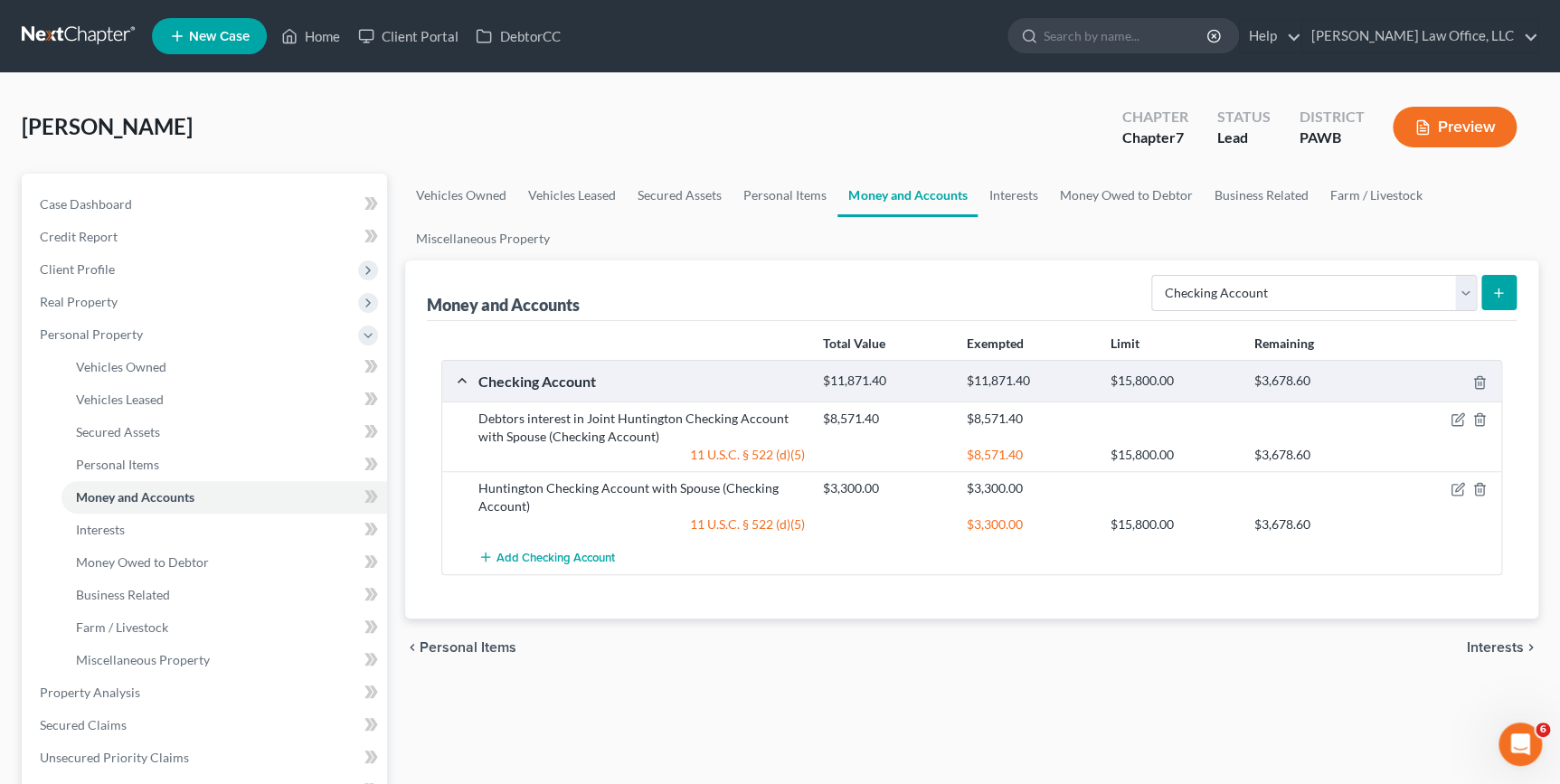
click at [1511, 299] on button "submit" at bounding box center [1499, 293] width 36 height 36
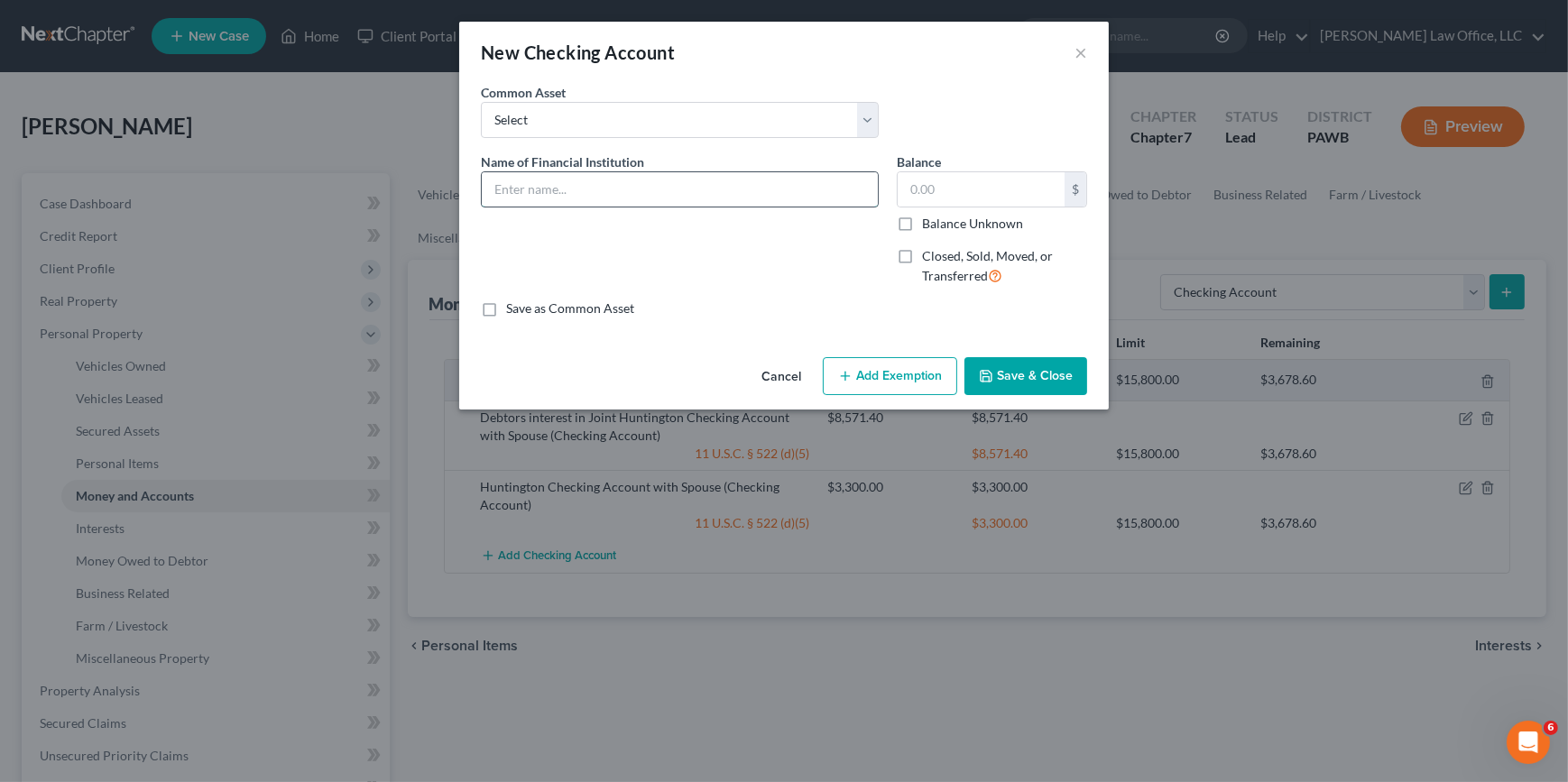
click at [594, 190] on input "text" at bounding box center [679, 189] width 396 height 35
type input "Debtors interest in Joint Huntington Savings Account with Spouse"
click at [932, 182] on input "text" at bounding box center [981, 189] width 167 height 35
type input "416.00"
click at [892, 384] on button "Add Exemption" at bounding box center [889, 376] width 134 height 37
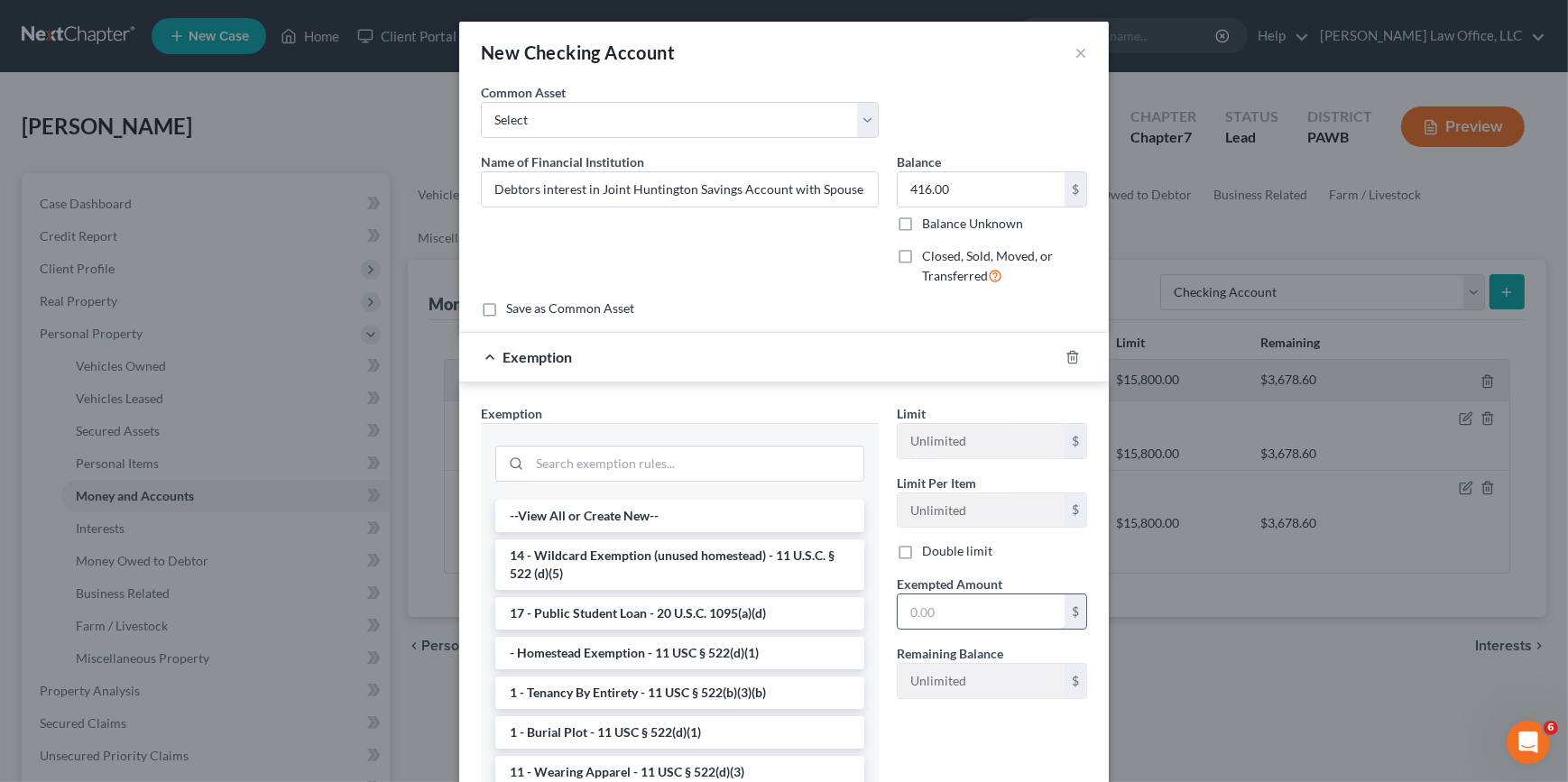
click at [957, 598] on input "text" at bounding box center [981, 612] width 167 height 35
type input "416.00"
click at [713, 567] on li "14 - Wildcard Exemption (unused homestead) - 11 U.S.C. § 522 (d)(5)" at bounding box center [680, 565] width 369 height 51
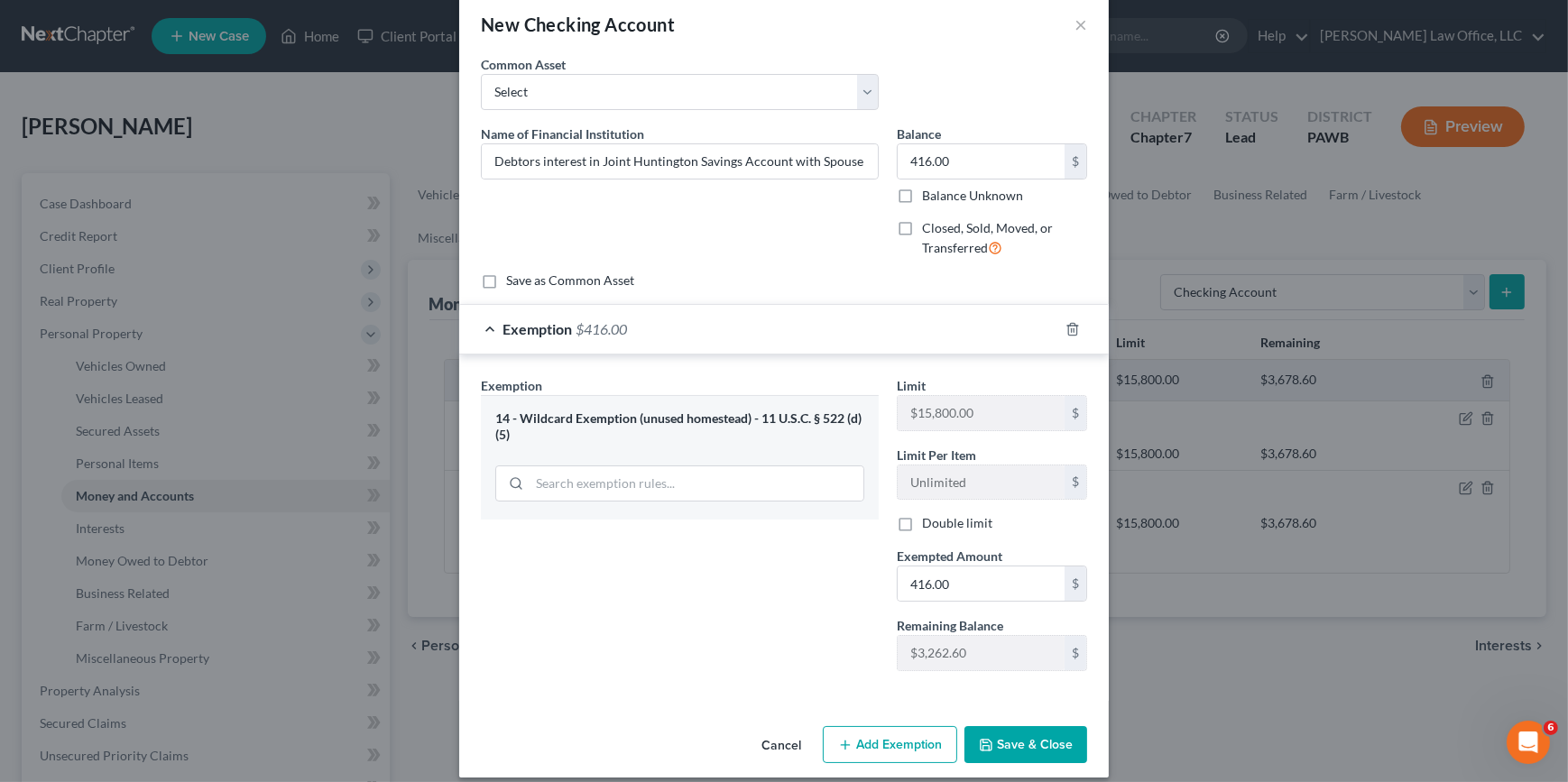
scroll to position [44, 0]
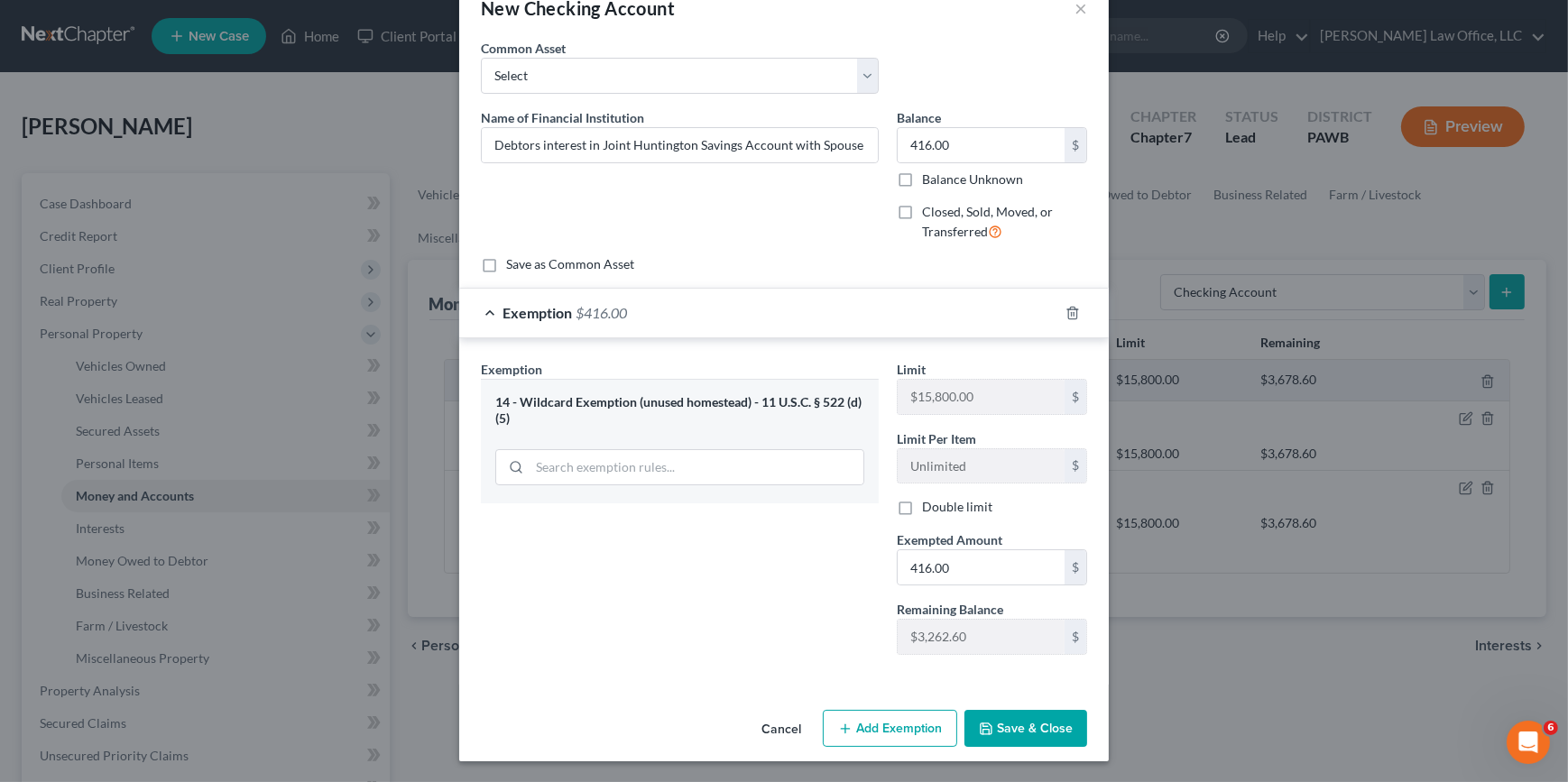
click at [1027, 724] on button "Save & Close" at bounding box center [1025, 729] width 123 height 37
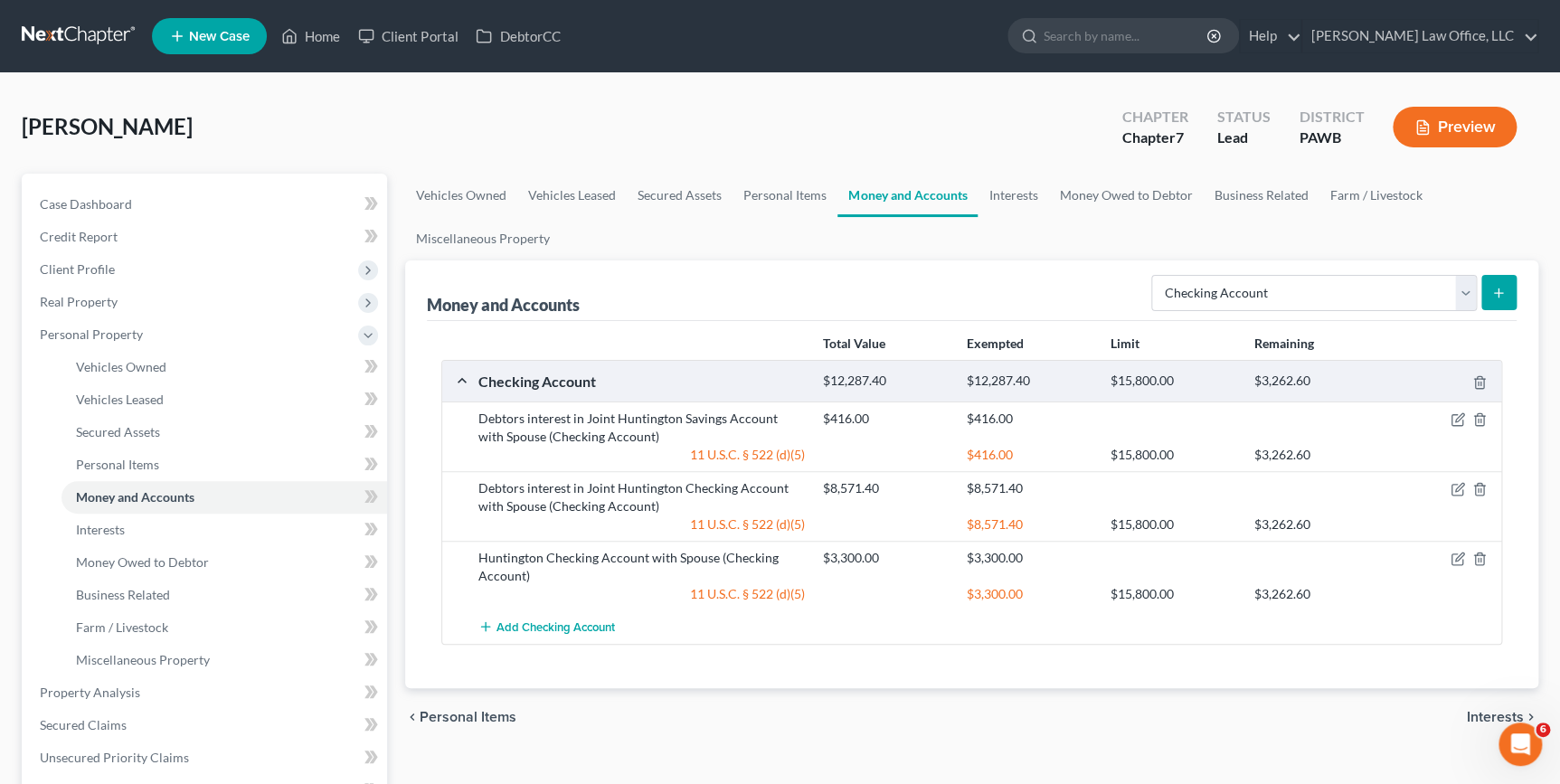
click at [1499, 300] on button "submit" at bounding box center [1499, 293] width 36 height 36
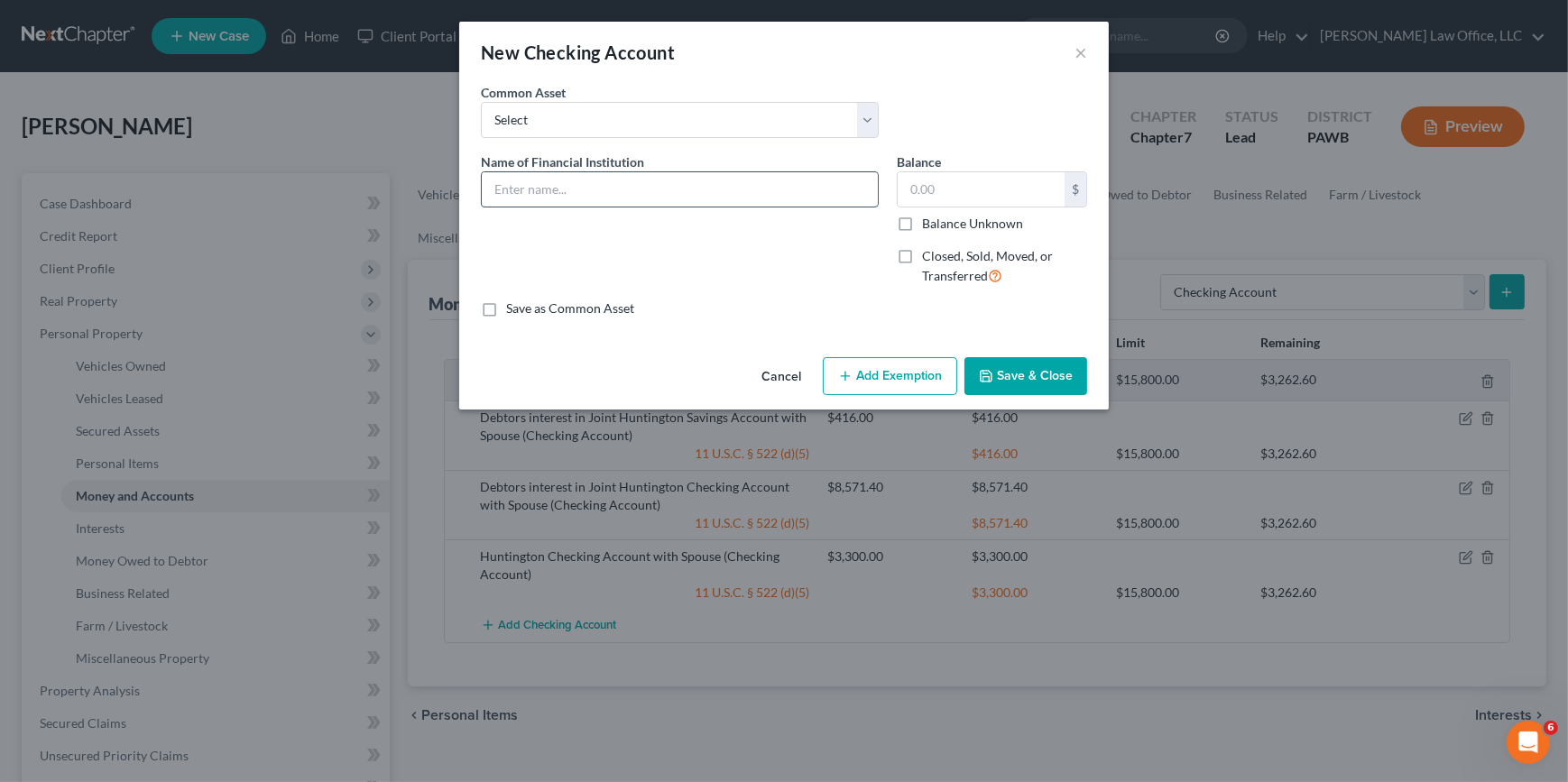
click at [534, 183] on input "text" at bounding box center [679, 189] width 396 height 35
type input "Debtor's interest in Joint Huntington Savings Account with Spouse"
click at [972, 198] on input "text" at bounding box center [981, 189] width 167 height 35
type input "2,750"
click at [910, 377] on button "Add Exemption" at bounding box center [889, 376] width 134 height 37
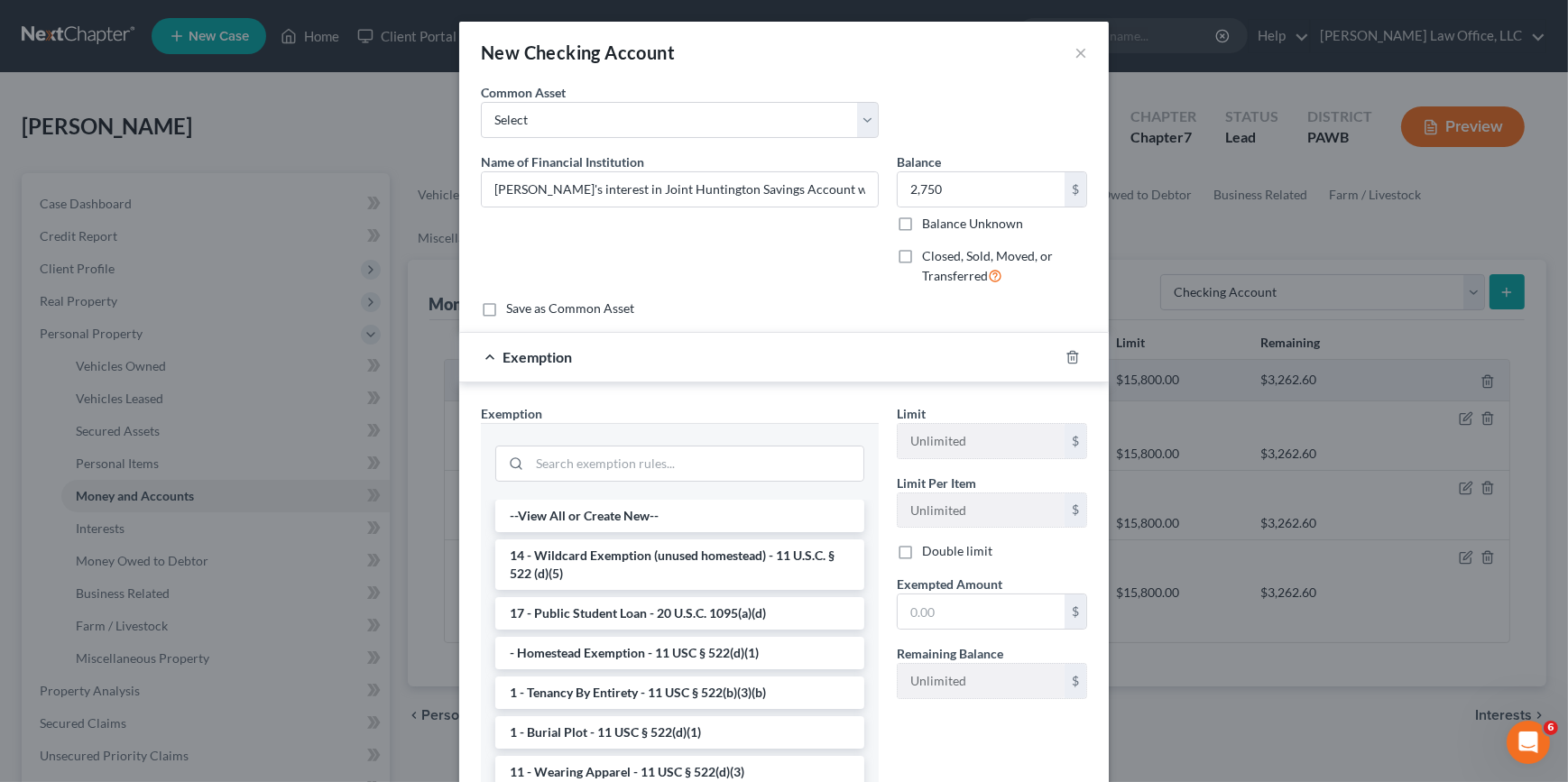
drag, startPoint x: 676, startPoint y: 551, endPoint x: 693, endPoint y: 553, distance: 17.1
click at [678, 552] on li "14 - Wildcard Exemption (unused homestead) - 11 U.S.C. § 522 (d)(5)" at bounding box center [680, 565] width 369 height 51
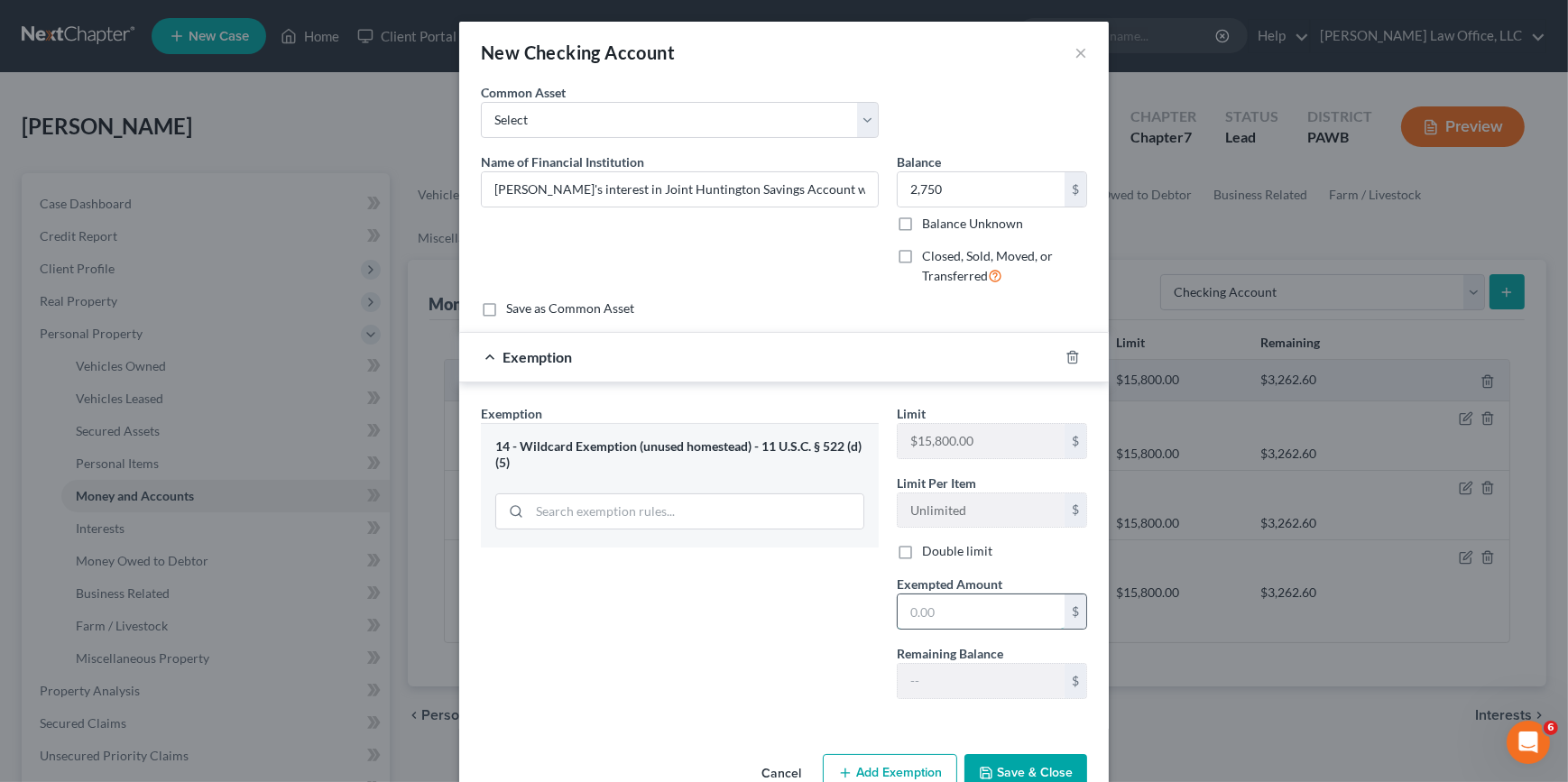
click at [999, 614] on input "text" at bounding box center [981, 612] width 167 height 35
type input "2,750"
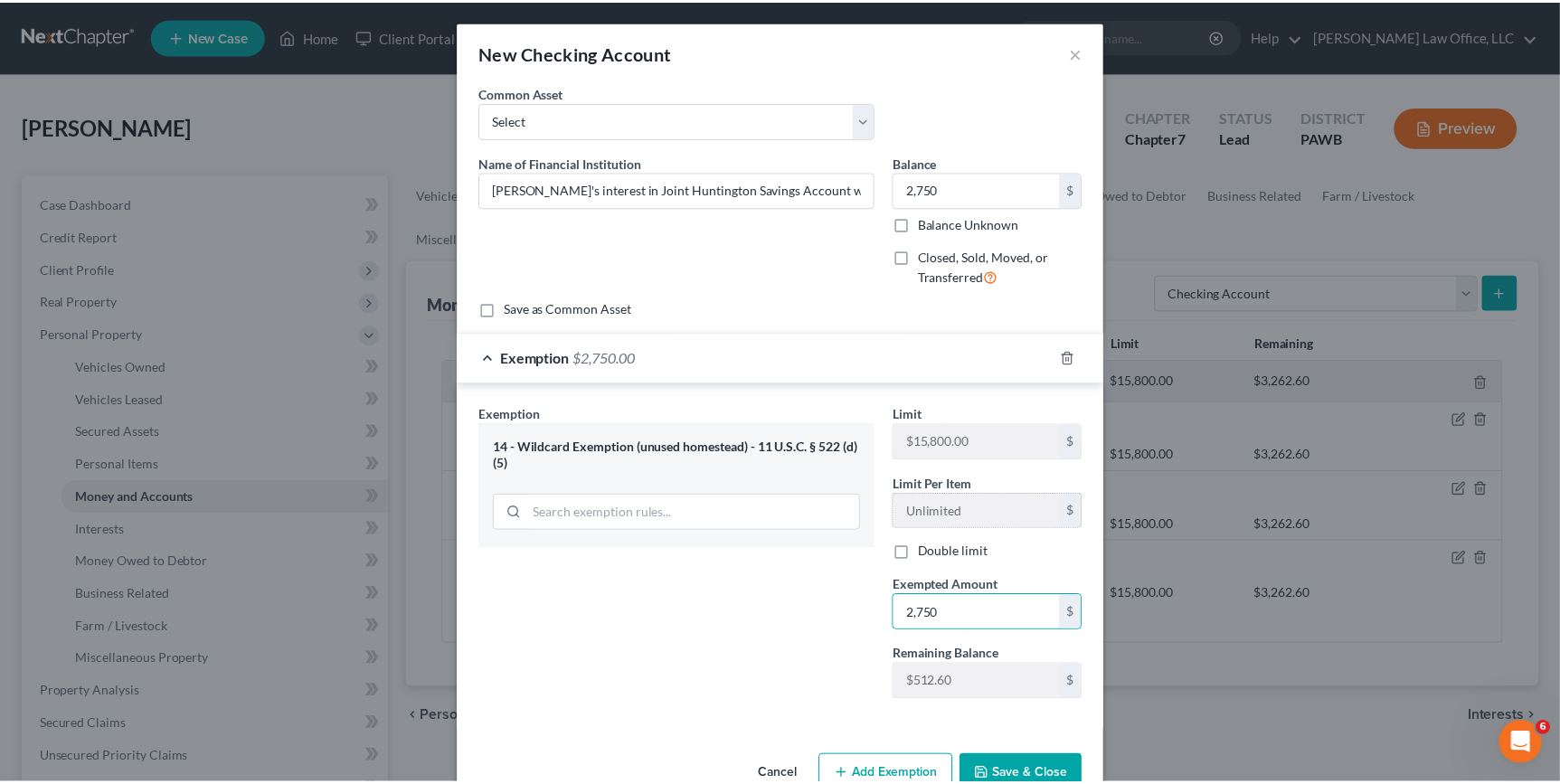
scroll to position [8, 0]
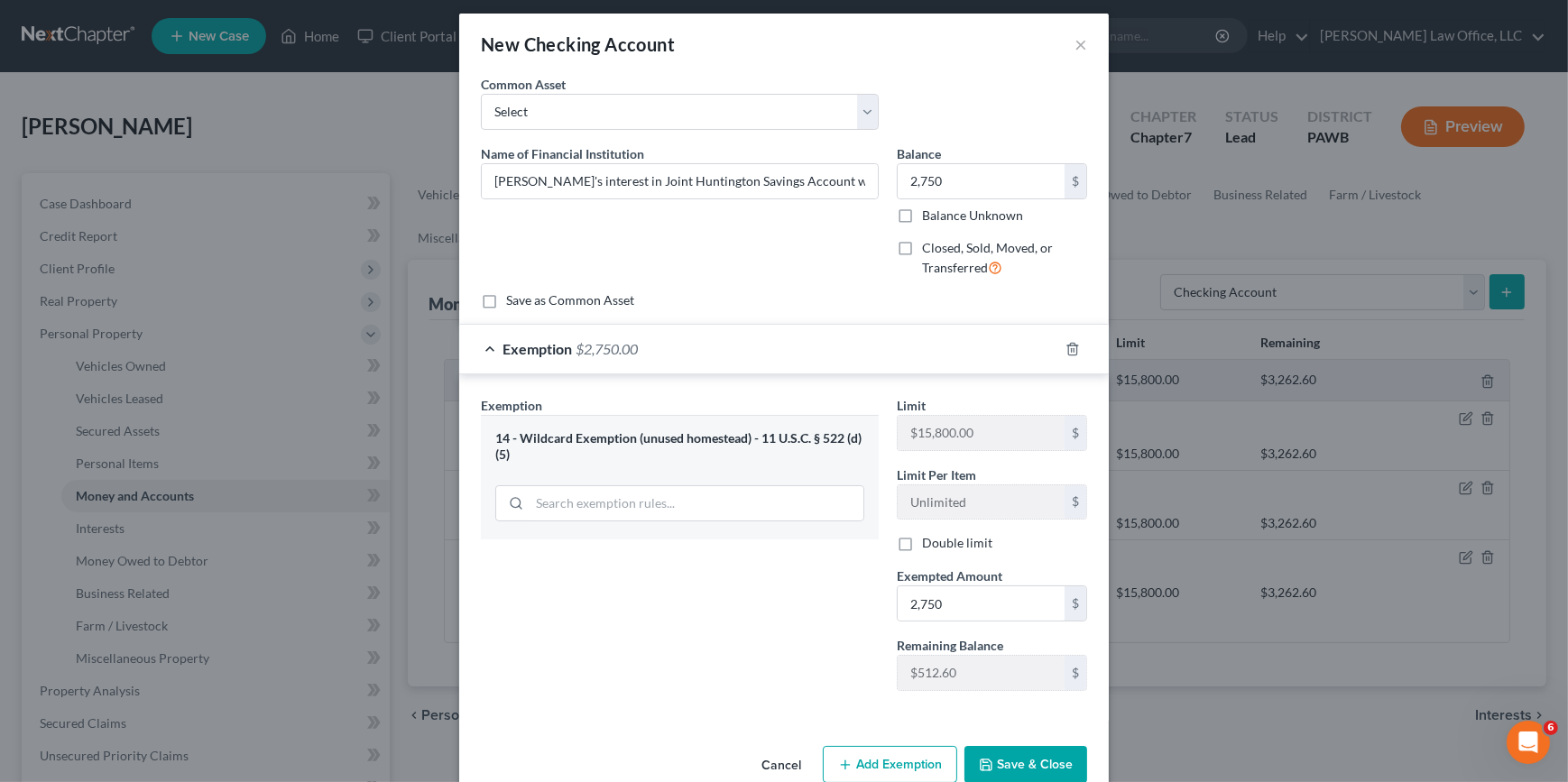
click at [1046, 760] on button "Save & Close" at bounding box center [1025, 764] width 123 height 37
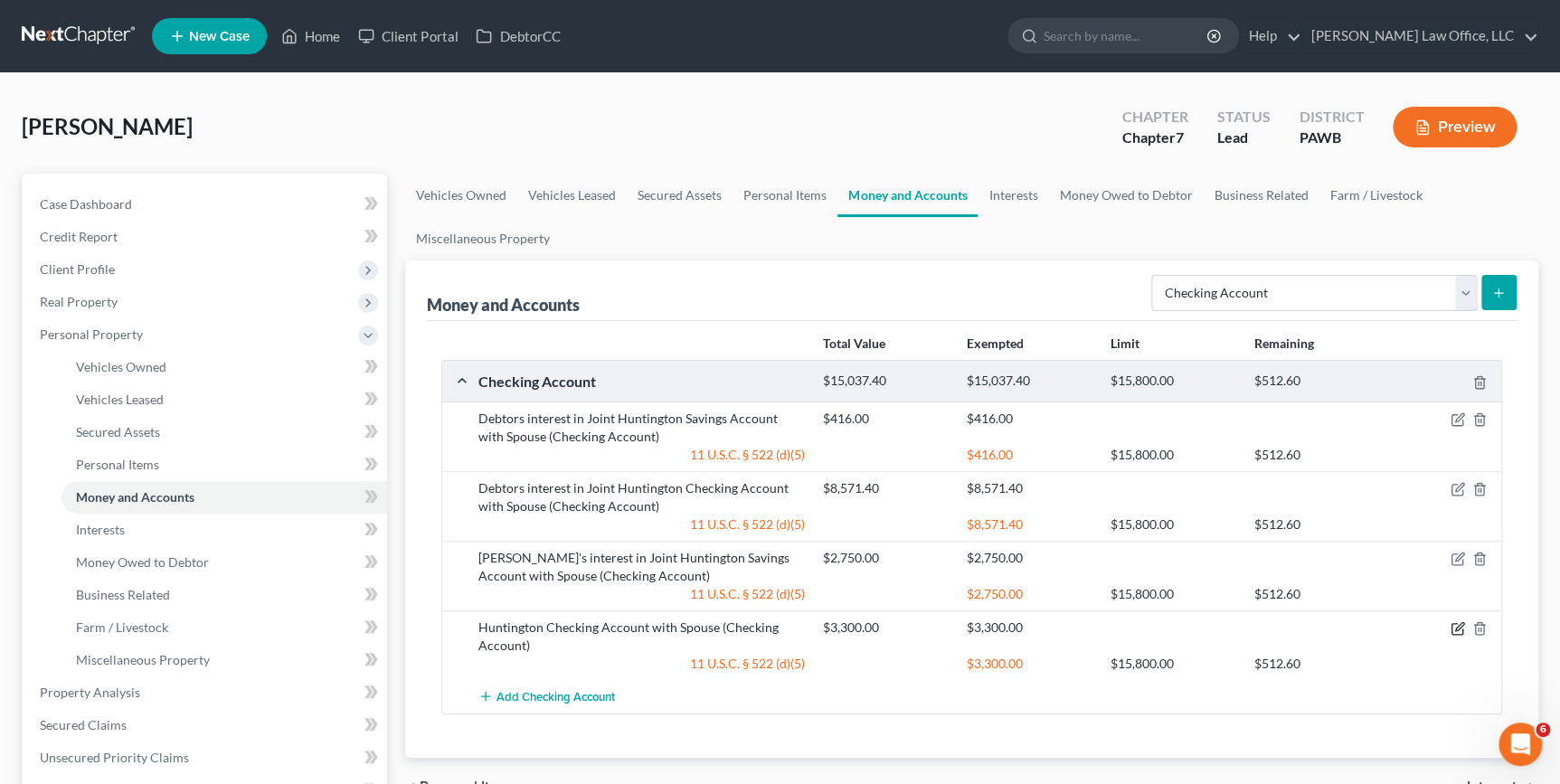
click at [1459, 630] on icon "button" at bounding box center [1458, 628] width 14 height 14
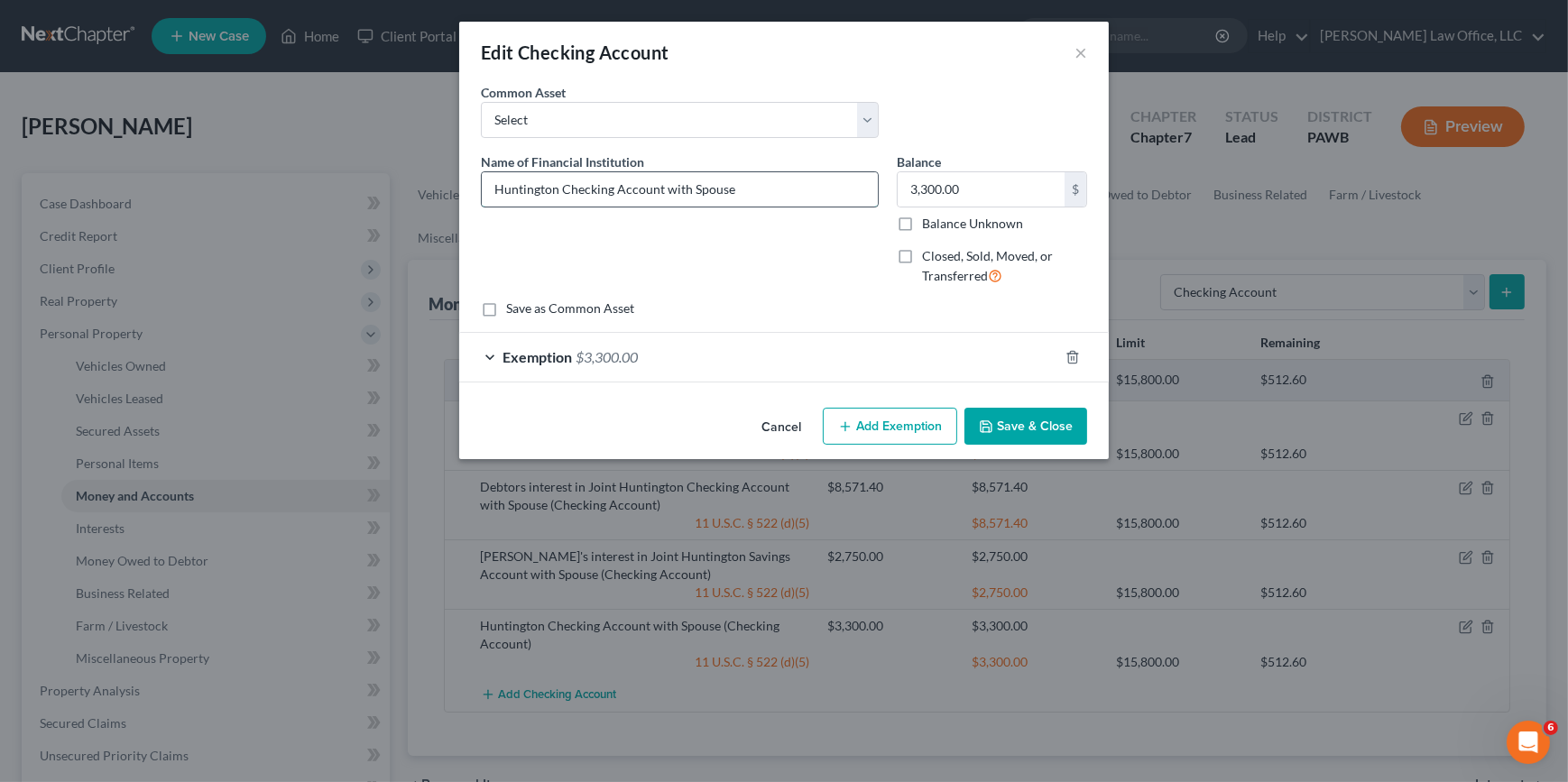
click at [493, 184] on input "Huntington Checking Account with Spouse" at bounding box center [679, 189] width 396 height 35
type input "Debtor's Interest in Huntington Checking Account with Spouse"
click at [987, 414] on button "Save & Close" at bounding box center [1025, 426] width 123 height 37
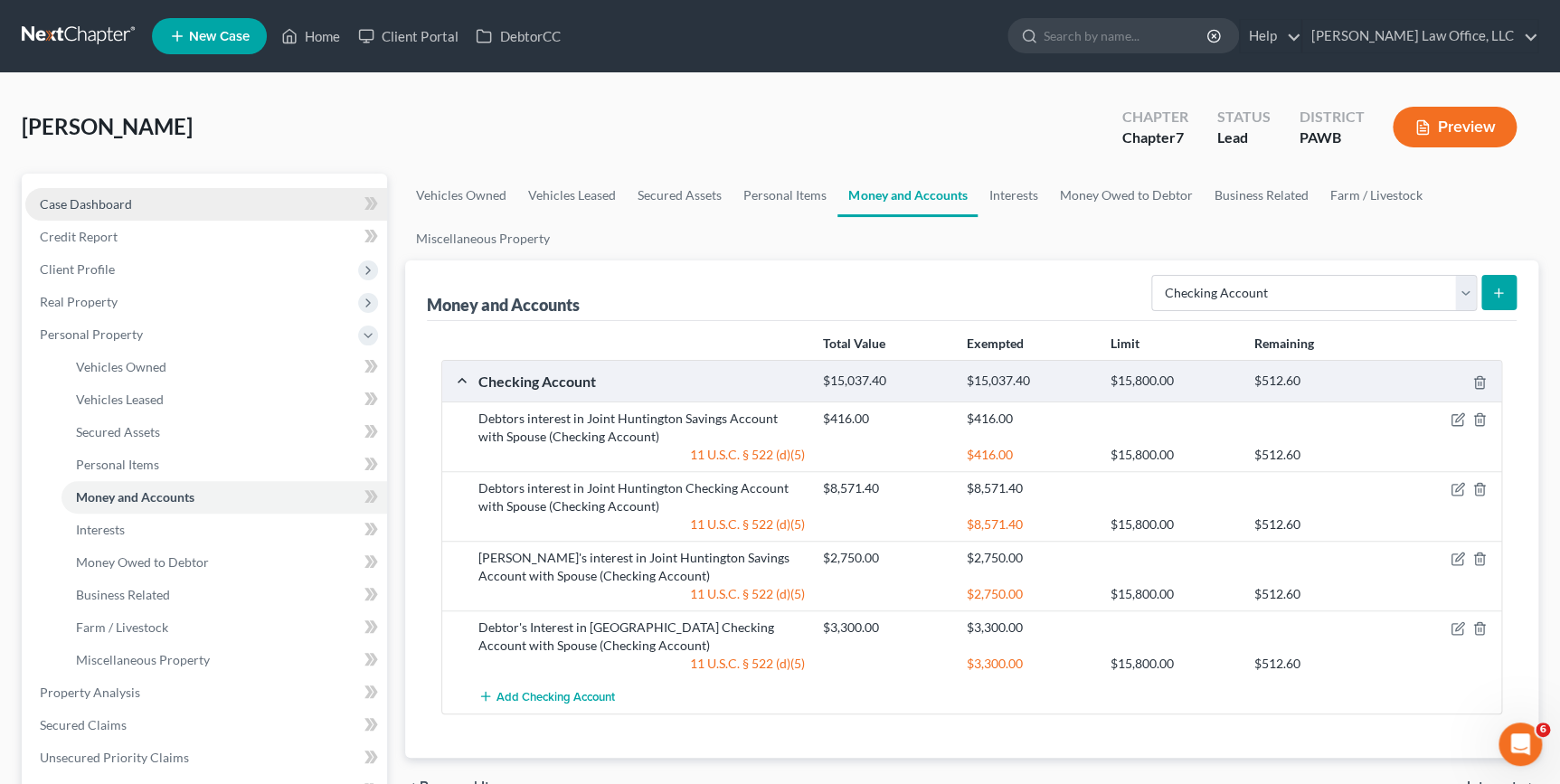
click at [70, 208] on span "Case Dashboard" at bounding box center [85, 204] width 92 height 15
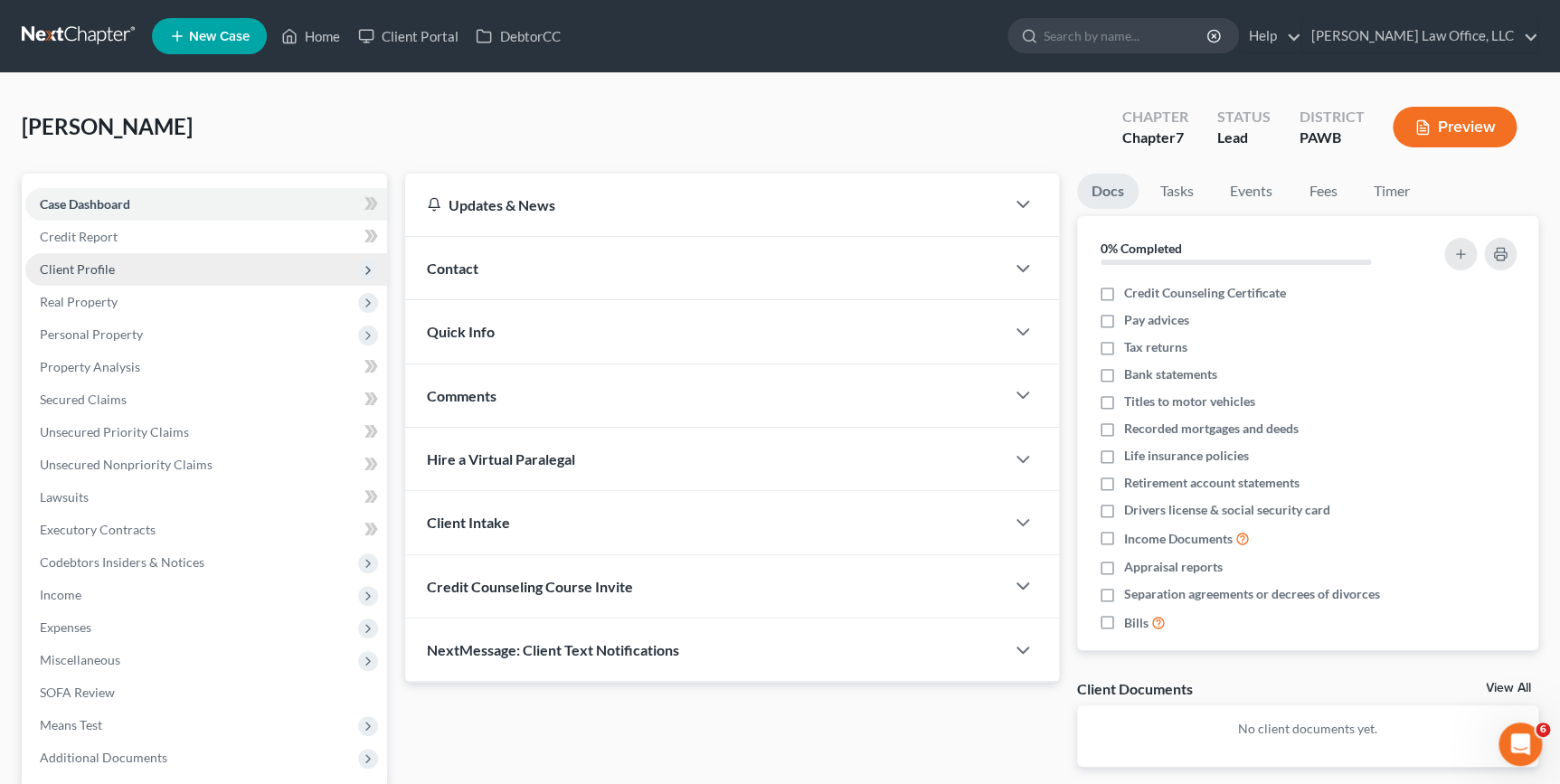
click at [146, 280] on span "Client Profile" at bounding box center [206, 269] width 362 height 33
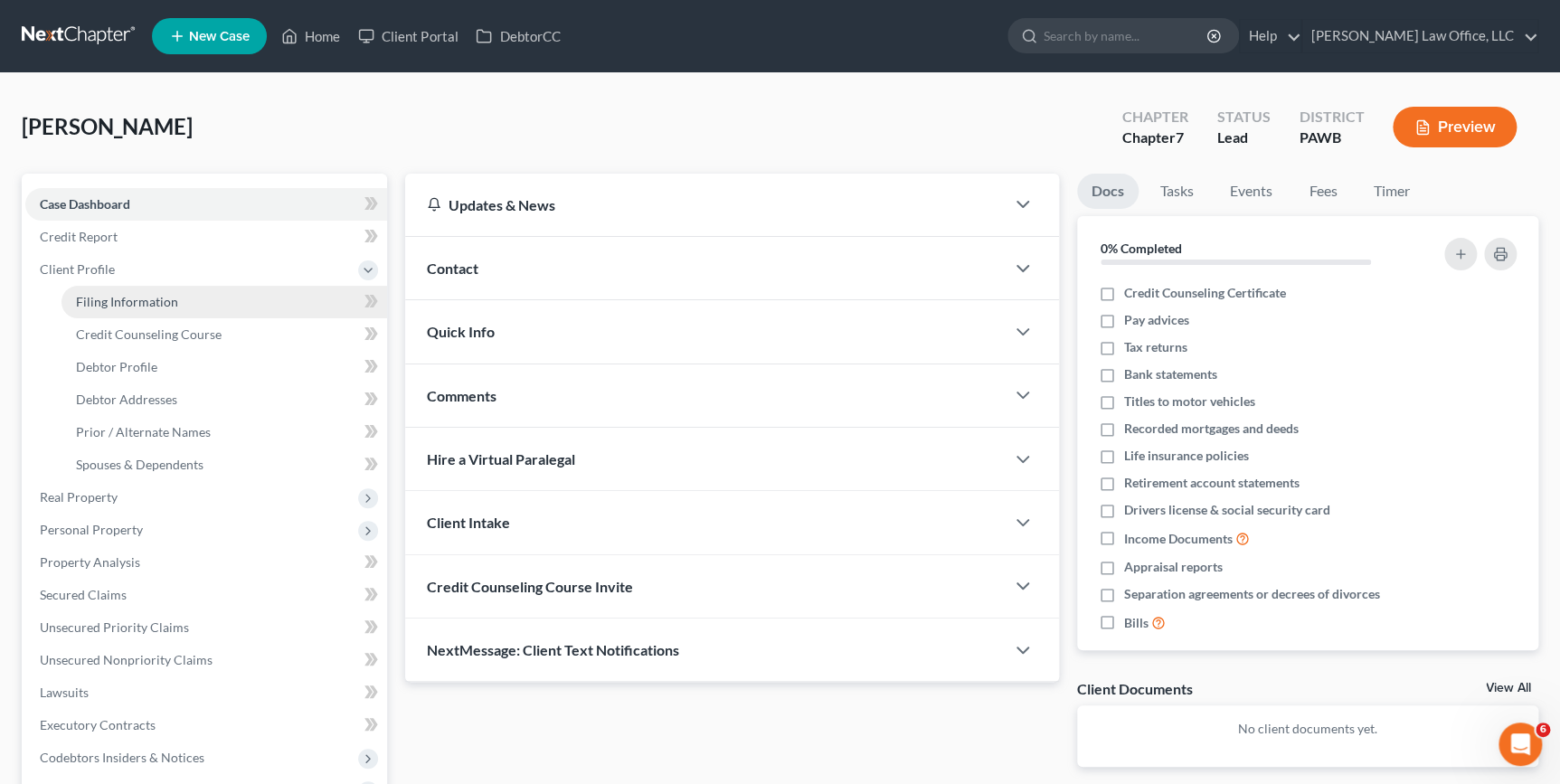
click at [159, 301] on span "Filing Information" at bounding box center [127, 301] width 102 height 15
select select "0"
select select "3"
select select "0"
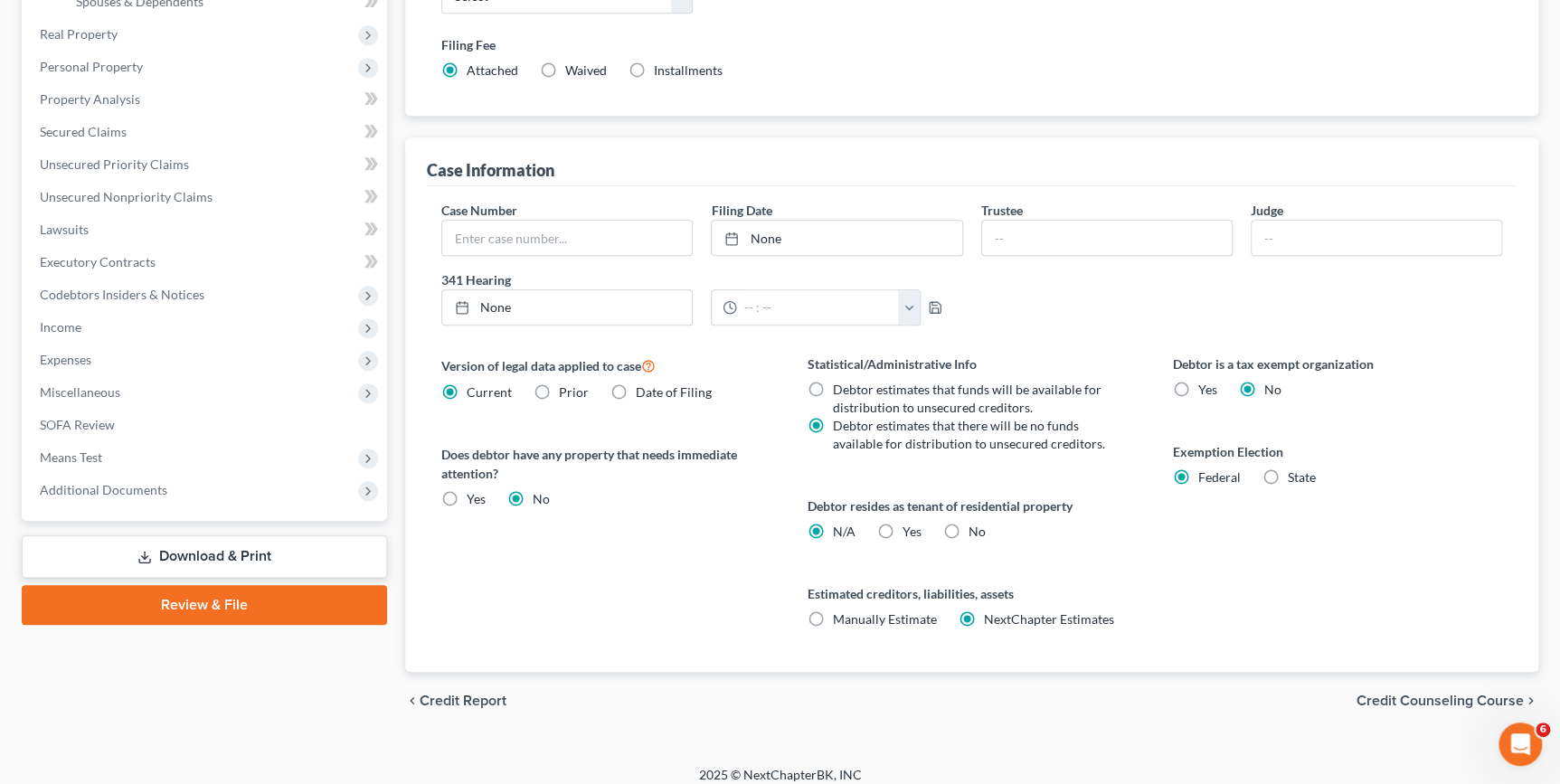
scroll to position [474, 0]
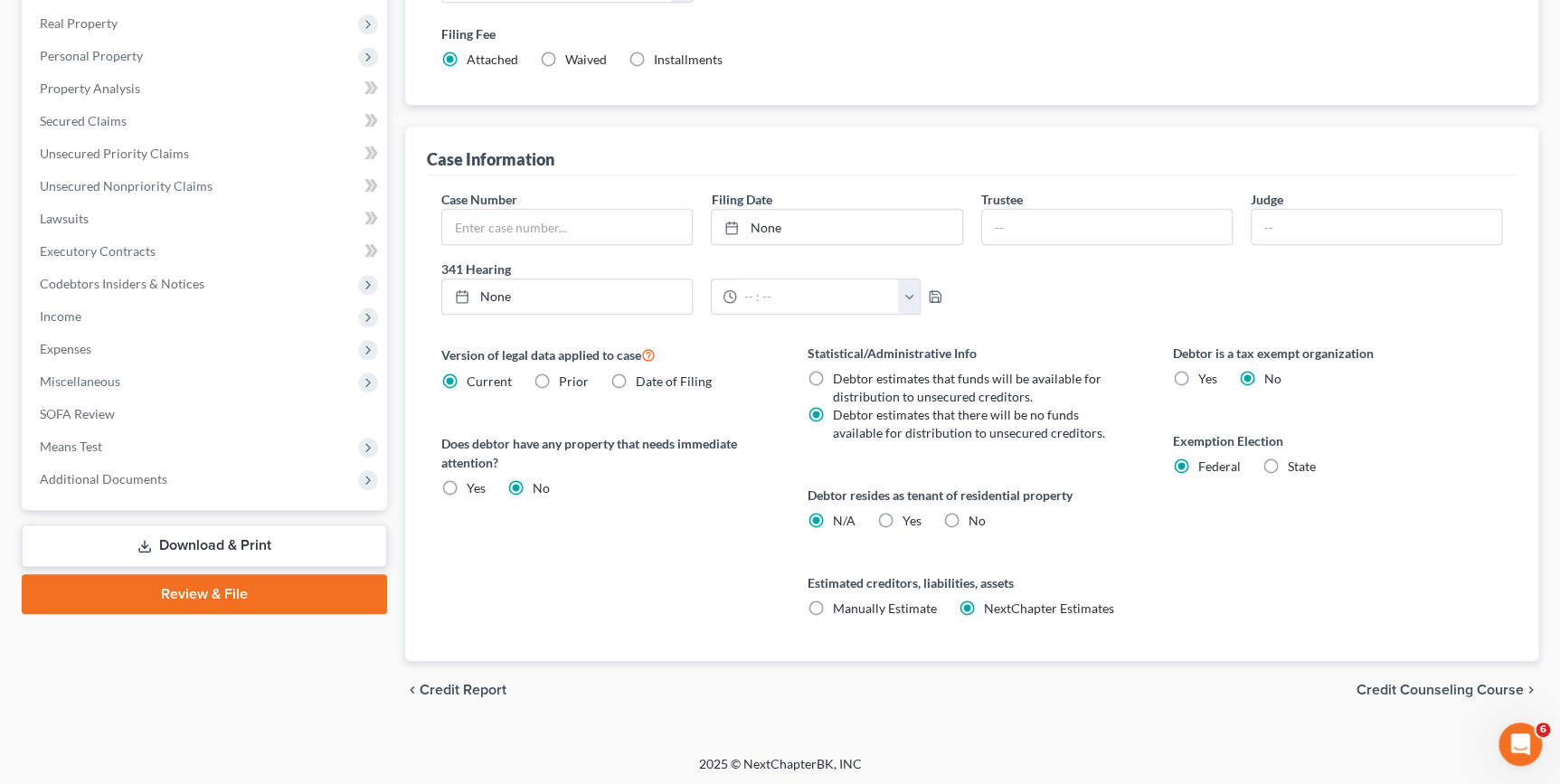
click at [1288, 461] on label "State" at bounding box center [1302, 466] width 28 height 18
click at [1295, 461] on input "State" at bounding box center [1301, 463] width 12 height 12
radio input "true"
radio input "false"
select select "39"
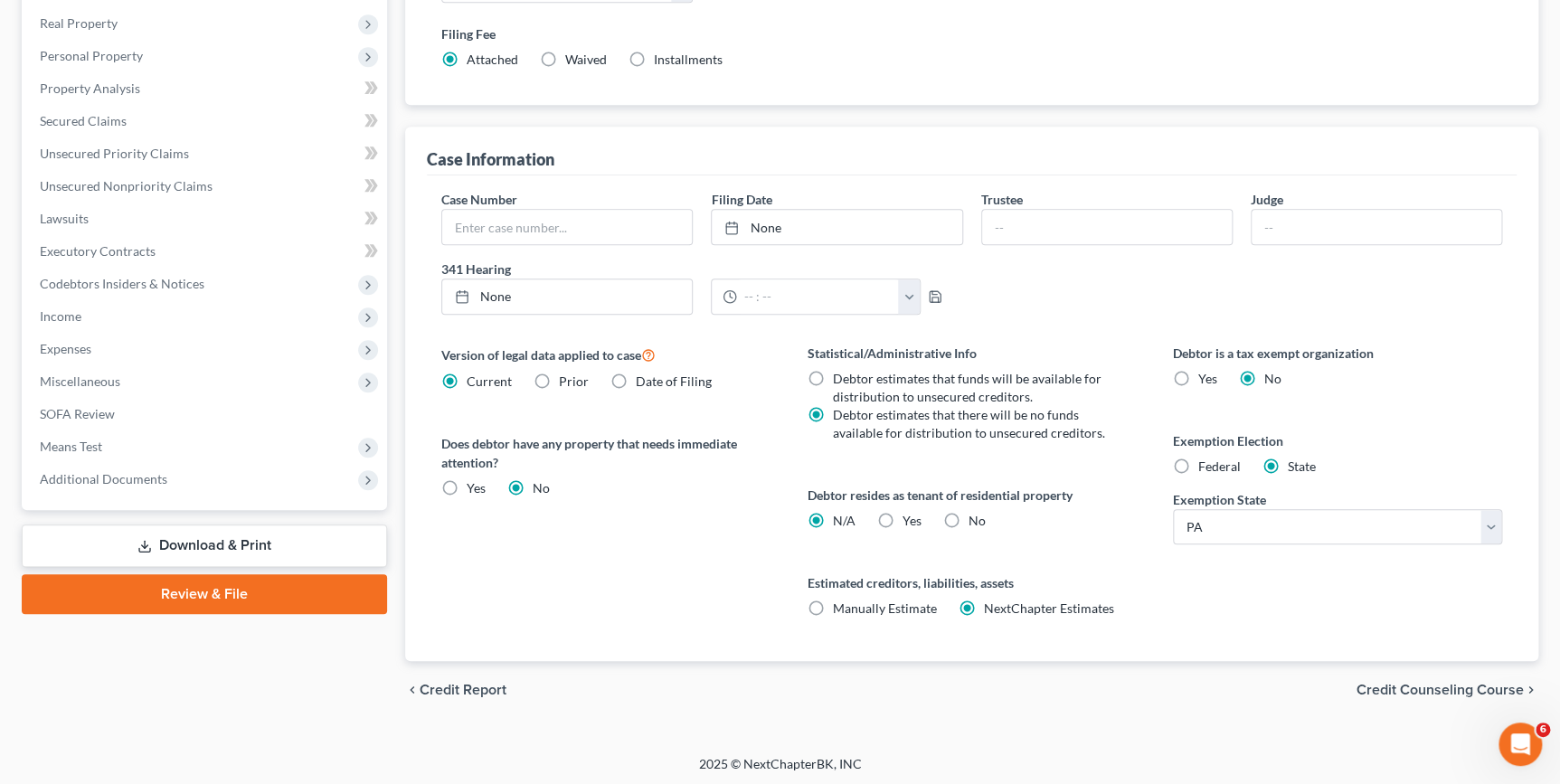
click at [1409, 683] on span "Credit Counseling Course" at bounding box center [1441, 689] width 167 height 14
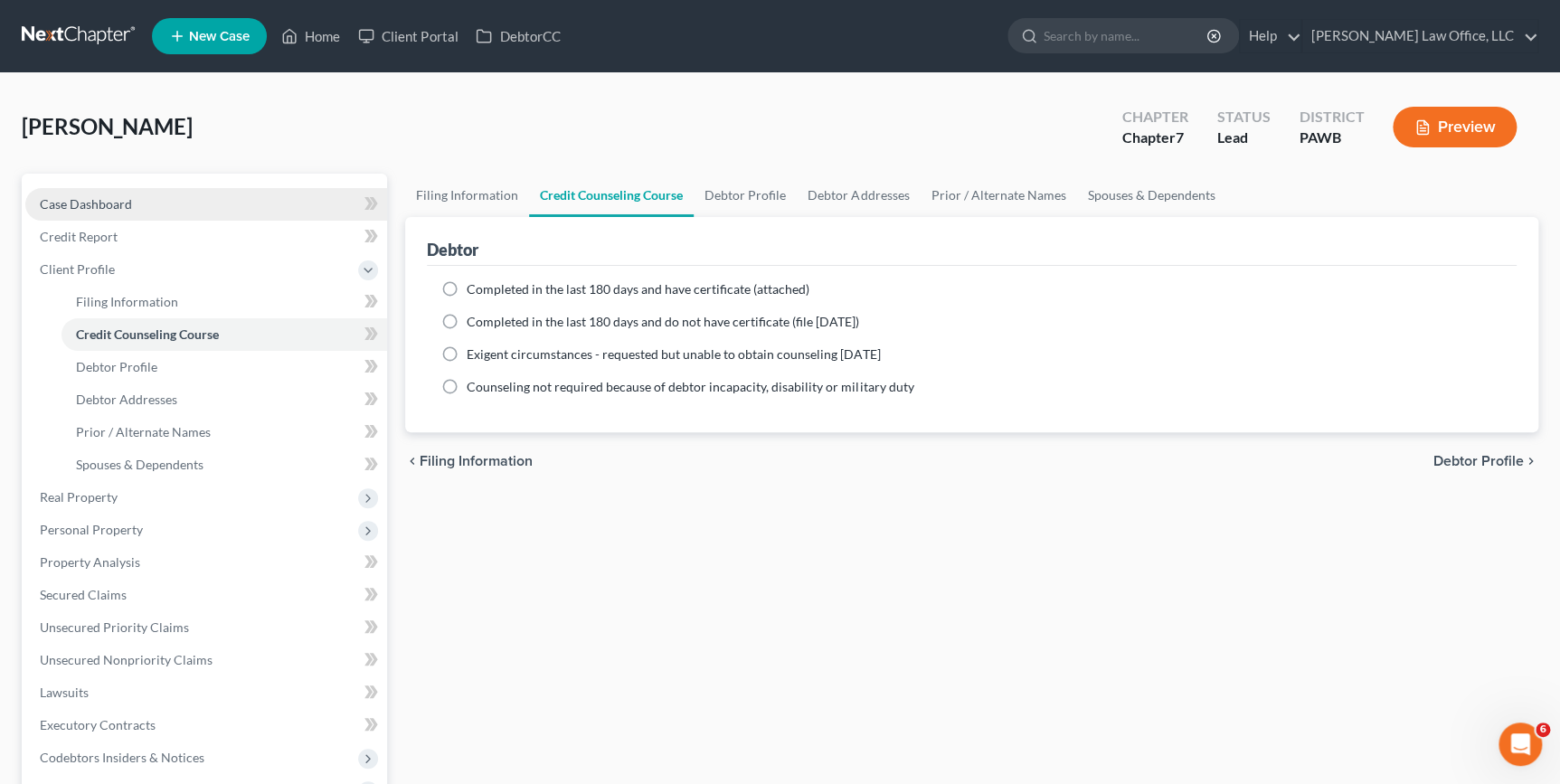
click at [145, 208] on link "Case Dashboard" at bounding box center [206, 204] width 362 height 33
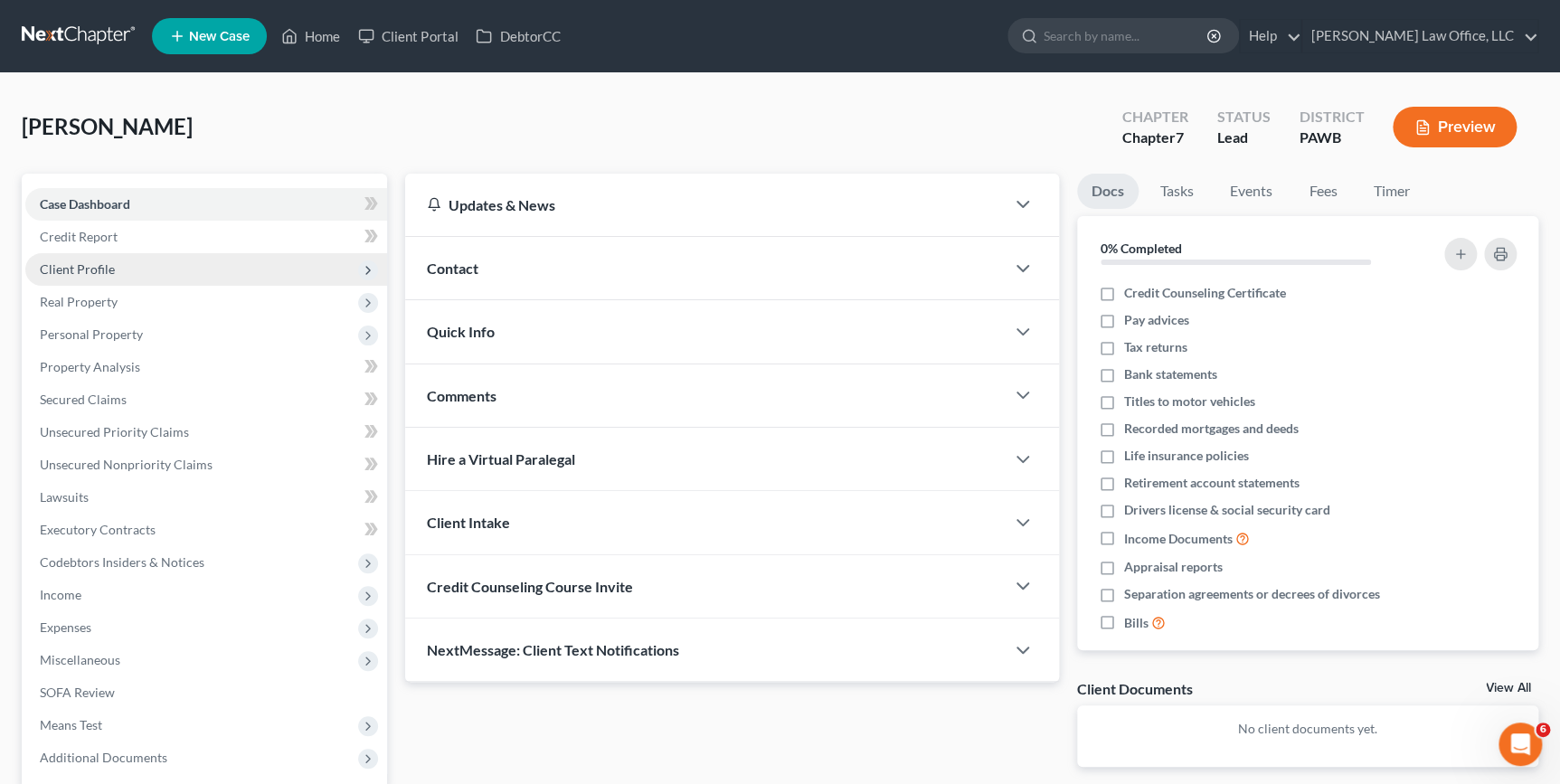
click at [152, 277] on span "Client Profile" at bounding box center [206, 269] width 362 height 33
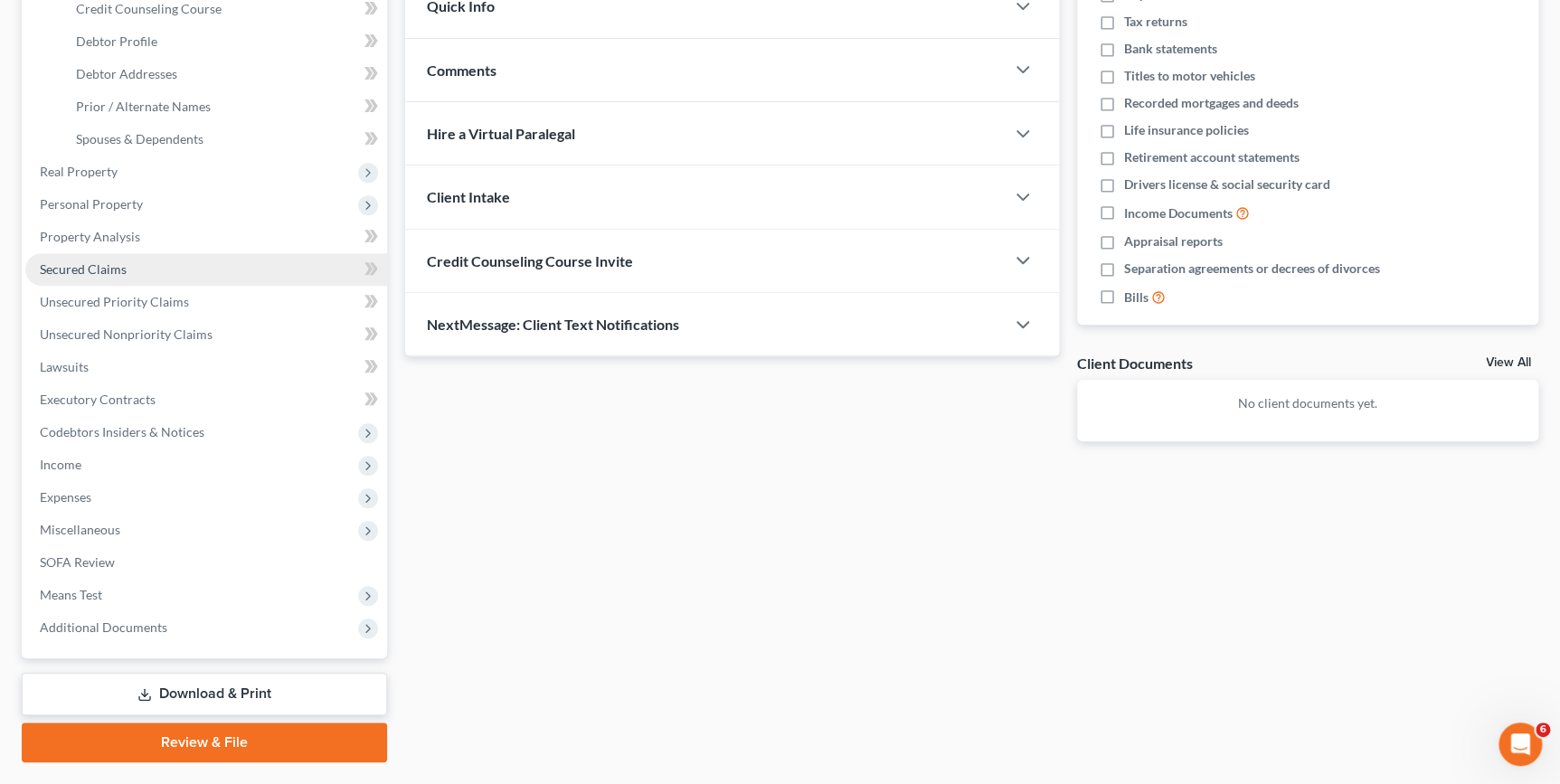
scroll to position [329, 0]
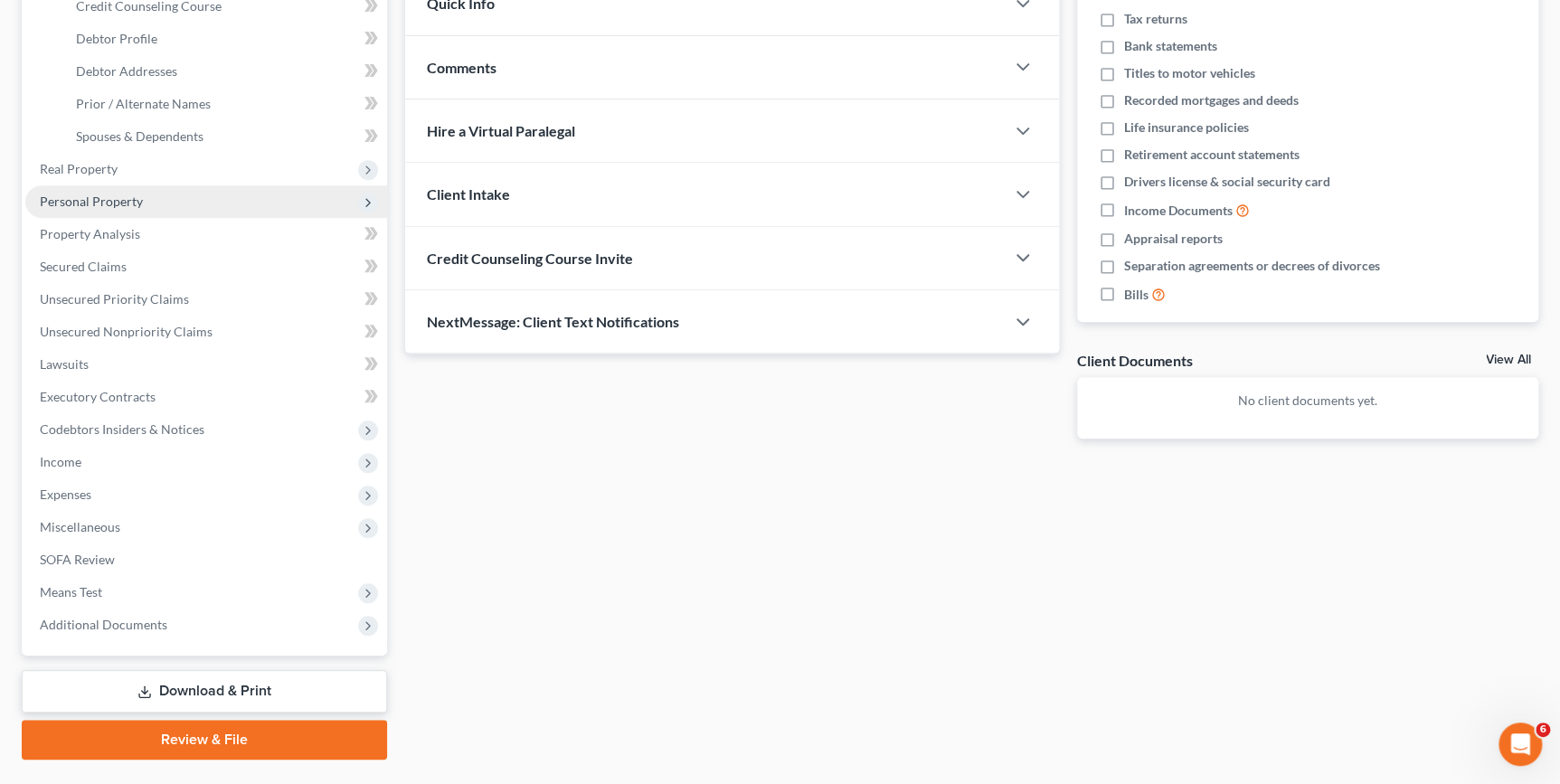
click at [118, 199] on span "Personal Property" at bounding box center [91, 201] width 103 height 15
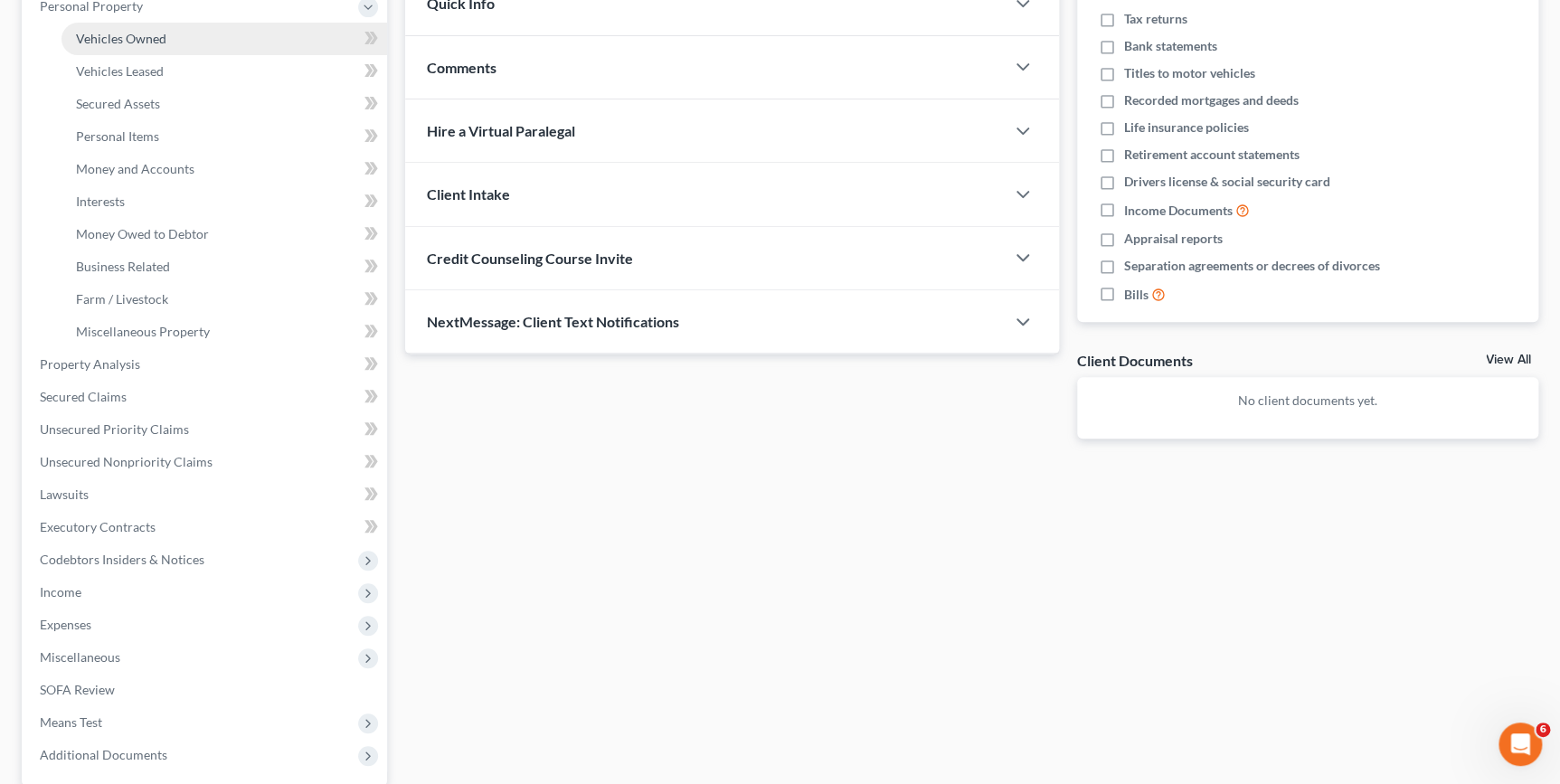
click at [106, 43] on span "Vehicles Owned" at bounding box center [121, 38] width 90 height 15
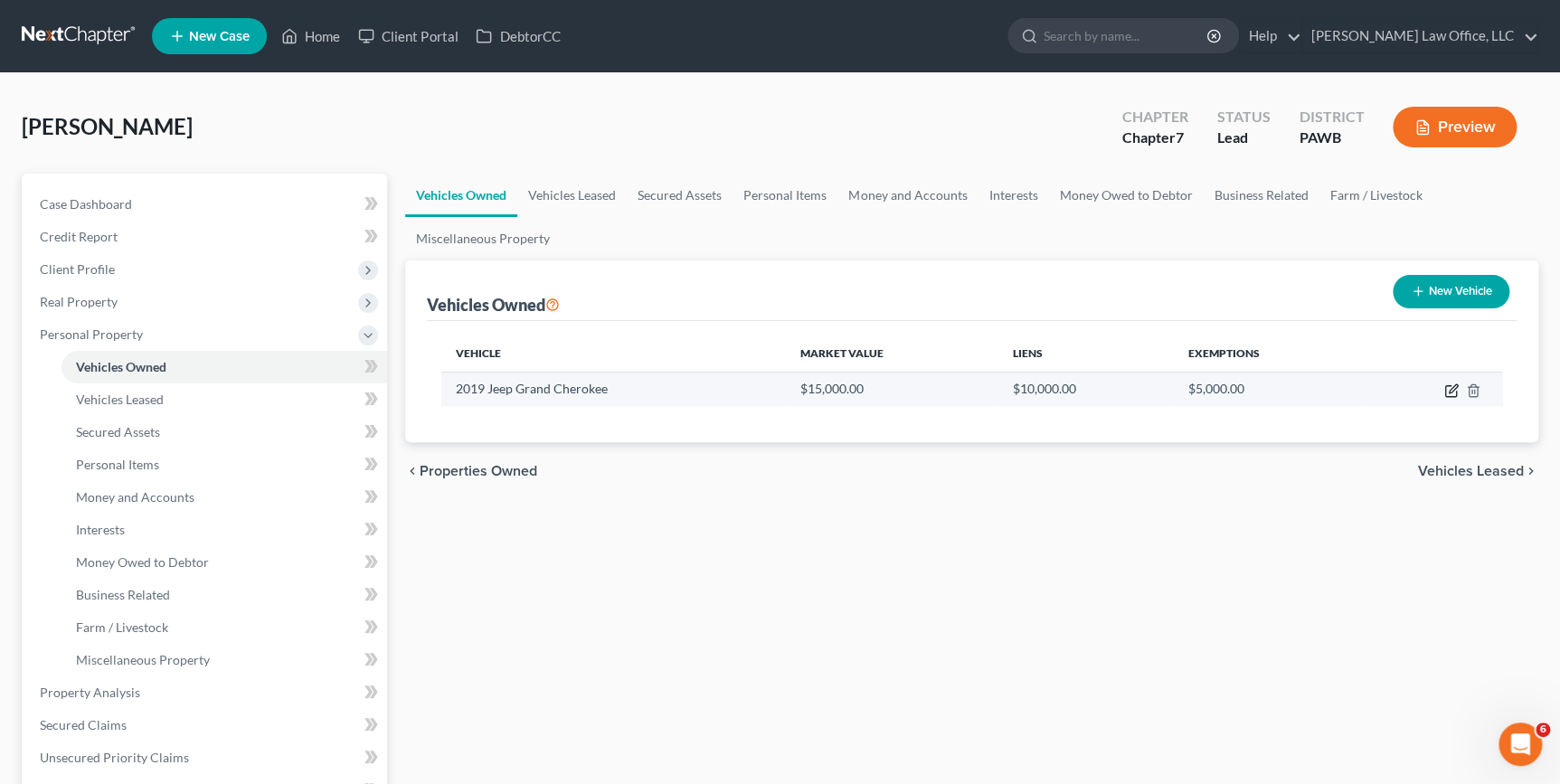
click at [1455, 391] on icon "button" at bounding box center [1451, 390] width 14 height 14
select select "0"
select select "7"
select select "3"
select select "0"
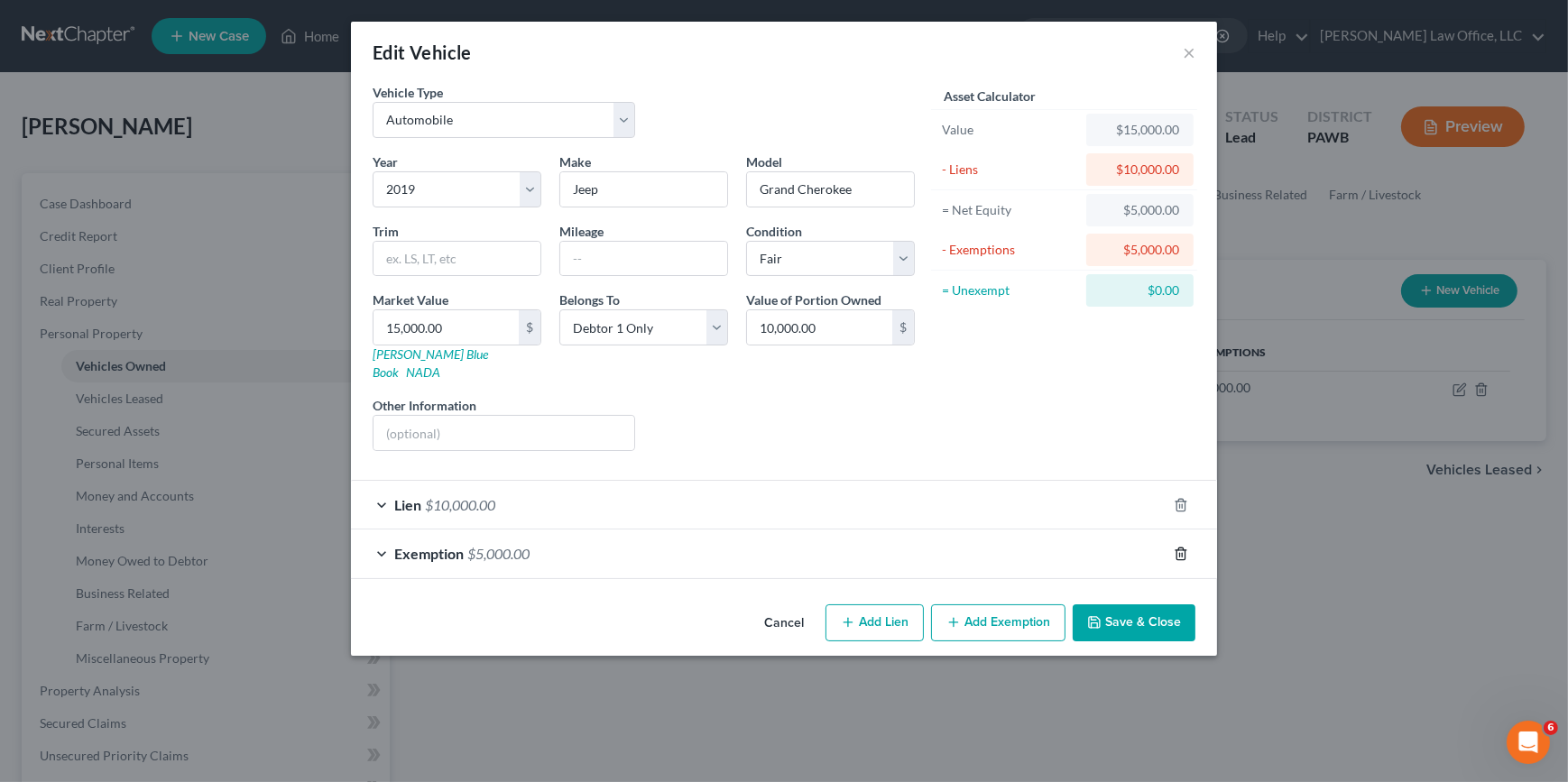
click at [1175, 547] on icon "button" at bounding box center [1180, 553] width 14 height 14
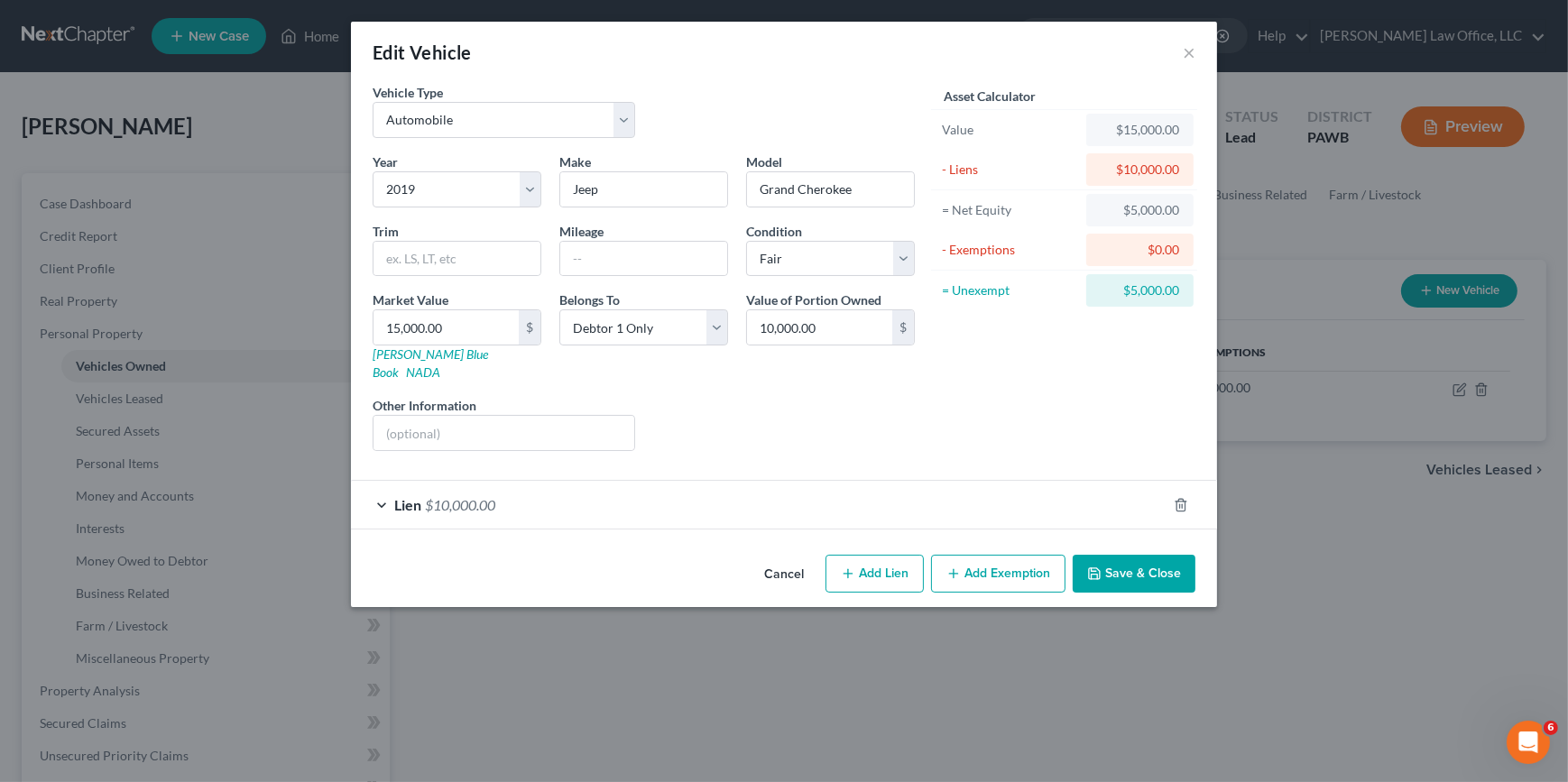
click at [1062, 488] on div "Lien $10,000.00" at bounding box center [759, 504] width 816 height 48
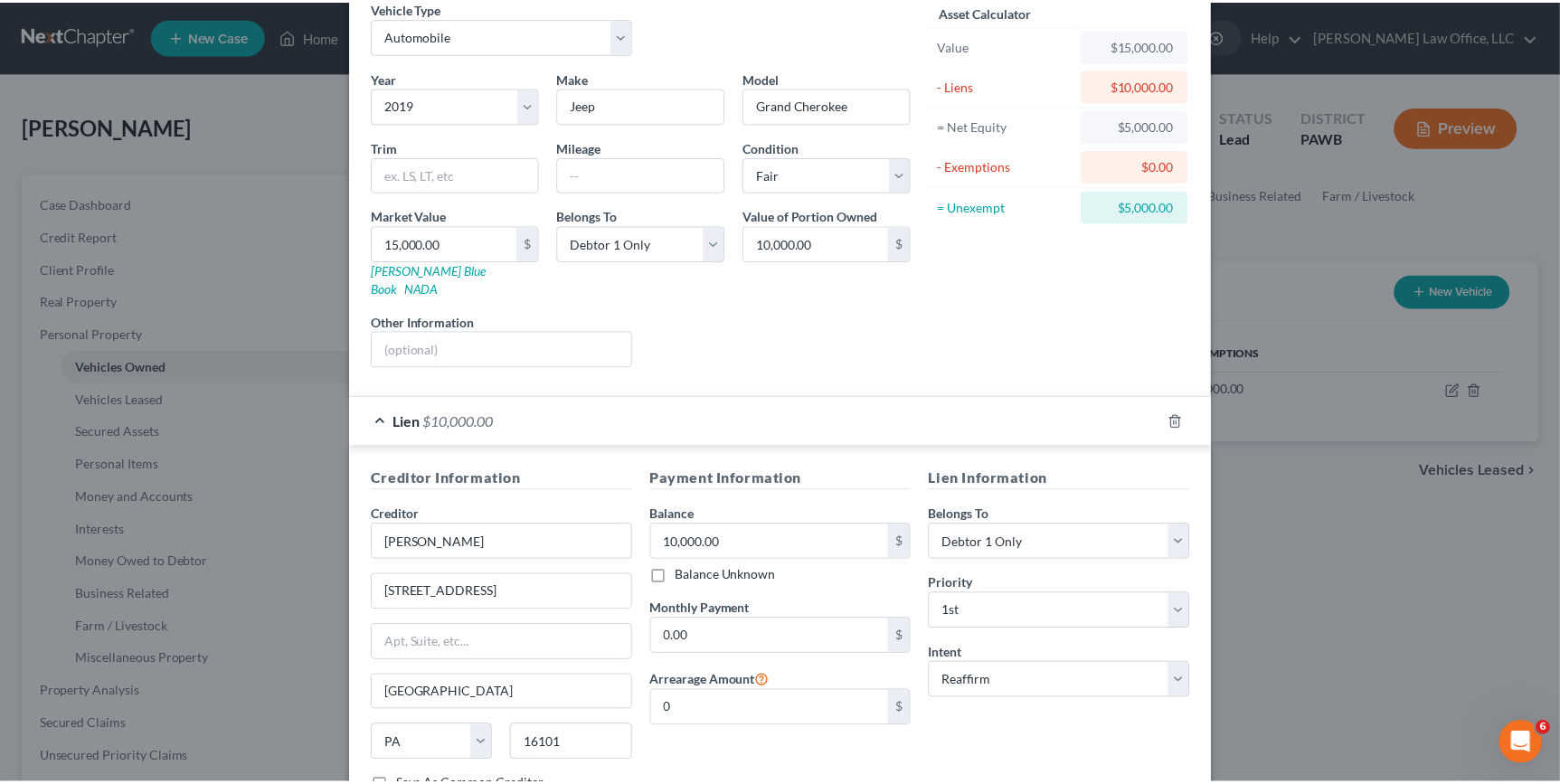
scroll to position [203, 0]
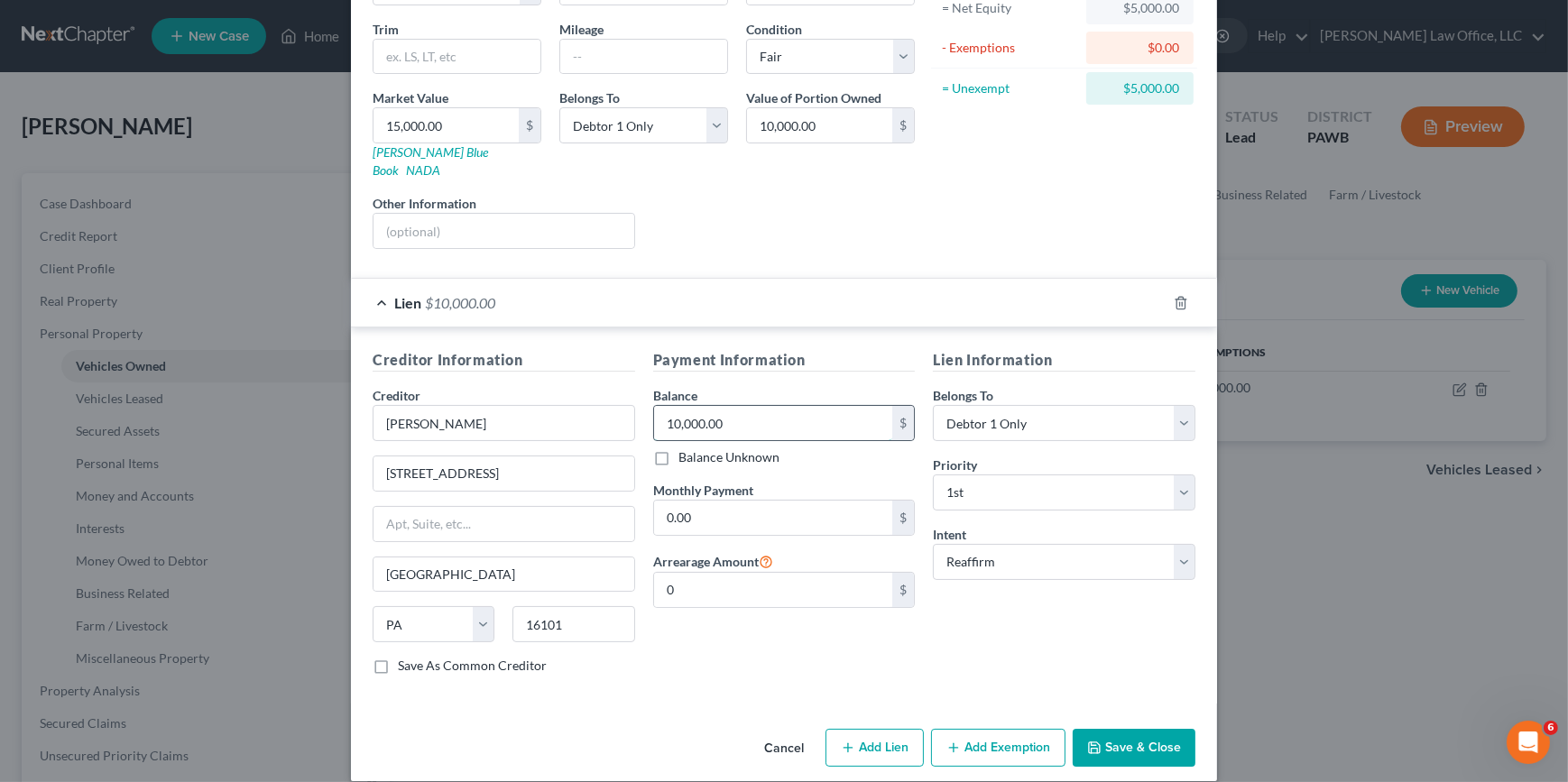
click at [671, 408] on input "10,000.00" at bounding box center [773, 422] width 239 height 35
type input "15,000"
click at [766, 125] on input "10,000.00" at bounding box center [819, 125] width 145 height 35
type input "15,000"
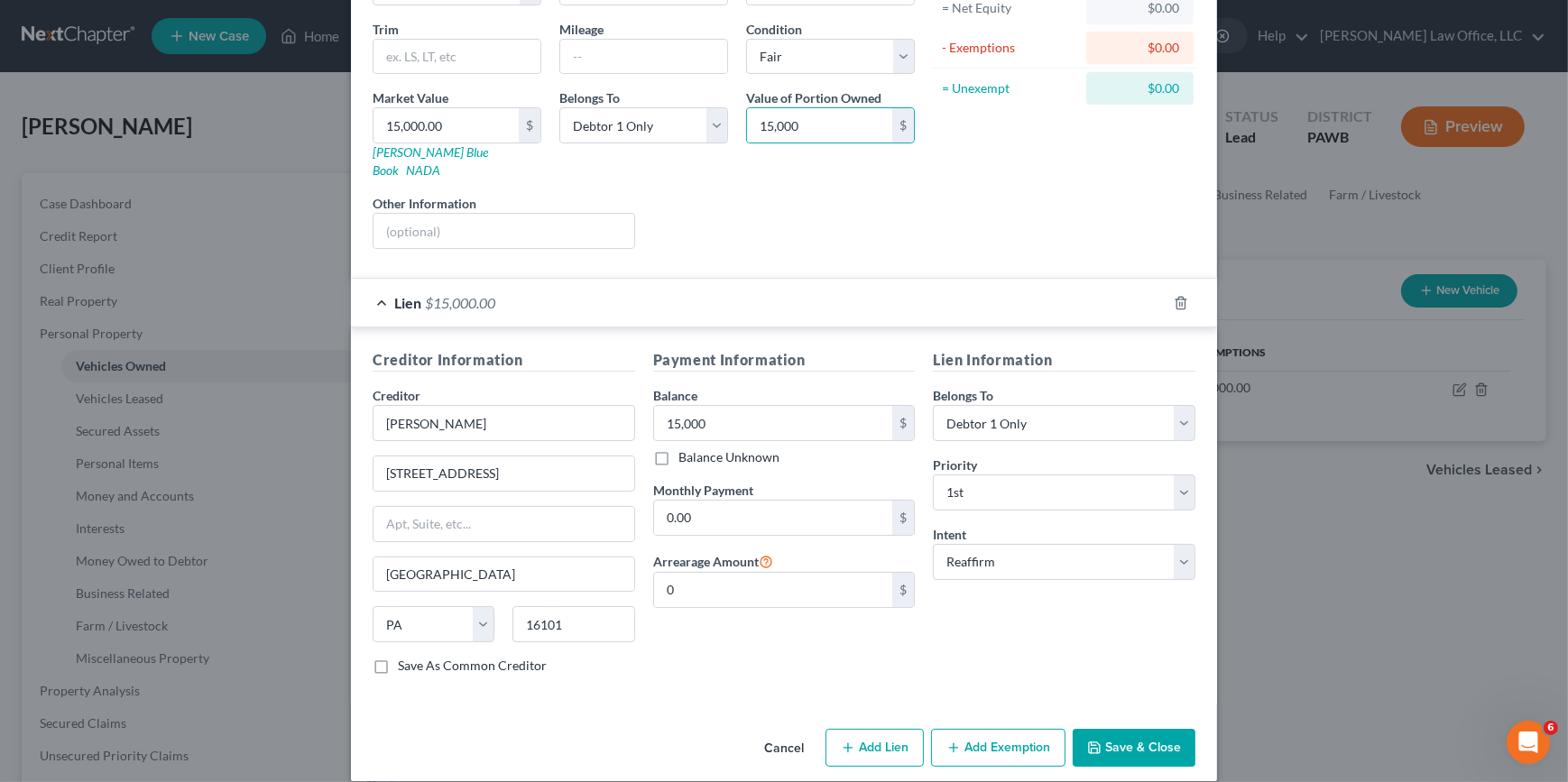
click at [1125, 729] on button "Save & Close" at bounding box center [1133, 747] width 123 height 37
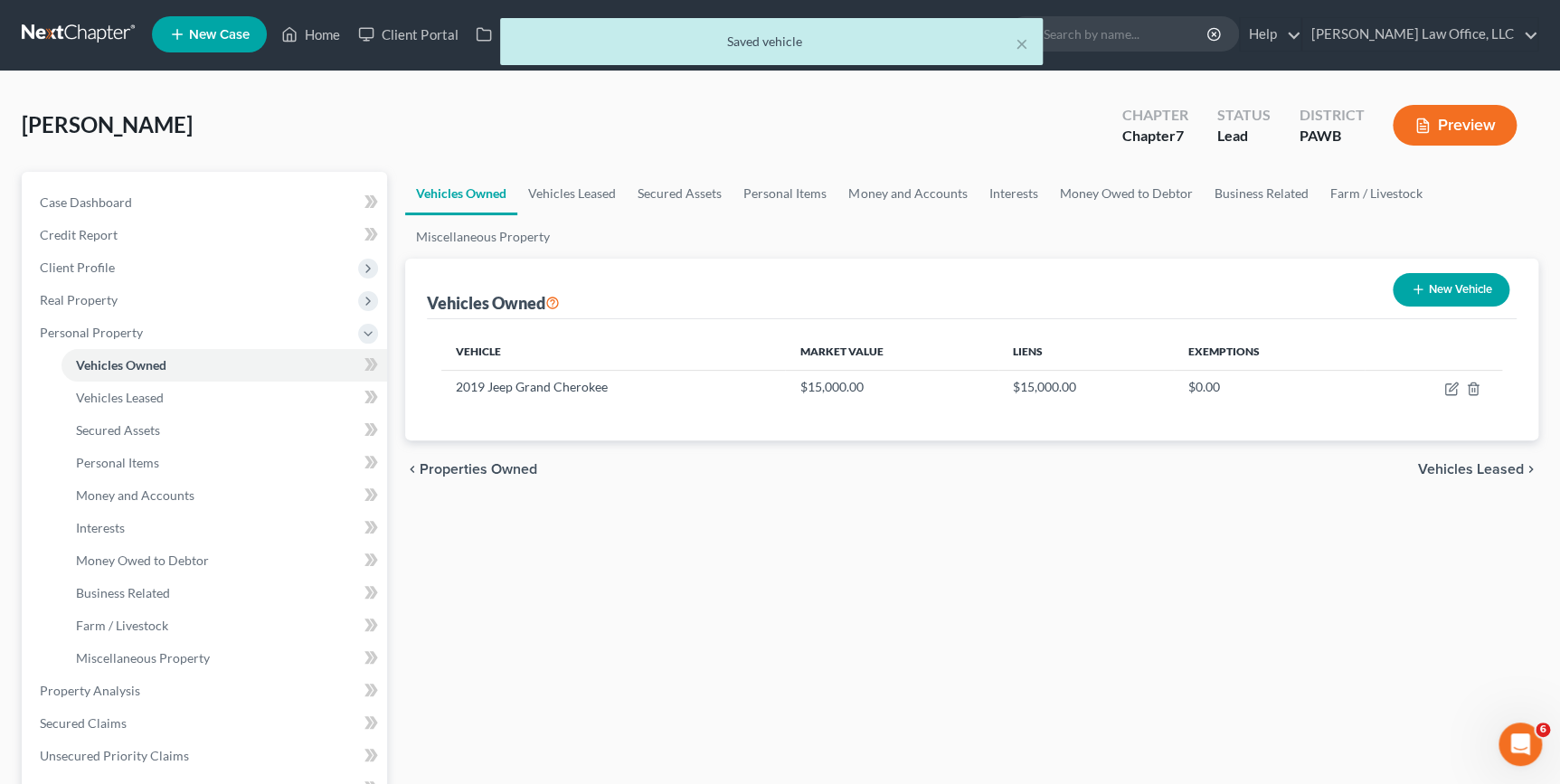
scroll to position [0, 0]
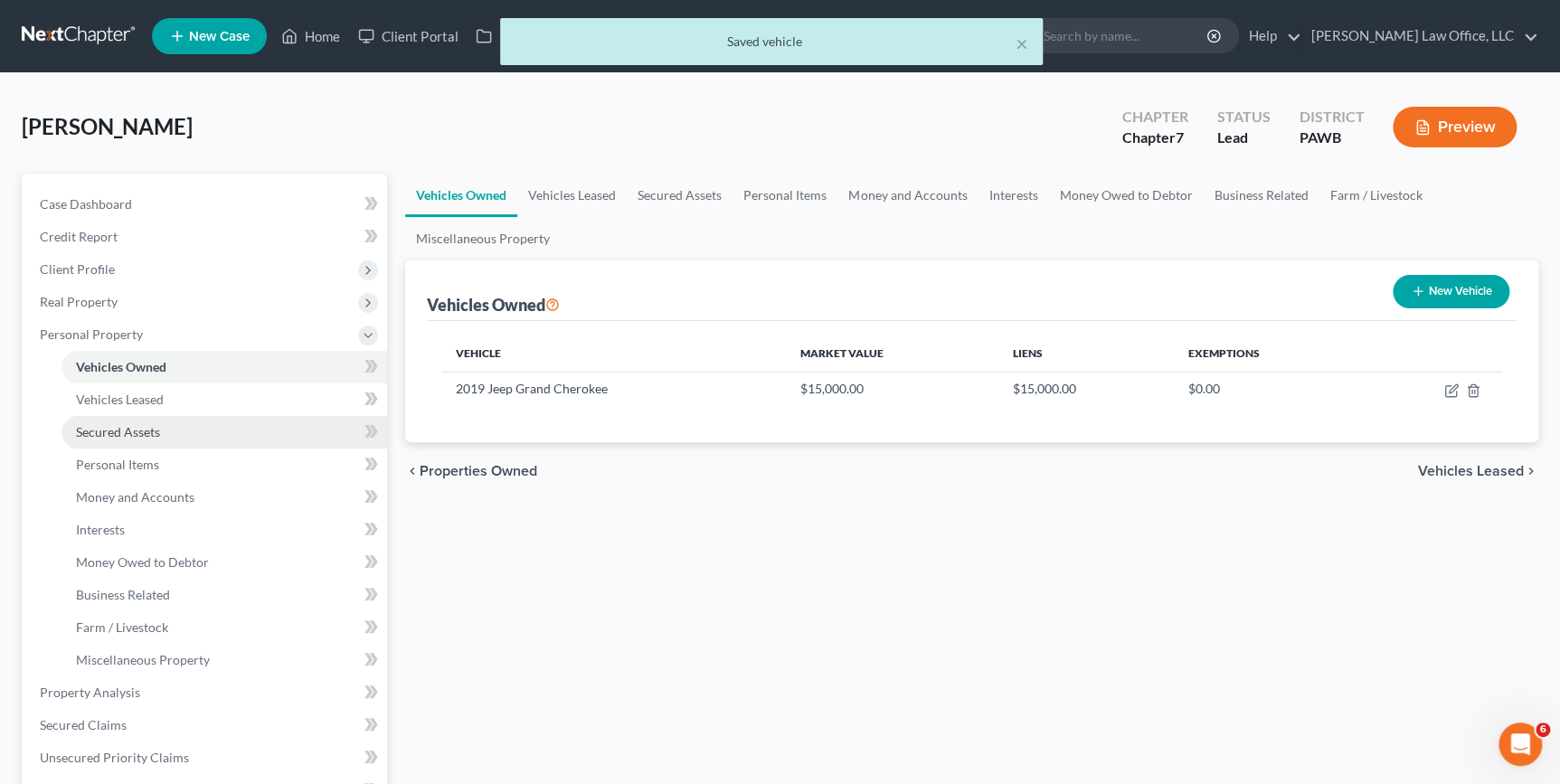
click at [133, 434] on span "Secured Assets" at bounding box center [118, 432] width 85 height 15
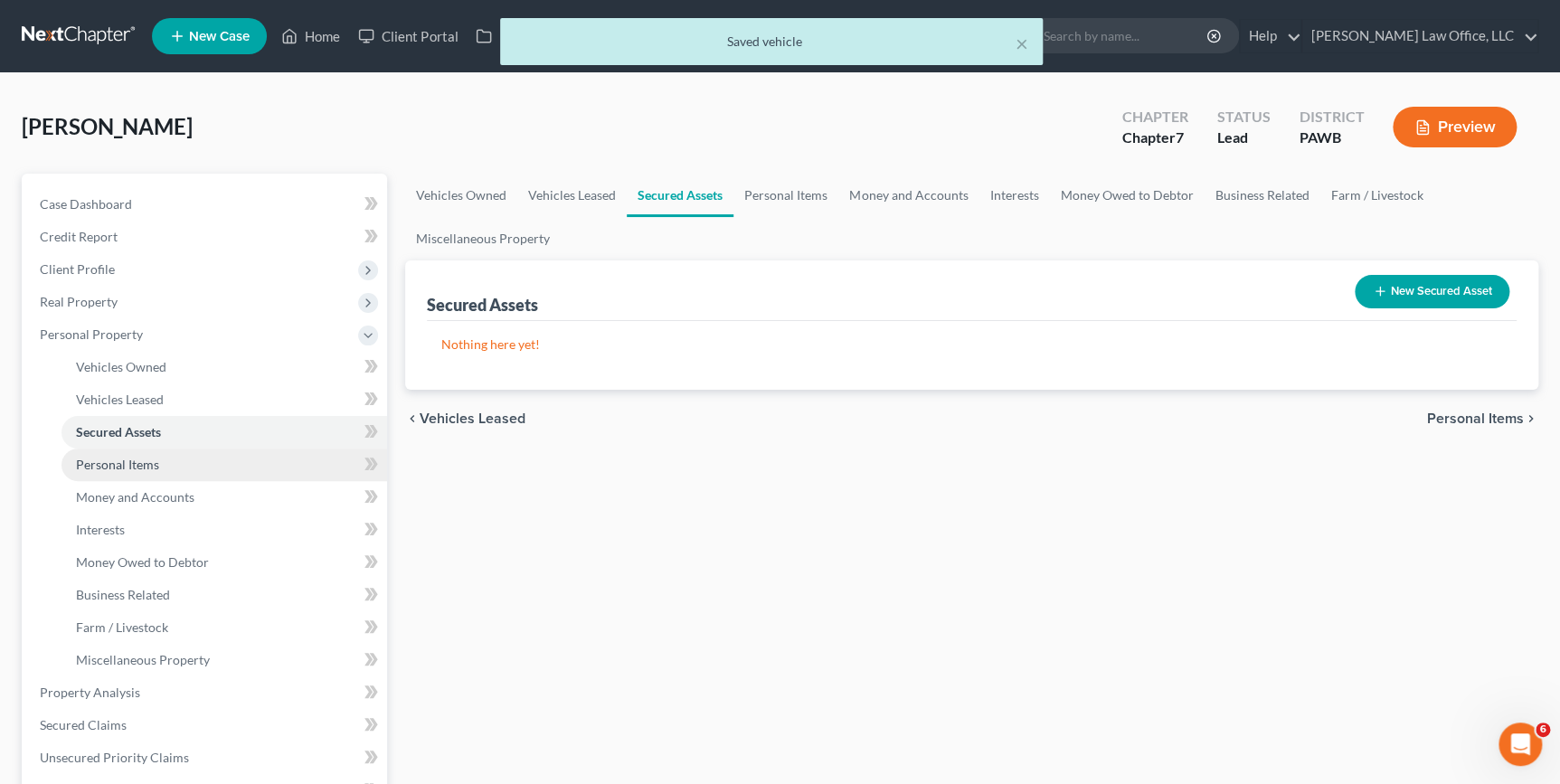
click at [130, 459] on span "Personal Items" at bounding box center [117, 464] width 84 height 15
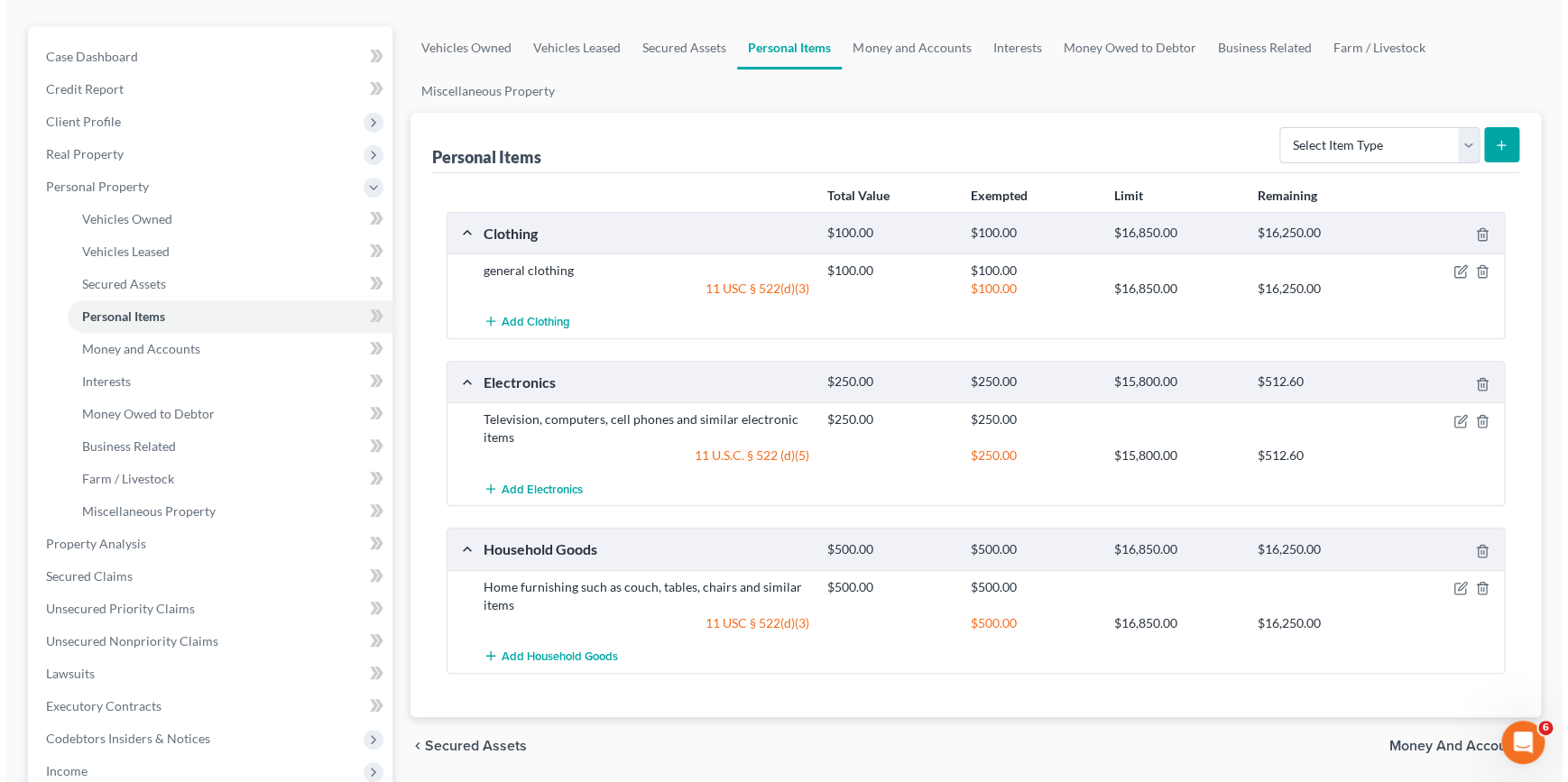
scroll to position [163, 0]
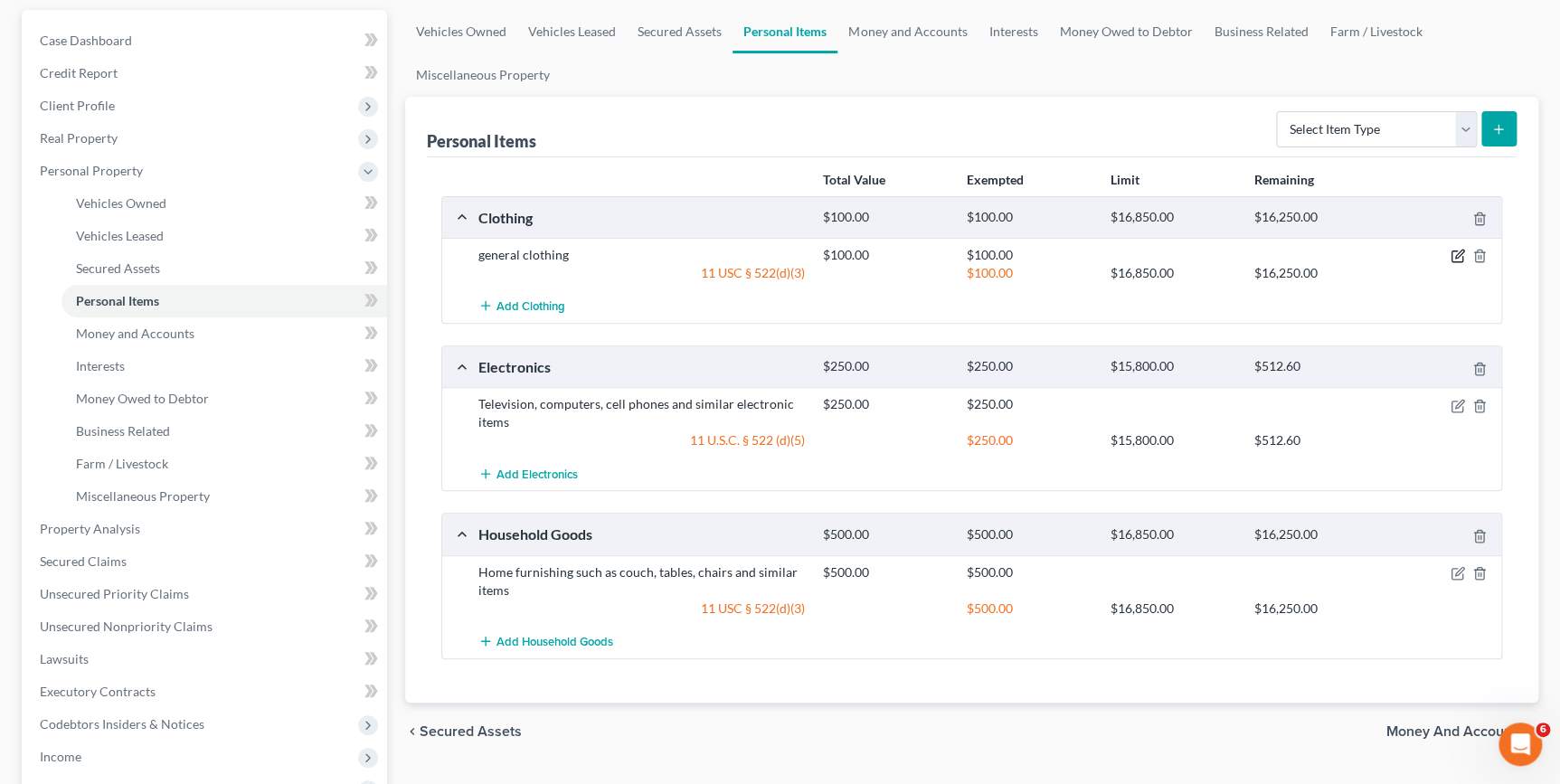
click at [1455, 256] on icon "button" at bounding box center [1458, 255] width 14 height 14
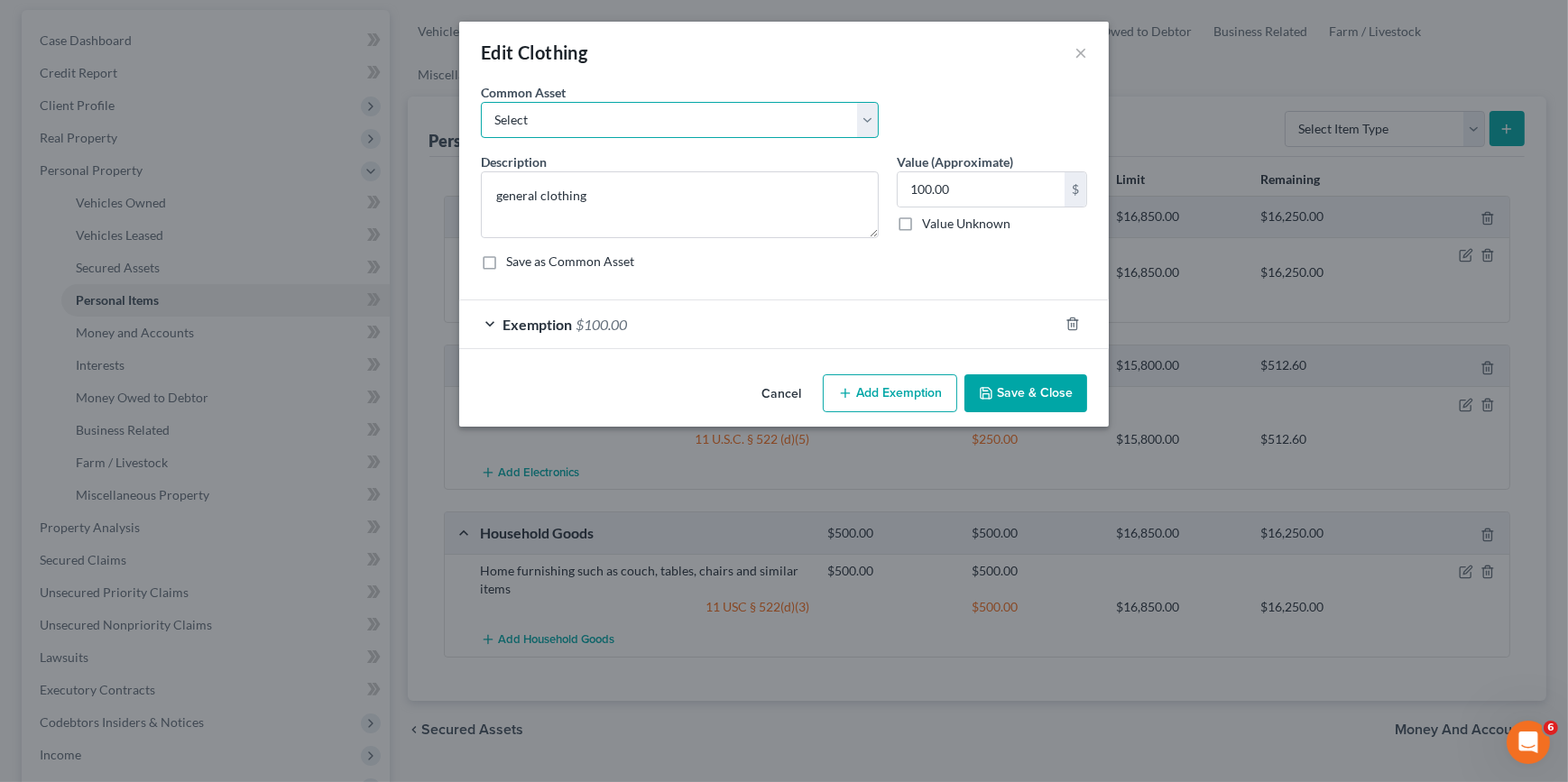
click at [877, 123] on select "Select general clothing general clothing general clothing general clothing" at bounding box center [679, 120] width 398 height 37
click at [1071, 320] on polyline "button" at bounding box center [1072, 320] width 11 height 0
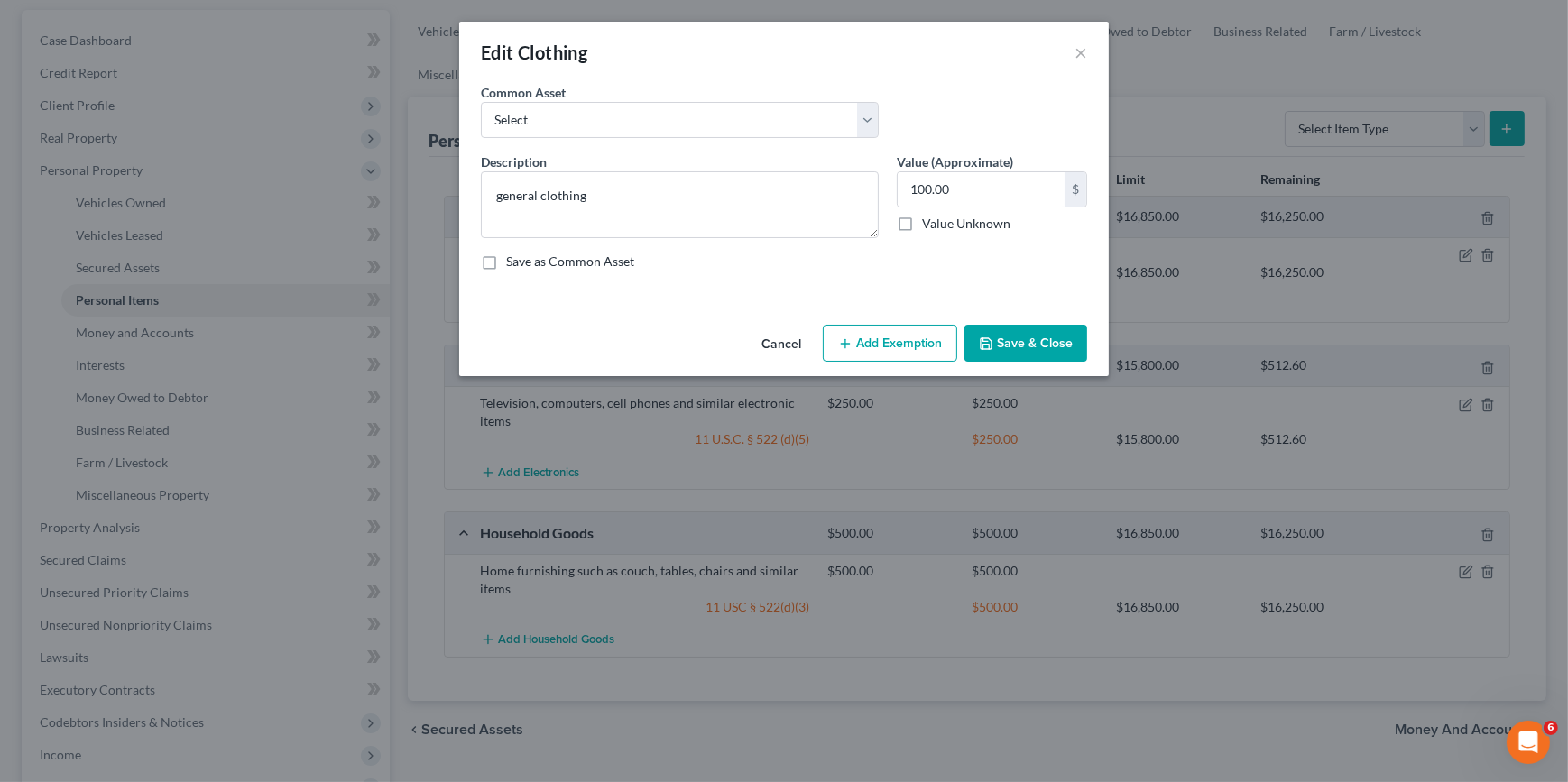
click at [865, 363] on div "Cancel Add Exemption Save & Close" at bounding box center [783, 347] width 649 height 60
click at [866, 349] on button "Add Exemption" at bounding box center [889, 344] width 134 height 37
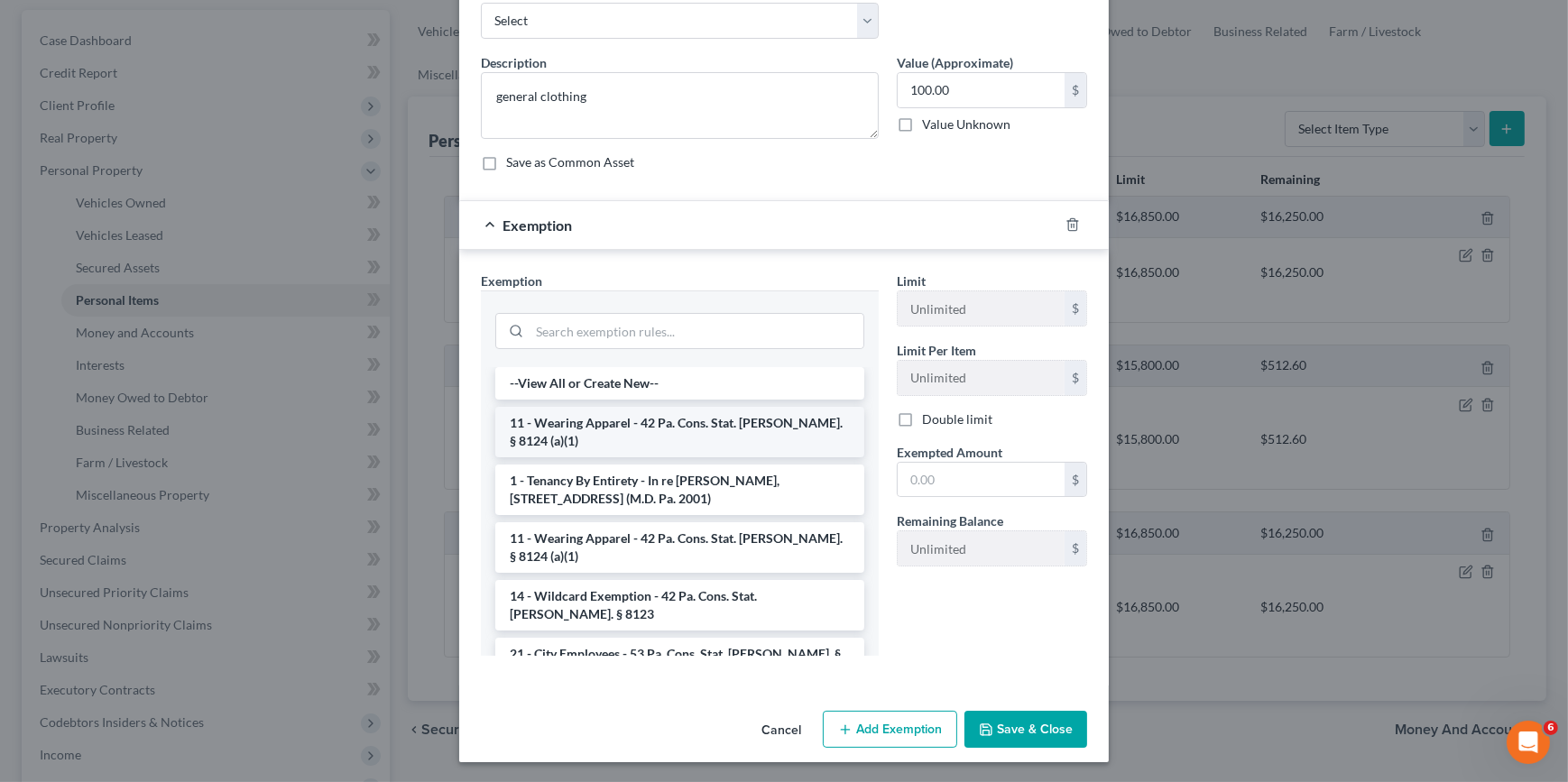
click at [716, 425] on li "11 - Wearing Apparel - 42 Pa. Cons. Stat. Ann. § 8124 (a)(1)" at bounding box center [680, 432] width 369 height 51
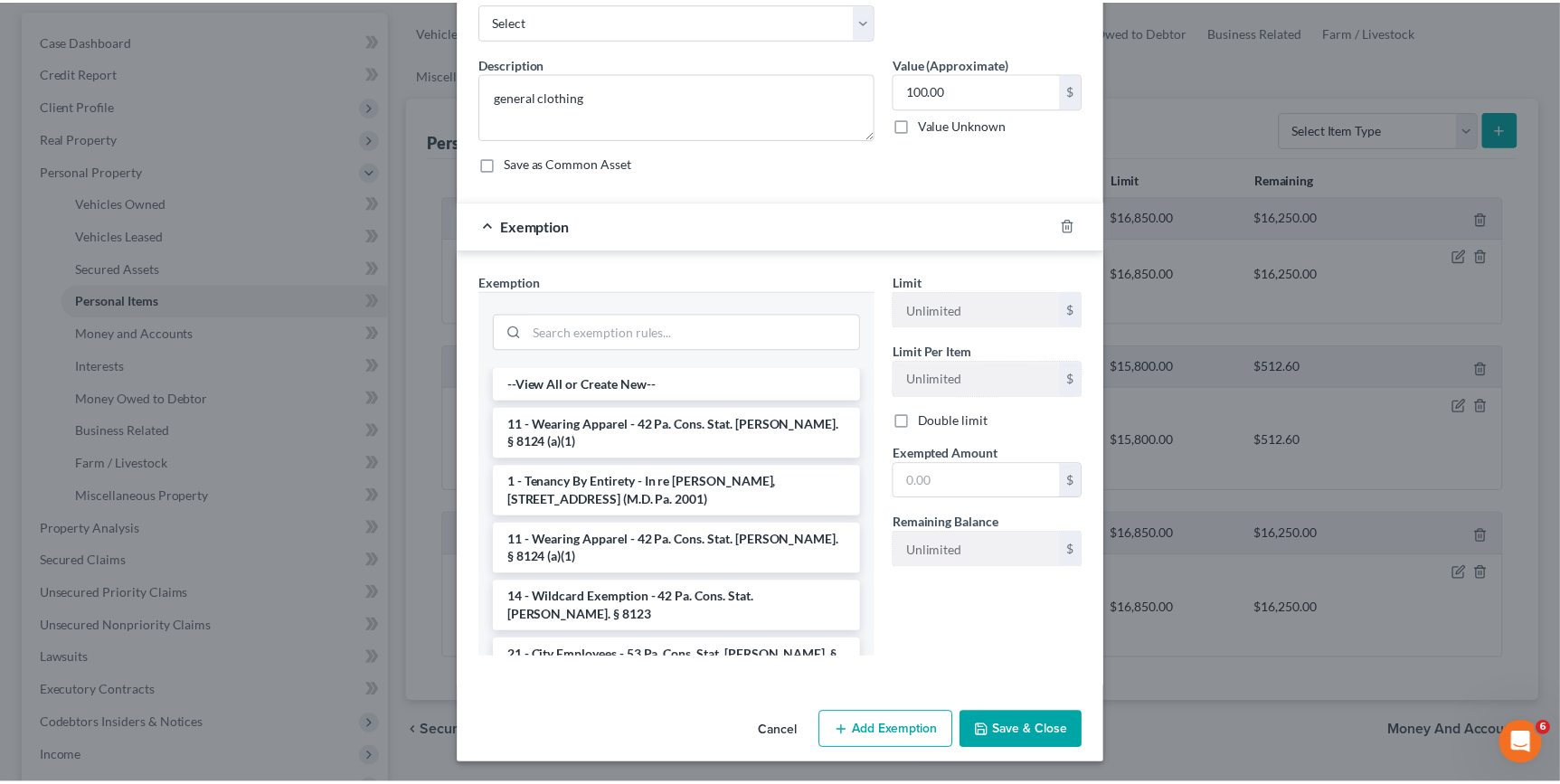
scroll to position [13, 0]
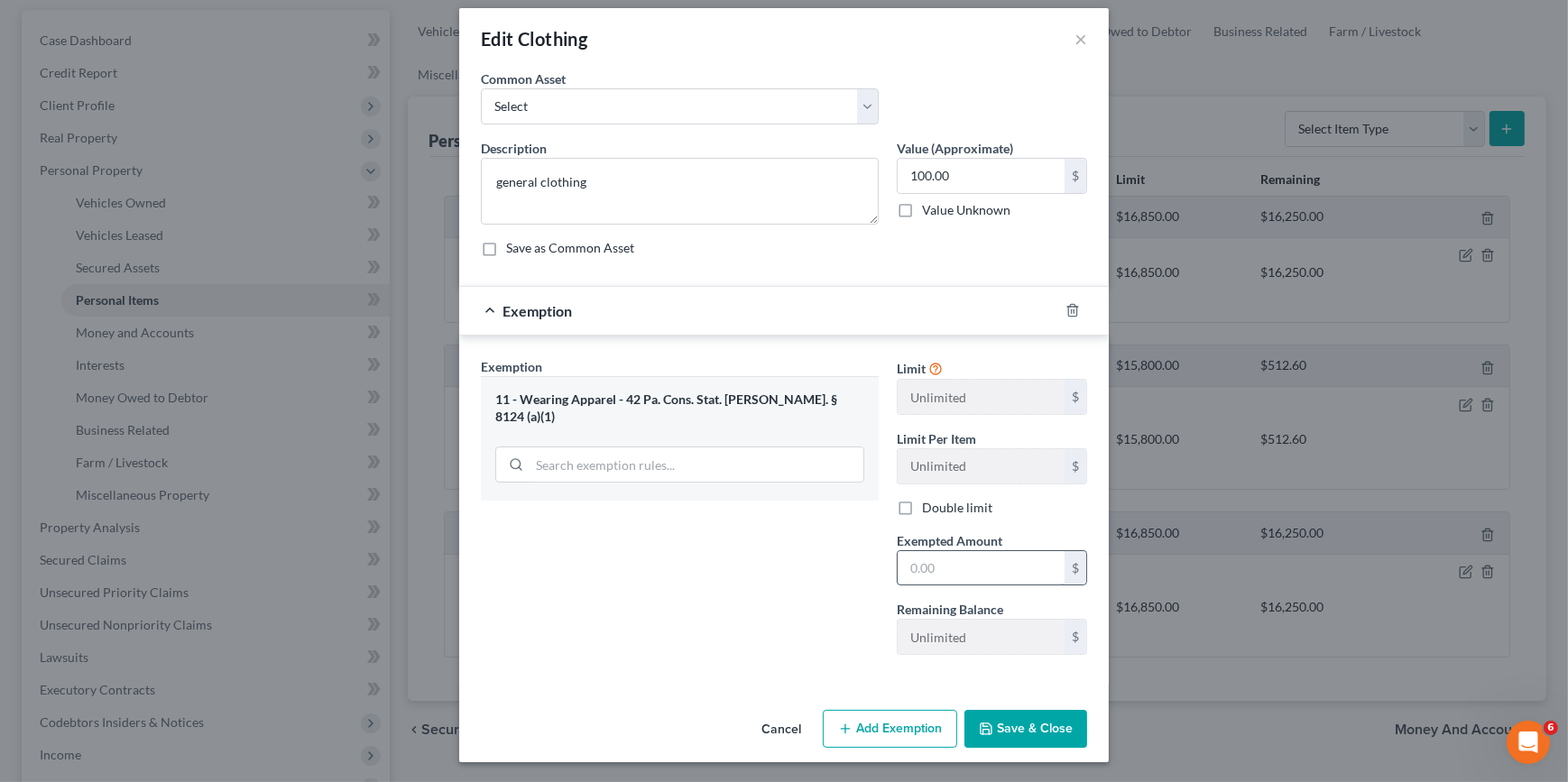
drag, startPoint x: 982, startPoint y: 573, endPoint x: 984, endPoint y: 559, distance: 14.1
click at [982, 573] on input "text" at bounding box center [981, 568] width 167 height 35
type input "100"
click at [992, 720] on button "Save & Close" at bounding box center [1025, 729] width 123 height 37
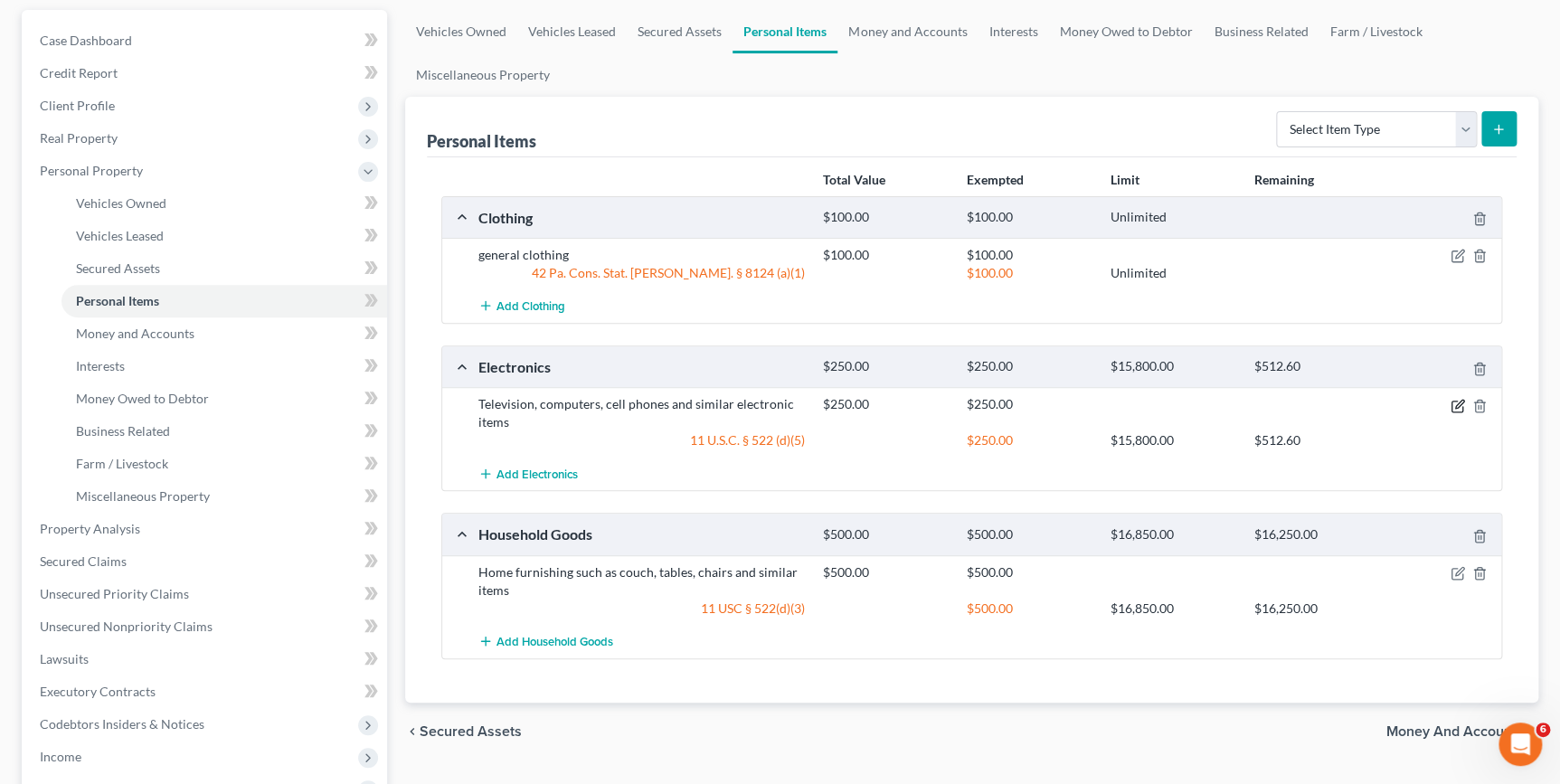
click at [1458, 406] on icon "button" at bounding box center [1458, 406] width 14 height 14
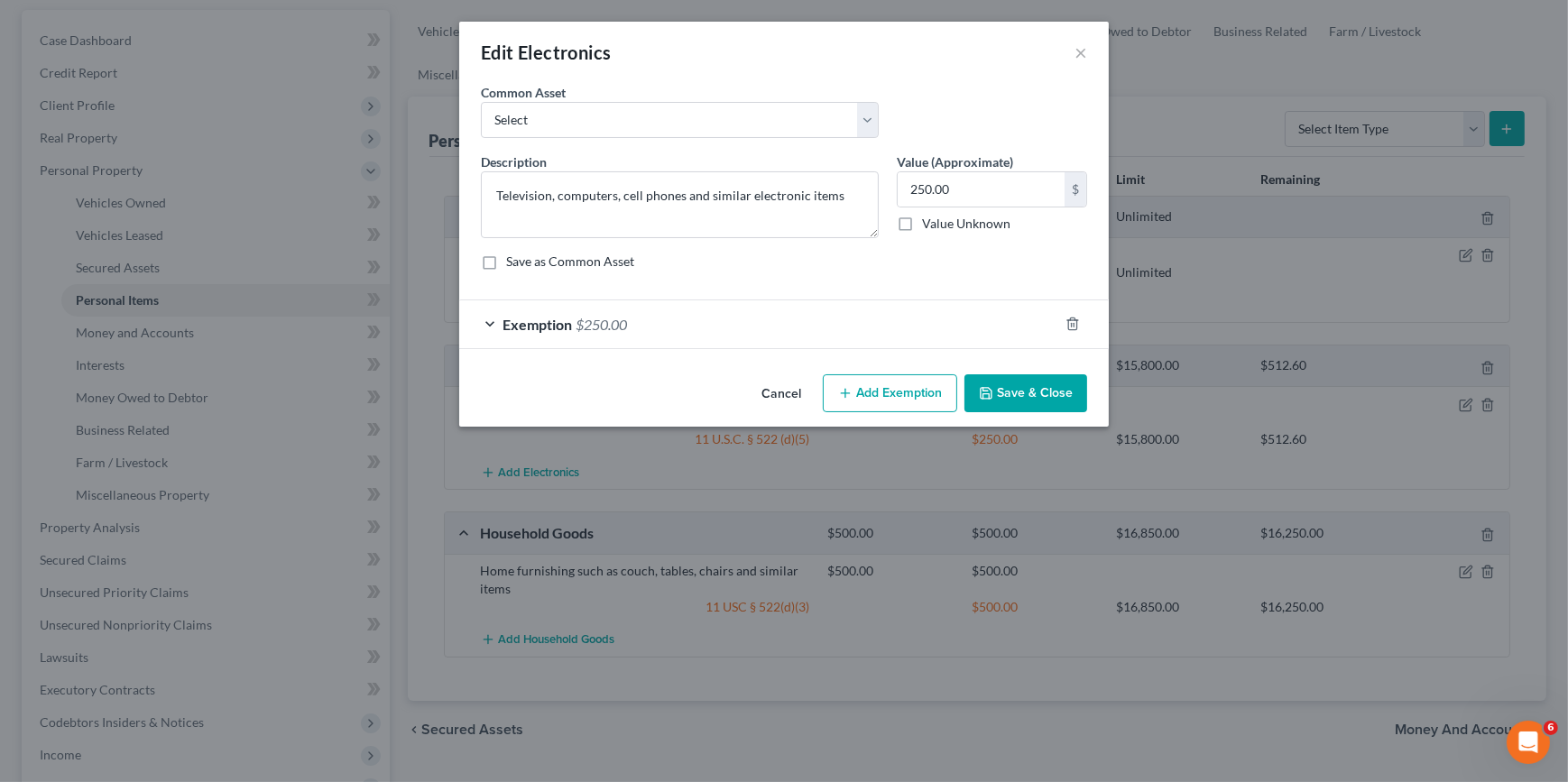
click at [544, 331] on span "Exemption" at bounding box center [537, 324] width 69 height 17
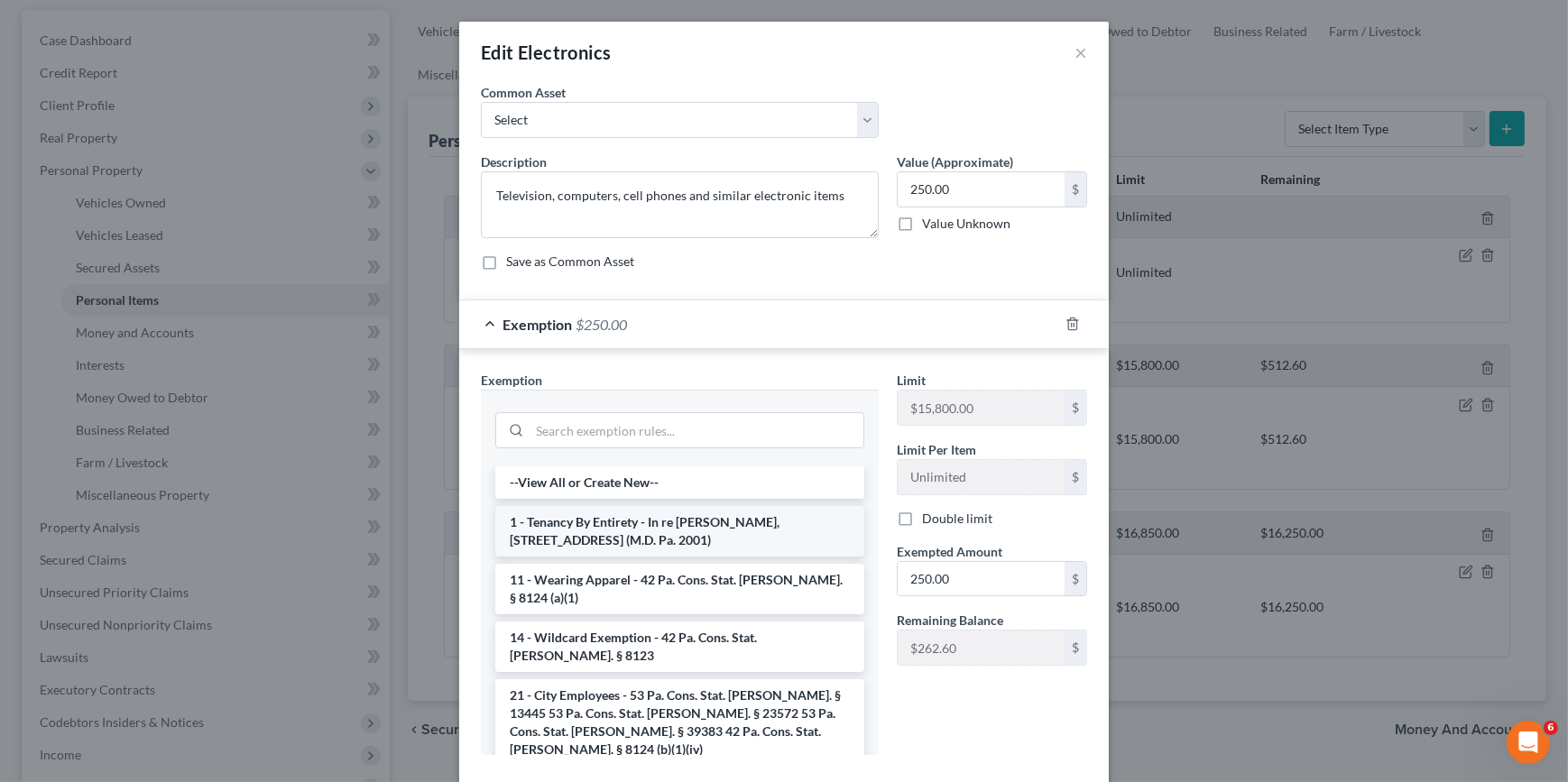
click at [655, 522] on li "1 - Tenancy By Entirety - In re Martin, 269 B.R. 119 (M.D. Pa. 2001)" at bounding box center [680, 531] width 369 height 51
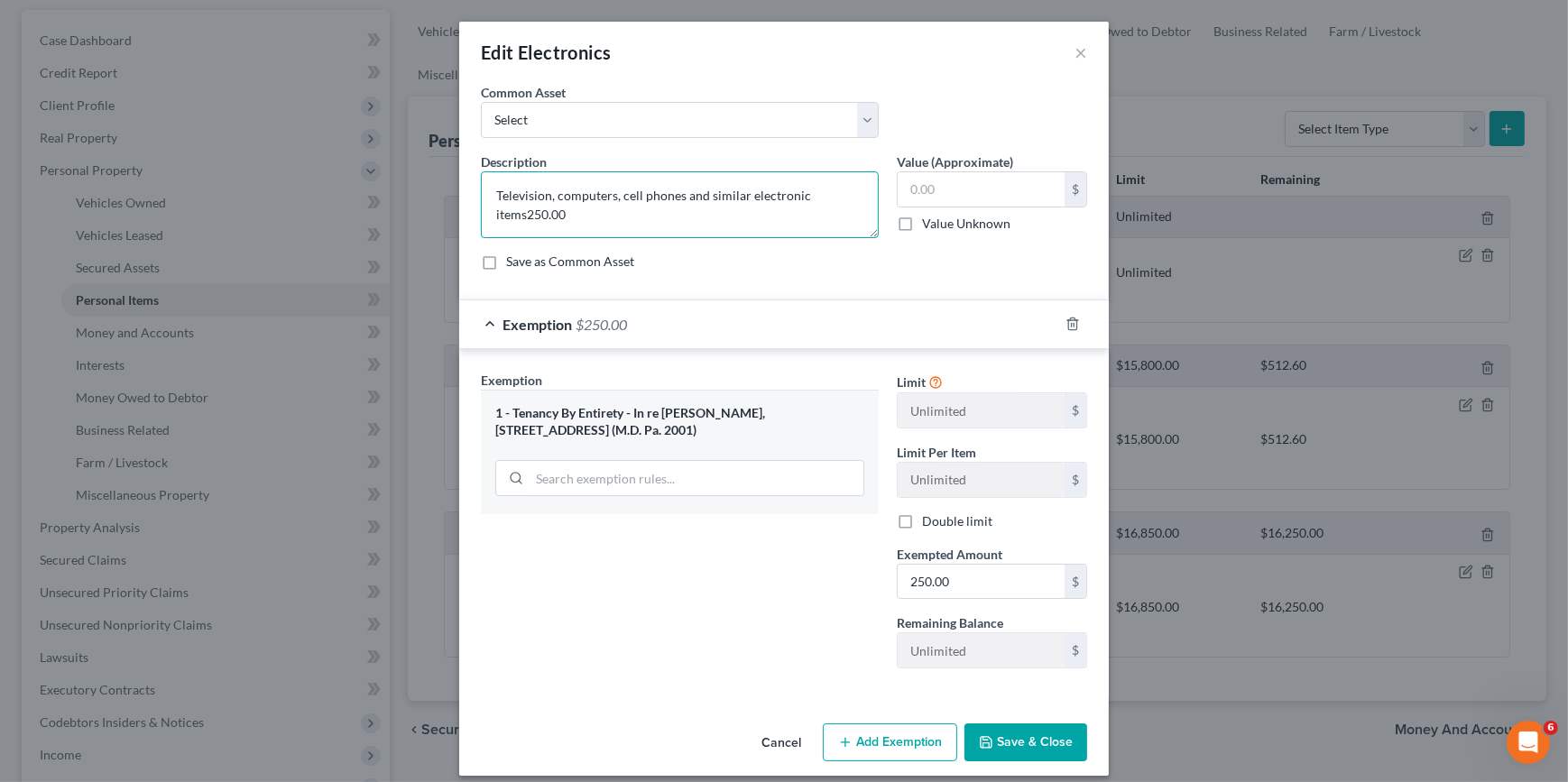
type textarea "Television, computers, cell phones and similar electronic items"
click at [940, 185] on input "text" at bounding box center [981, 189] width 167 height 35
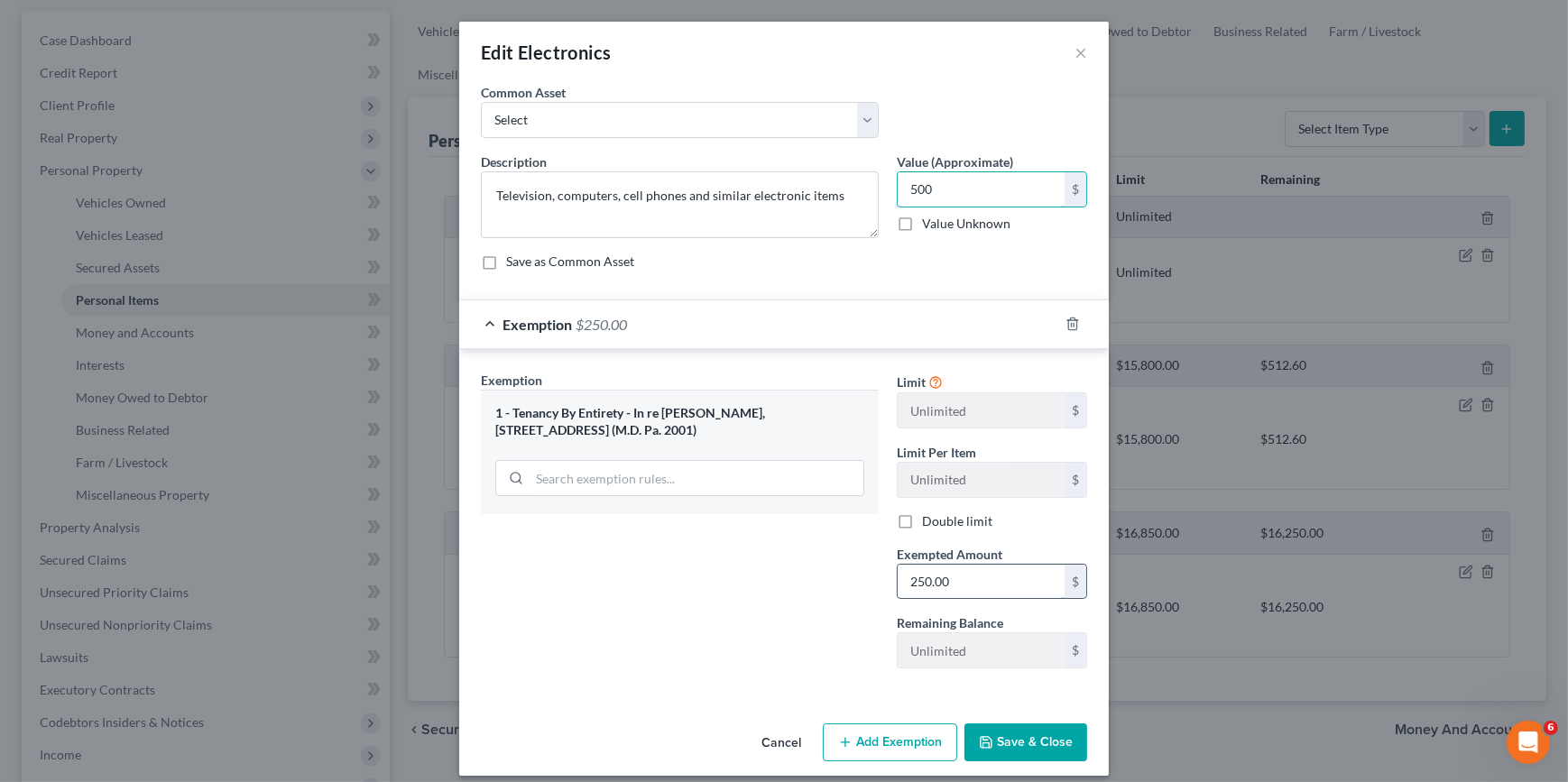
type input "500"
click at [1019, 749] on button "Save & Close" at bounding box center [1025, 742] width 123 height 37
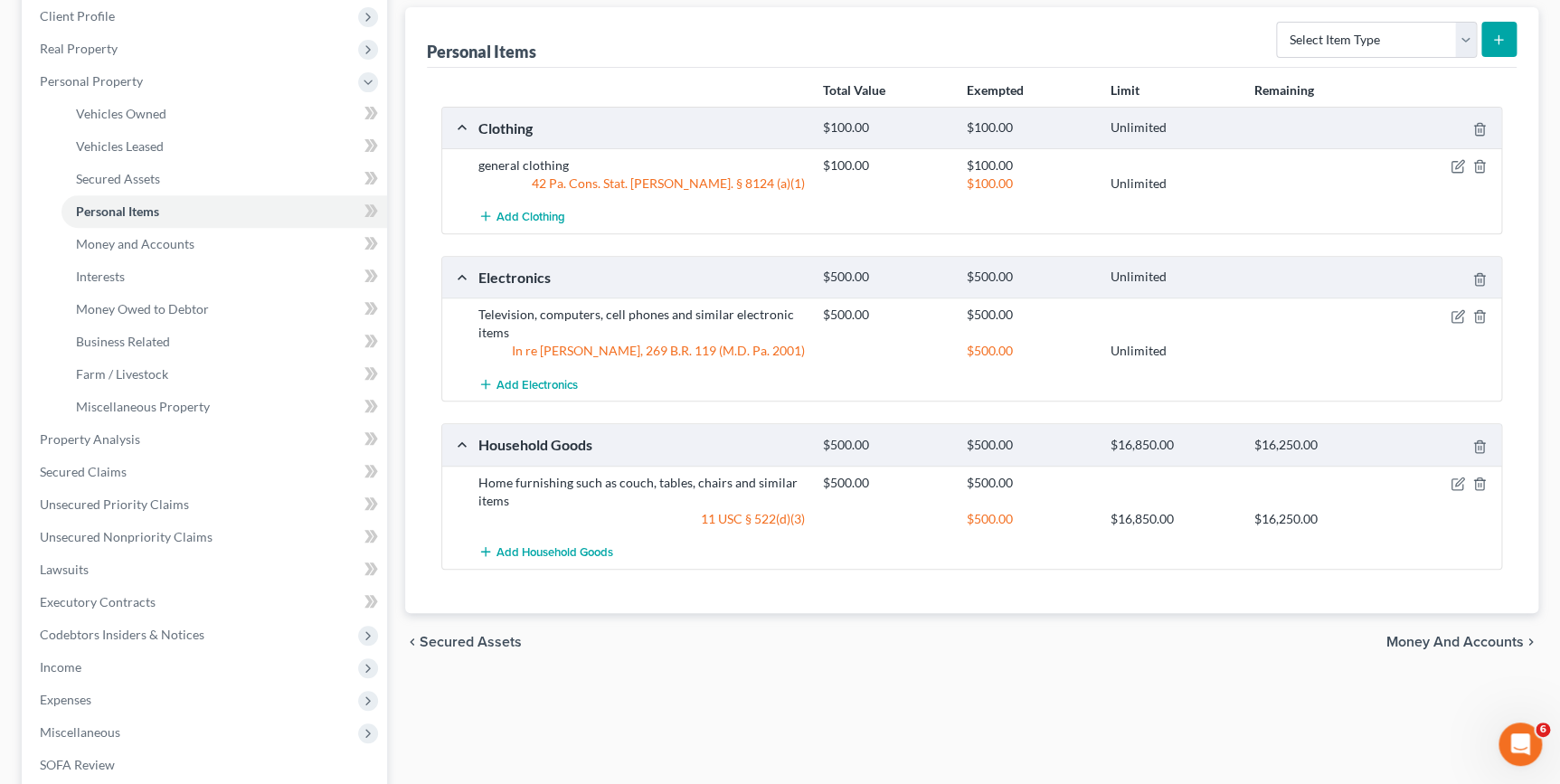
scroll to position [410, 0]
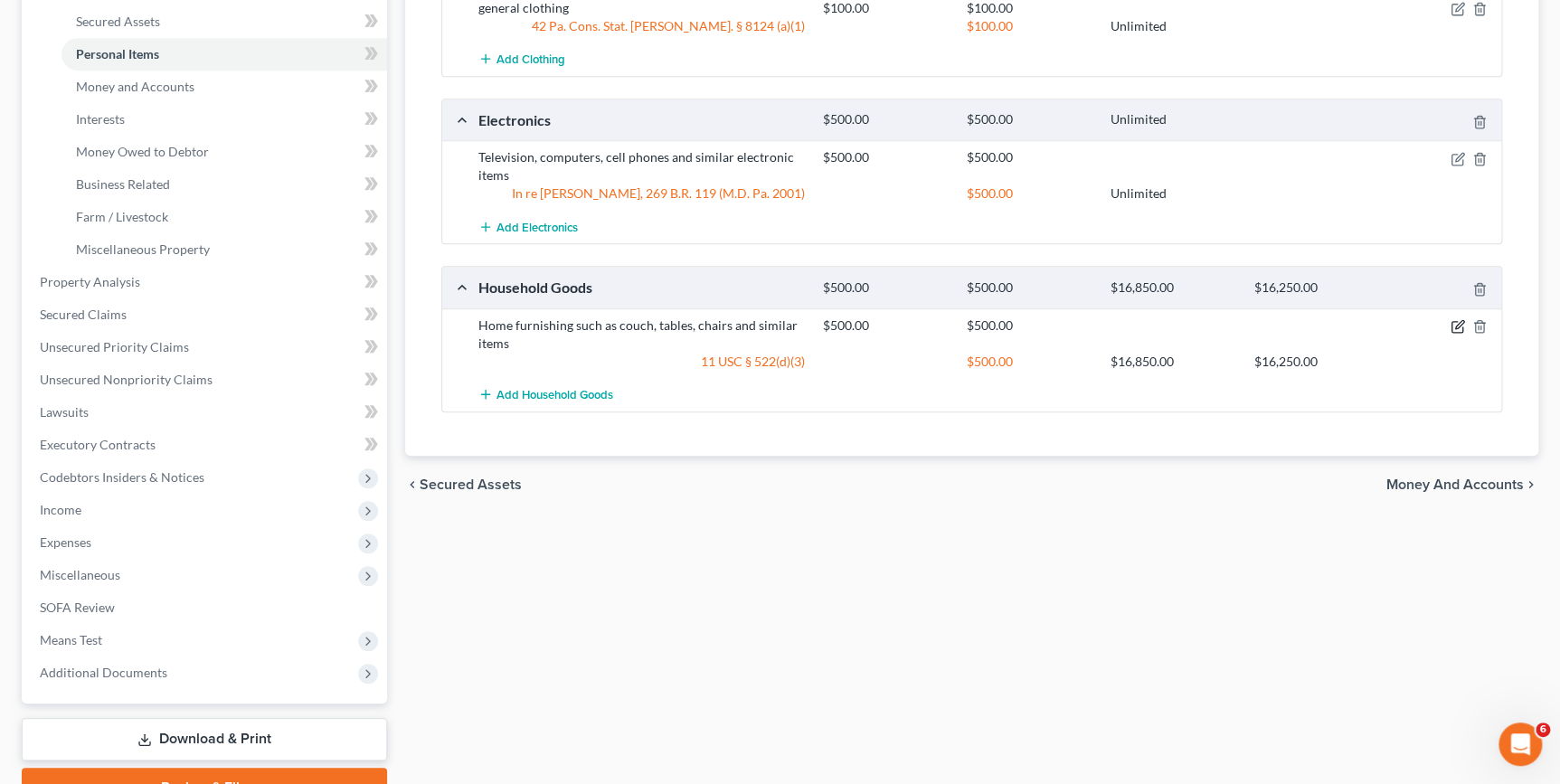
click at [1458, 327] on icon "button" at bounding box center [1458, 326] width 14 height 14
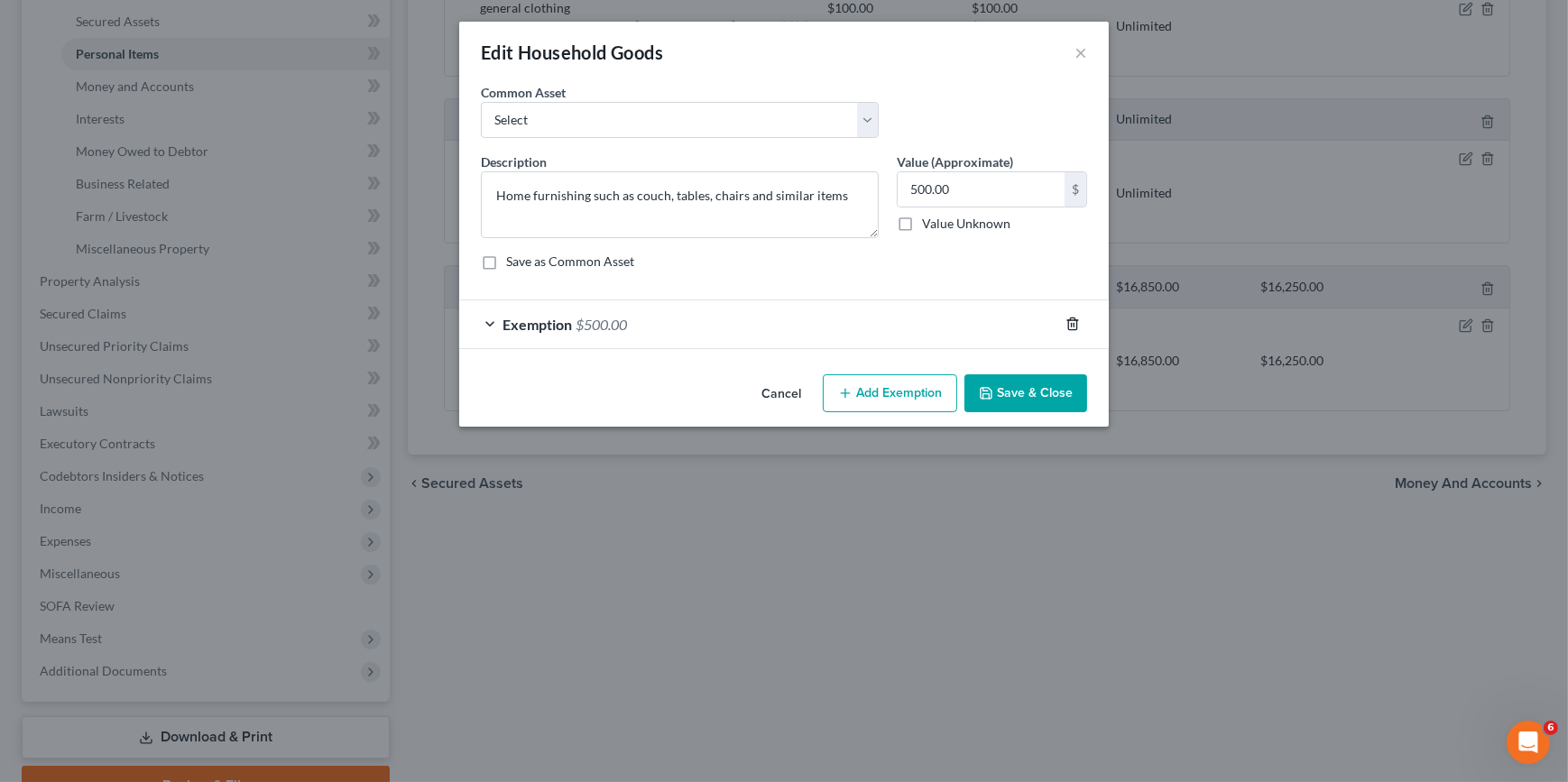
click at [1067, 321] on icon "button" at bounding box center [1072, 323] width 14 height 14
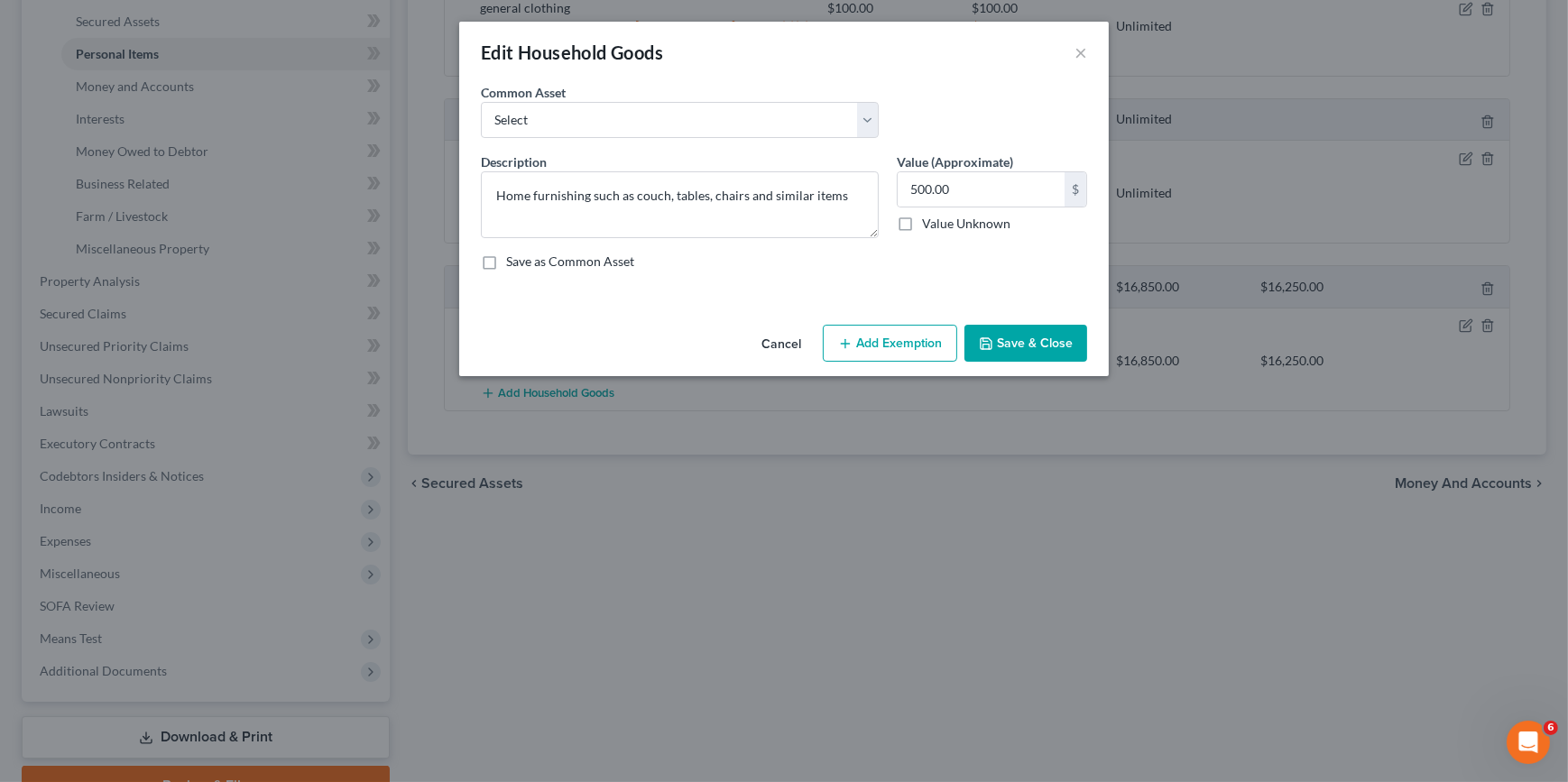
click at [860, 345] on button "Add Exemption" at bounding box center [889, 344] width 134 height 37
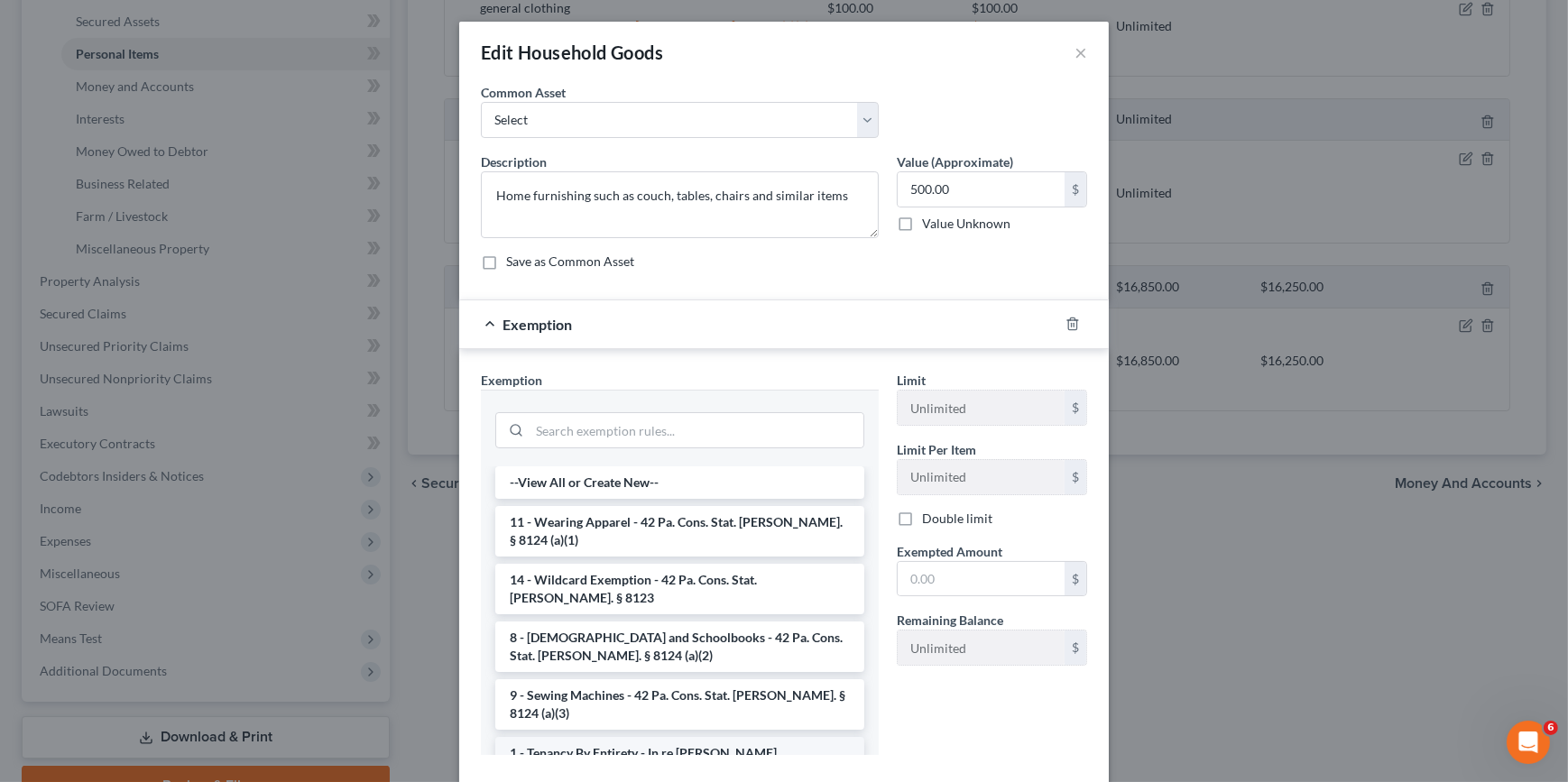
click at [662, 737] on li "1 - Tenancy By Entirety - In re Martin, 269 B.R. 119 (M.D. Pa. 2001)" at bounding box center [680, 762] width 369 height 51
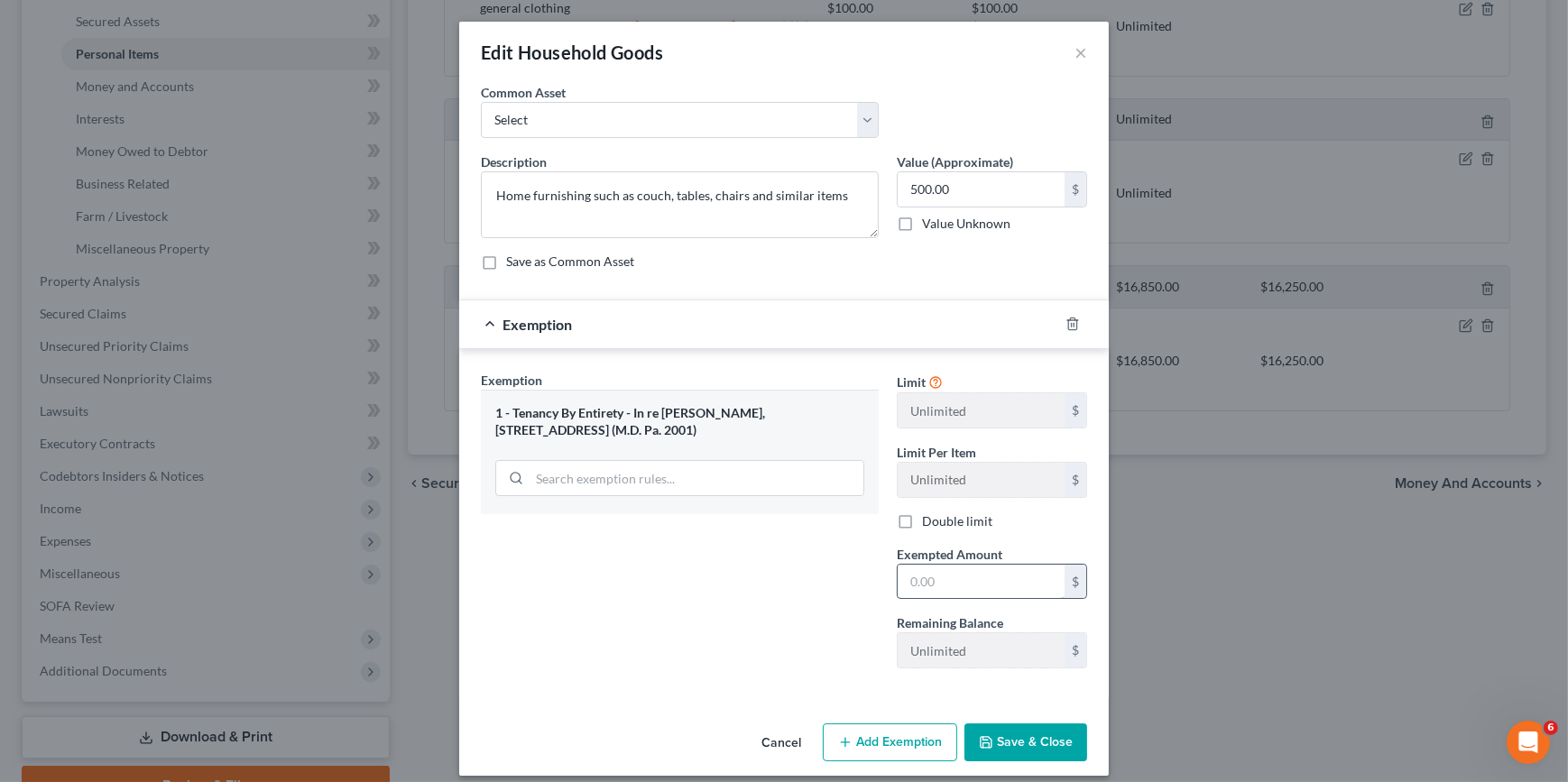
click at [974, 576] on input "text" at bounding box center [981, 582] width 167 height 35
type input "500"
click at [1048, 745] on button "Save & Close" at bounding box center [1025, 742] width 123 height 37
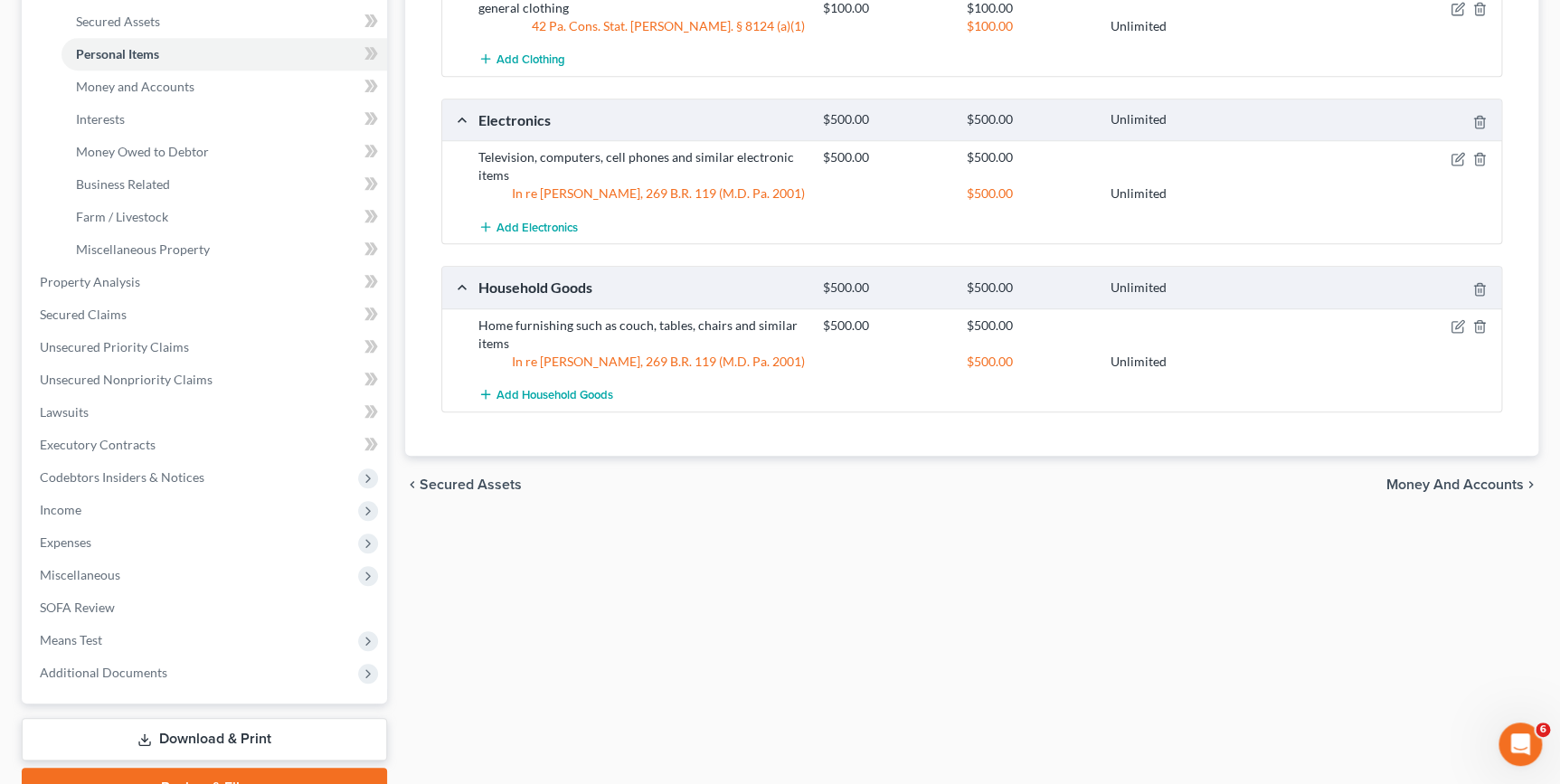
click at [1461, 488] on span "Money and Accounts" at bounding box center [1455, 484] width 137 height 14
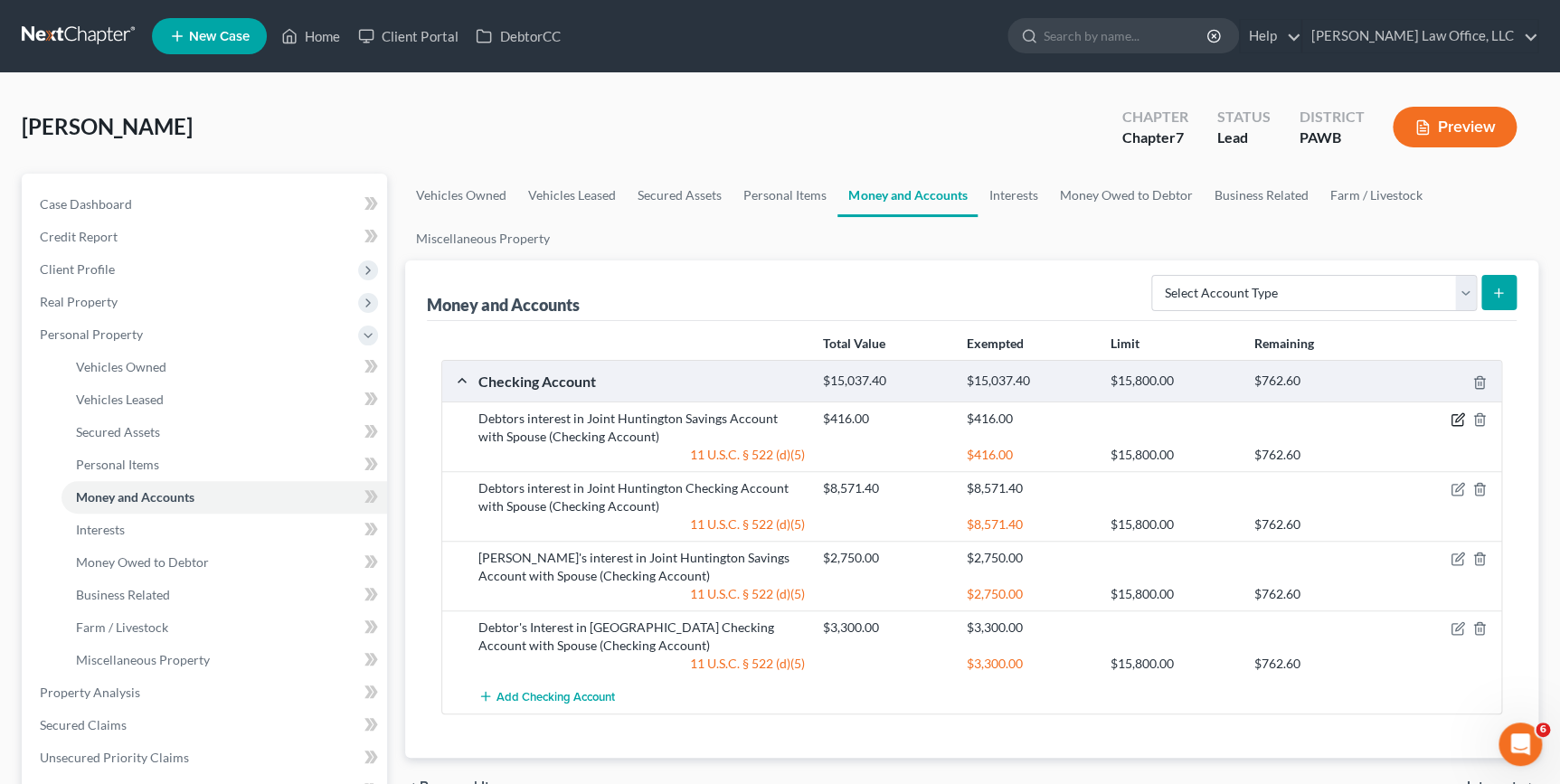
click at [1457, 419] on icon "button" at bounding box center [1458, 419] width 14 height 14
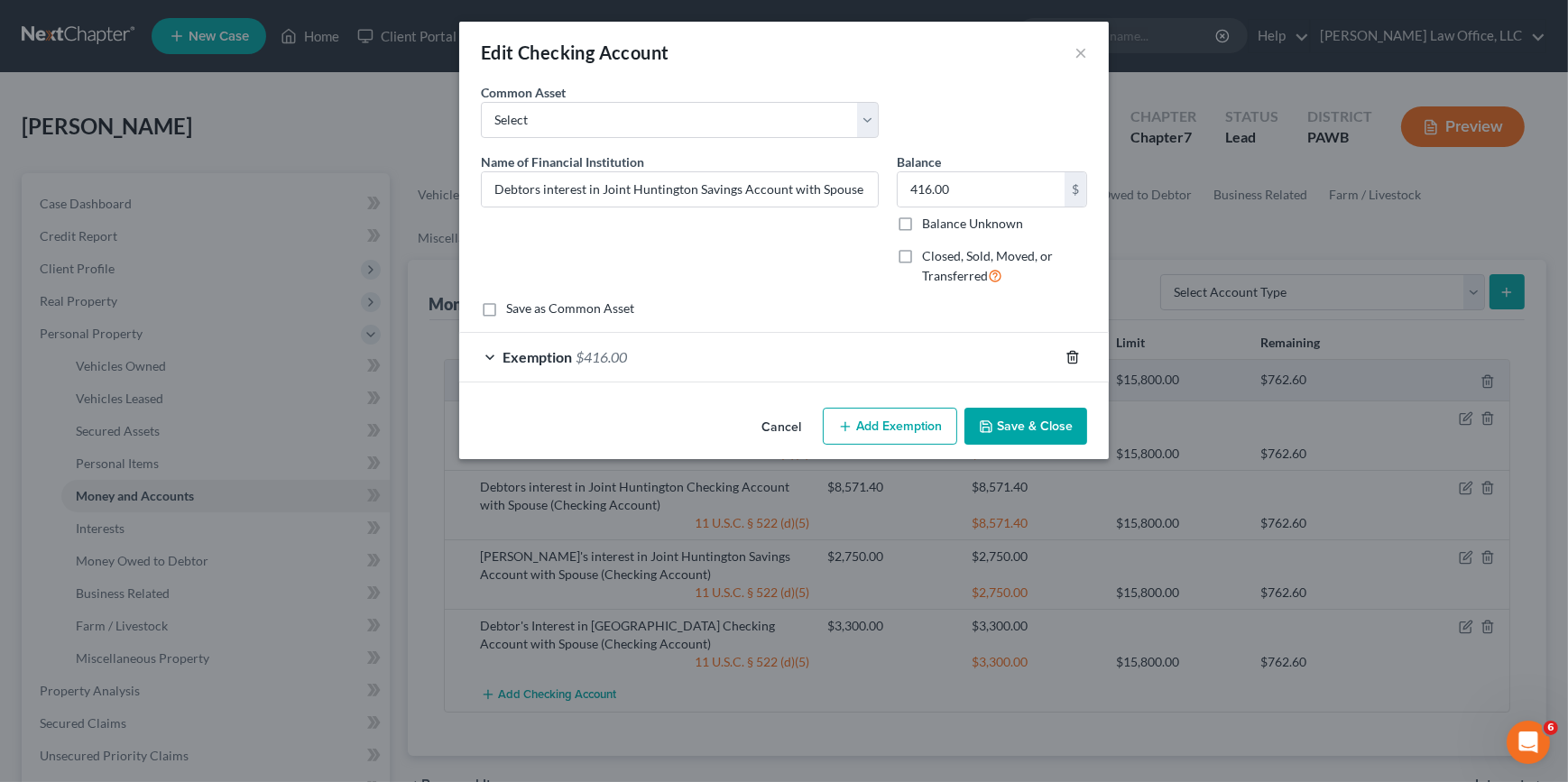
click at [1073, 354] on icon "button" at bounding box center [1072, 357] width 14 height 14
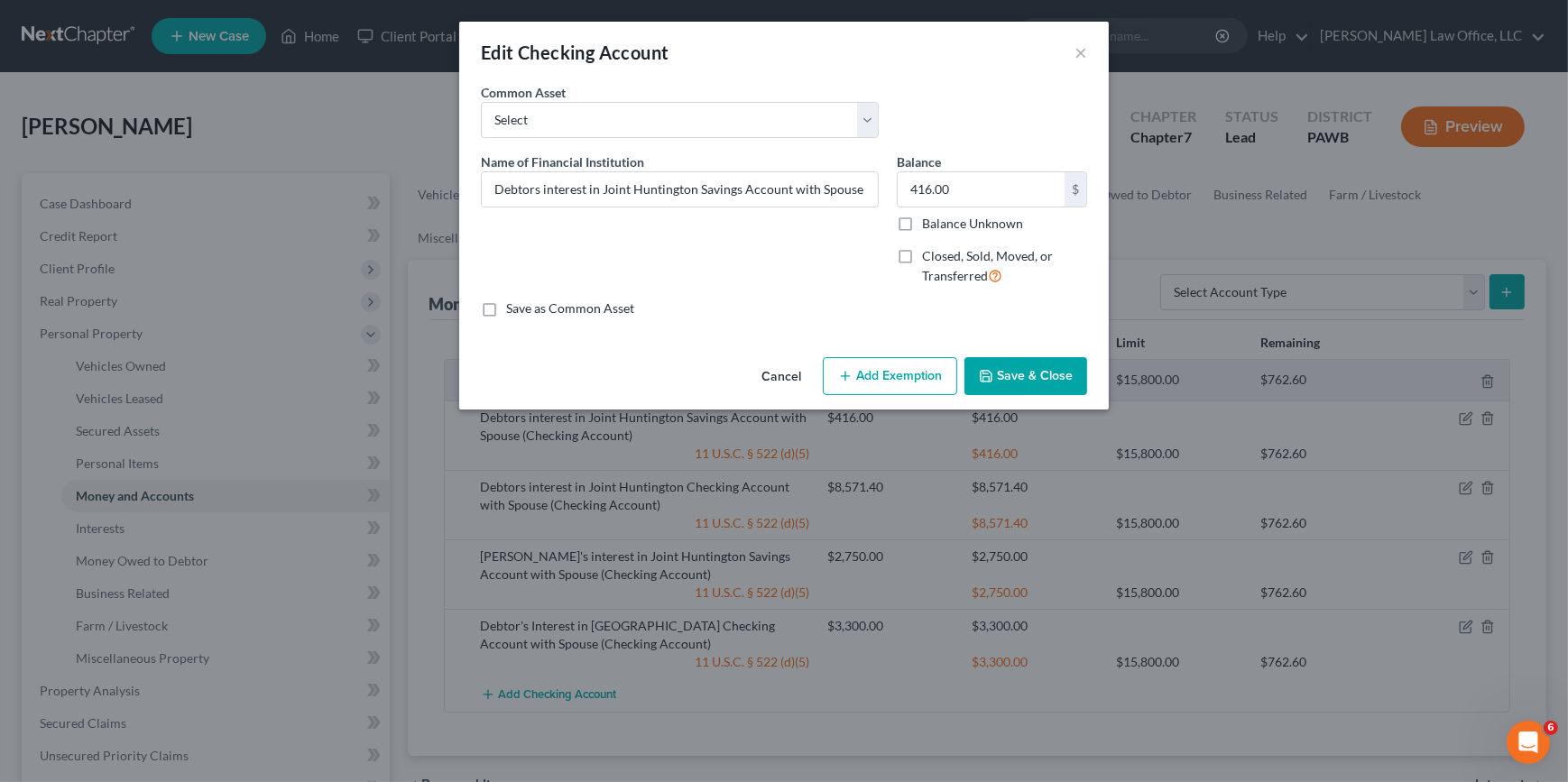
click at [874, 363] on button "Add Exemption" at bounding box center [889, 376] width 134 height 37
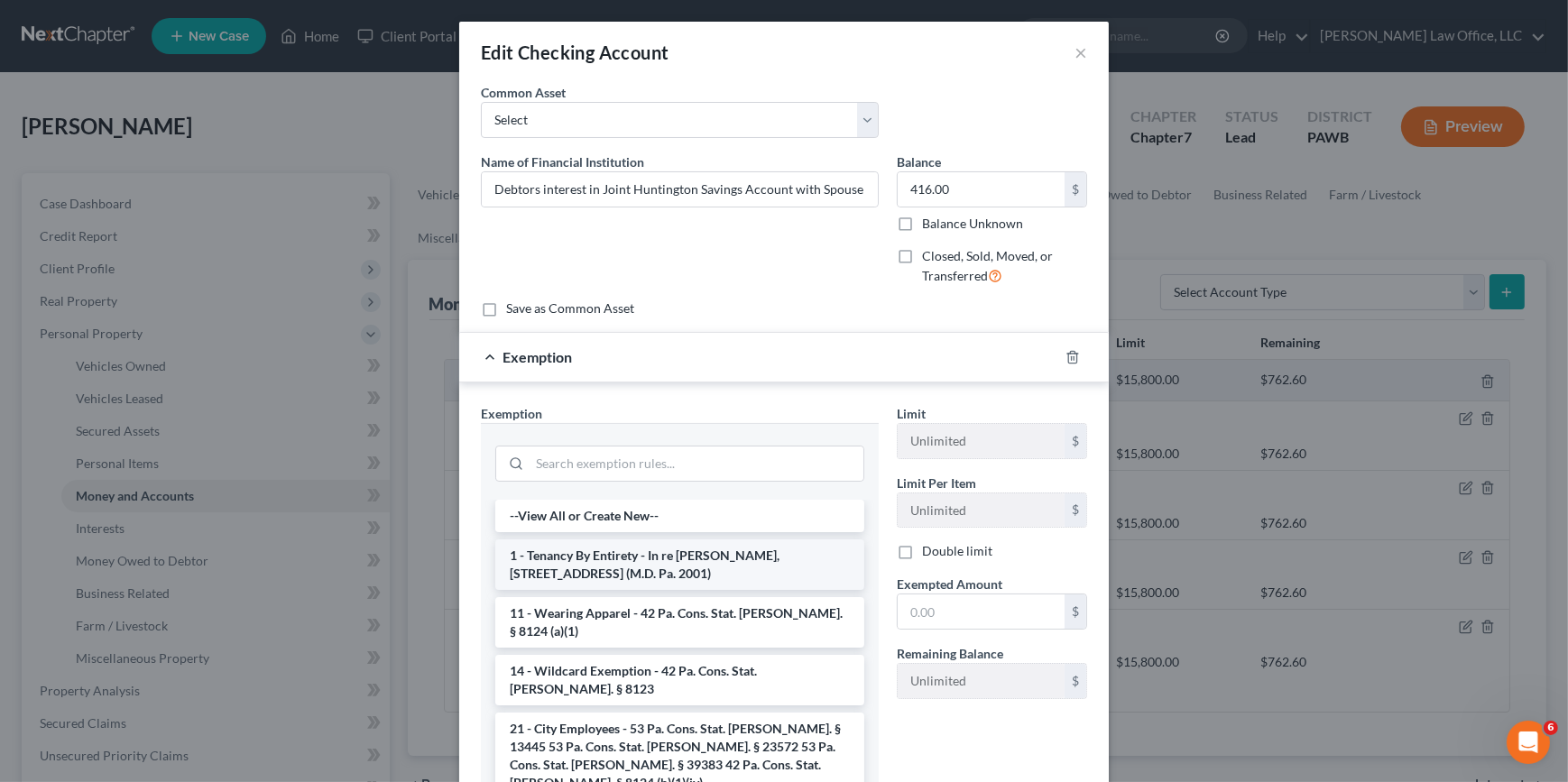
click at [573, 559] on li "1 - Tenancy By Entirety - In re Martin, 269 B.R. 119 (M.D. Pa. 2001)" at bounding box center [680, 565] width 369 height 51
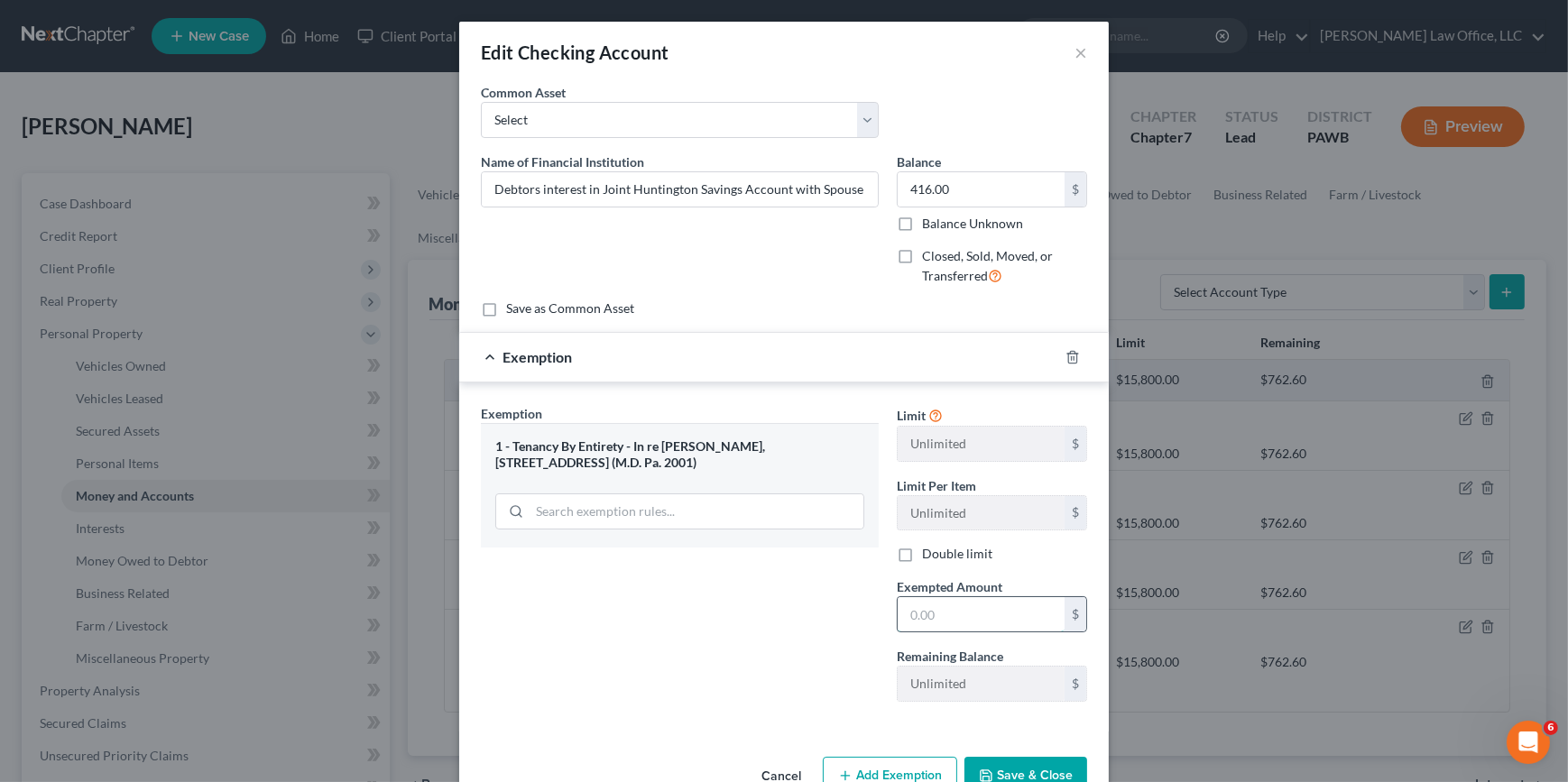
click at [999, 612] on input "text" at bounding box center [981, 614] width 167 height 35
click at [991, 181] on input "416.00" at bounding box center [981, 189] width 167 height 35
drag, startPoint x: 597, startPoint y: 189, endPoint x: 387, endPoint y: 184, distance: 210.1
click at [392, 184] on div "Edit Checking Account × An exemption set must first be selected from the Filing…" at bounding box center [784, 391] width 1568 height 782
type input "Joint Huntington Savings Account with Spouse"
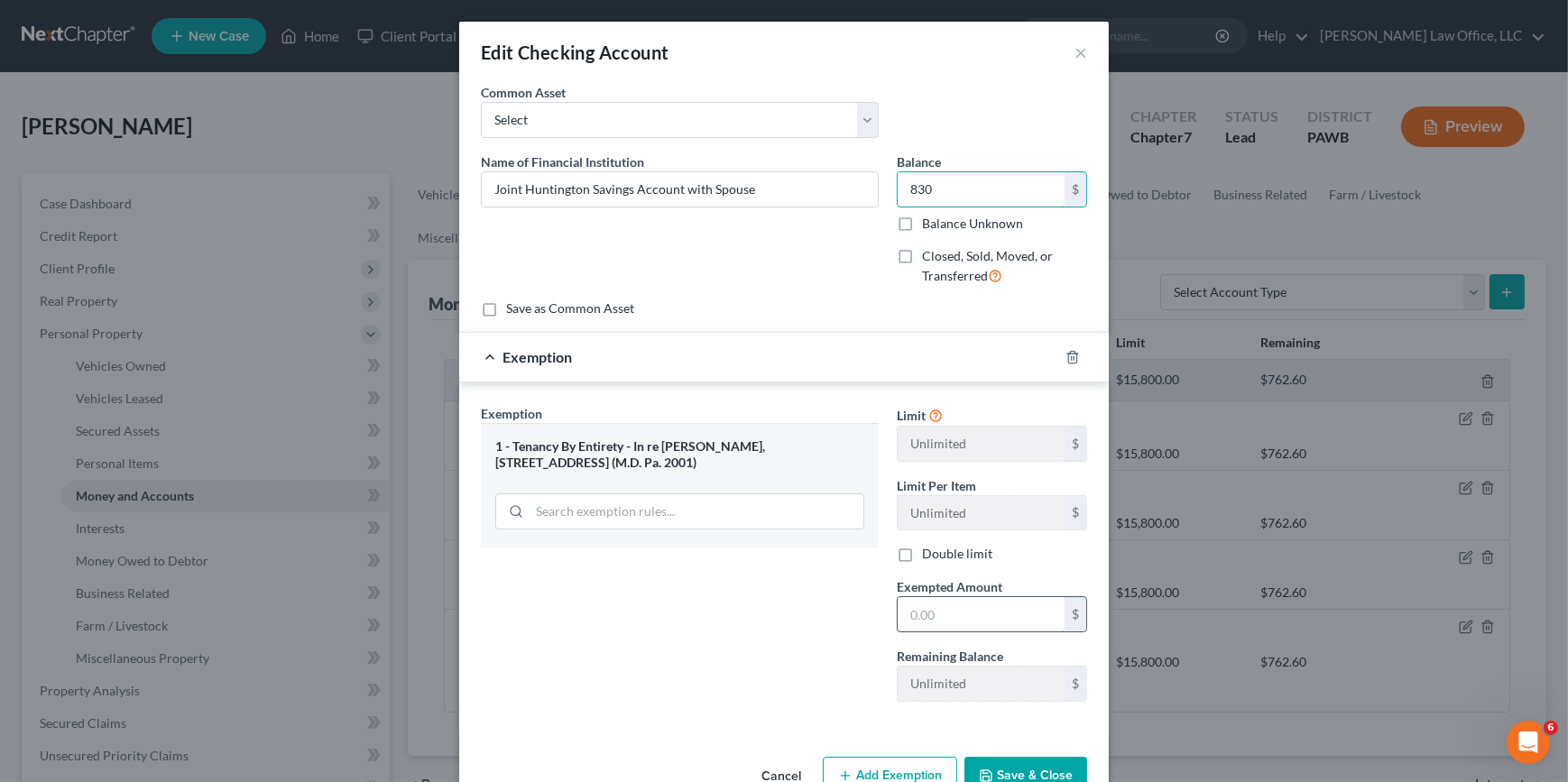
type input "830"
click at [921, 598] on input "text" at bounding box center [981, 614] width 167 height 35
type input "830"
click at [1028, 775] on button "Save & Close" at bounding box center [1025, 775] width 123 height 37
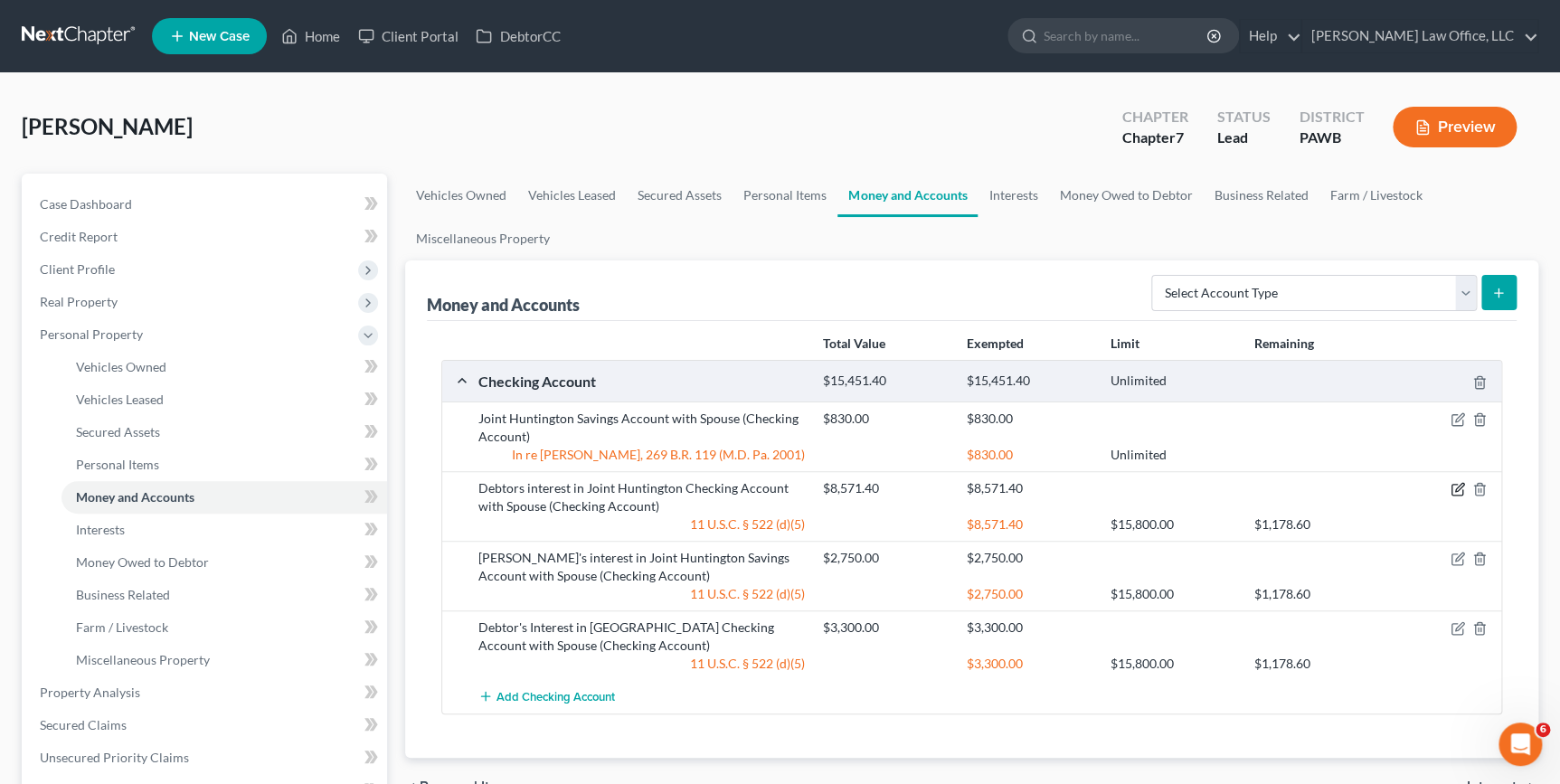
click at [1453, 491] on icon "button" at bounding box center [1458, 488] width 14 height 14
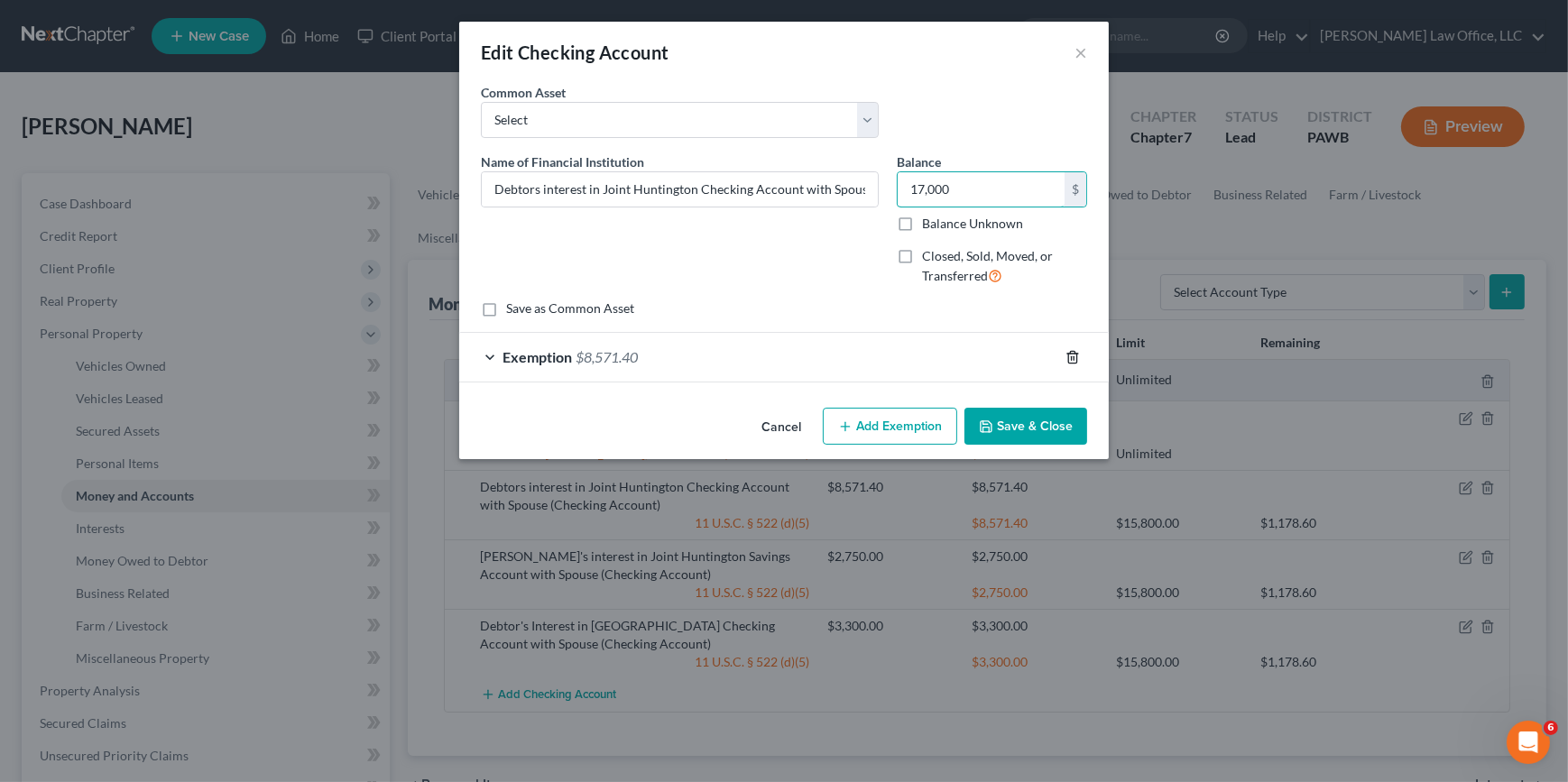
type input "17,000"
drag, startPoint x: 1073, startPoint y: 357, endPoint x: 1064, endPoint y: 365, distance: 12.0
click at [1073, 359] on line "button" at bounding box center [1073, 358] width 0 height 4
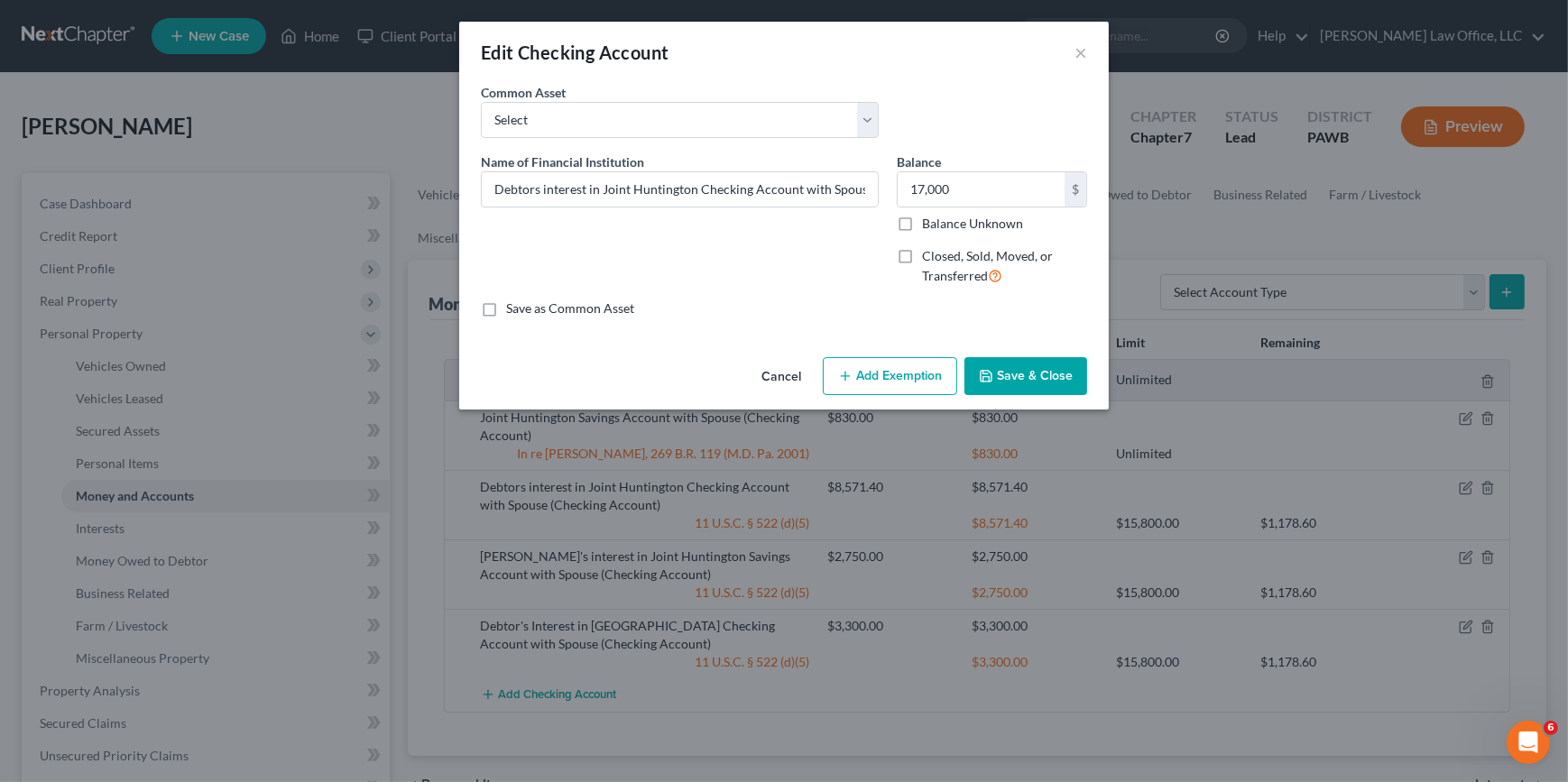
click at [913, 366] on button "Add Exemption" at bounding box center [889, 376] width 134 height 37
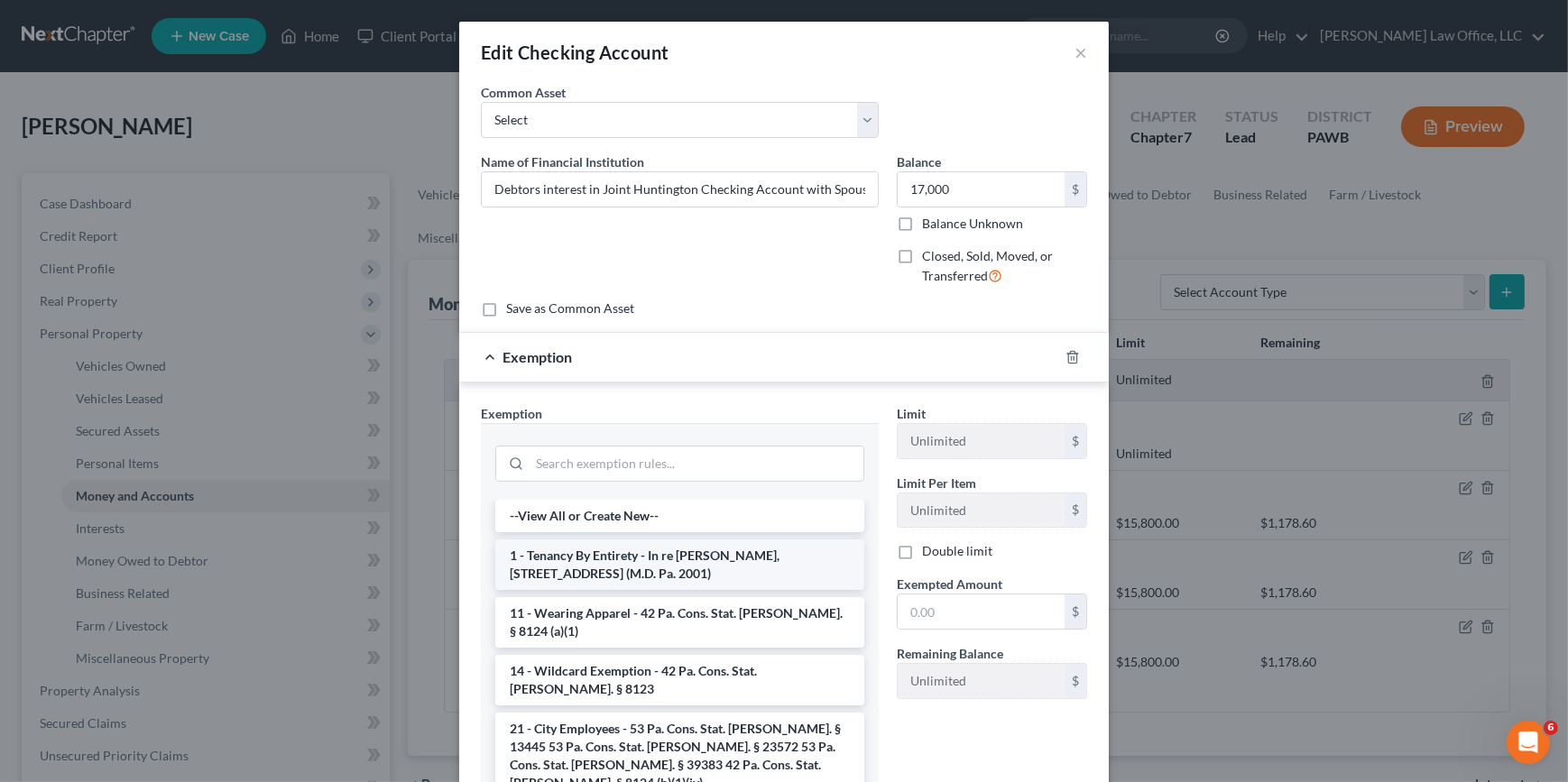
click at [656, 568] on li "1 - Tenancy By Entirety - In re Martin, 269 B.R. 119 (M.D. Pa. 2001)" at bounding box center [680, 565] width 369 height 51
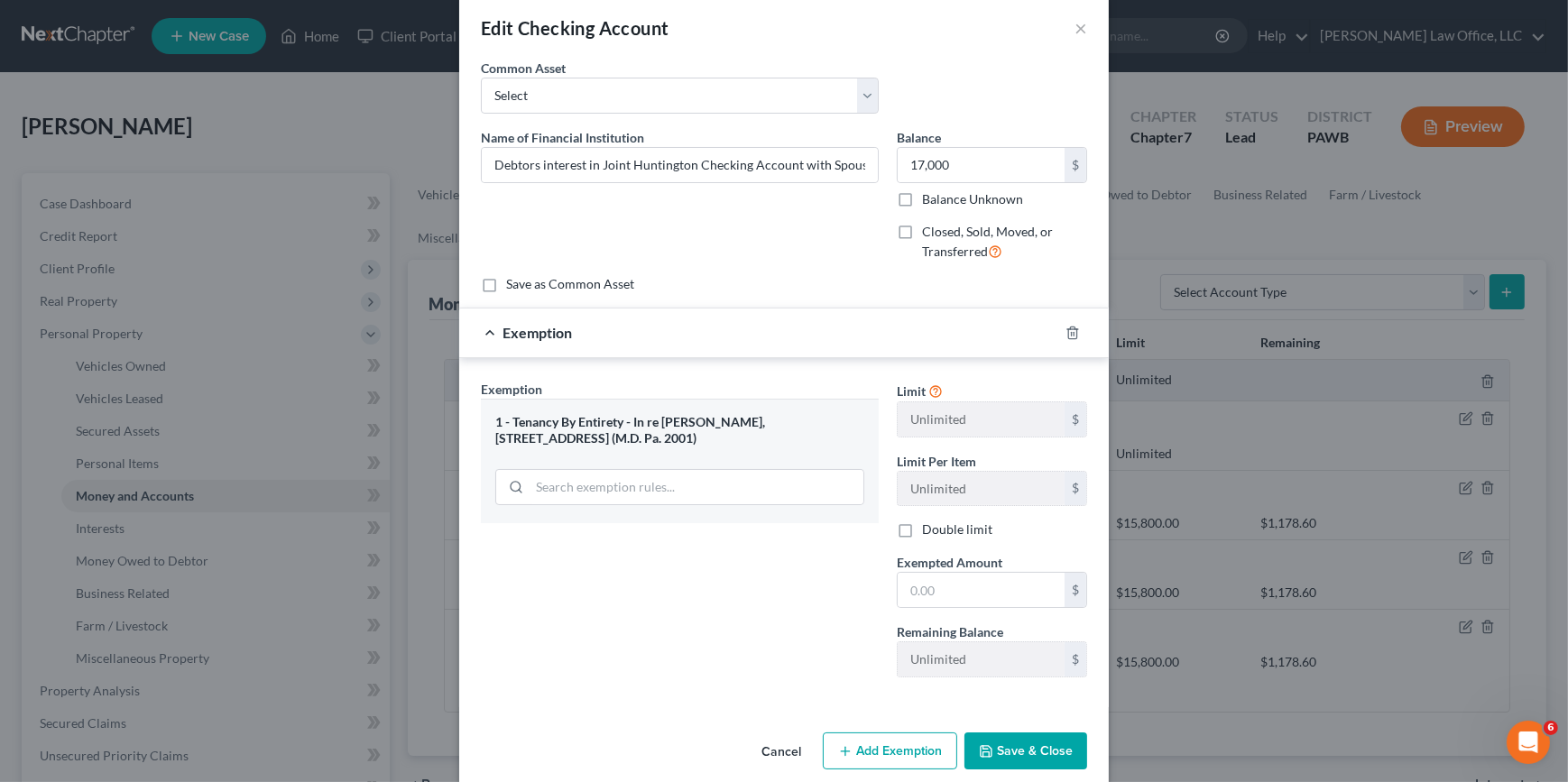
scroll to position [46, 0]
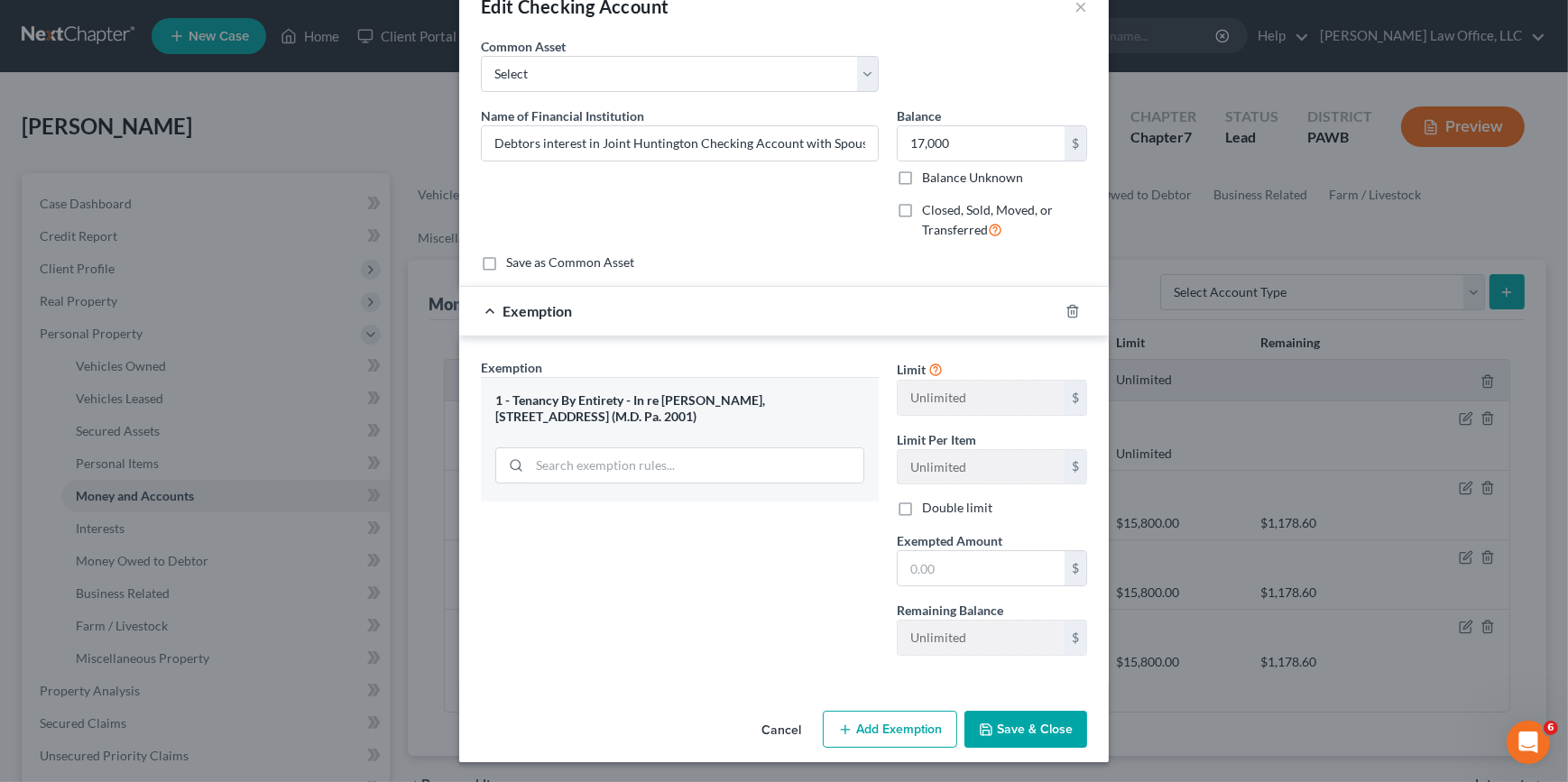
click at [1019, 727] on button "Save & Close" at bounding box center [1025, 730] width 123 height 37
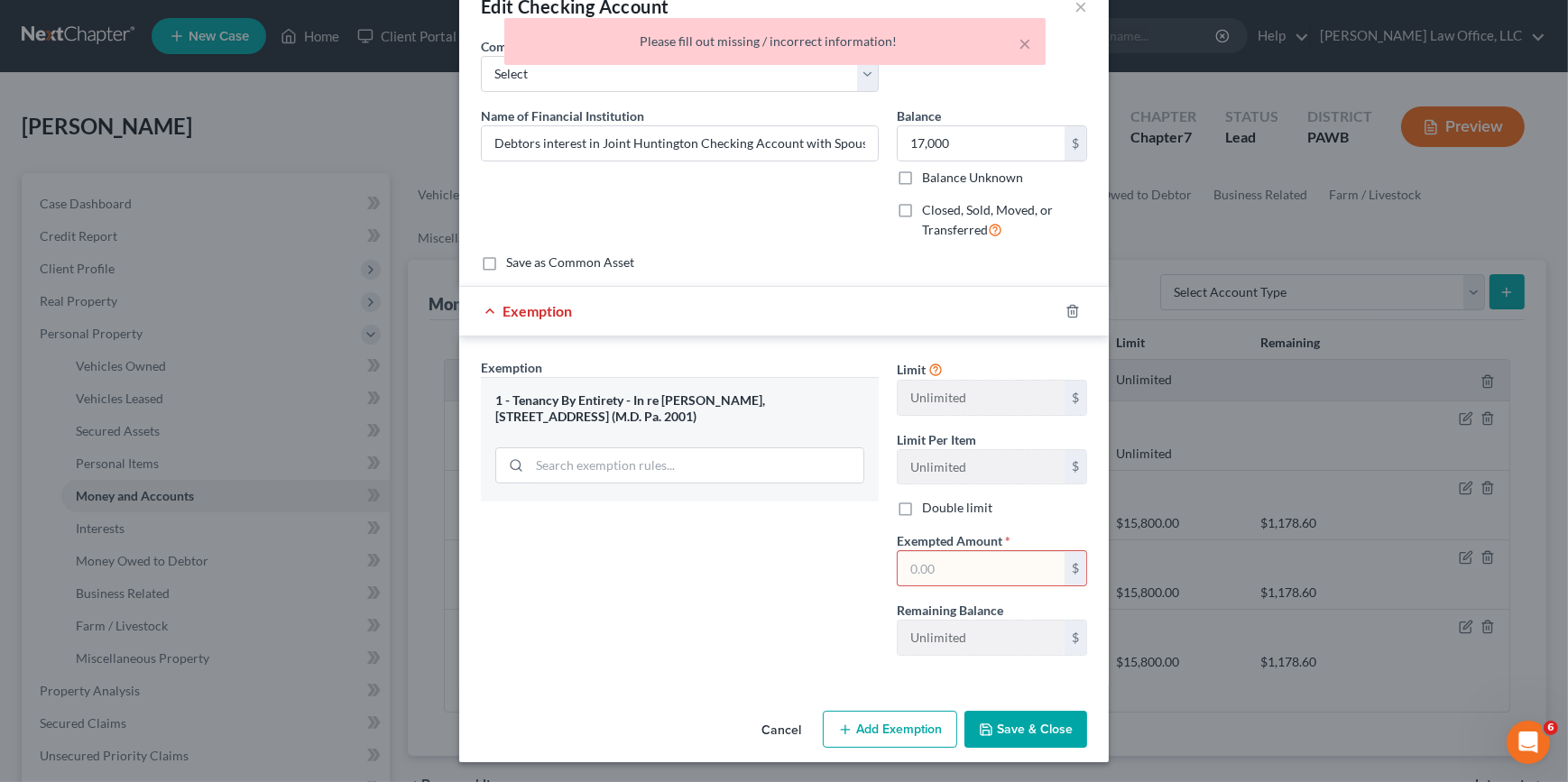
click at [989, 567] on input "text" at bounding box center [981, 568] width 167 height 35
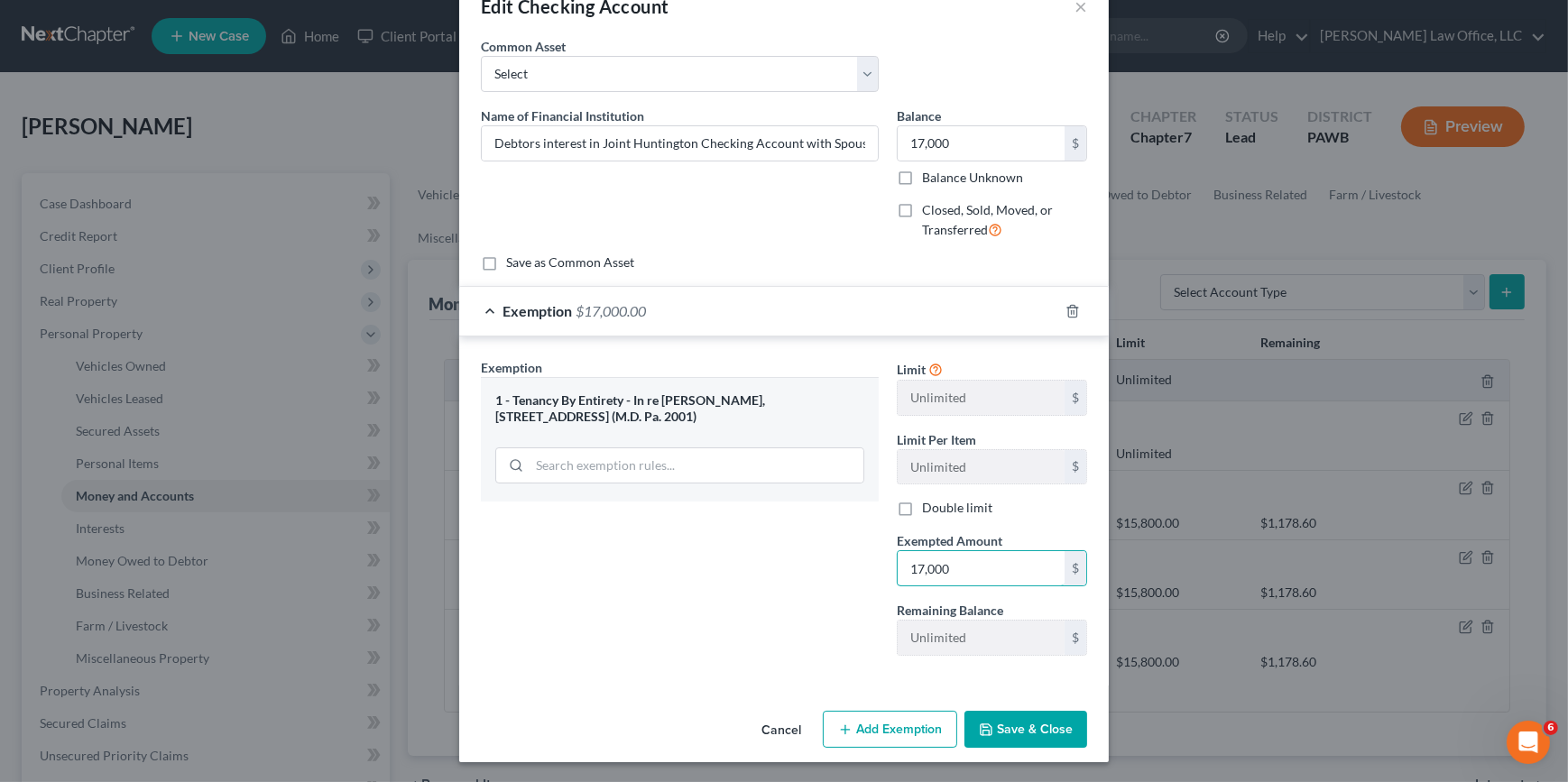
type input "17,000"
click at [1056, 741] on button "Save & Close" at bounding box center [1025, 730] width 123 height 37
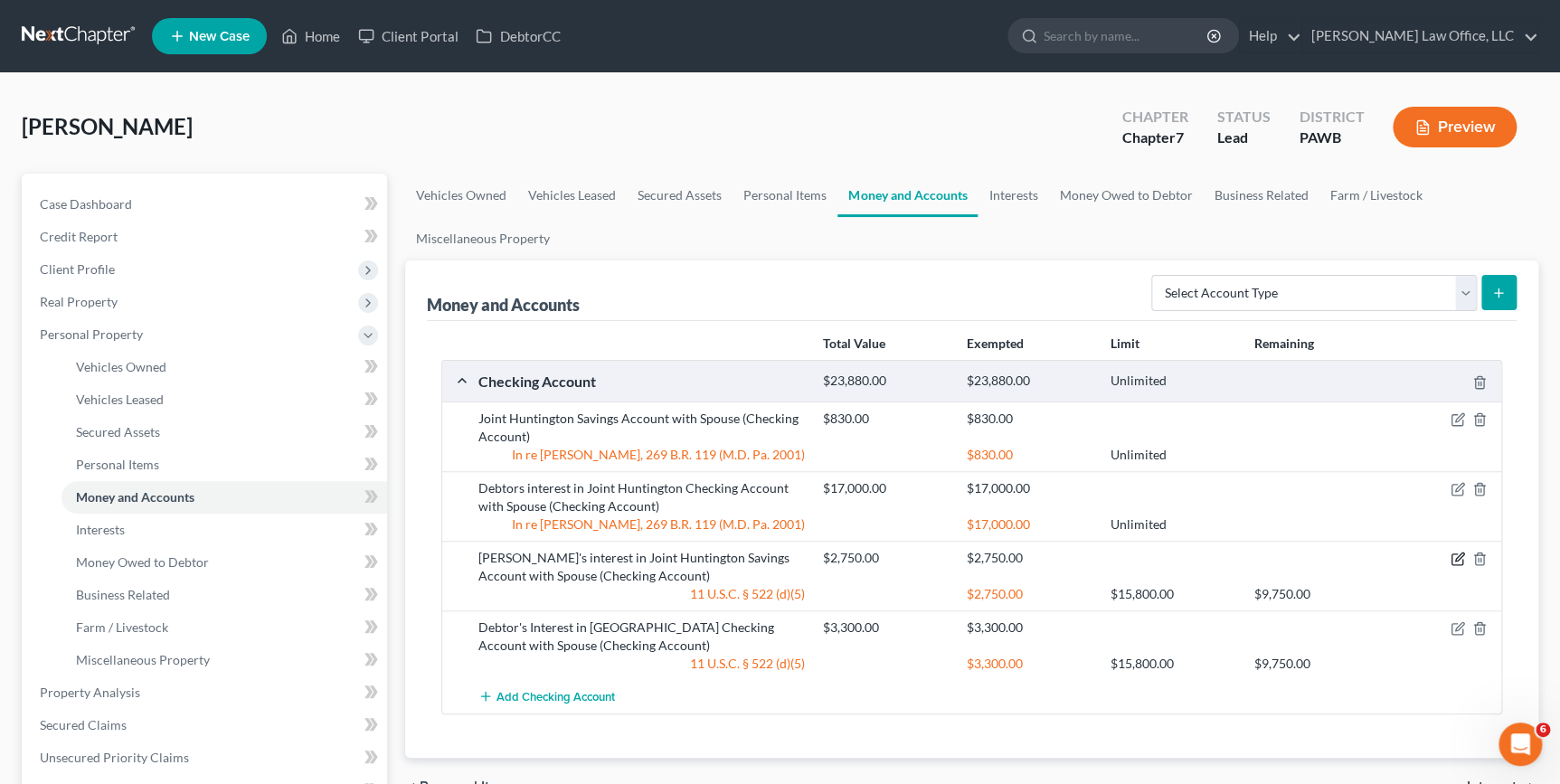
click at [1461, 558] on icon "button" at bounding box center [1458, 560] width 11 height 11
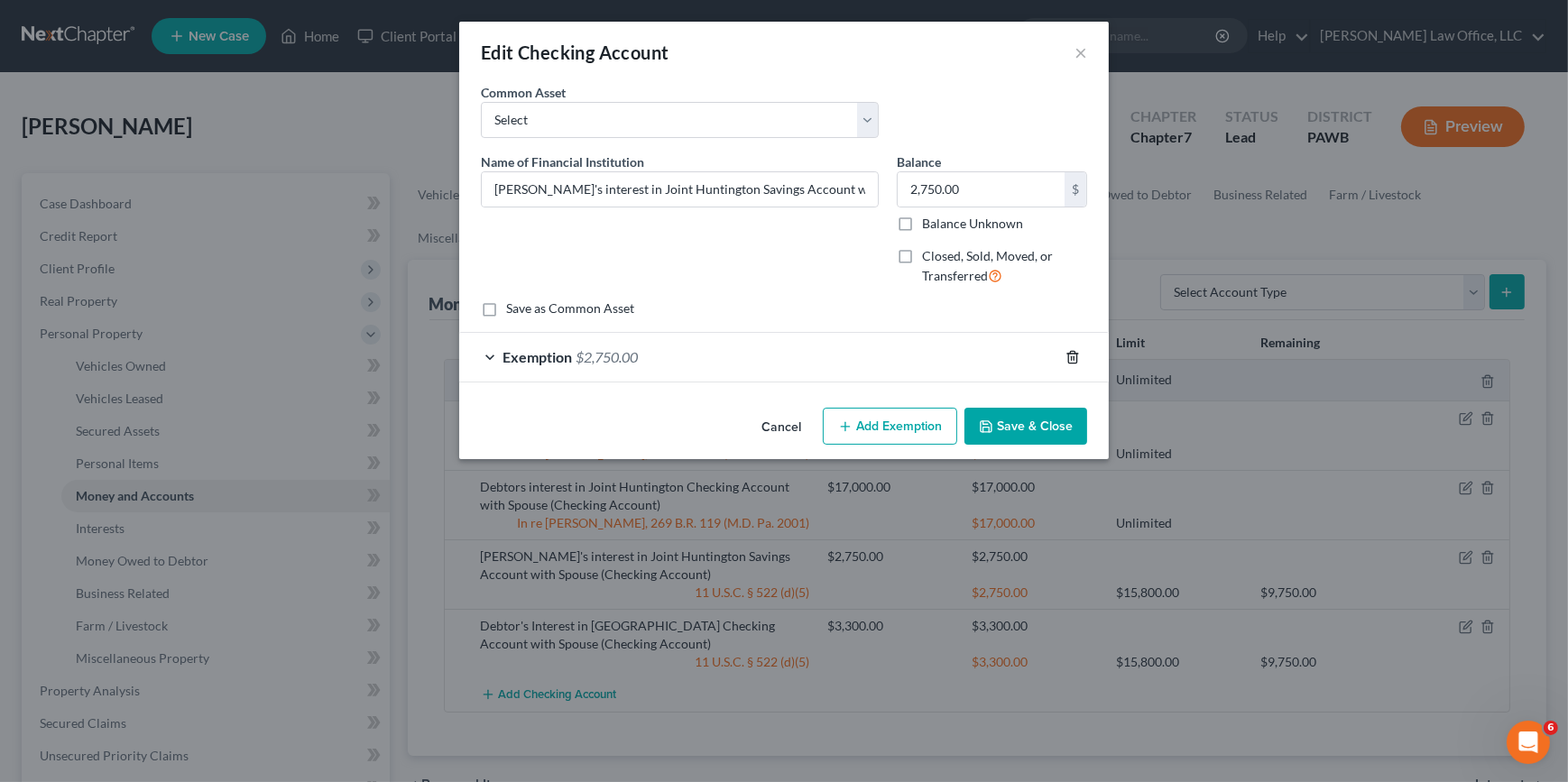
click at [1070, 353] on icon "button" at bounding box center [1072, 357] width 8 height 12
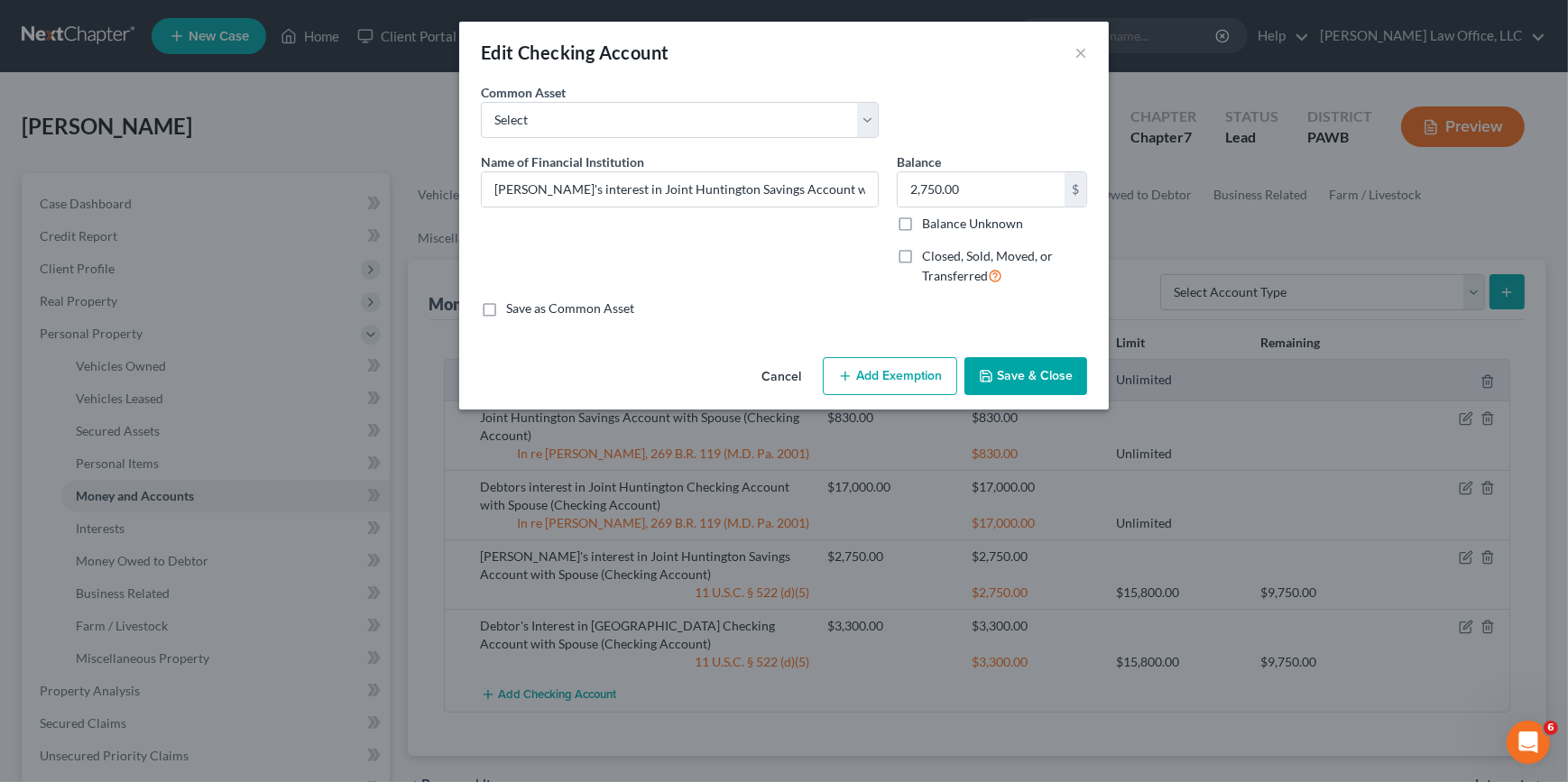
click at [883, 380] on button "Add Exemption" at bounding box center [889, 376] width 134 height 37
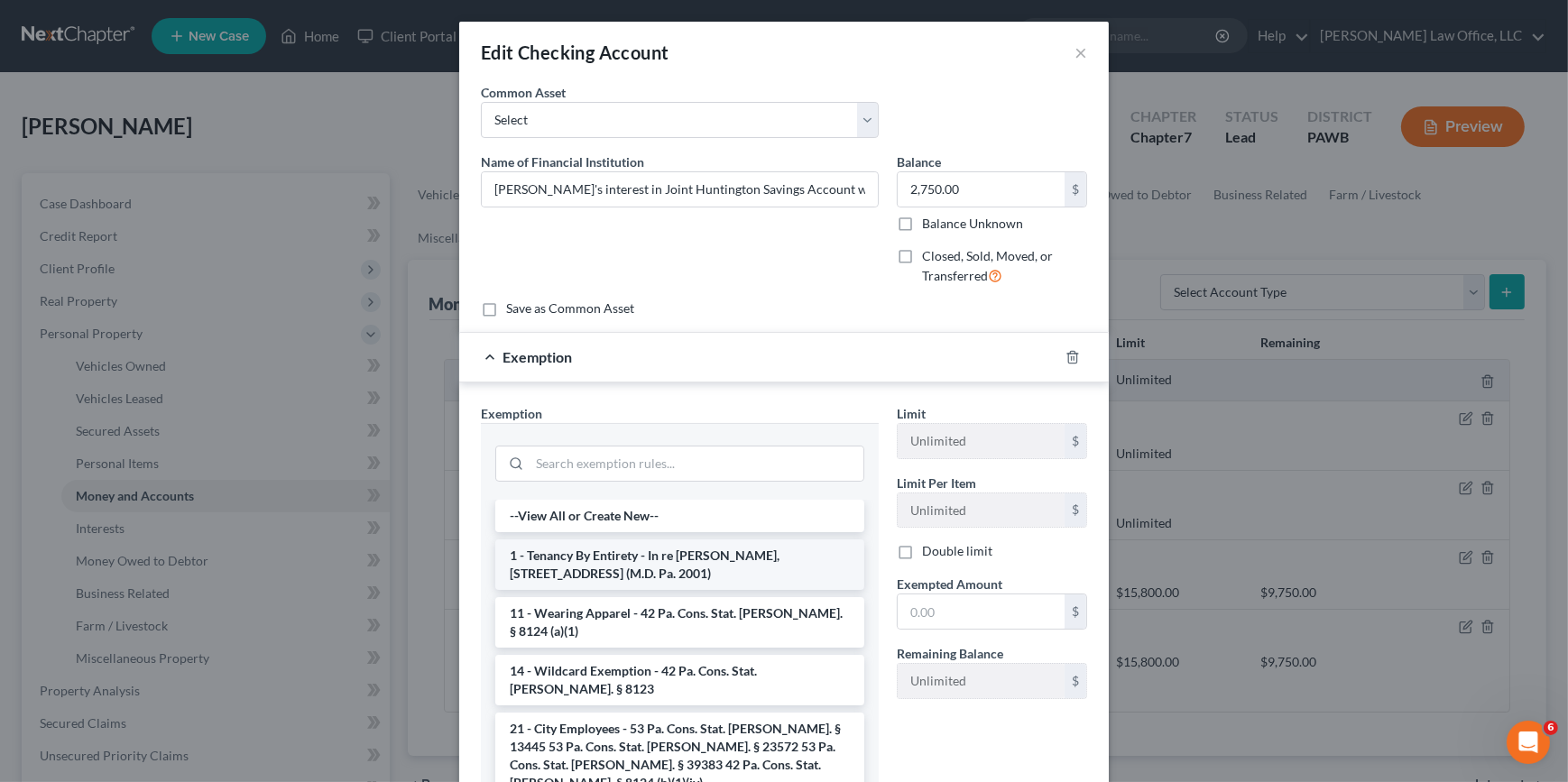
click at [695, 559] on li "1 - Tenancy By Entirety - In re Martin, 269 B.R. 119 (M.D. Pa. 2001)" at bounding box center [680, 565] width 369 height 51
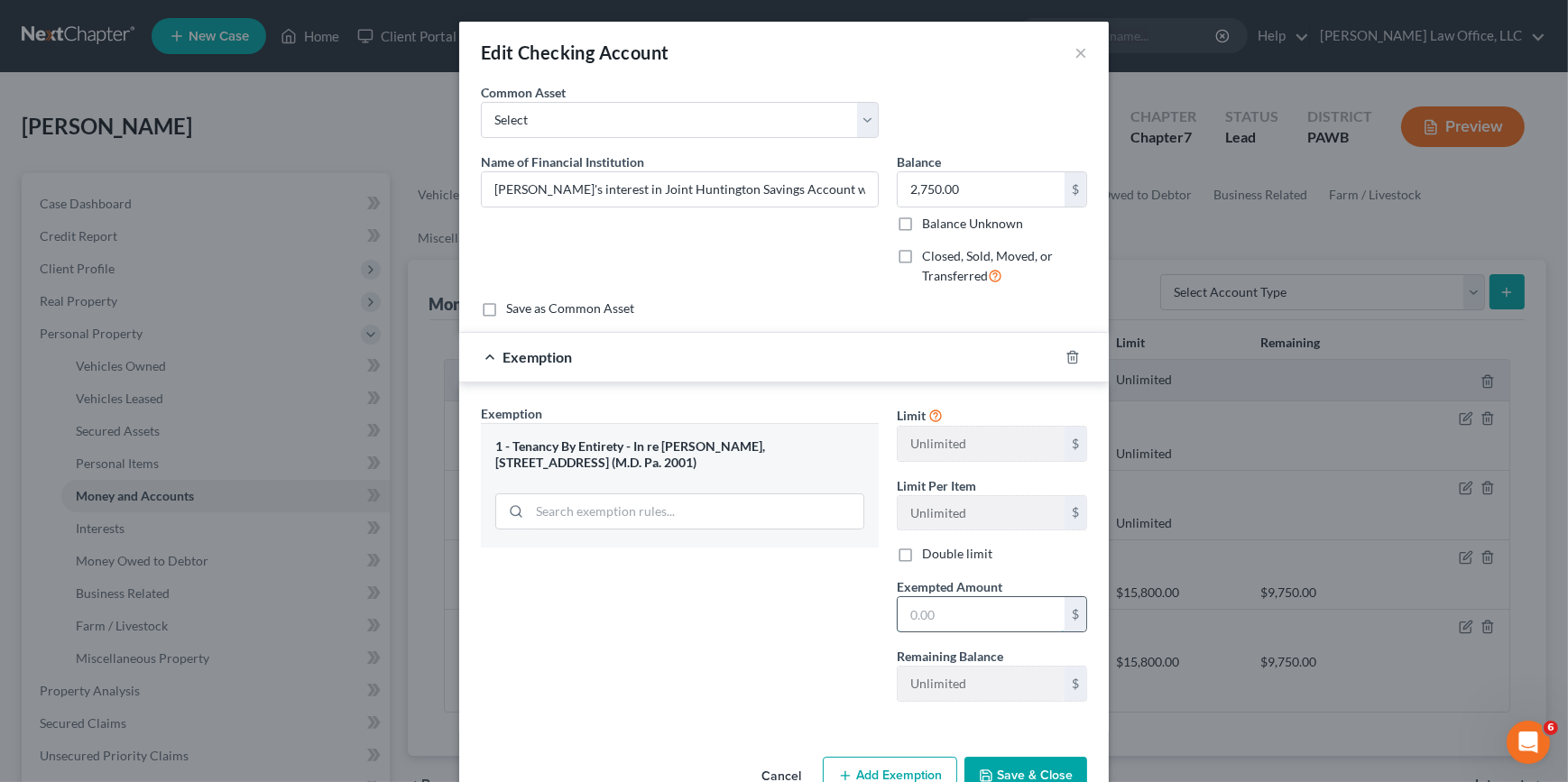
click at [1001, 606] on input "text" at bounding box center [981, 614] width 167 height 35
type input "5,500"
click at [968, 188] on input "2,750.00" at bounding box center [981, 189] width 167 height 35
type input "5,500"
drag, startPoint x: 598, startPoint y: 189, endPoint x: 473, endPoint y: 195, distance: 125.1
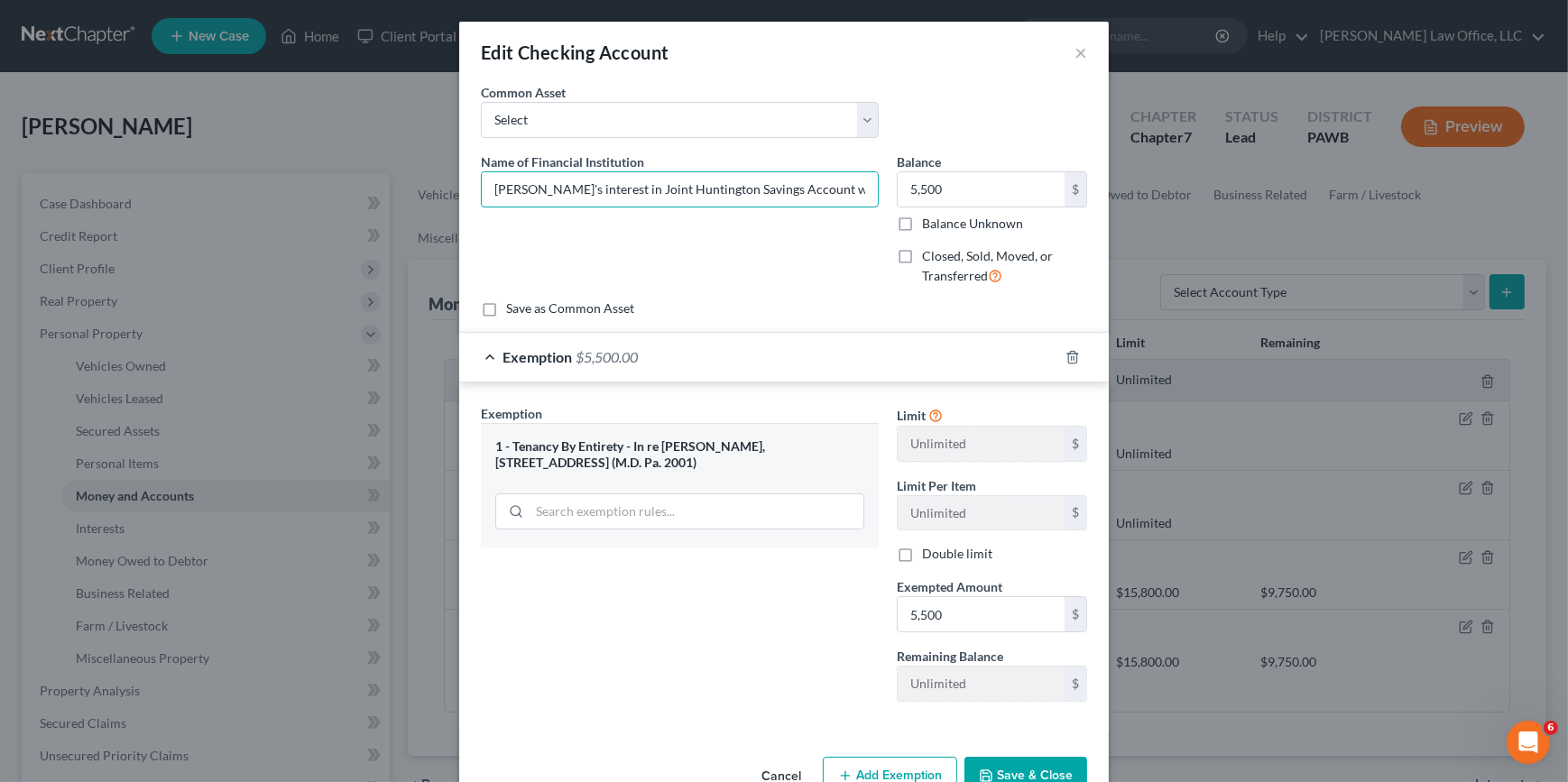
click at [481, 192] on input "Debtor's interest in Joint Huntington Savings Account with Spouse" at bounding box center [679, 189] width 396 height 35
type input "Joint Huntington Savings Account with Spouse"
click at [1007, 767] on button "Save & Close" at bounding box center [1025, 775] width 123 height 37
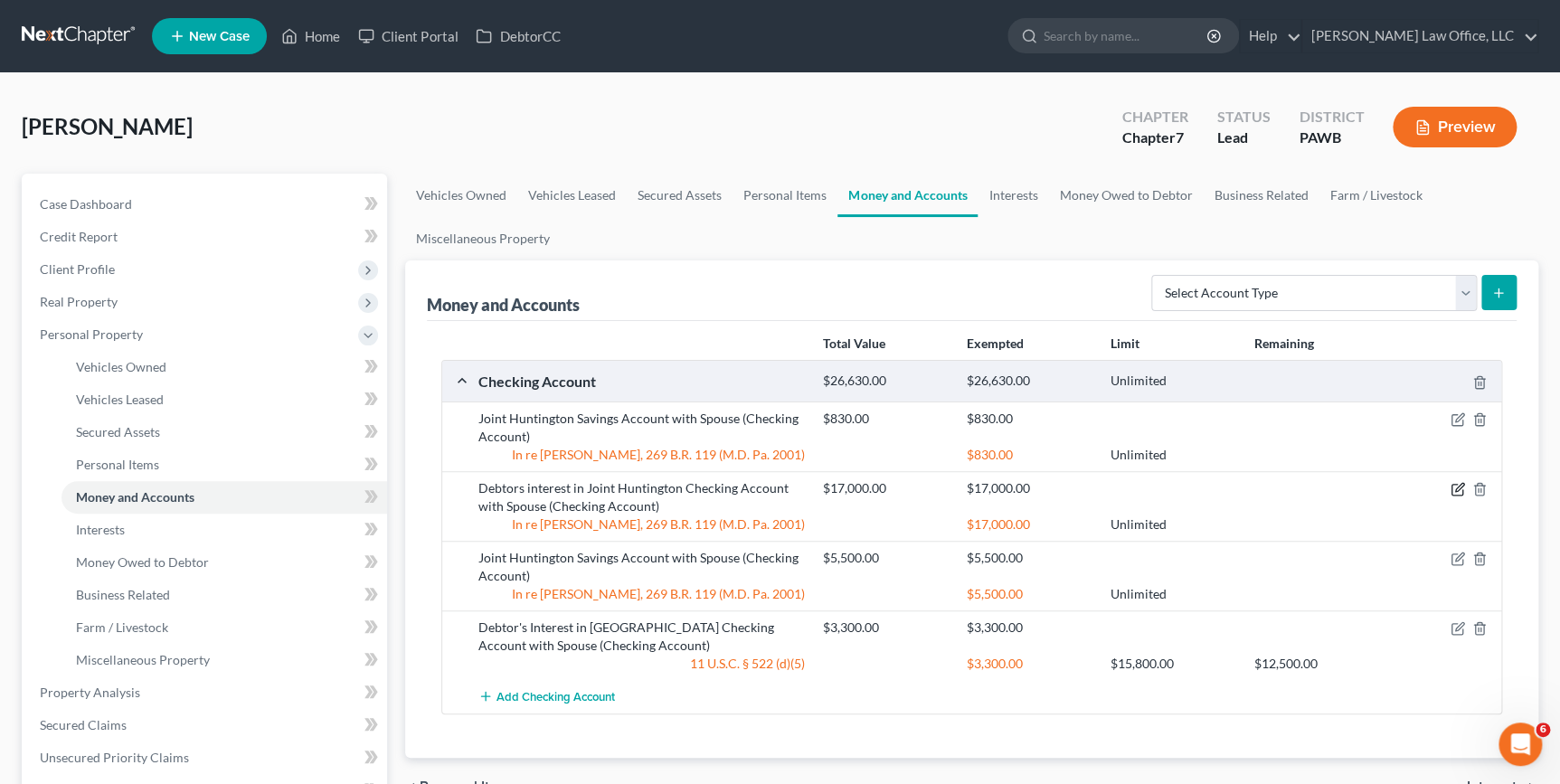
click at [1458, 491] on icon "button" at bounding box center [1458, 488] width 14 height 14
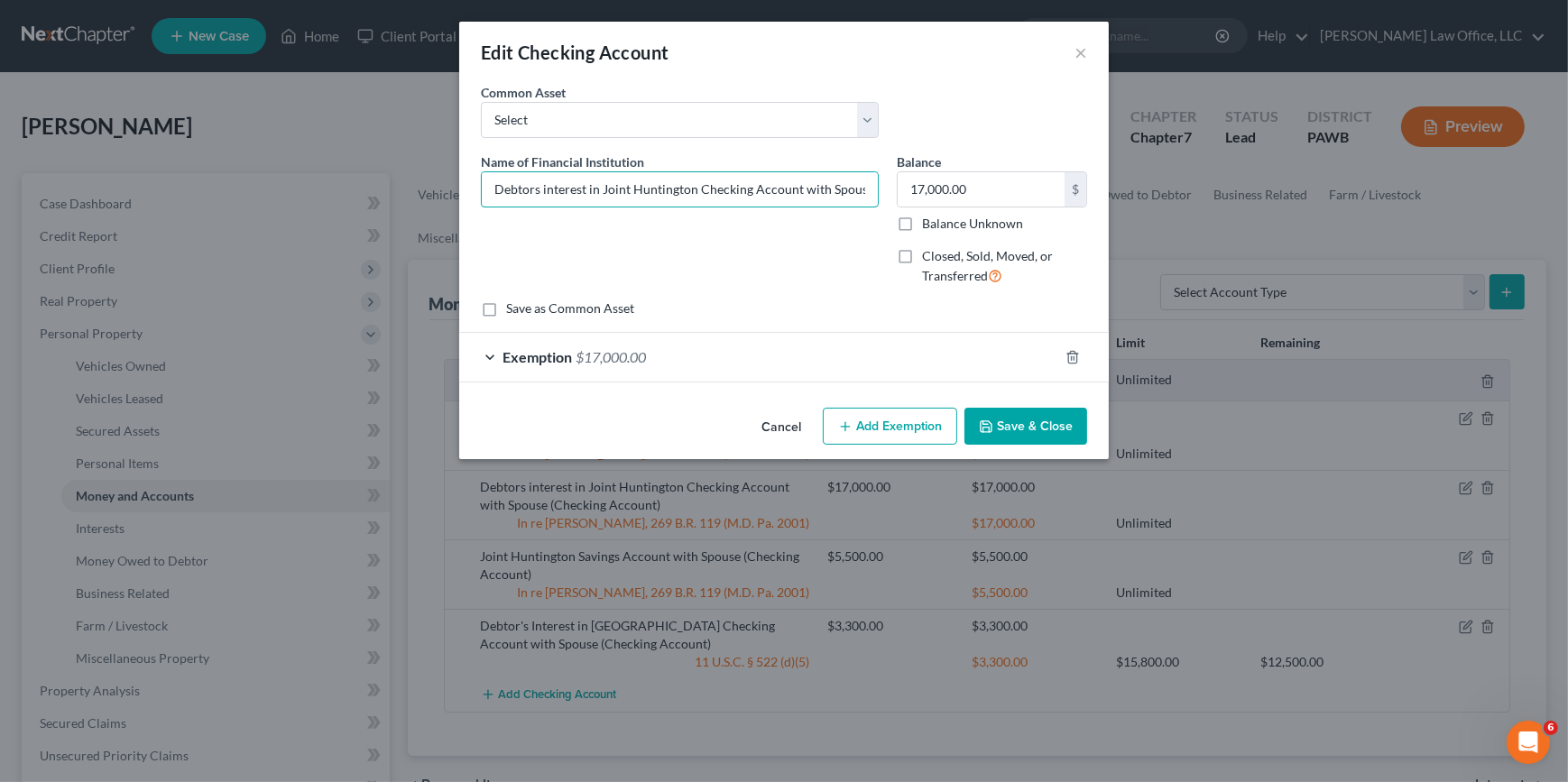
drag, startPoint x: 601, startPoint y: 193, endPoint x: 448, endPoint y: 191, distance: 153.0
click at [451, 191] on div "Edit Checking Account × An exemption set must first be selected from the Filing…" at bounding box center [784, 391] width 1568 height 782
type input "Joint Huntington Checking Account with Spouse"
click at [1020, 424] on button "Save & Close" at bounding box center [1025, 426] width 123 height 37
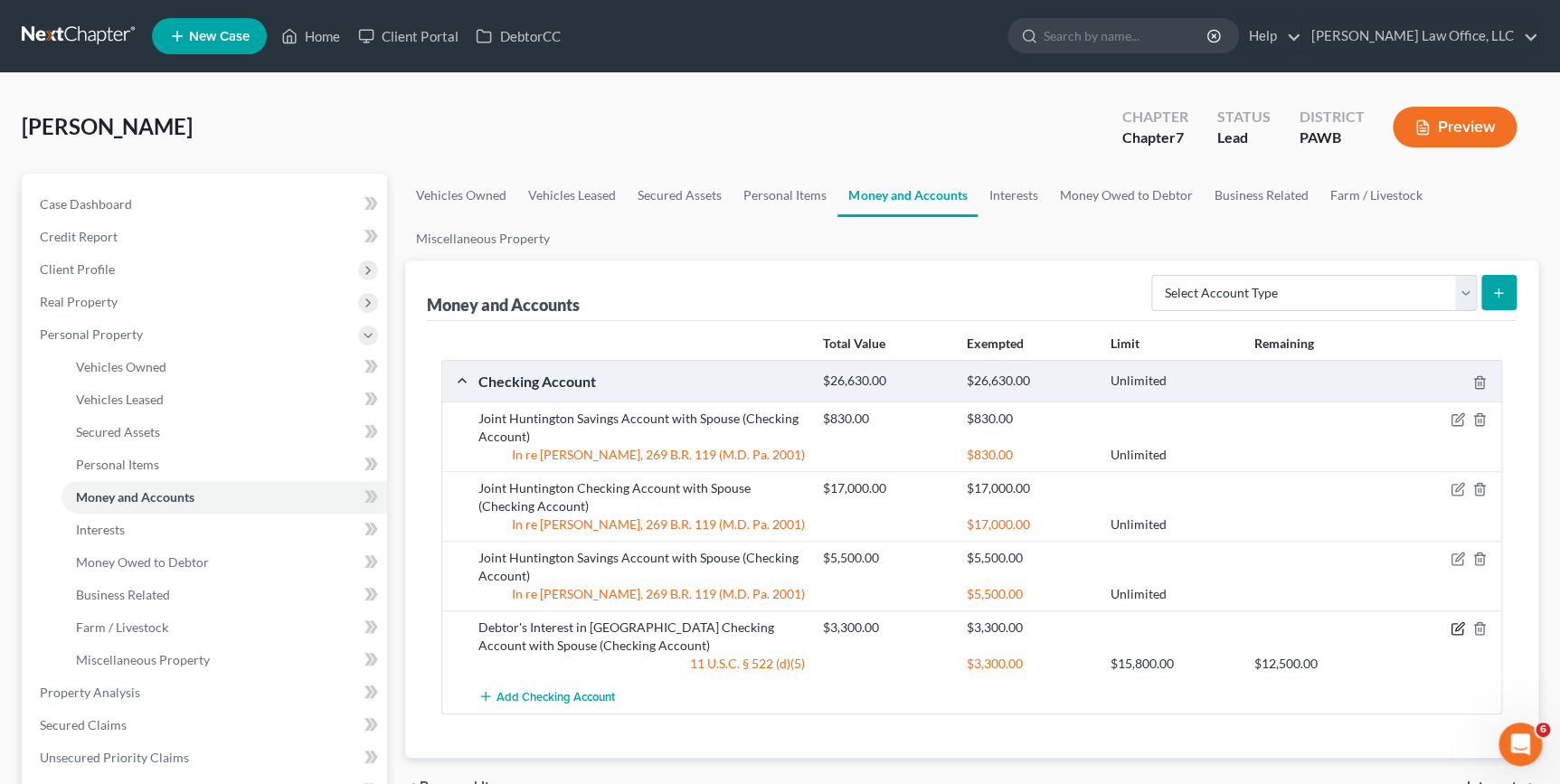
click at [1454, 626] on icon "button" at bounding box center [1458, 628] width 14 height 14
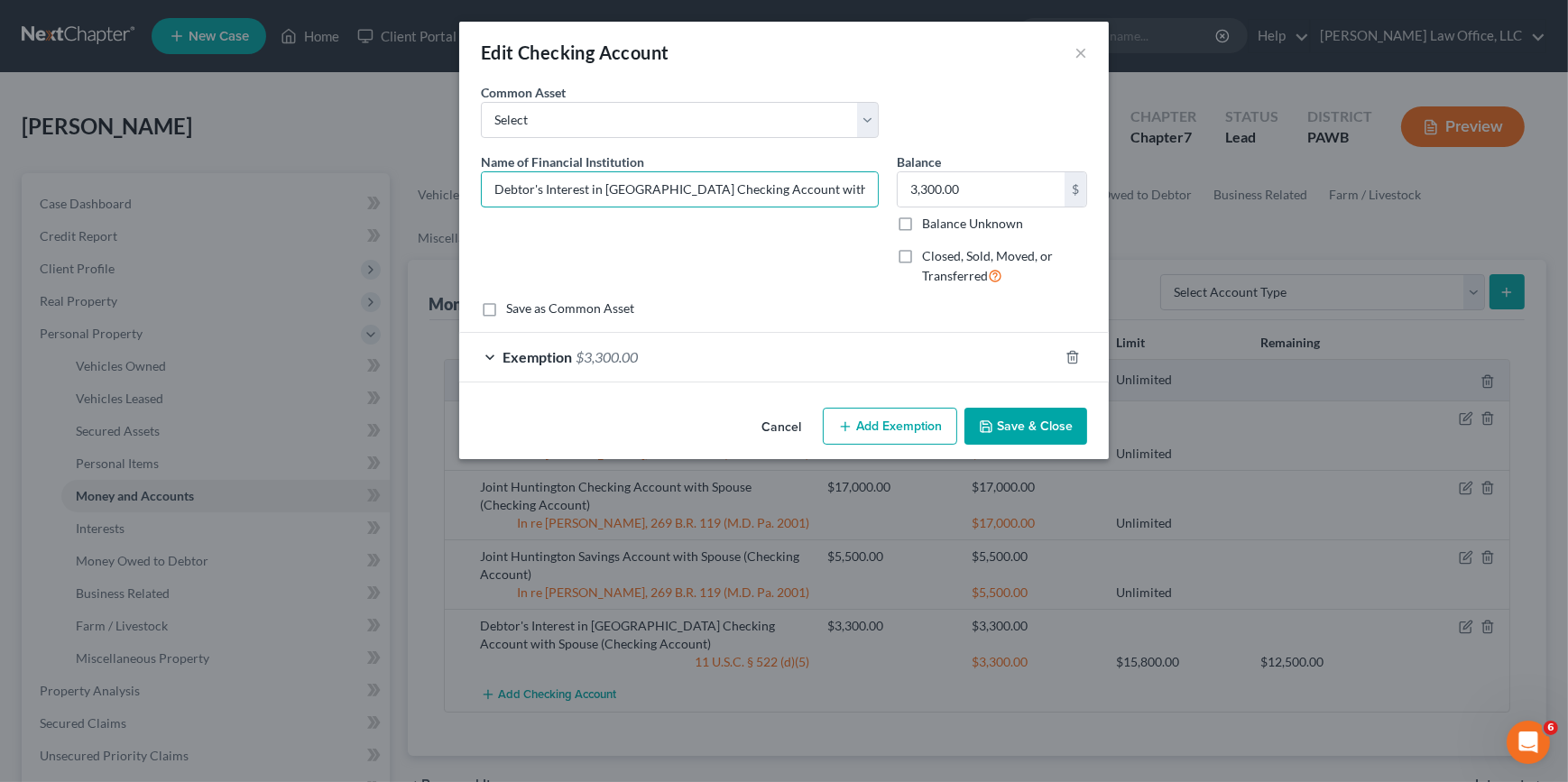
drag, startPoint x: 604, startPoint y: 189, endPoint x: 470, endPoint y: 189, distance: 134.0
click at [470, 189] on div "An exemption set must first be selected from the Filing Information section. Co…" at bounding box center [783, 242] width 649 height 317
type input "Huntington Checking Account with Spouse"
click at [964, 192] on input "3,300.00" at bounding box center [981, 189] width 167 height 35
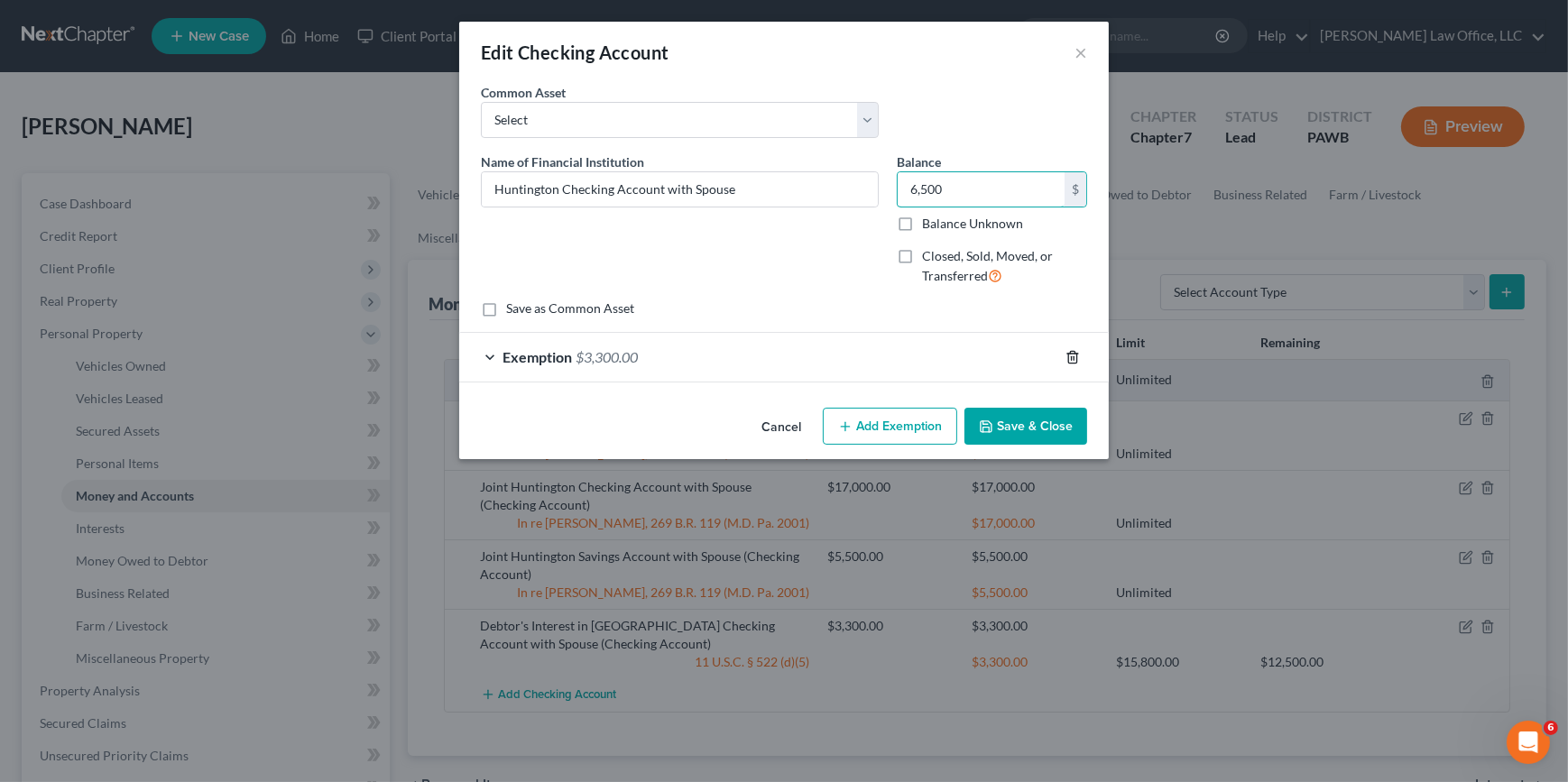
type input "6,500"
click at [1065, 353] on icon "button" at bounding box center [1072, 357] width 14 height 14
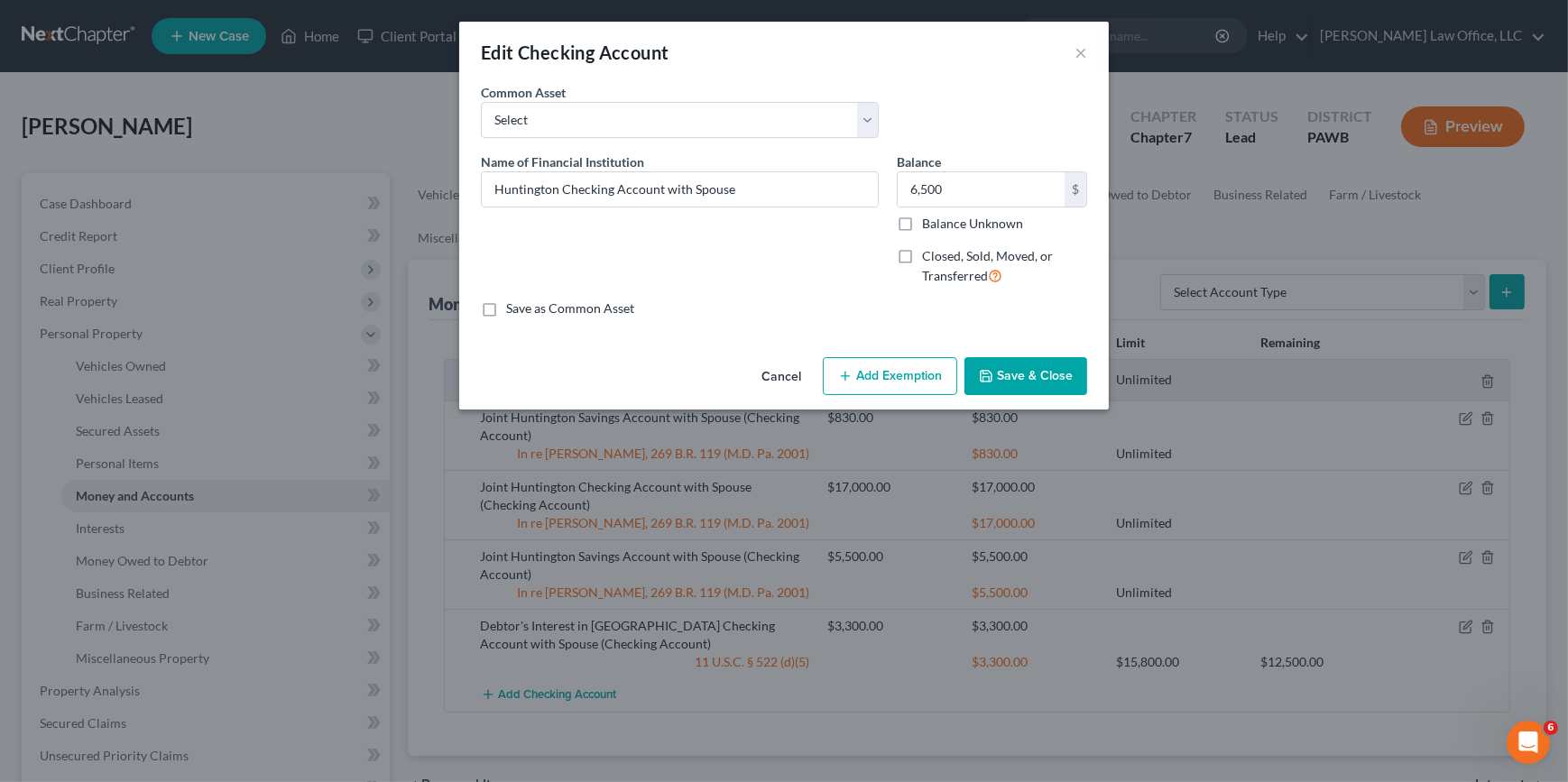
click at [857, 374] on button "Add Exemption" at bounding box center [889, 376] width 134 height 37
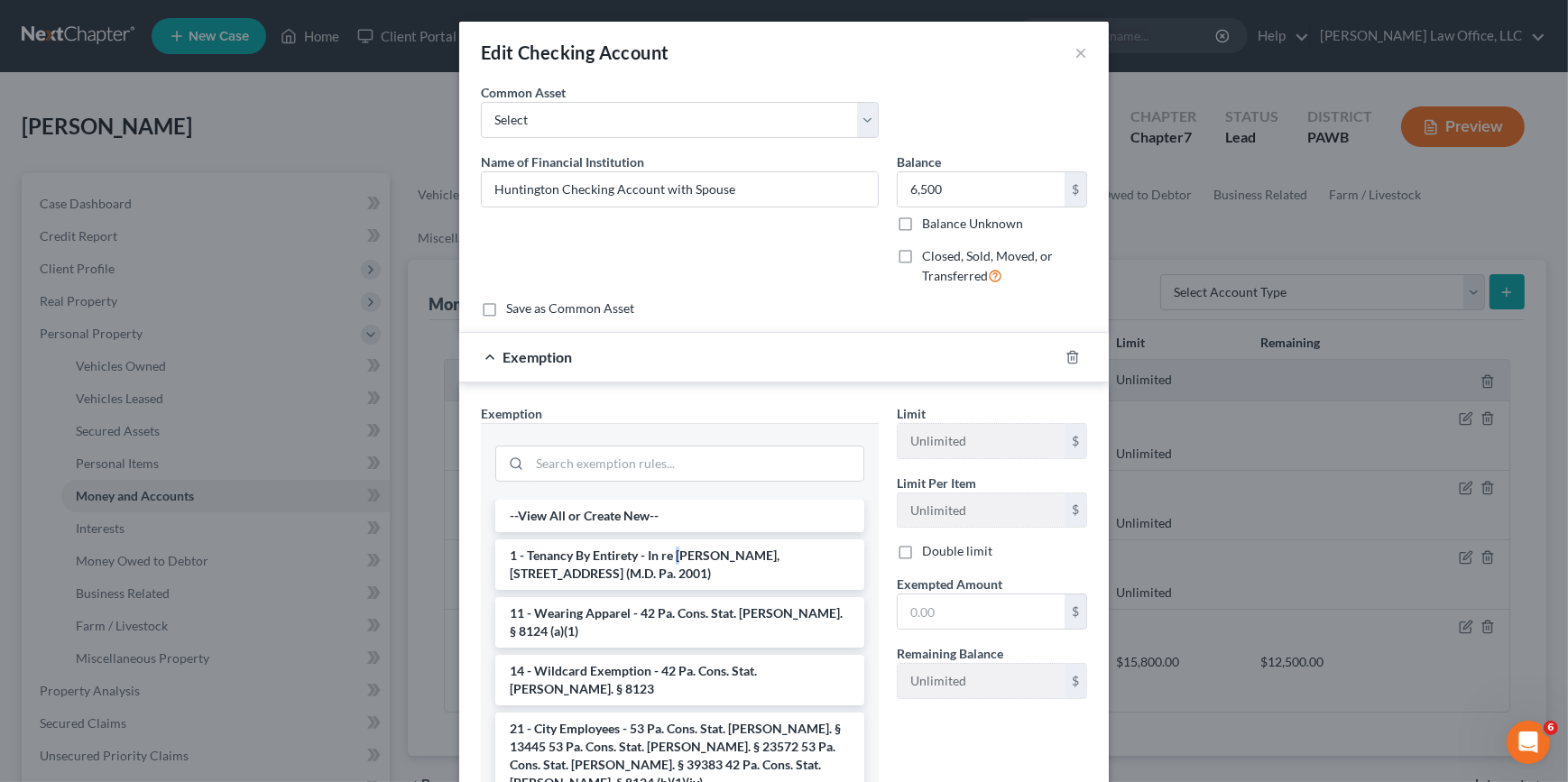
drag, startPoint x: 675, startPoint y: 549, endPoint x: 685, endPoint y: 550, distance: 10.0
click at [676, 549] on li "1 - Tenancy By Entirety - In re Martin, 269 B.R. 119 (M.D. Pa. 2001)" at bounding box center [680, 565] width 369 height 51
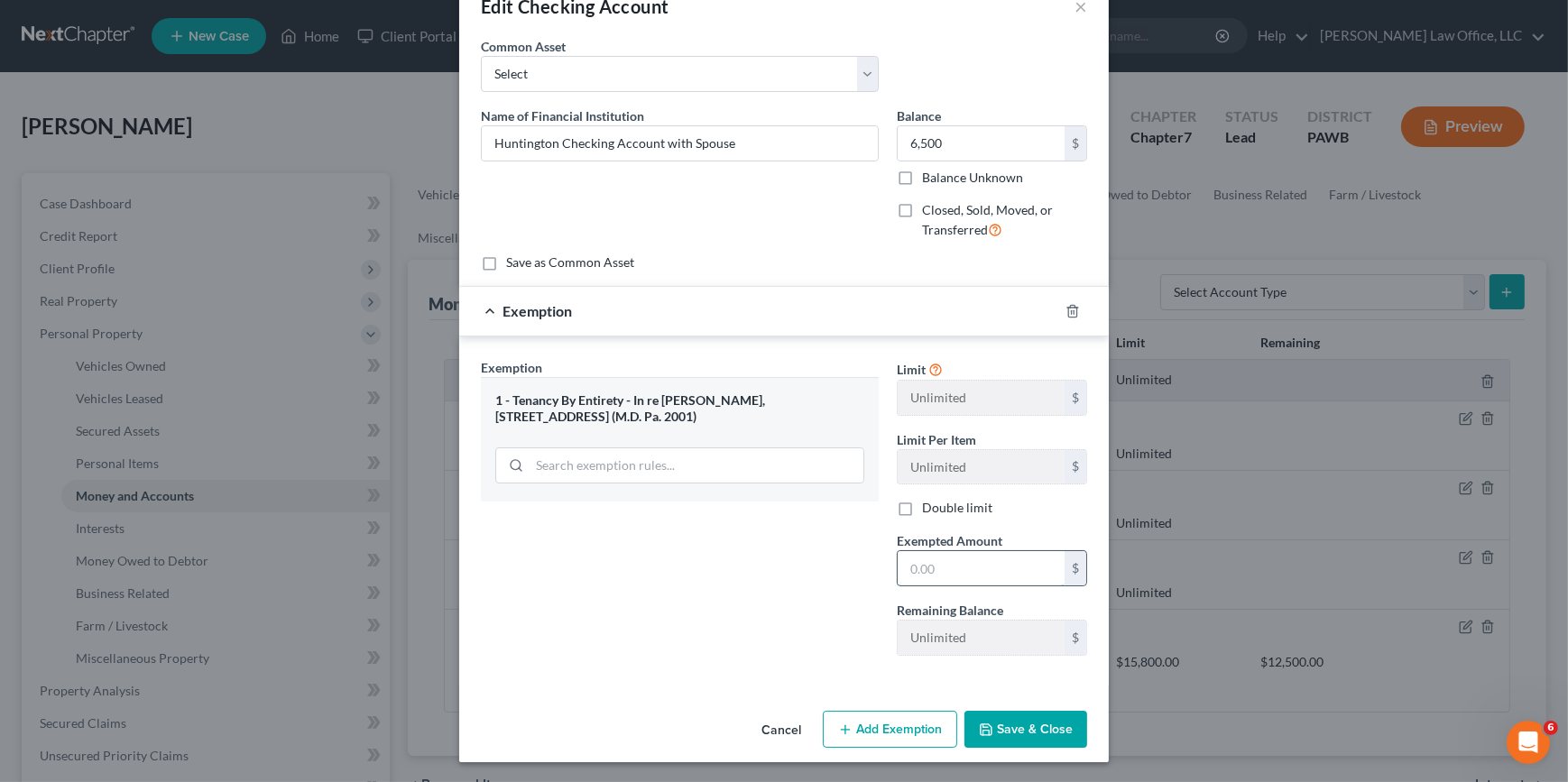
click at [957, 557] on input "text" at bounding box center [981, 568] width 167 height 35
type input "6,500"
click at [998, 729] on button "Save & Close" at bounding box center [1025, 730] width 123 height 37
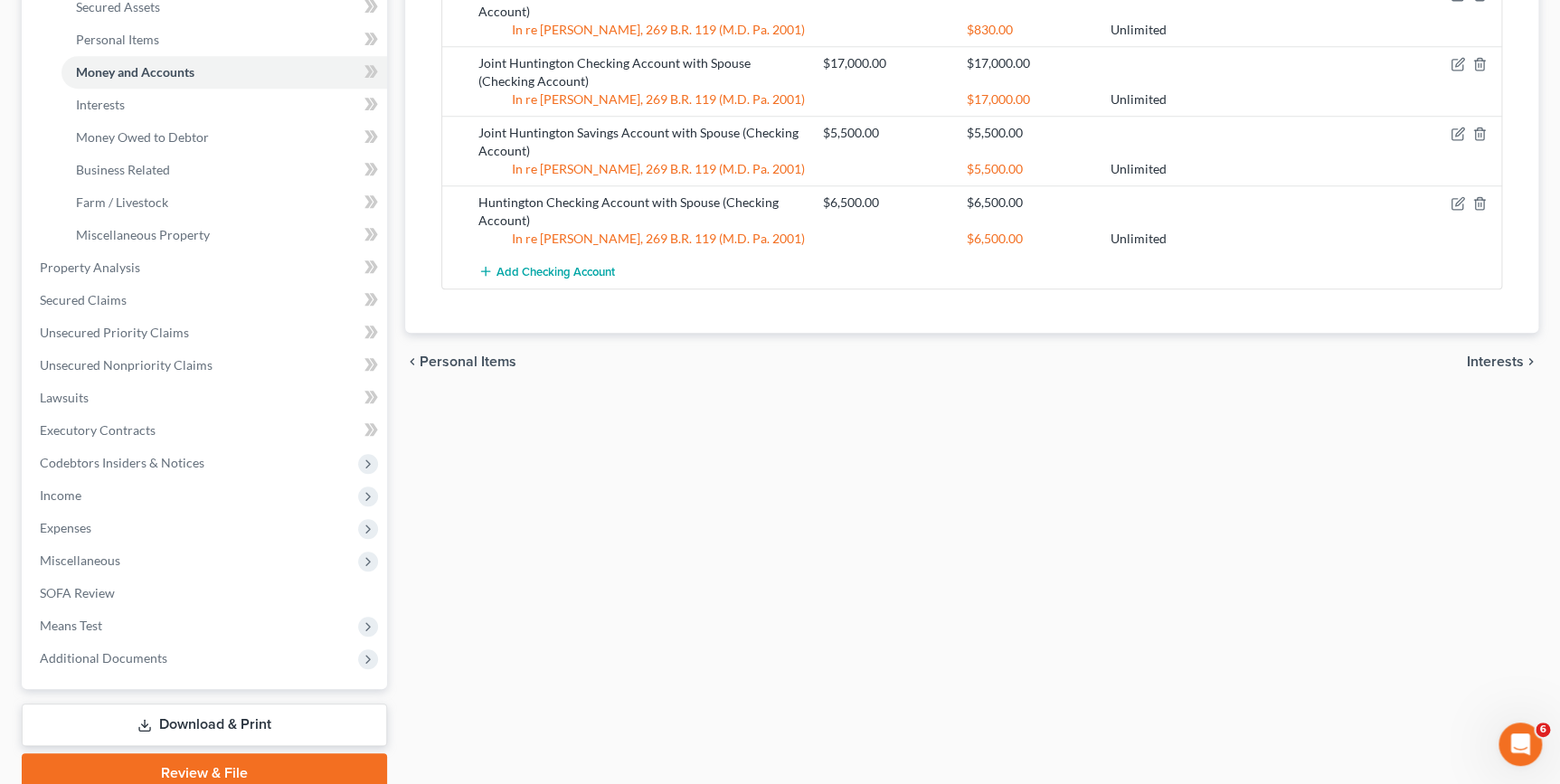
scroll to position [335, 0]
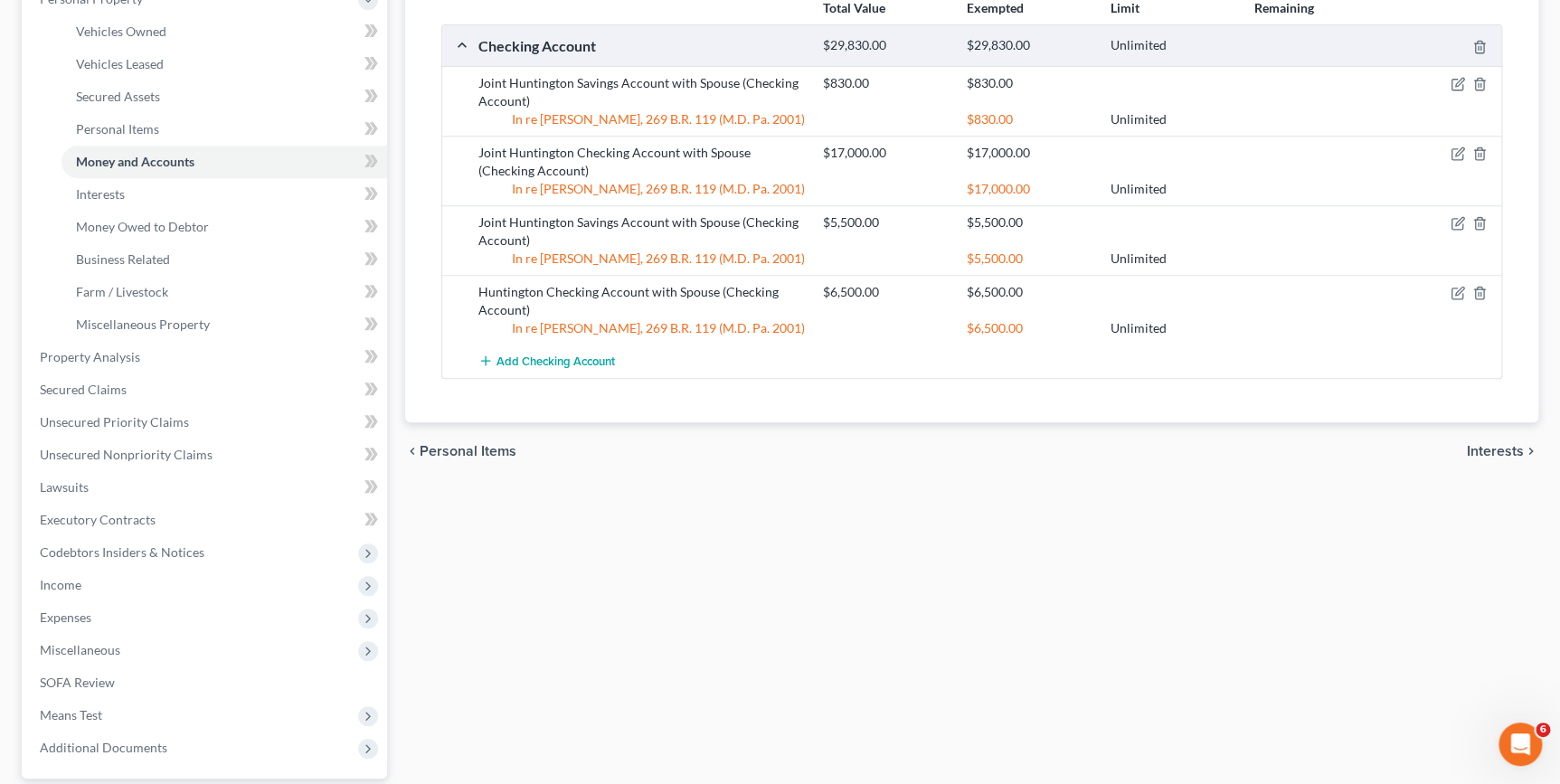
click at [1494, 450] on span "Interests" at bounding box center [1495, 451] width 57 height 14
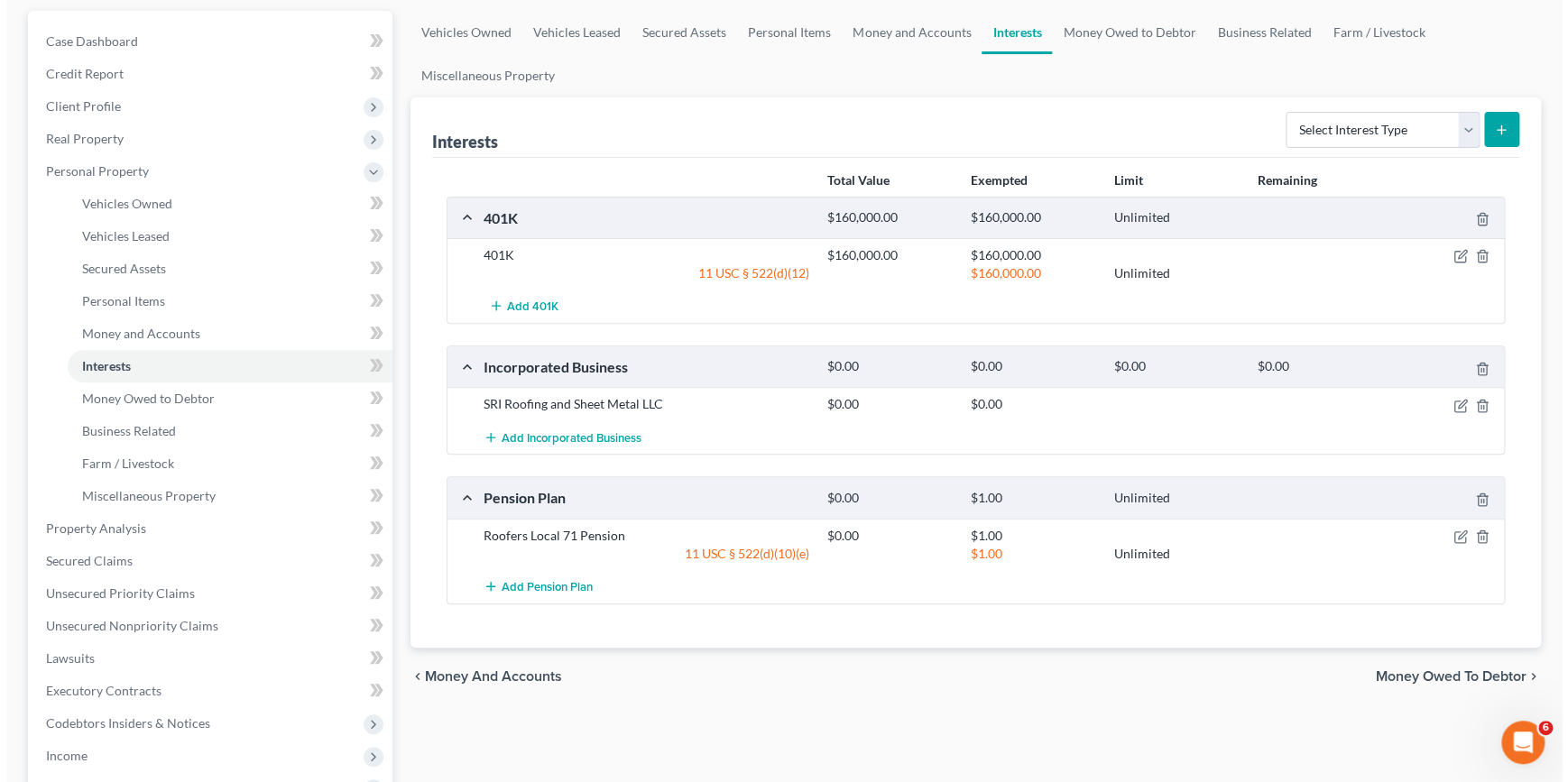
scroll to position [163, 0]
click at [1448, 253] on icon "button" at bounding box center [1454, 257] width 11 height 11
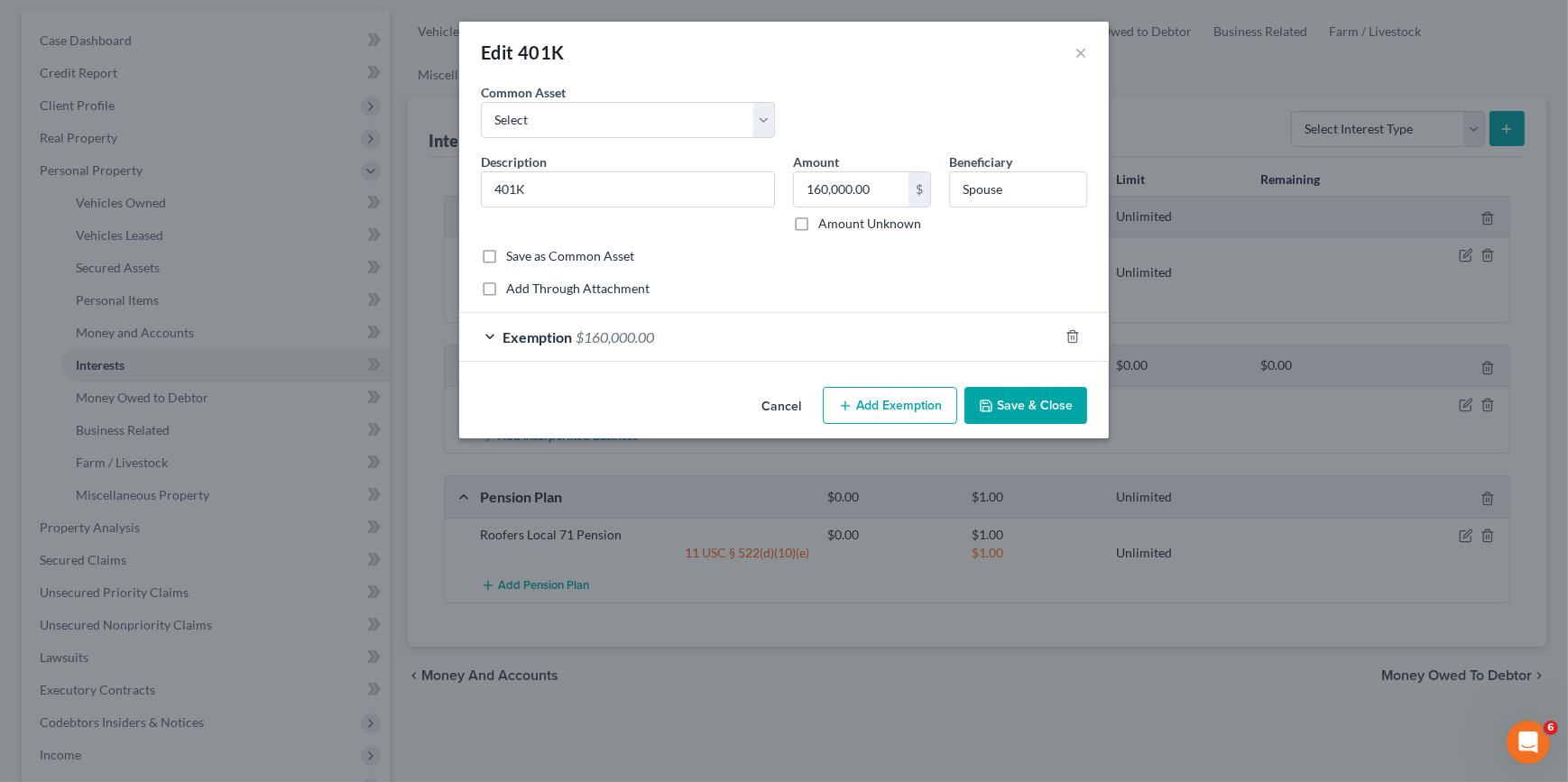
click at [891, 406] on button "Add Exemption" at bounding box center [889, 406] width 134 height 37
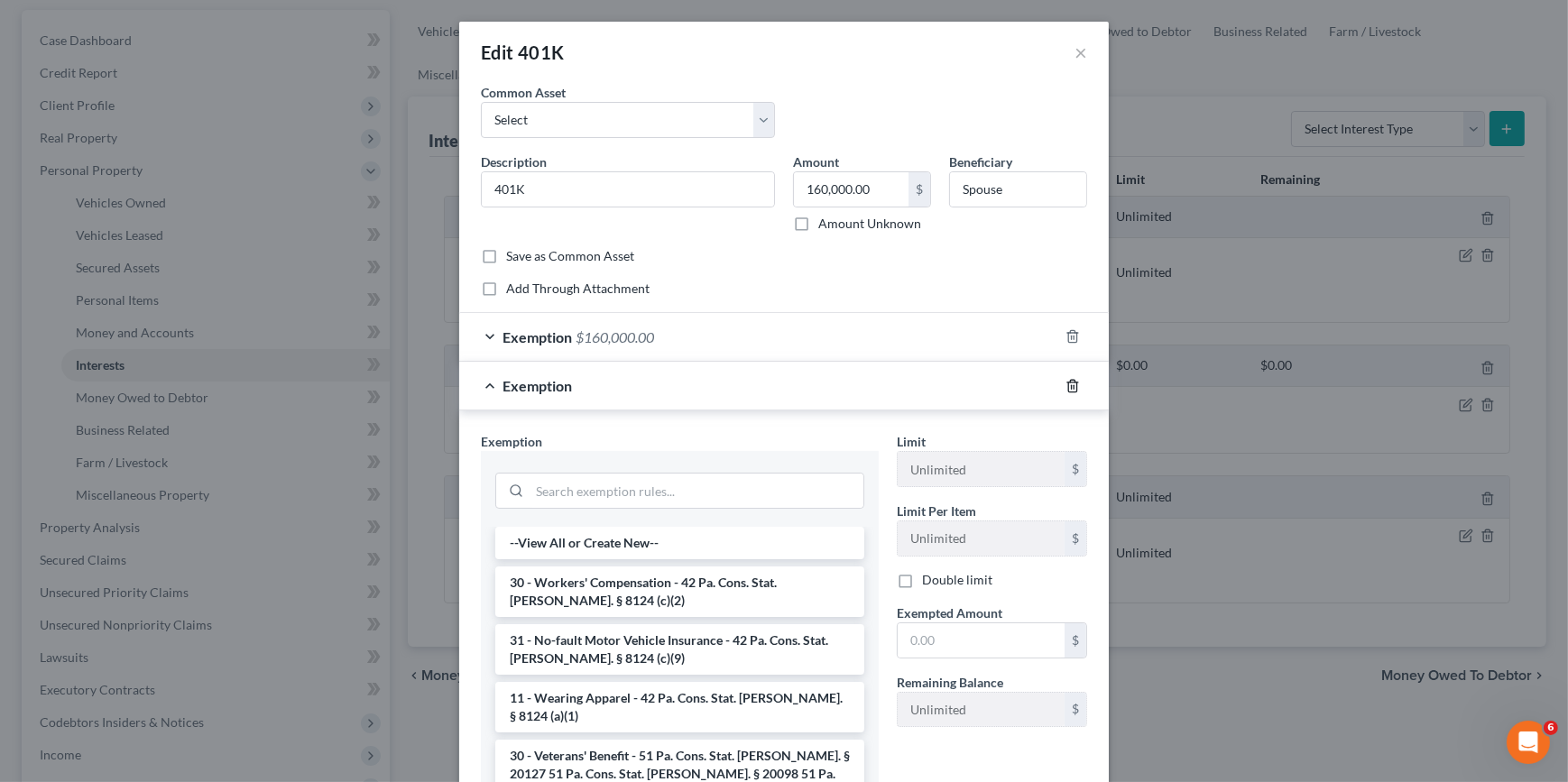
click at [1068, 388] on icon "button" at bounding box center [1072, 385] width 8 height 12
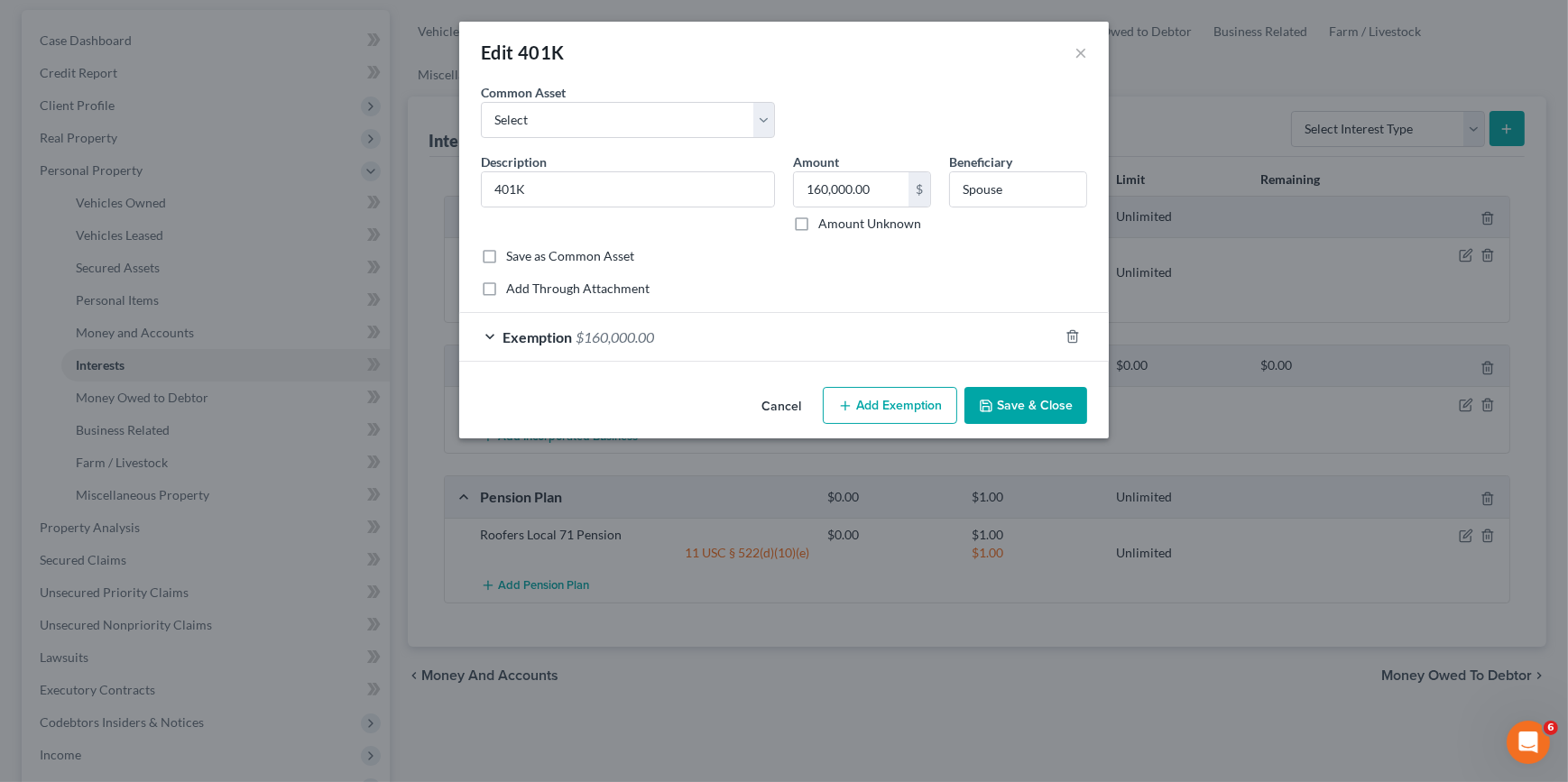
click at [1071, 343] on div at bounding box center [1084, 336] width 51 height 29
click at [1065, 340] on icon "button" at bounding box center [1072, 336] width 14 height 14
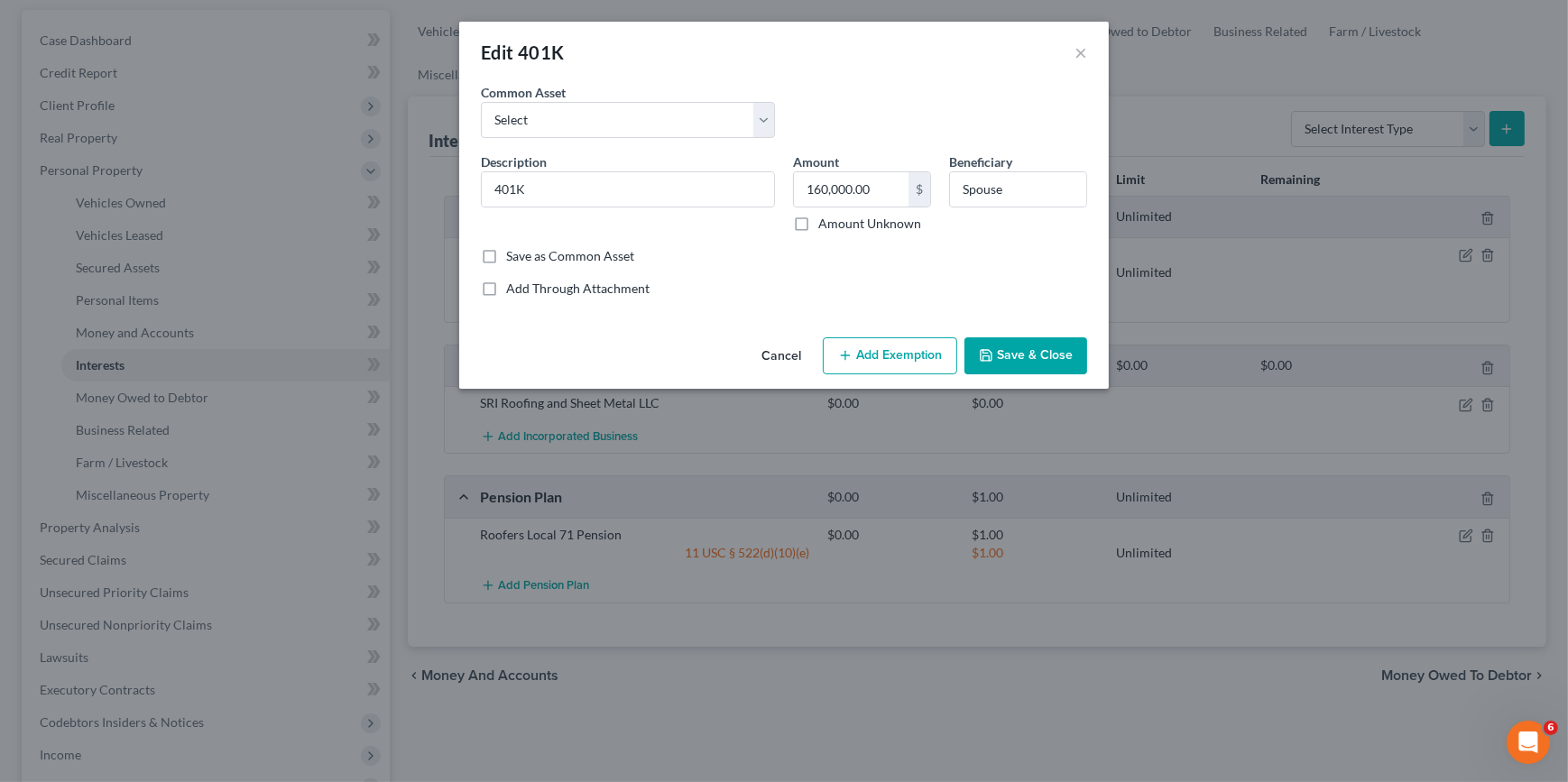
click at [919, 354] on button "Add Exemption" at bounding box center [889, 356] width 134 height 37
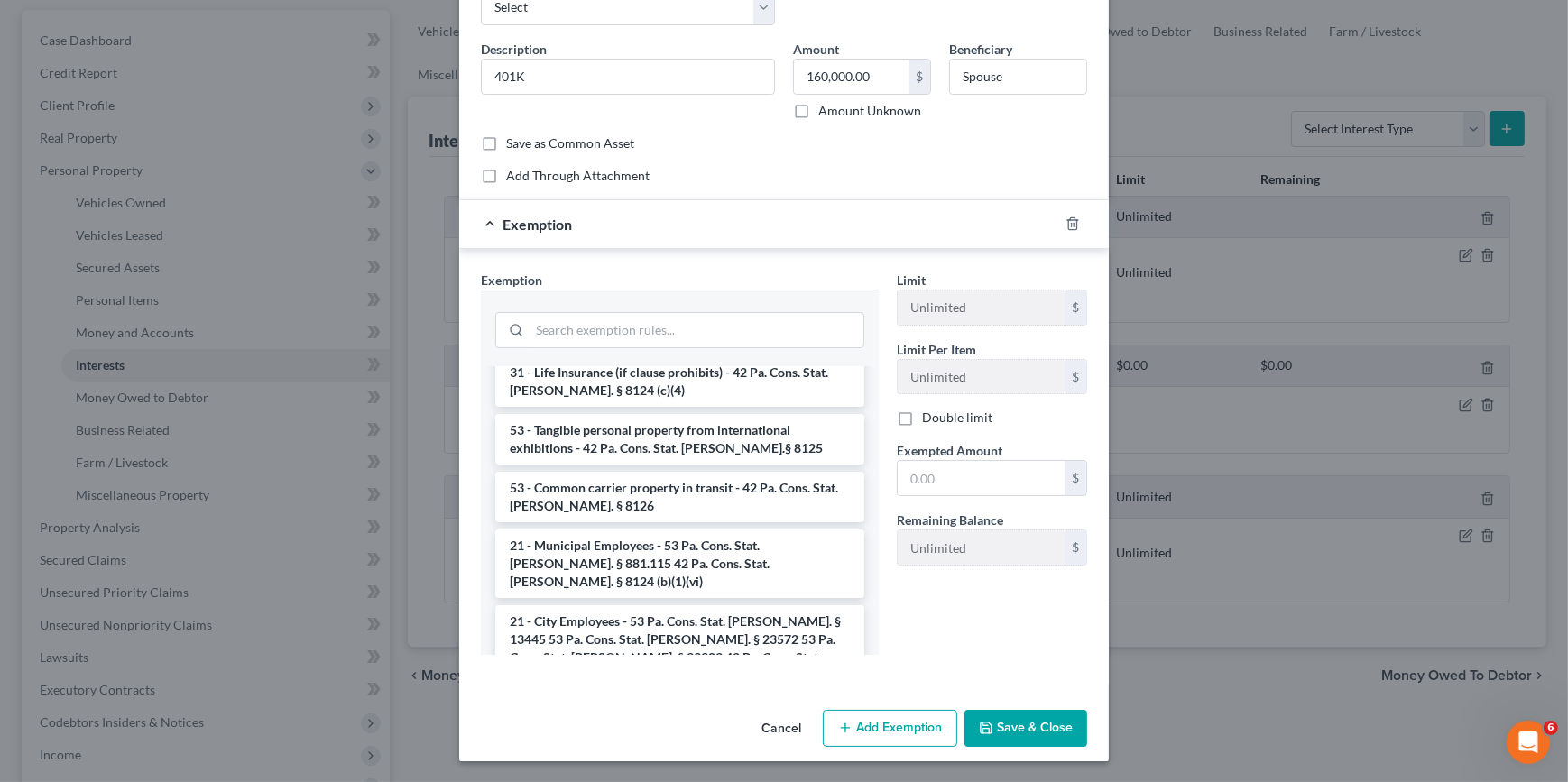
scroll to position [1311, 0]
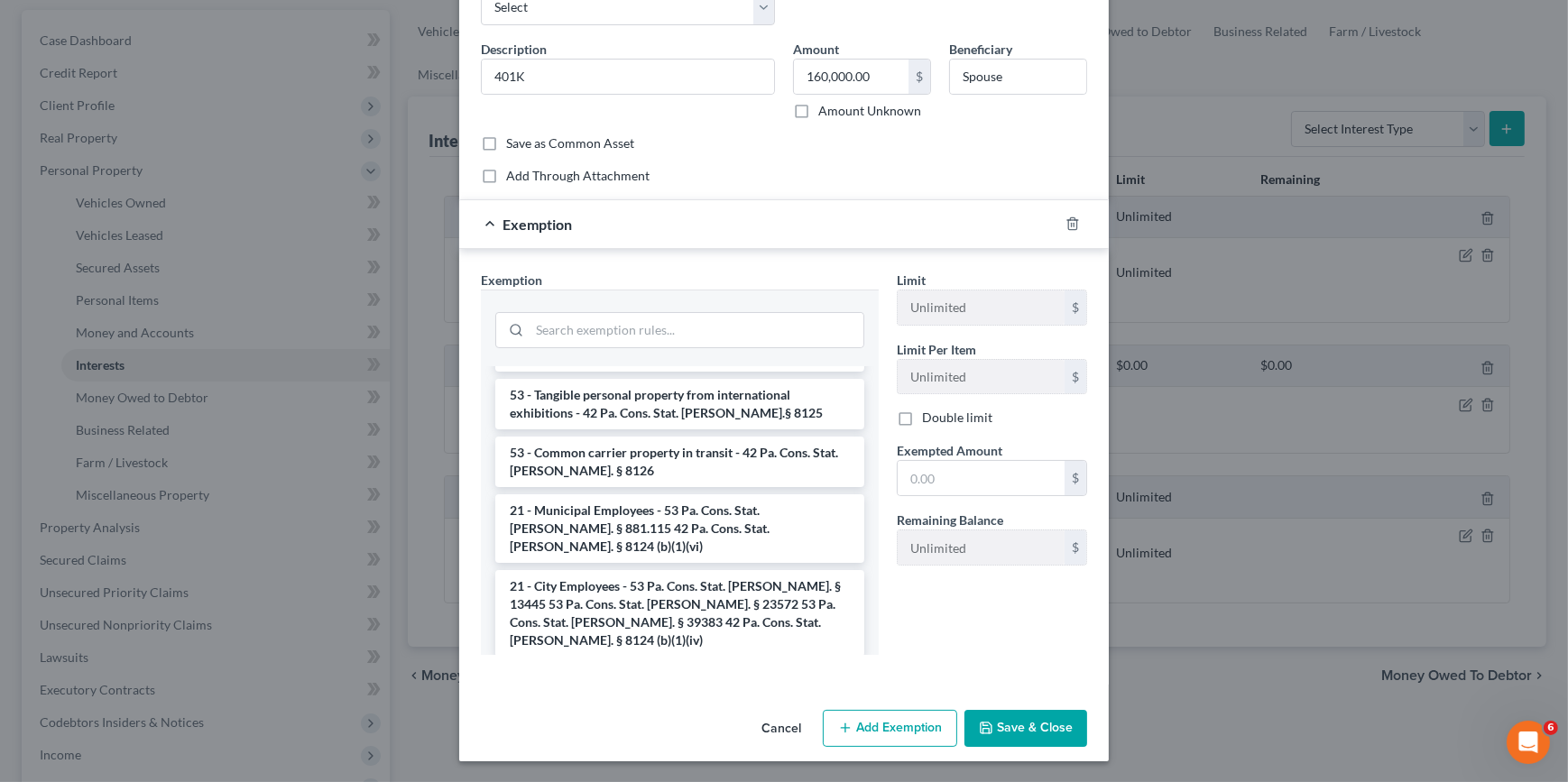
click at [718, 664] on li "21 - Private Pension Plans (IRAs, etc.) - 42 Pa. Cons. Stat. Ann. § 8124 (b)(1)…" at bounding box center [680, 689] width 369 height 51
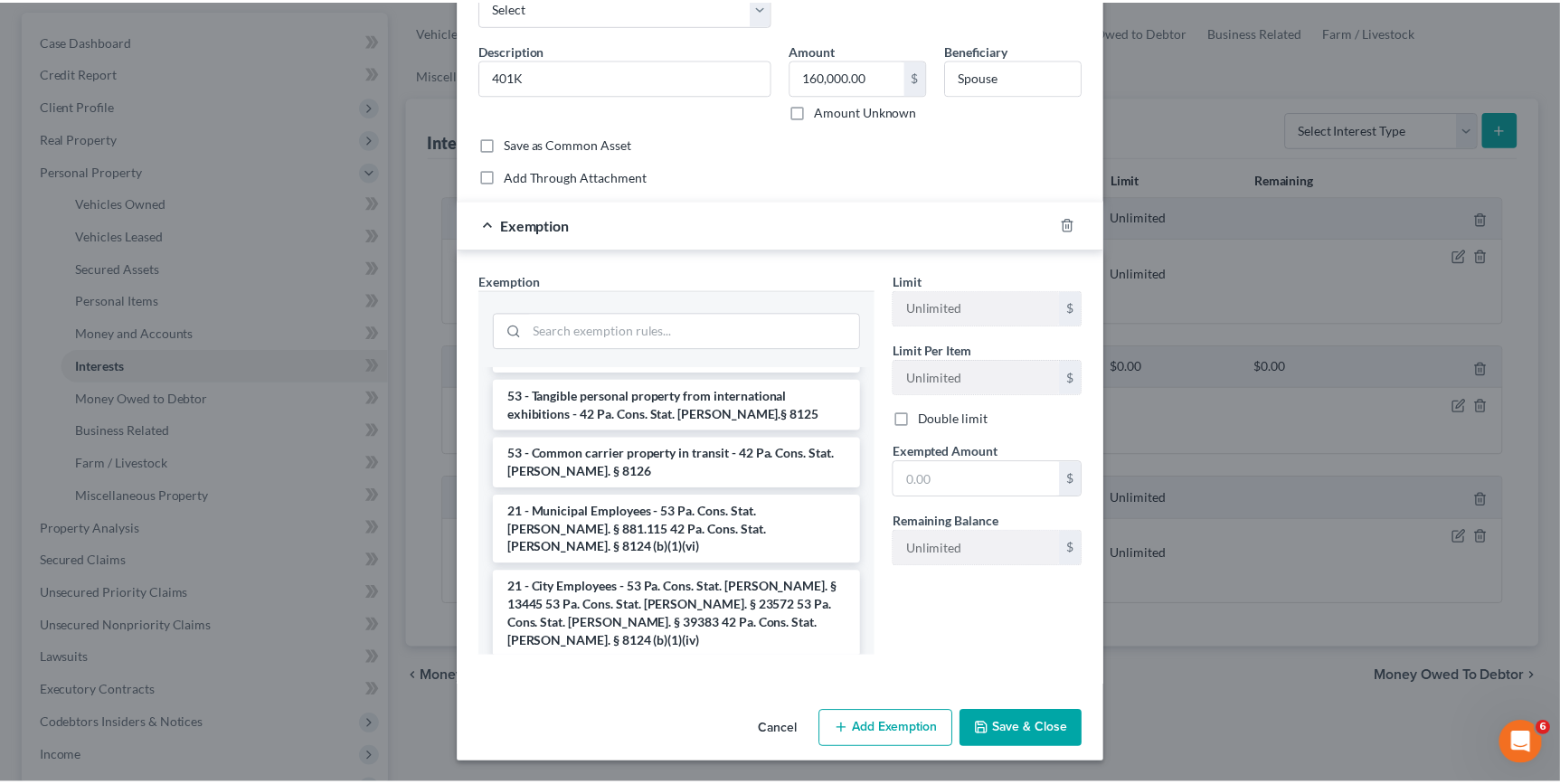
scroll to position [26, 0]
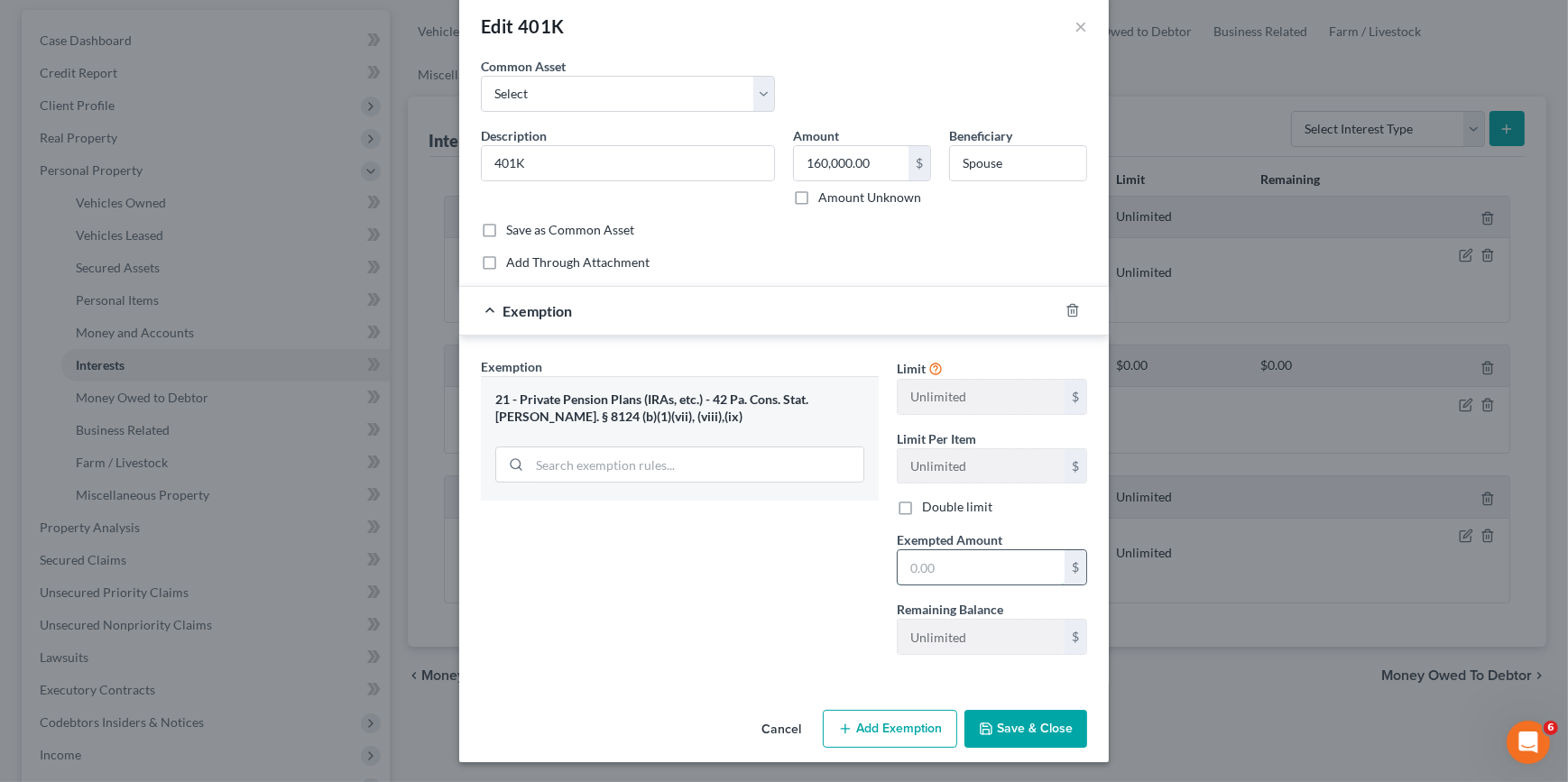
click at [925, 560] on input "text" at bounding box center [981, 567] width 167 height 35
type input "160,000"
click at [1041, 745] on button "Save & Close" at bounding box center [1025, 729] width 123 height 37
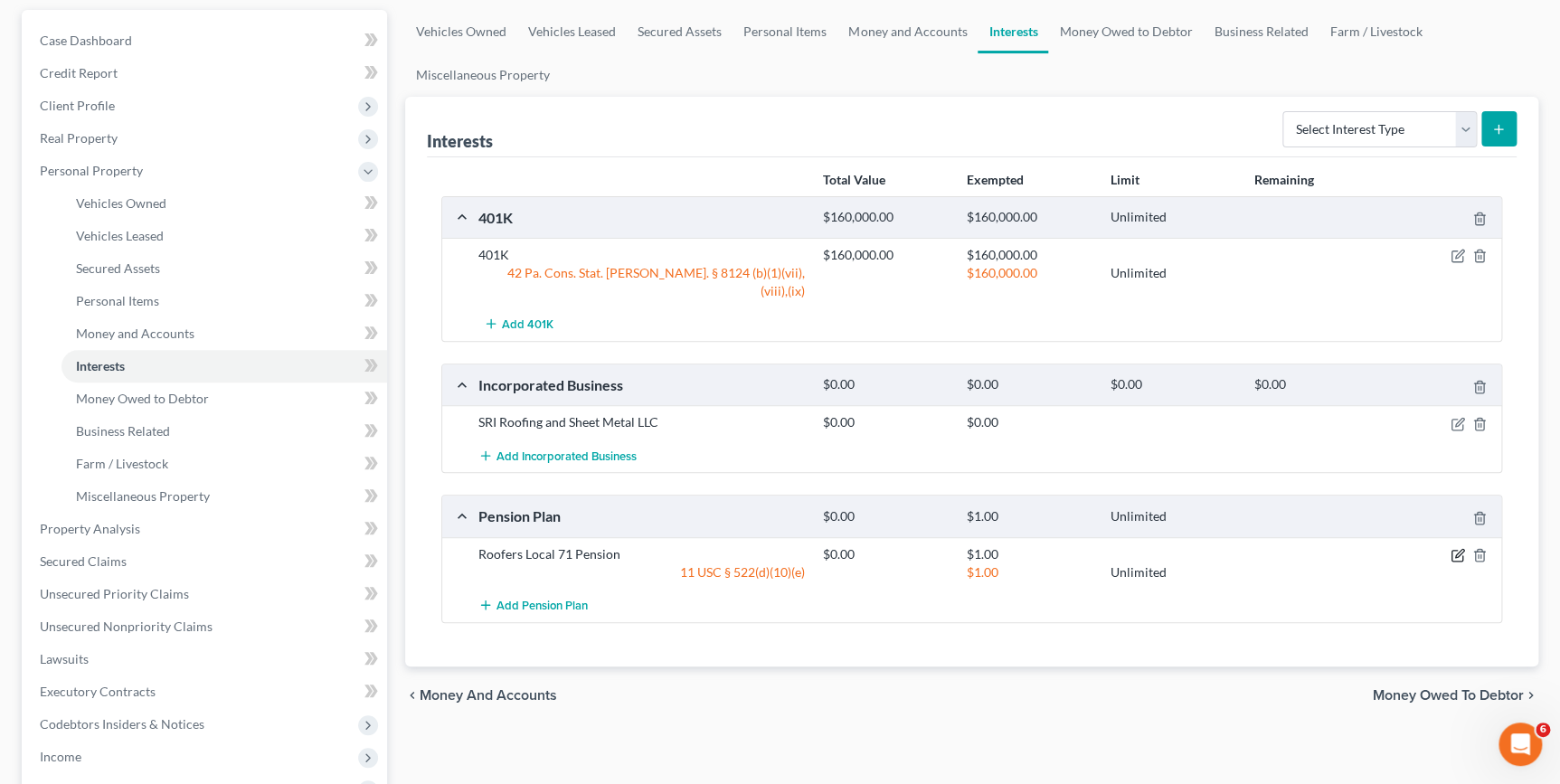
click at [1458, 548] on icon "button" at bounding box center [1458, 555] width 14 height 14
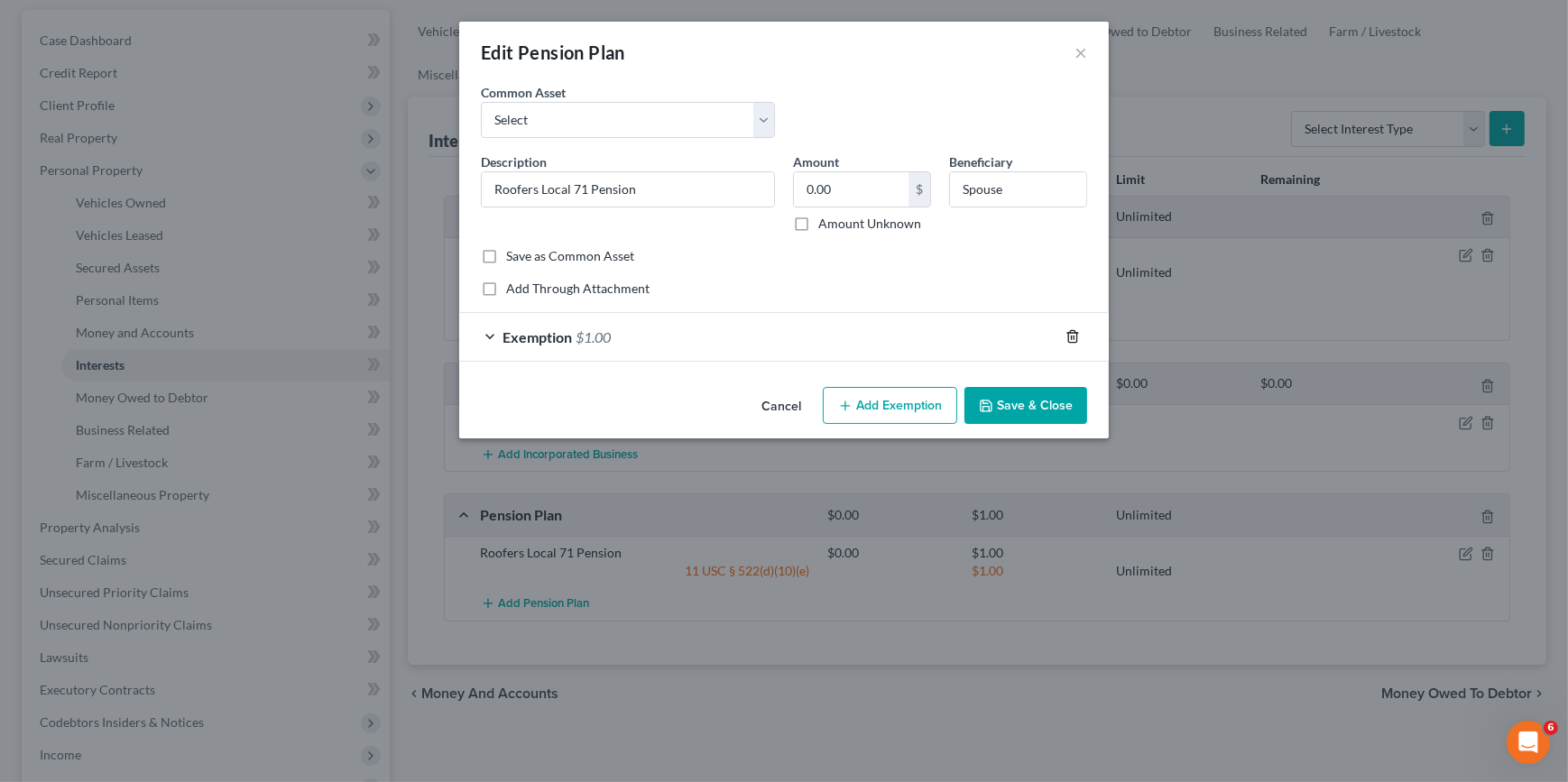
click at [1078, 336] on icon "button" at bounding box center [1072, 336] width 14 height 14
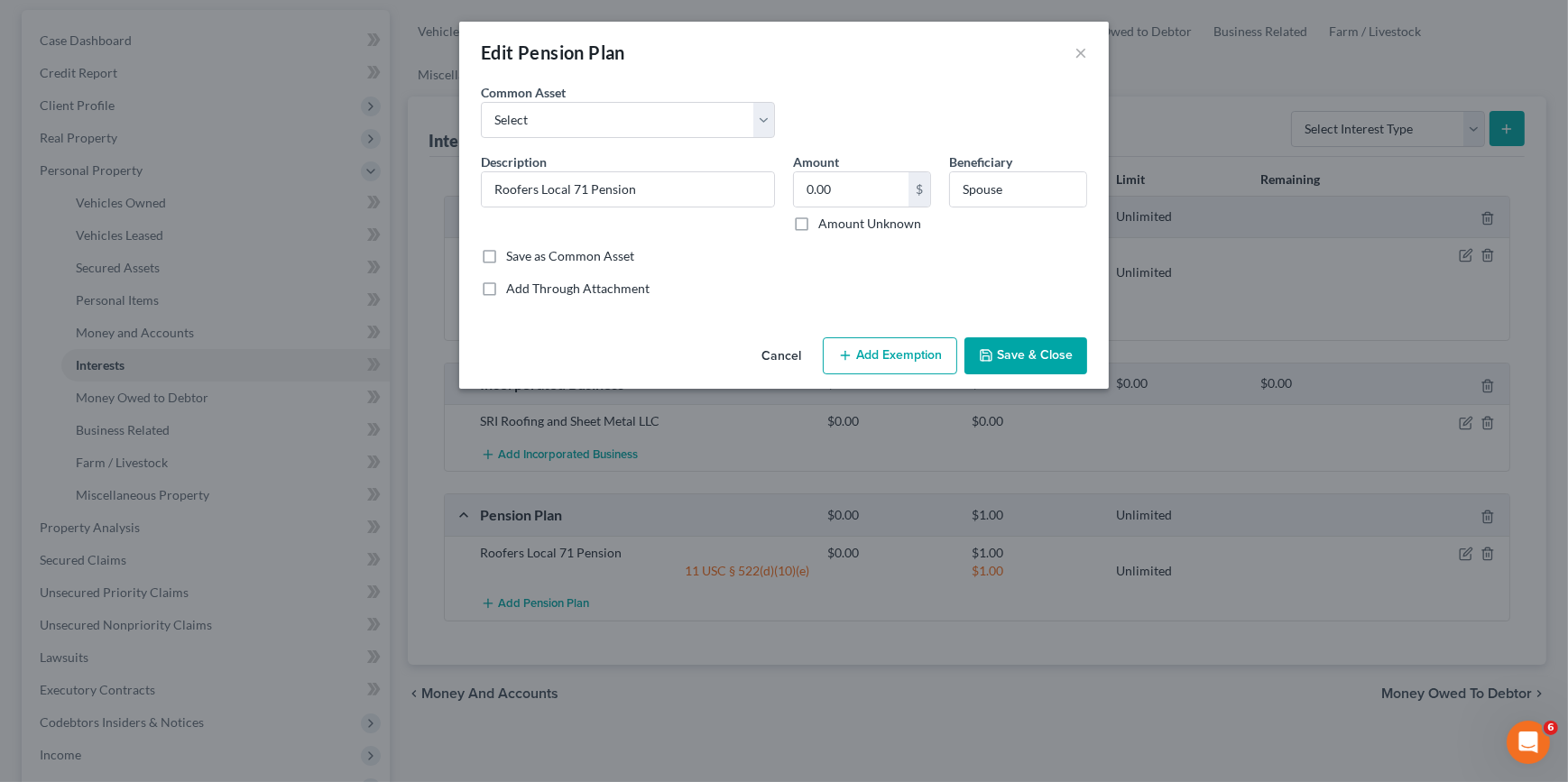
click at [930, 358] on button "Add Exemption" at bounding box center [889, 356] width 134 height 37
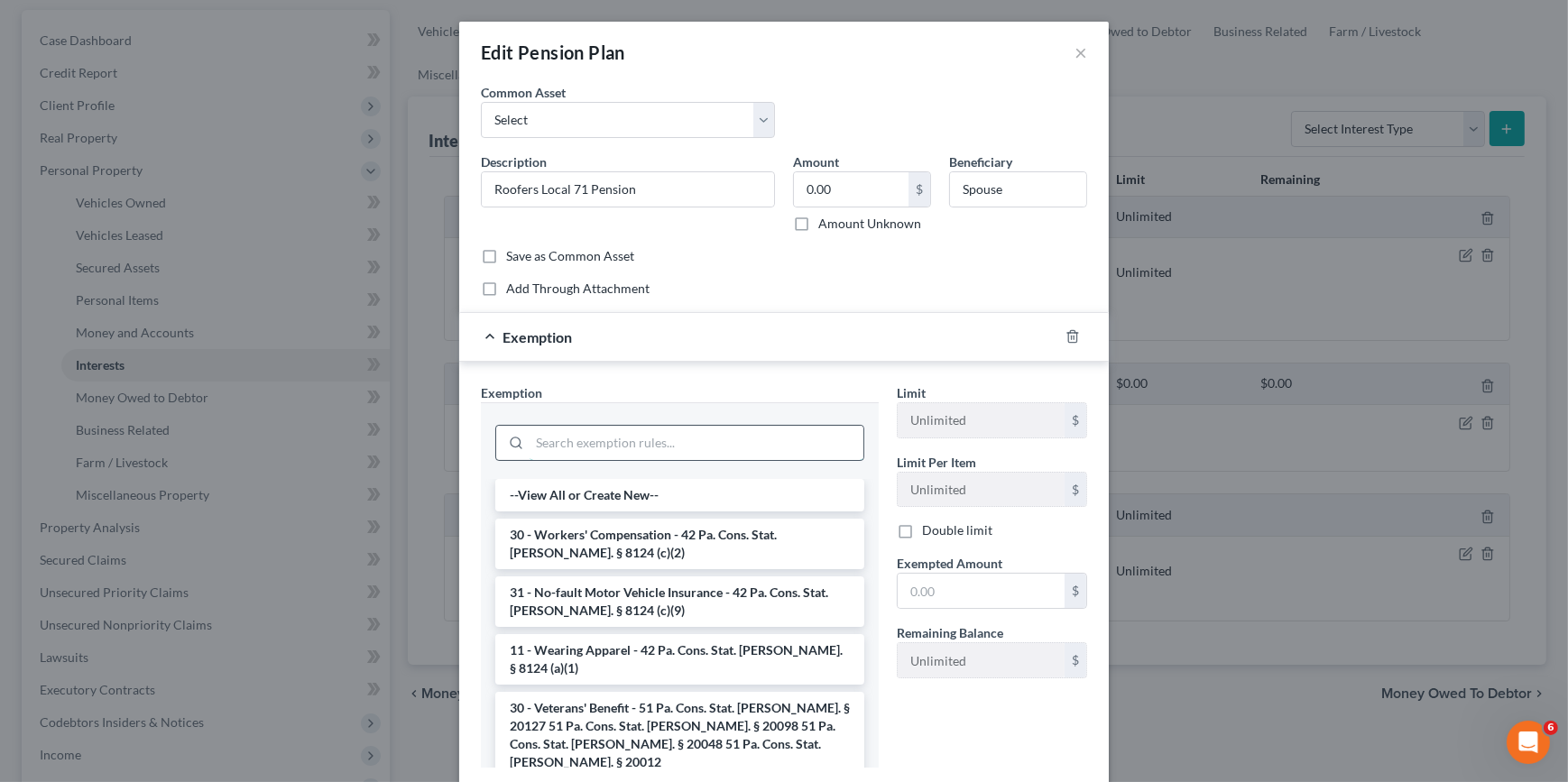
click at [629, 438] on input "search" at bounding box center [696, 443] width 333 height 35
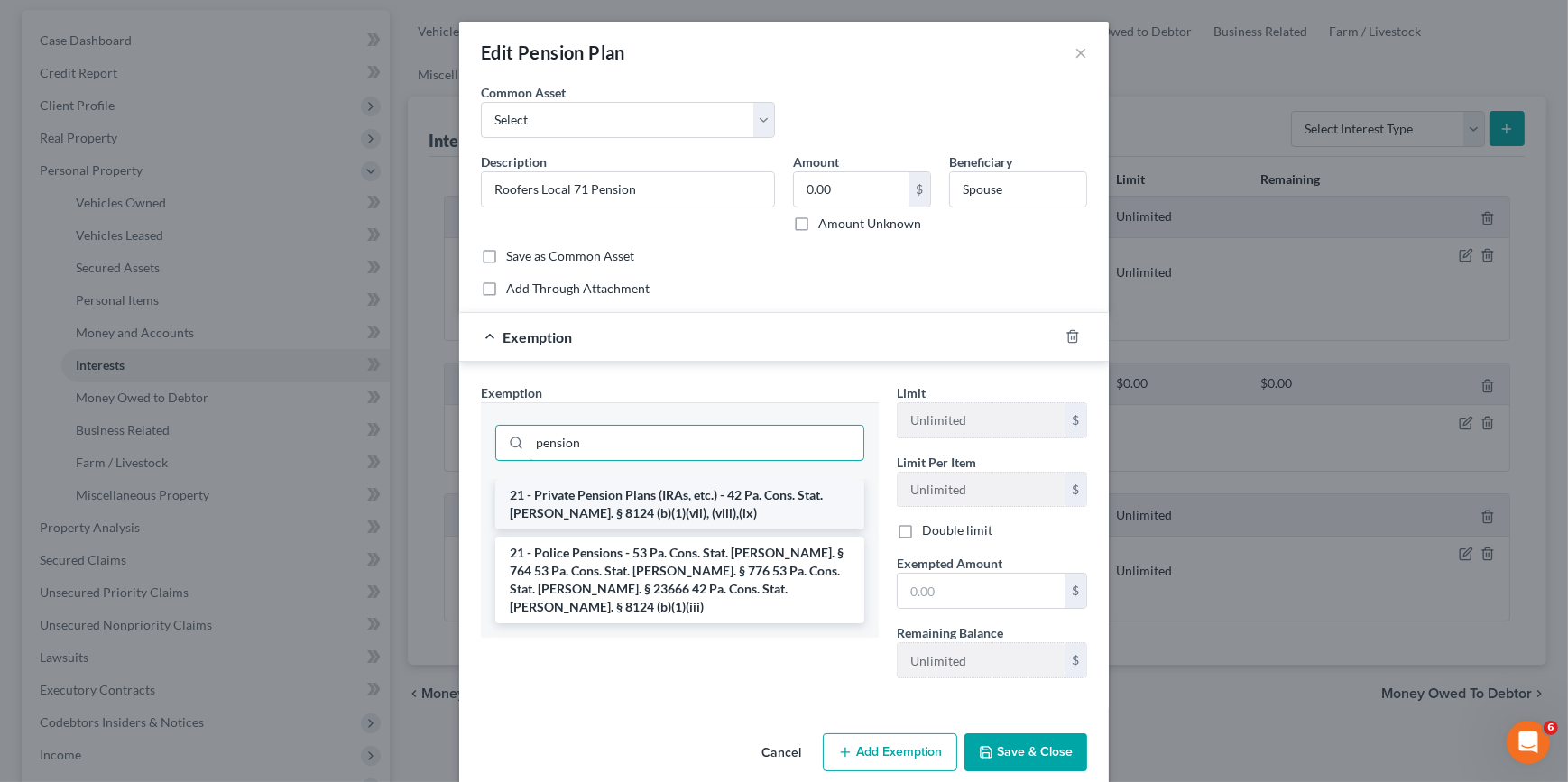
type input "pension"
click at [681, 494] on li "21 - Private Pension Plans (IRAs, etc.) - 42 Pa. Cons. Stat. Ann. § 8124 (b)(1)…" at bounding box center [680, 504] width 369 height 51
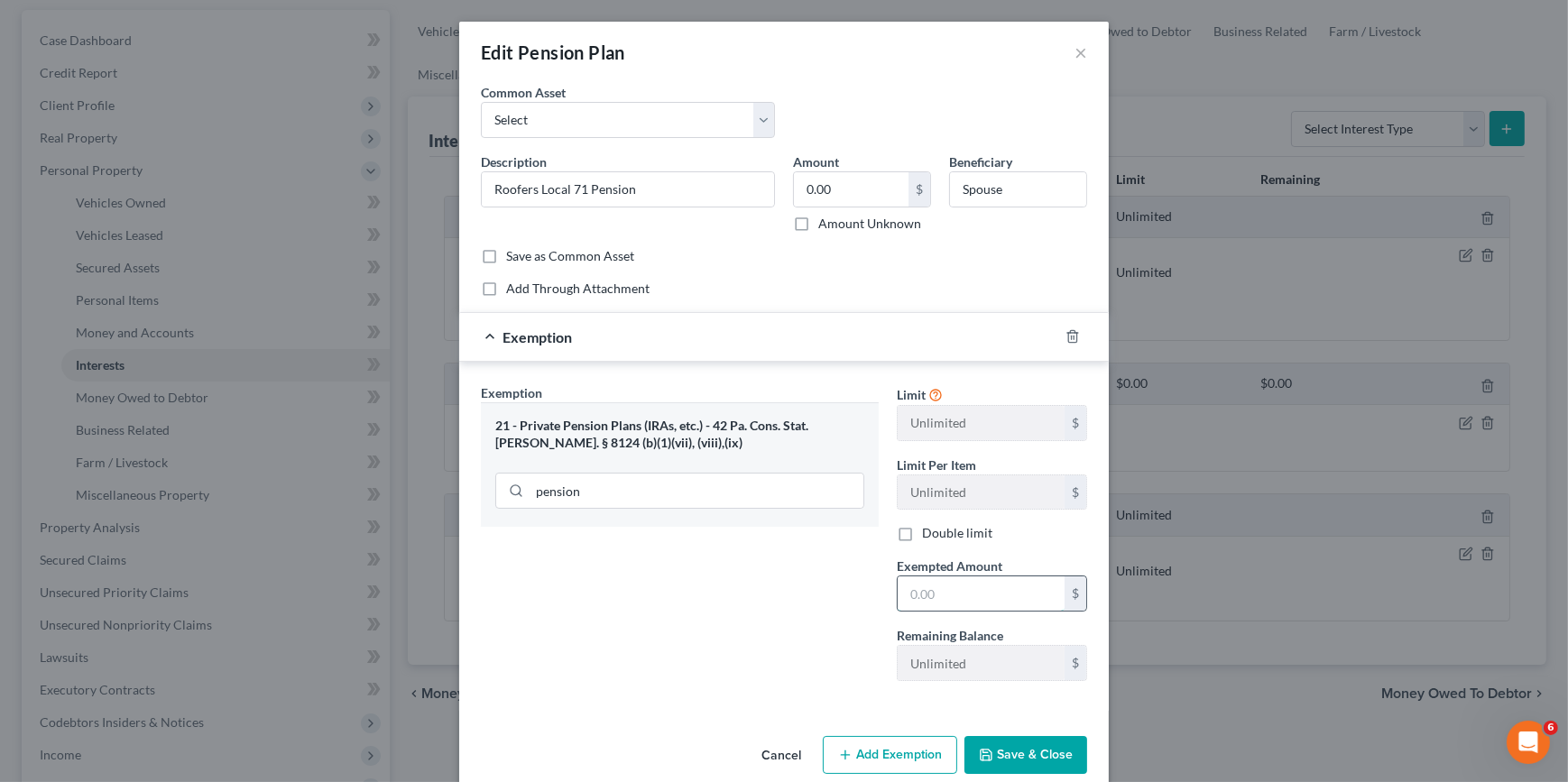
click at [947, 586] on input "text" at bounding box center [981, 593] width 167 height 35
type input "1"
click at [1004, 747] on button "Save & Close" at bounding box center [1025, 755] width 123 height 37
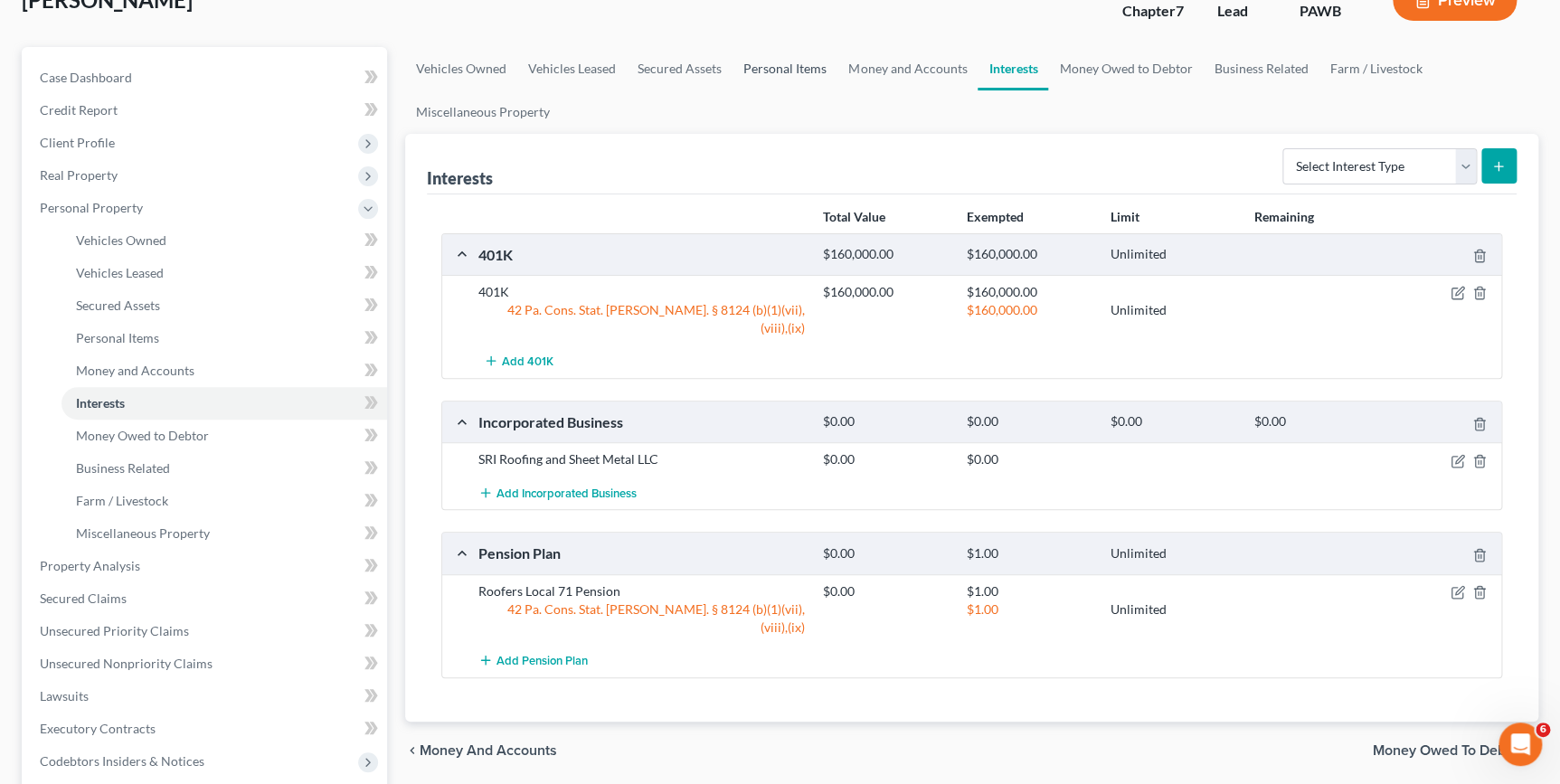
scroll to position [0, 0]
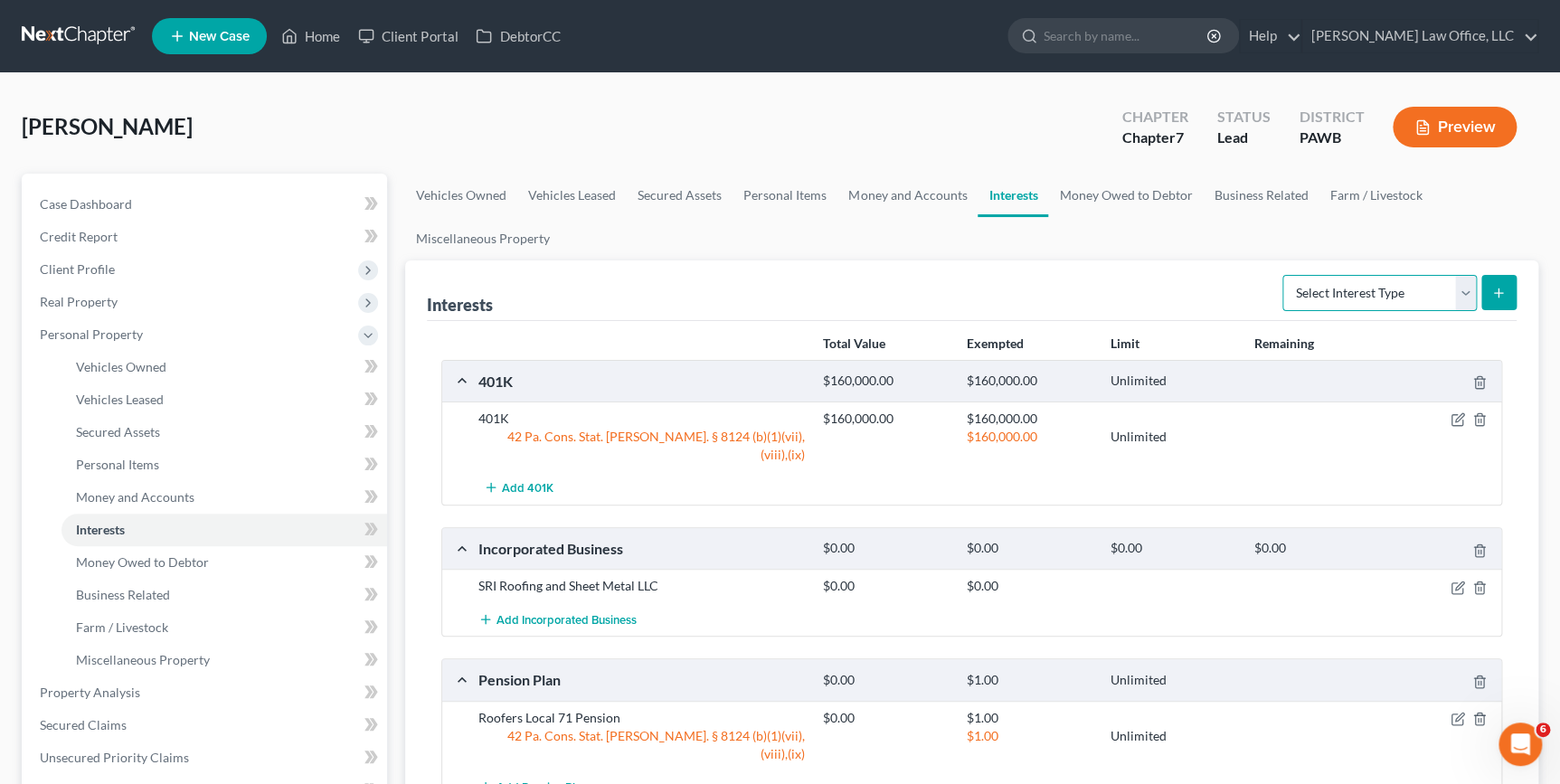
click at [1465, 298] on select "Select Interest Type 401K Annuity Bond Education IRA Government Bond Government…" at bounding box center [1380, 293] width 194 height 37
select select "incorporated_business"
click at [1285, 275] on select "Select Interest Type 401K Annuity Bond Education IRA Government Bond Government…" at bounding box center [1380, 293] width 194 height 37
click at [1502, 303] on button "submit" at bounding box center [1499, 293] width 36 height 36
click at [1496, 293] on line "submit" at bounding box center [1499, 293] width 8 height 0
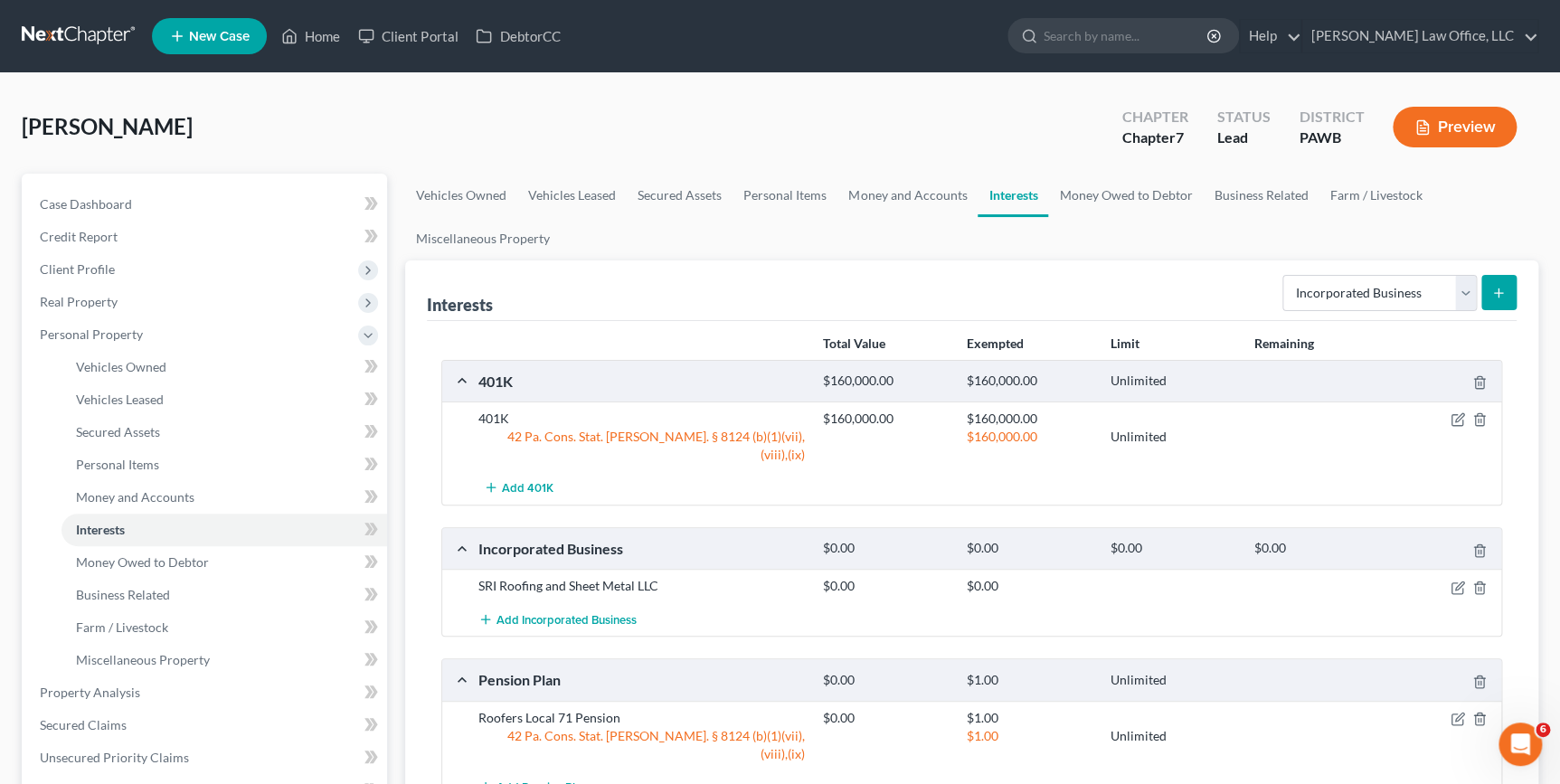
click at [1504, 292] on icon "submit" at bounding box center [1498, 292] width 14 height 14
click at [1504, 293] on icon "submit" at bounding box center [1498, 292] width 14 height 14
click at [536, 612] on span "Add Incorporated Business" at bounding box center [566, 619] width 140 height 14
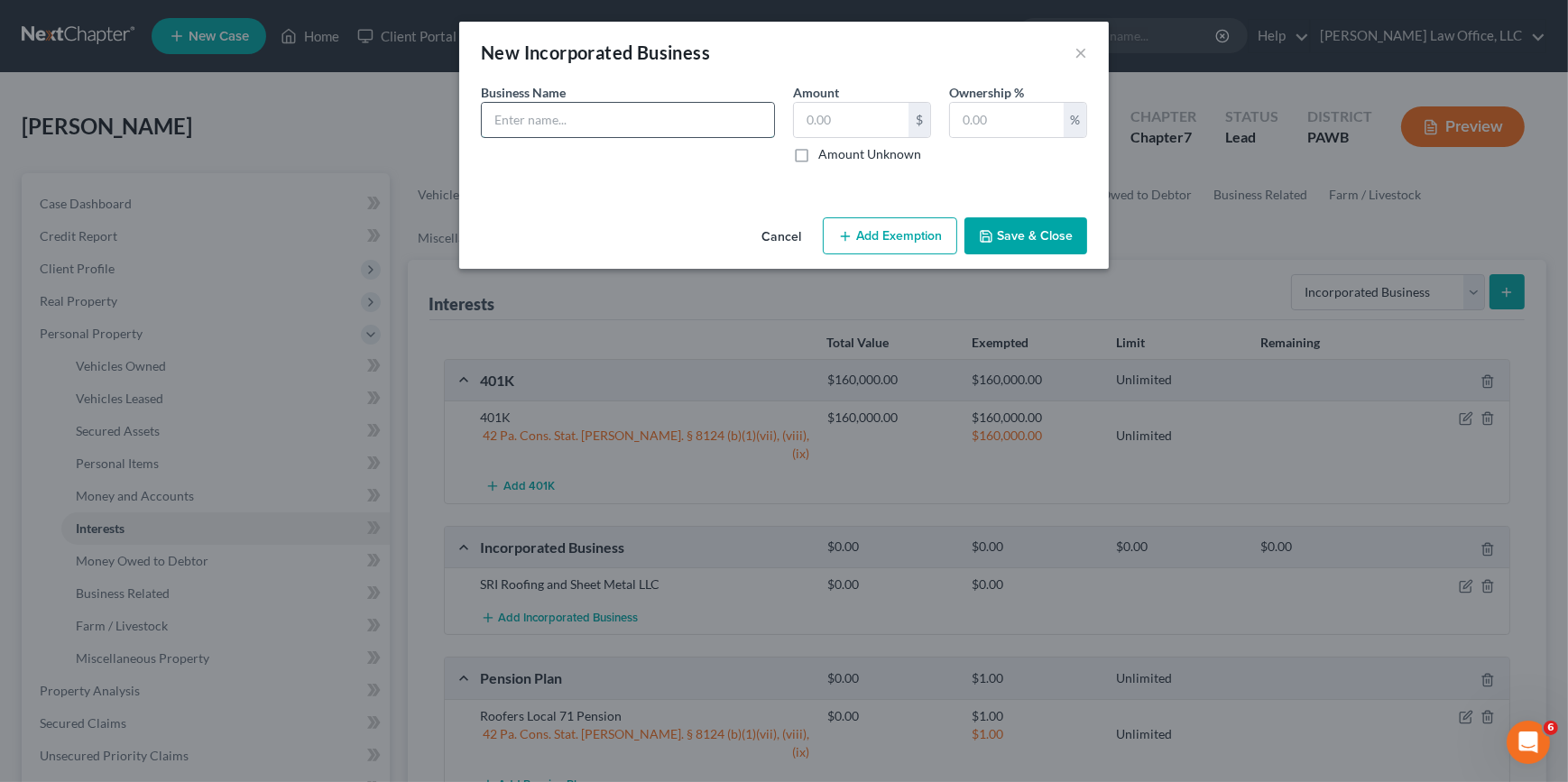
click at [695, 125] on input "text" at bounding box center [628, 120] width 292 height 35
type input "Compatability LLC"
type input "0.3275"
click at [811, 125] on input "text" at bounding box center [851, 120] width 114 height 35
type input "0"
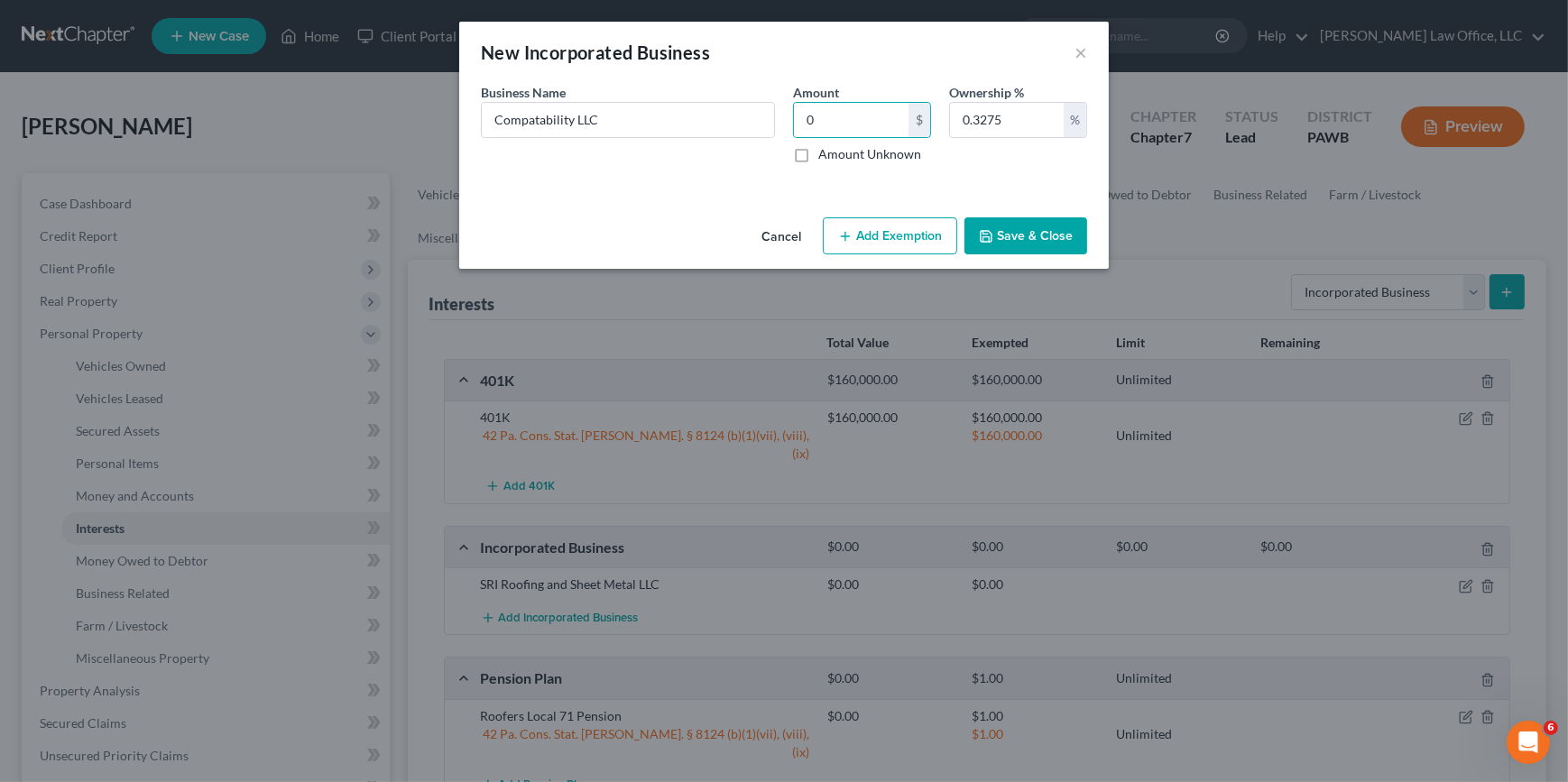
click at [995, 242] on button "Save & Close" at bounding box center [1025, 236] width 123 height 37
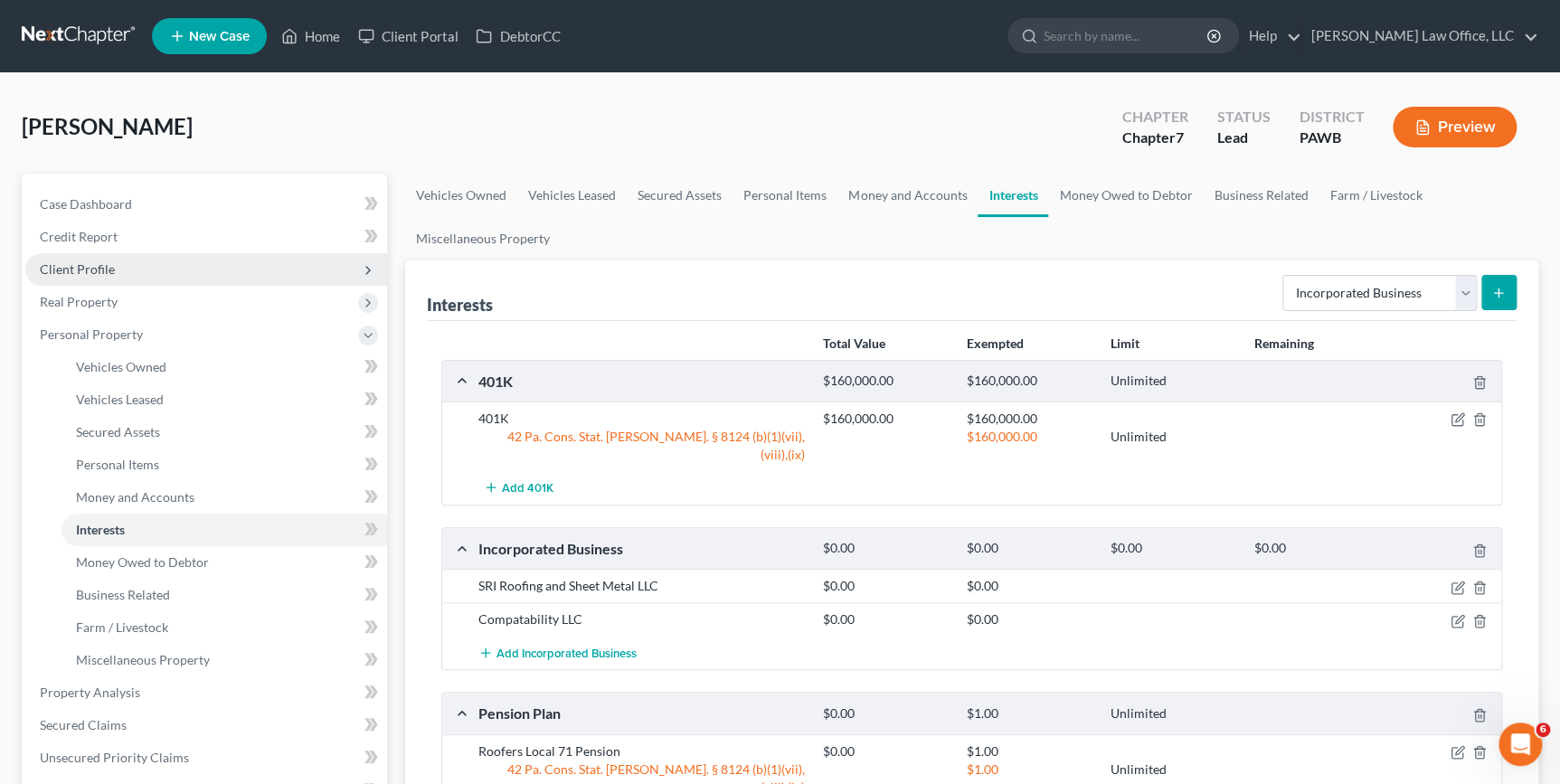
click at [186, 273] on span "Client Profile" at bounding box center [206, 269] width 362 height 33
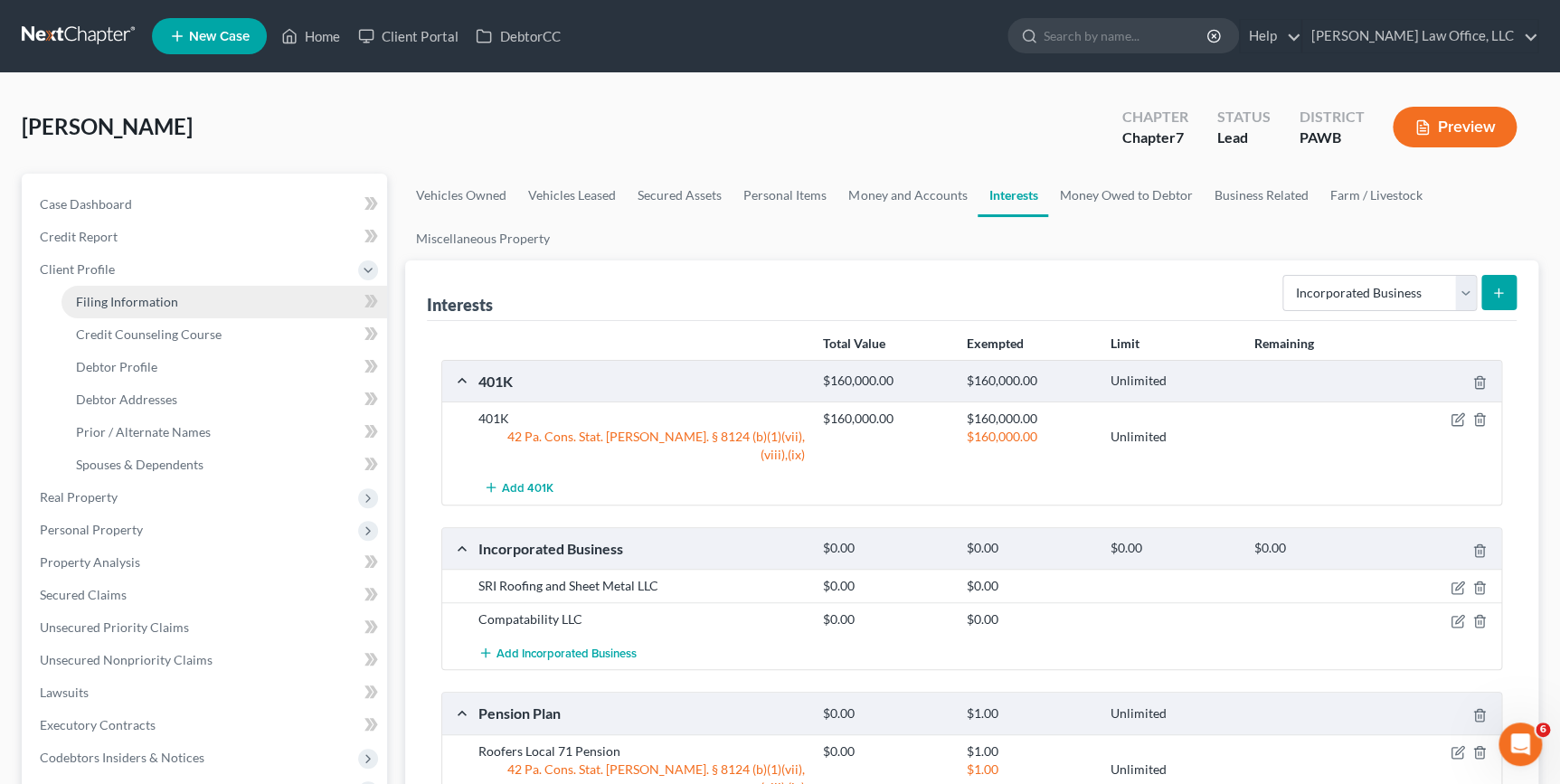
click at [182, 295] on link "Filing Information" at bounding box center [224, 301] width 326 height 33
select select "0"
select select "3"
select select "0"
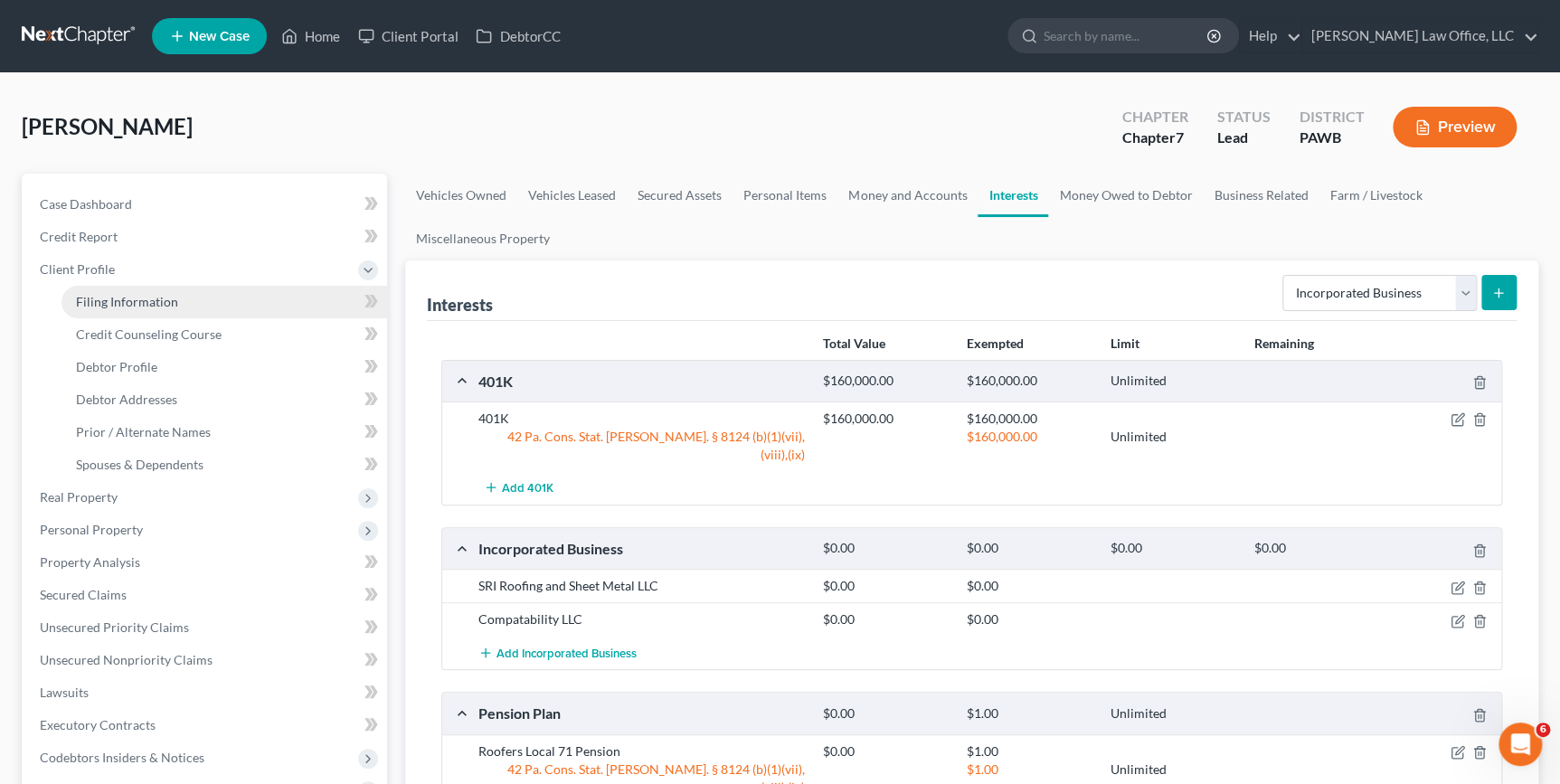
select select "69"
select select "0"
select select "39"
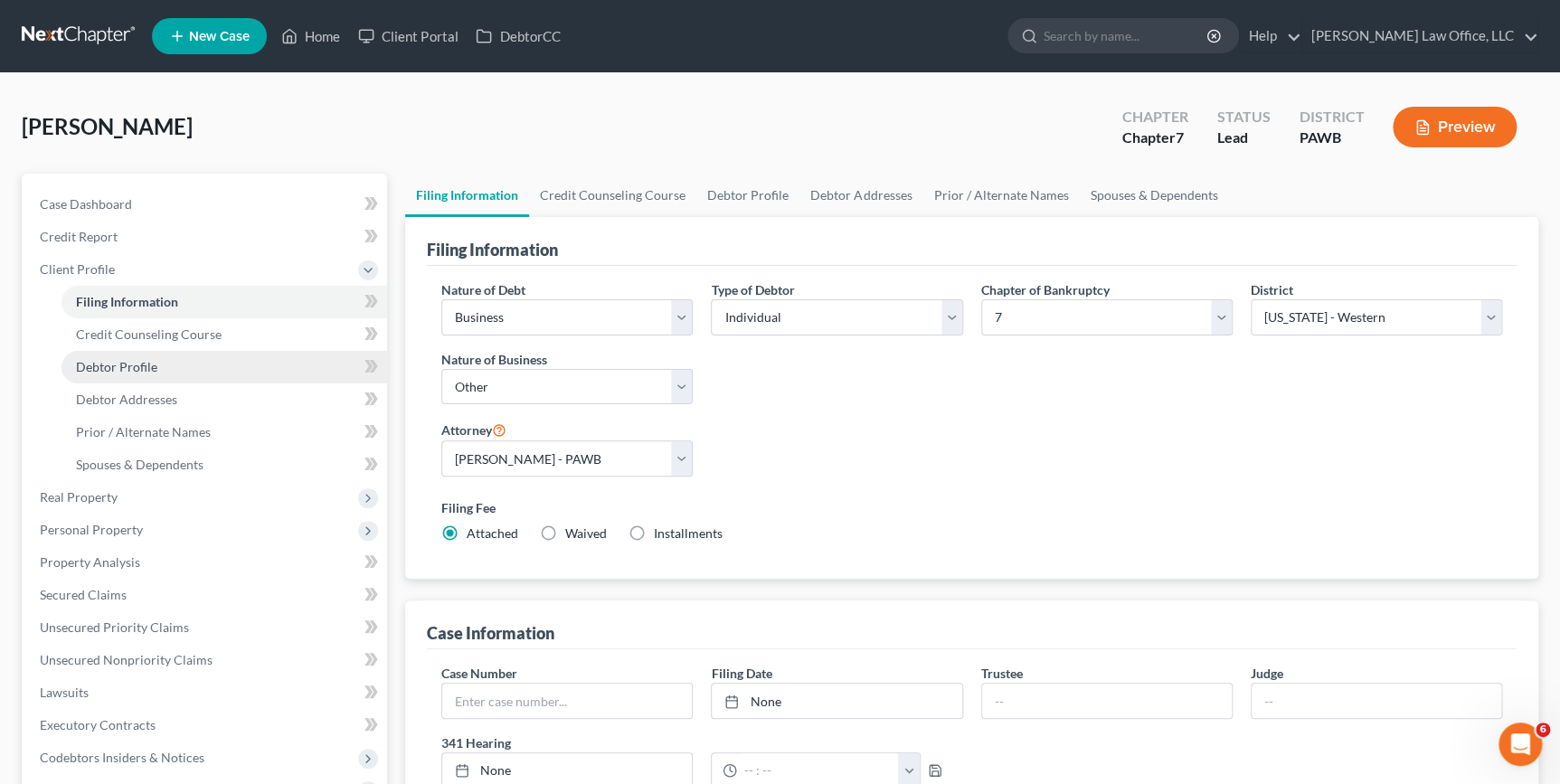
click at [153, 369] on span "Debtor Profile" at bounding box center [116, 366] width 82 height 15
select select "1"
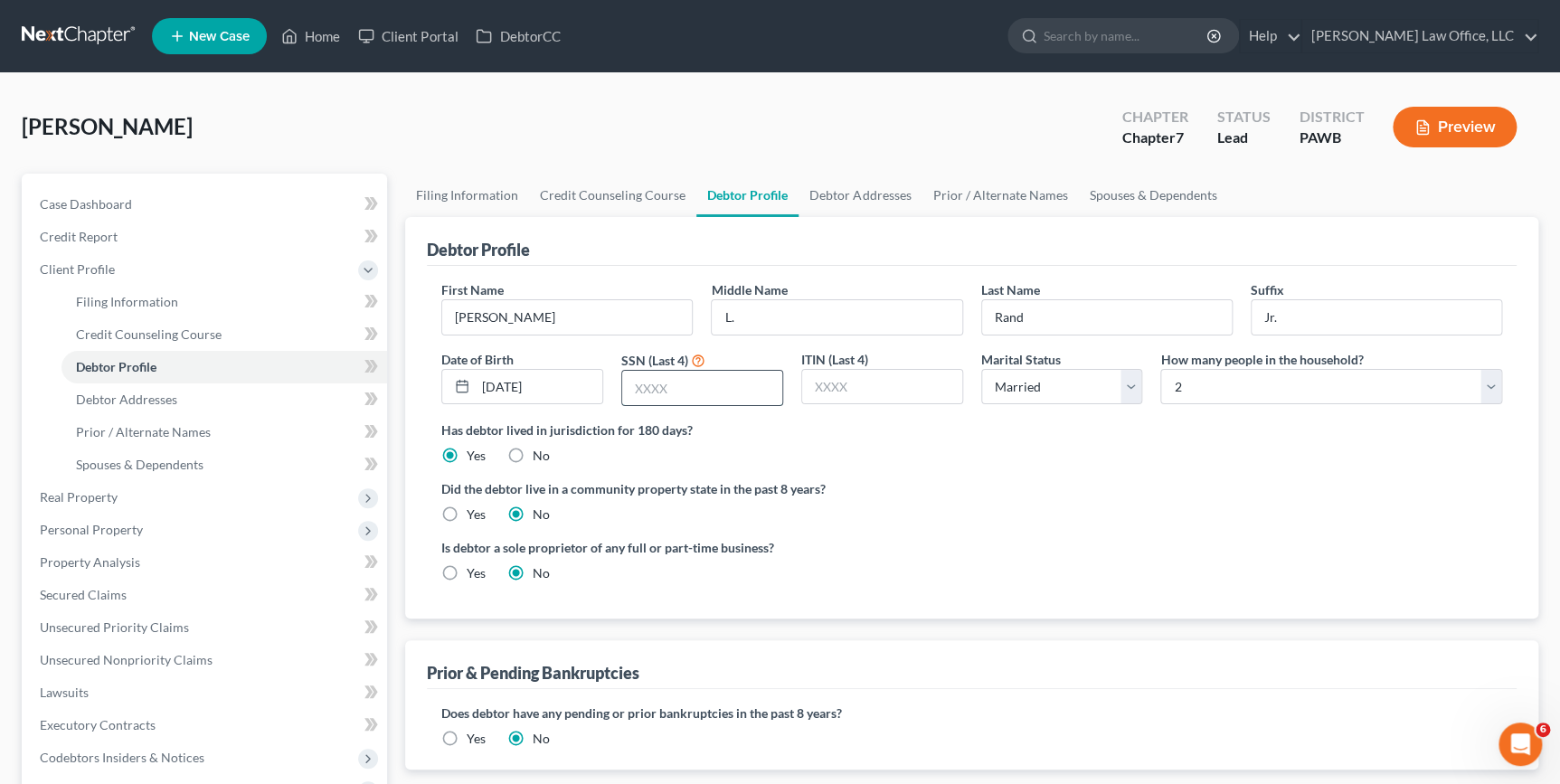
drag, startPoint x: 667, startPoint y: 385, endPoint x: 679, endPoint y: 388, distance: 12.4
click at [667, 385] on input "text" at bounding box center [703, 388] width 160 height 35
click at [645, 389] on input "text" at bounding box center [703, 388] width 160 height 35
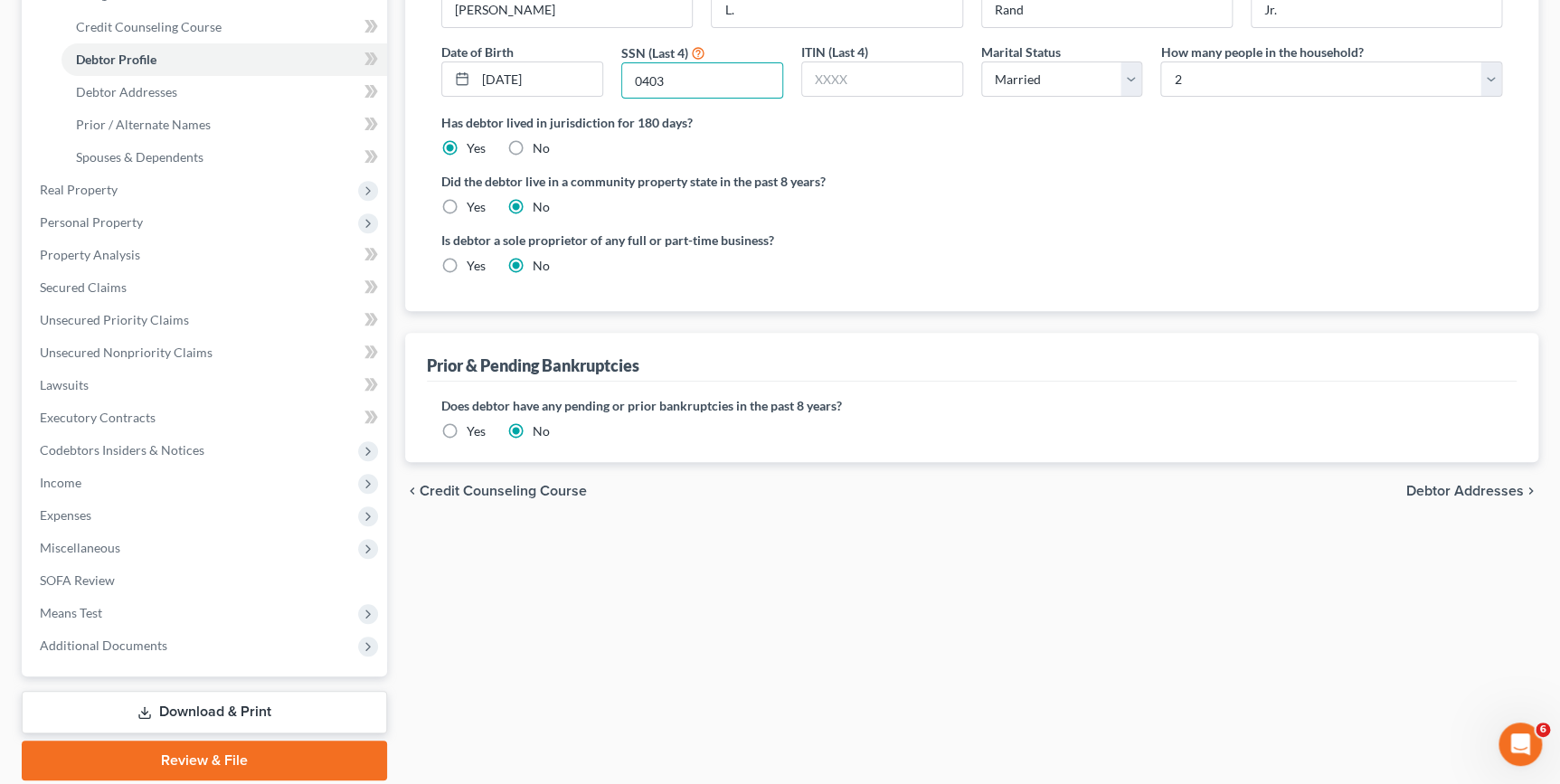
scroll to position [370, 0]
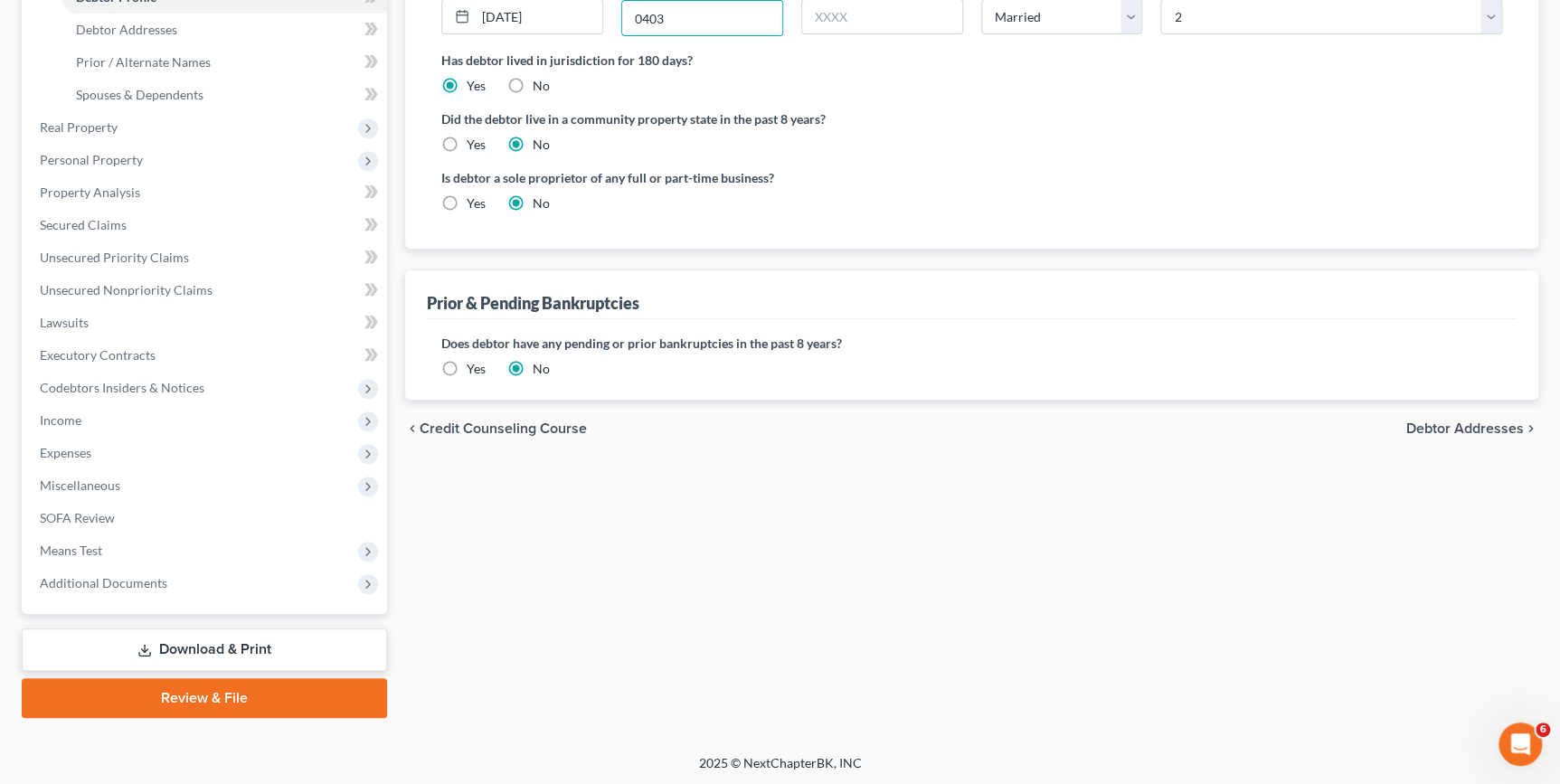
type input "0403"
click at [1435, 424] on span "Debtor Addresses" at bounding box center [1465, 428] width 117 height 14
